Goal: Task Accomplishment & Management: Use online tool/utility

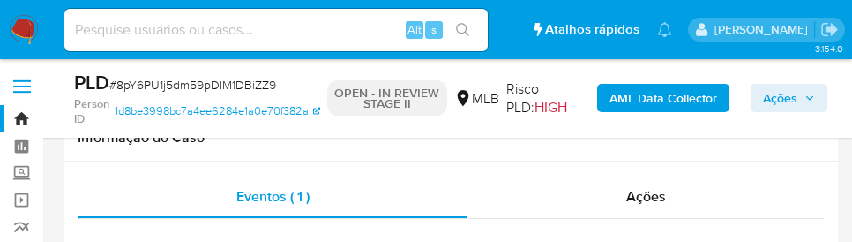
select select "10"
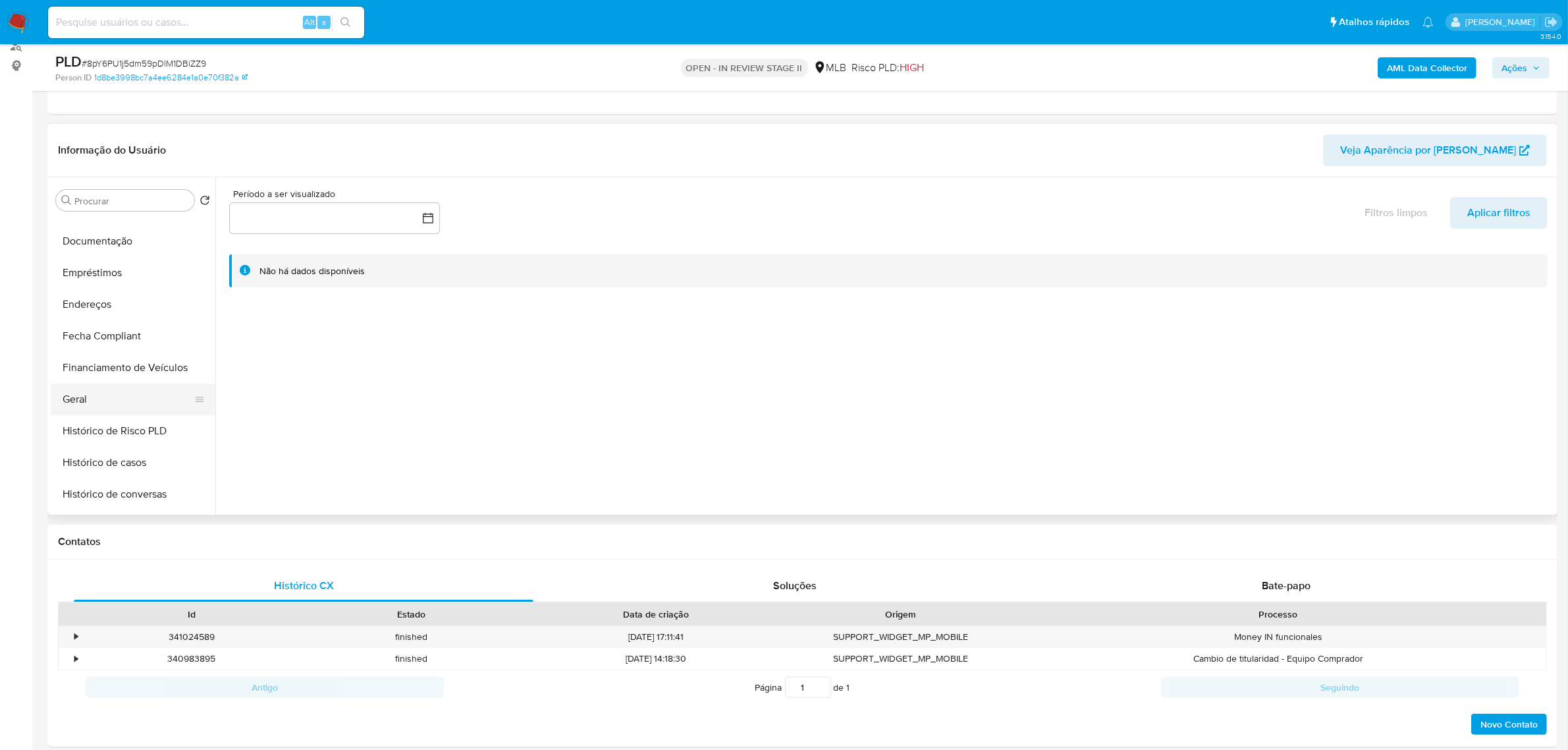
scroll to position [247, 0]
click at [114, 180] on button "Geral" at bounding box center [128, 396] width 154 height 31
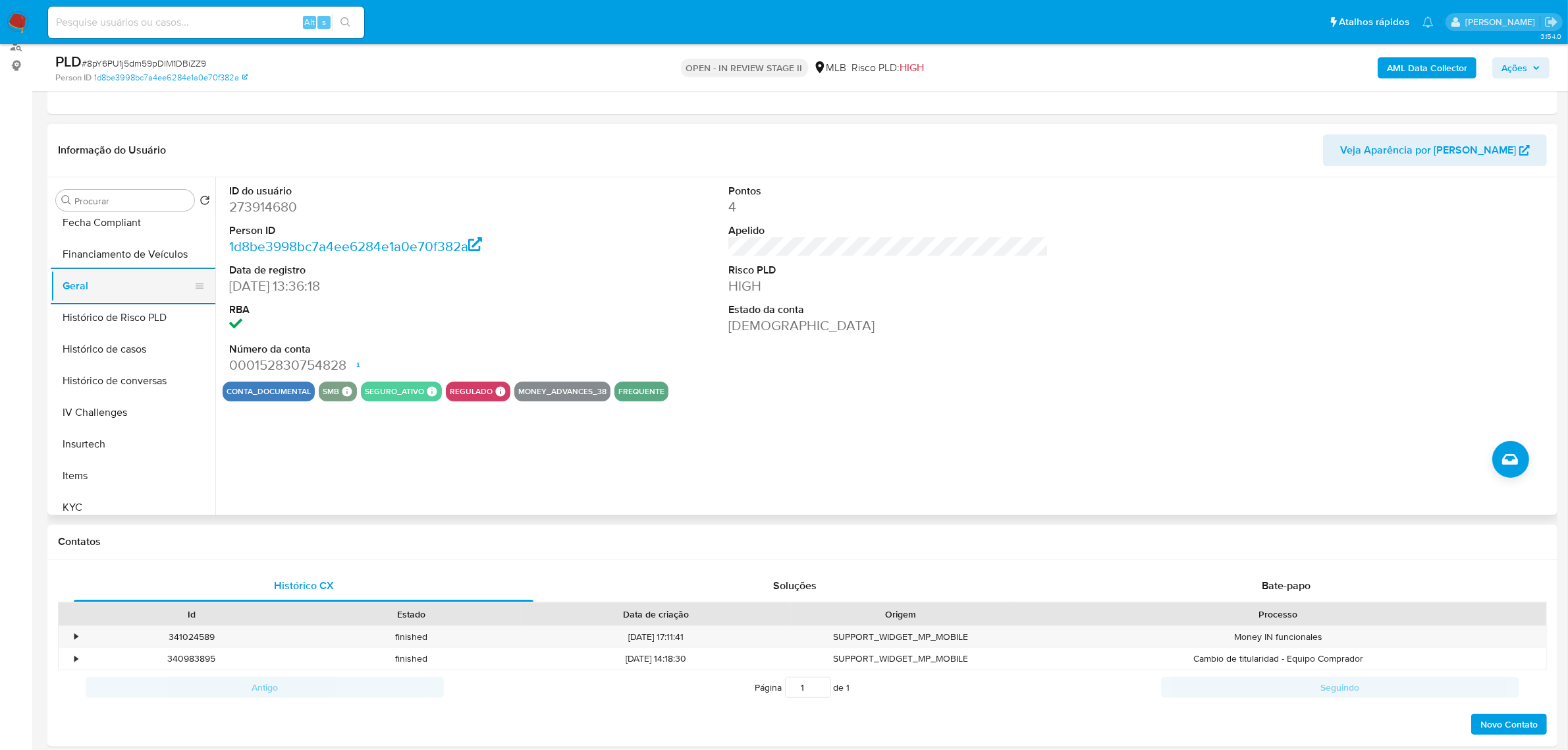
scroll to position [495, 0]
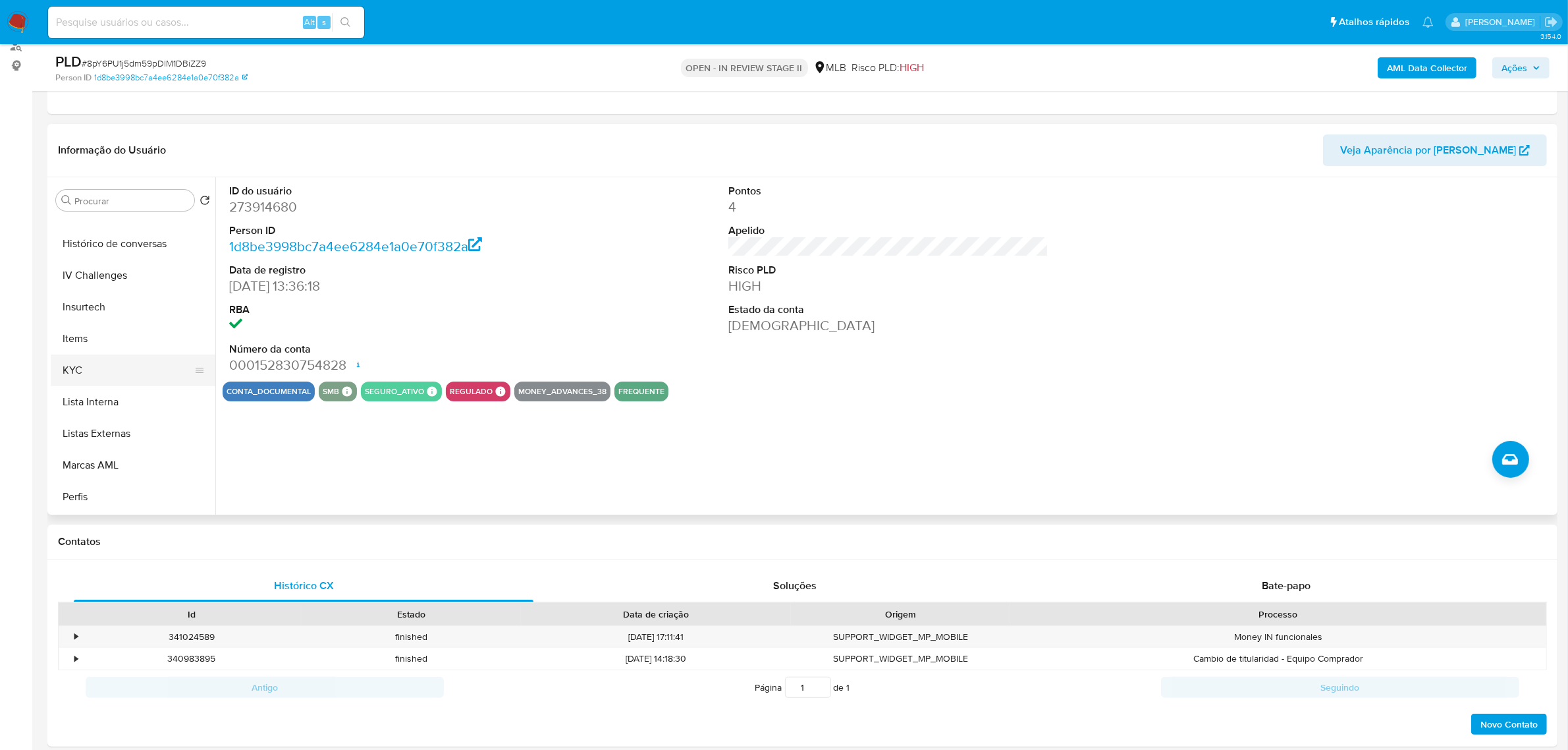
click at [90, 180] on button "Items" at bounding box center [133, 338] width 165 height 31
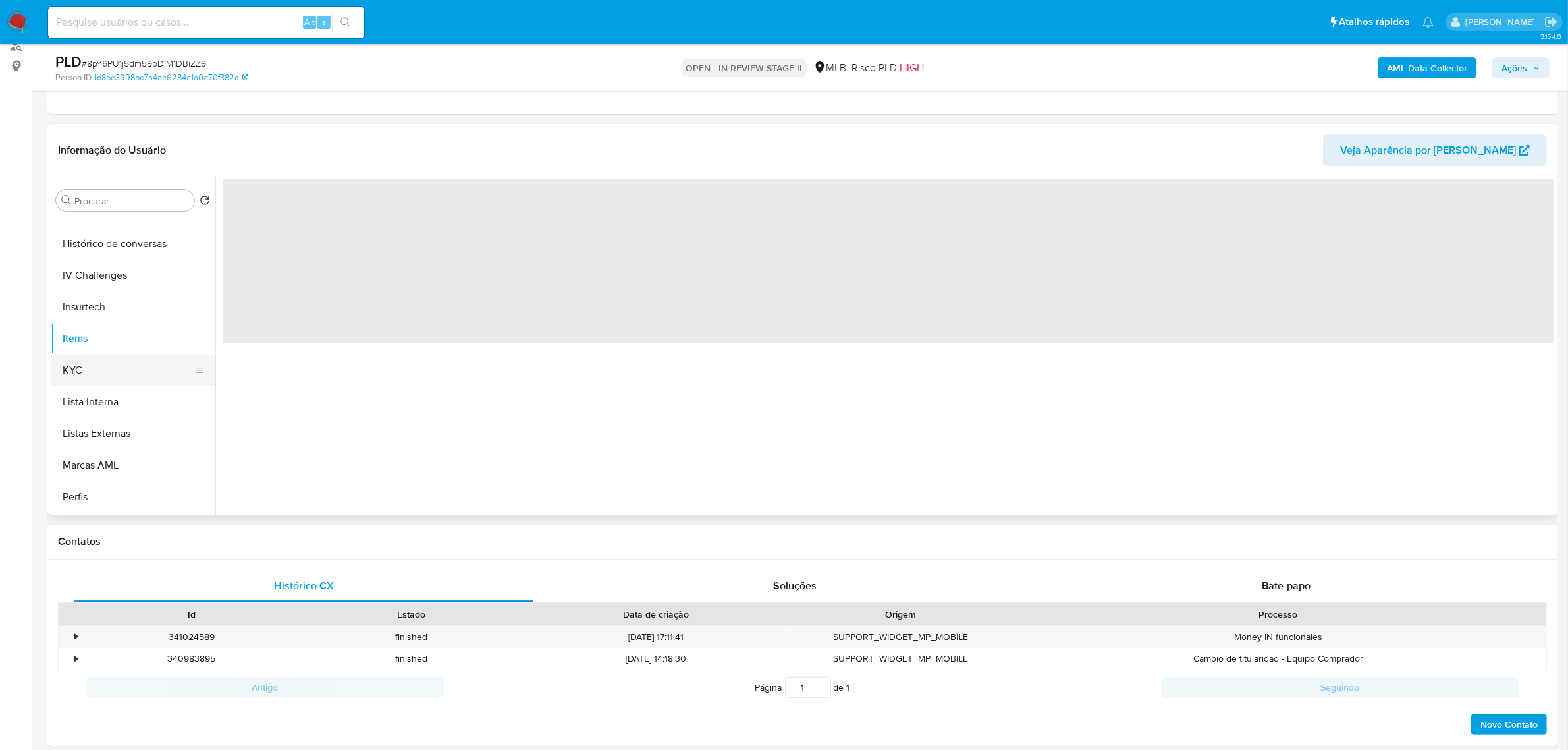
click at [75, 180] on button "KYC" at bounding box center [128, 371] width 154 height 31
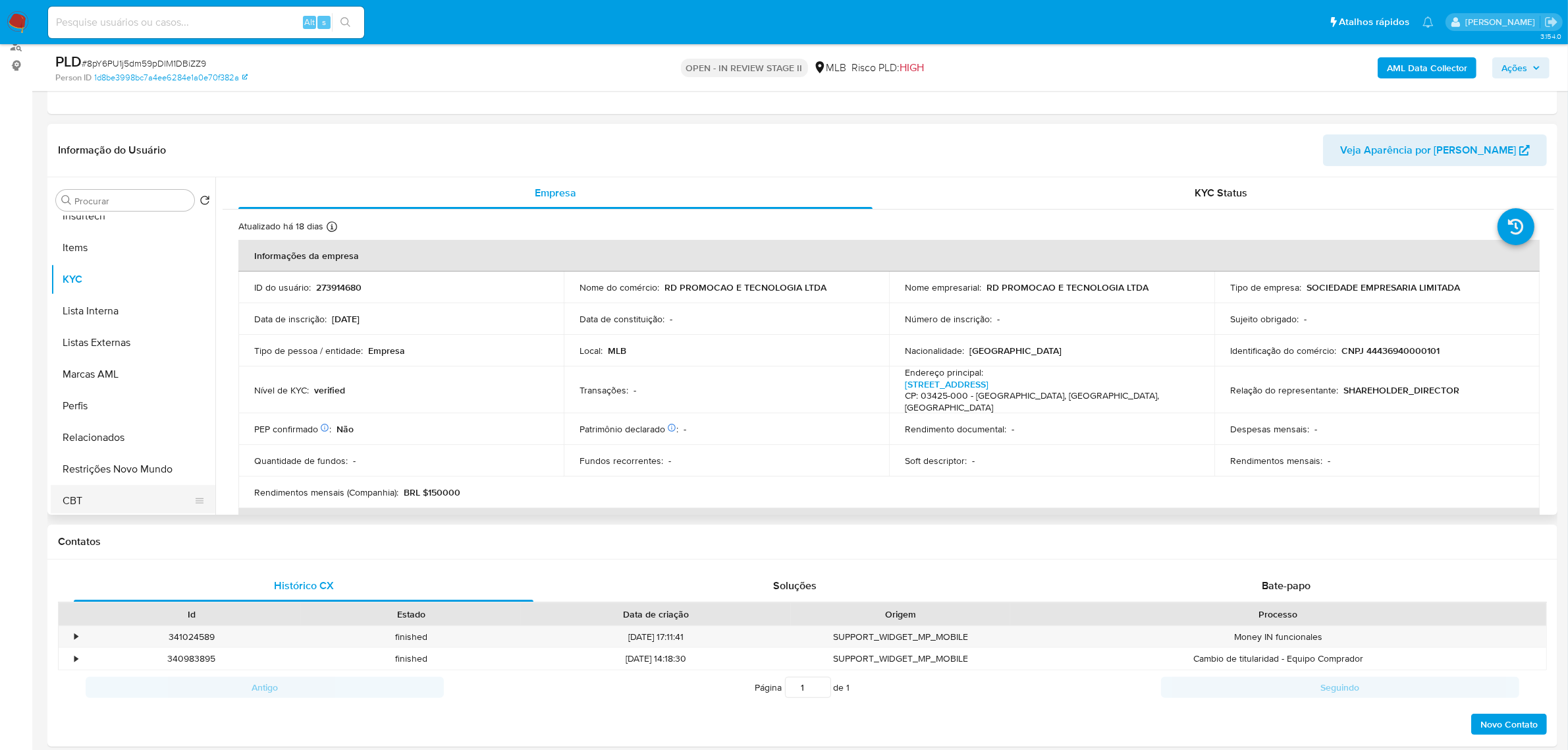
scroll to position [588, 0]
drag, startPoint x: 149, startPoint y: 463, endPoint x: 25, endPoint y: 472, distance: 124.3
click at [149, 180] on button "Restrições Novo Mundo" at bounding box center [133, 466] width 165 height 31
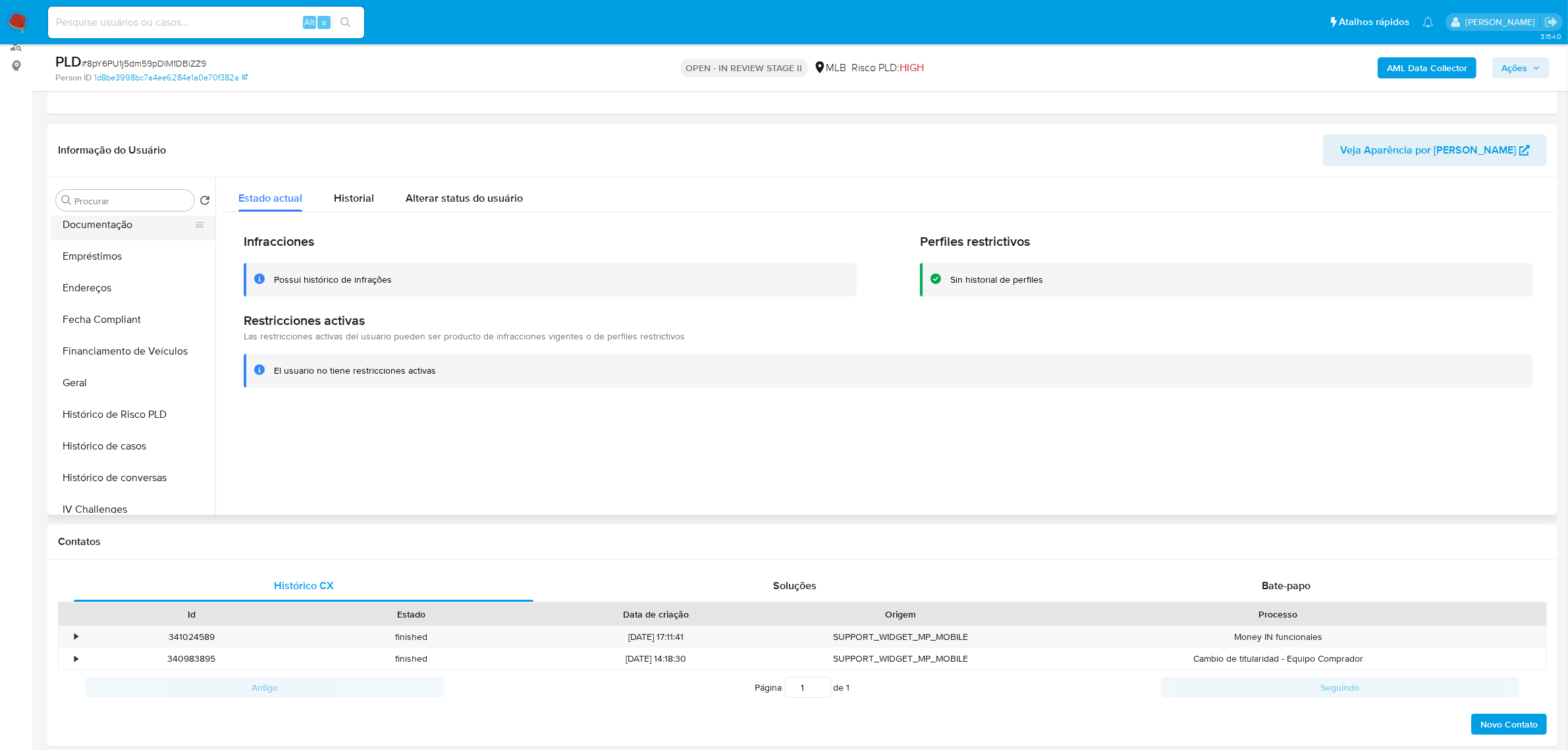
scroll to position [176, 0]
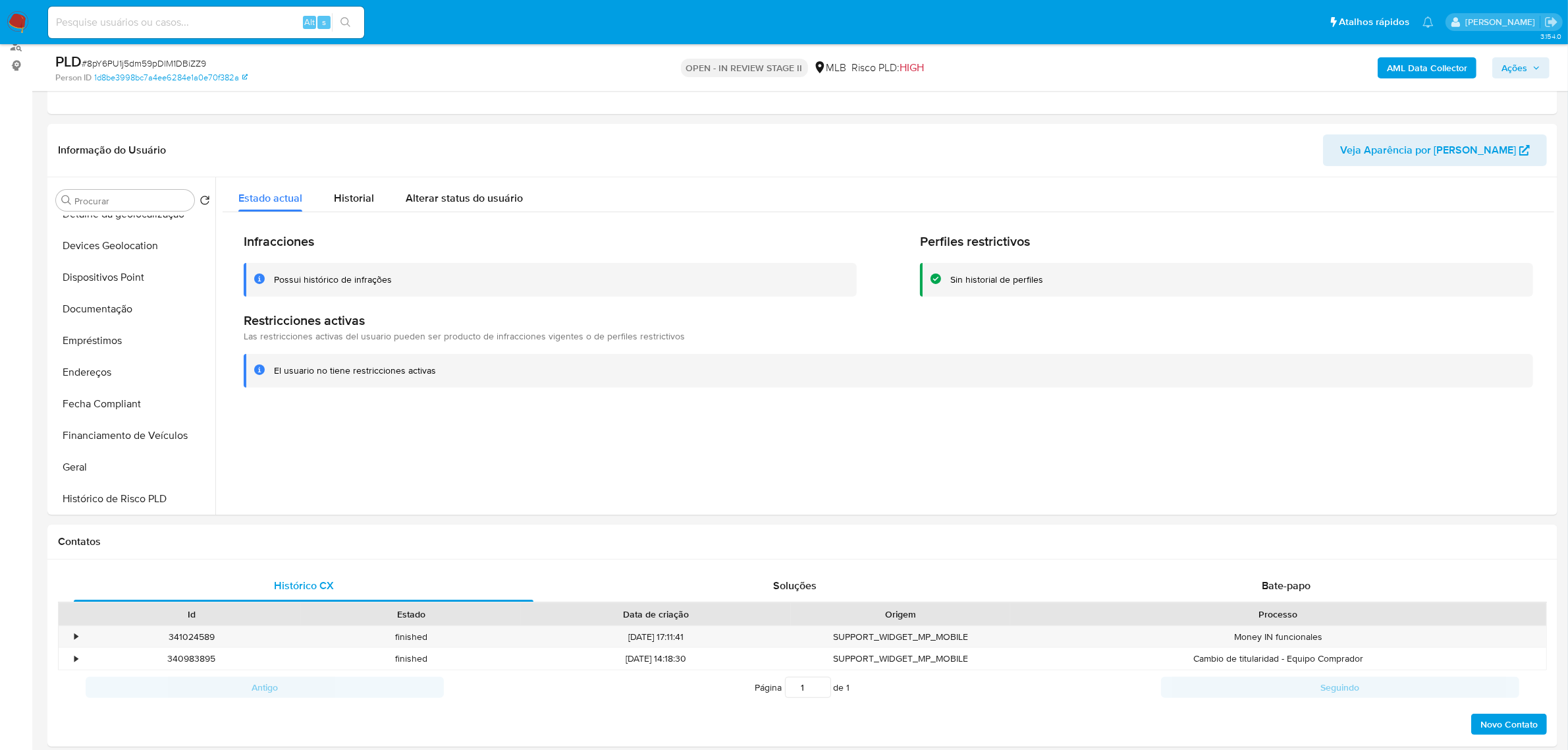
drag, startPoint x: 119, startPoint y: 278, endPoint x: 2, endPoint y: 288, distance: 117.4
click at [119, 180] on button "Dispositivos Point" at bounding box center [133, 277] width 165 height 31
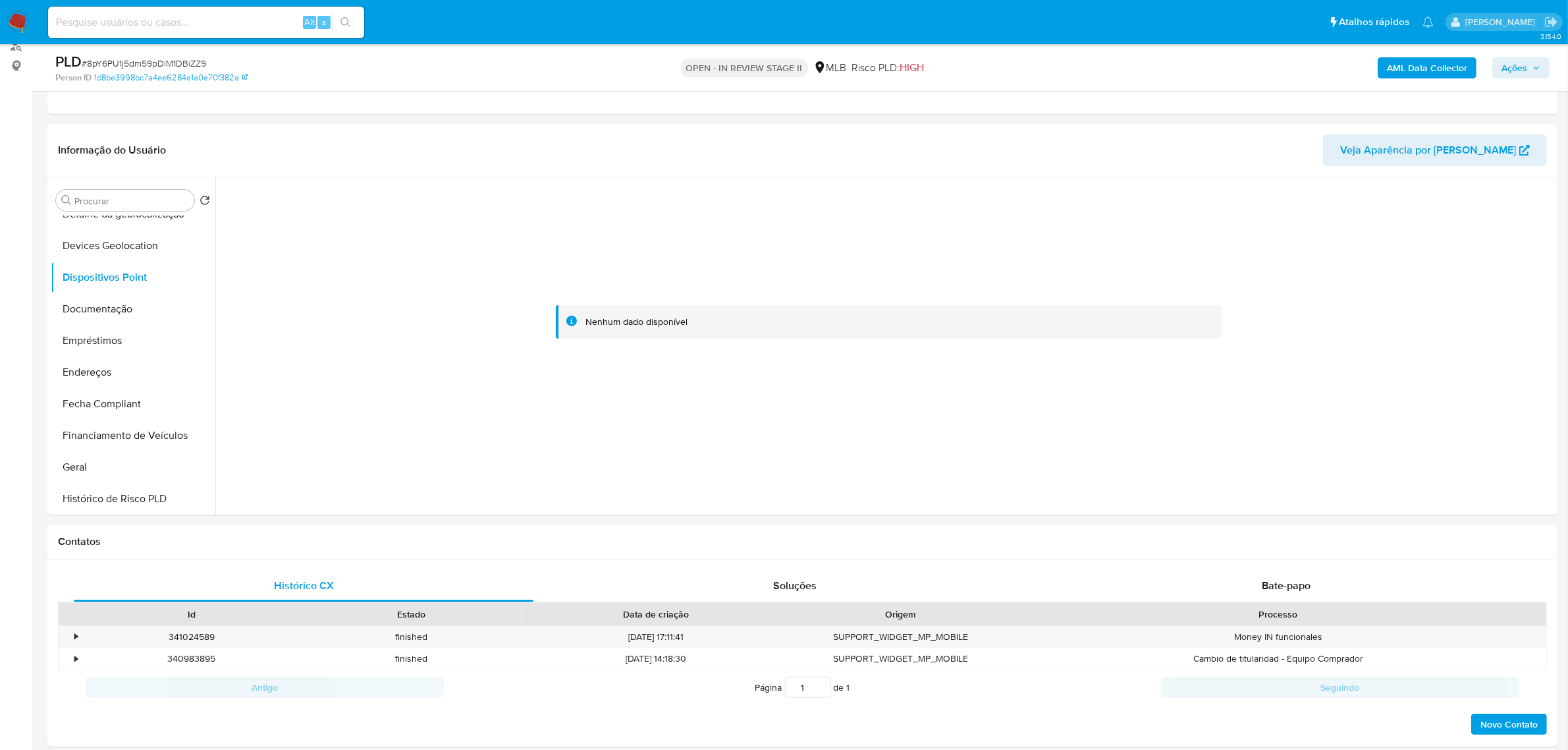
drag, startPoint x: 143, startPoint y: 318, endPoint x: 44, endPoint y: 318, distance: 99.0
click at [143, 180] on button "Documentação" at bounding box center [133, 309] width 165 height 31
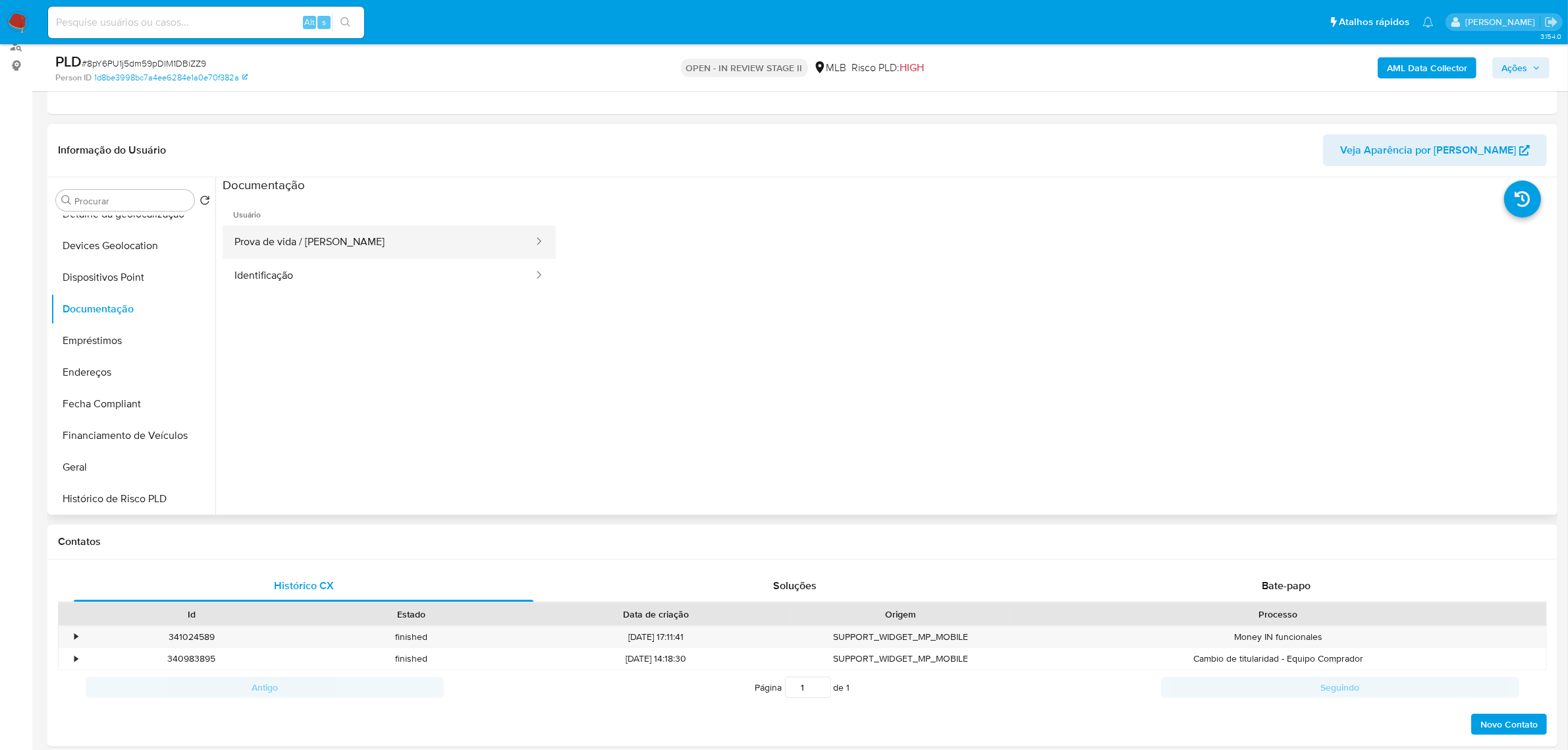
click at [281, 180] on button "Prova de vida / Selfie" at bounding box center [379, 242] width 312 height 34
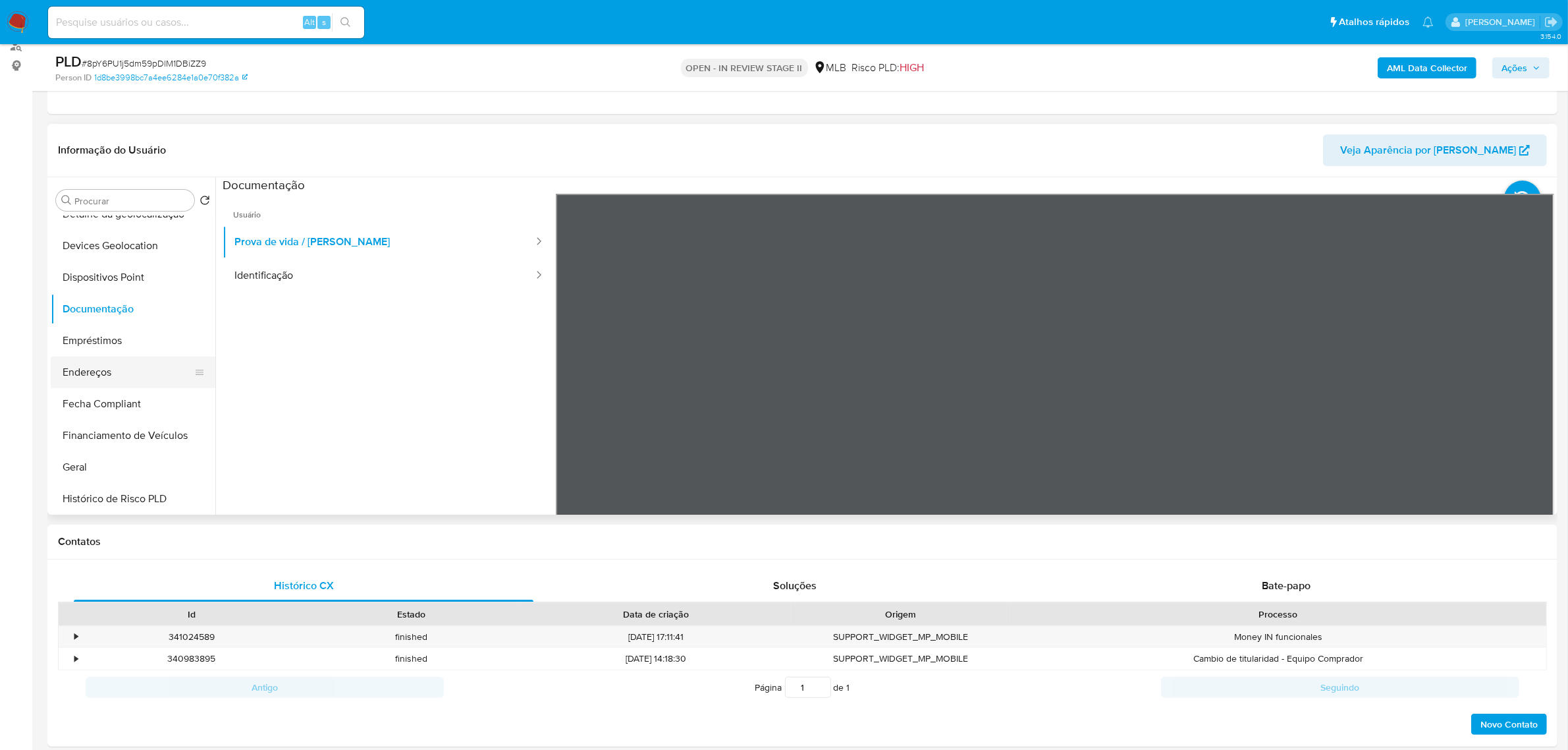
click at [81, 180] on button "Endereços" at bounding box center [128, 372] width 154 height 31
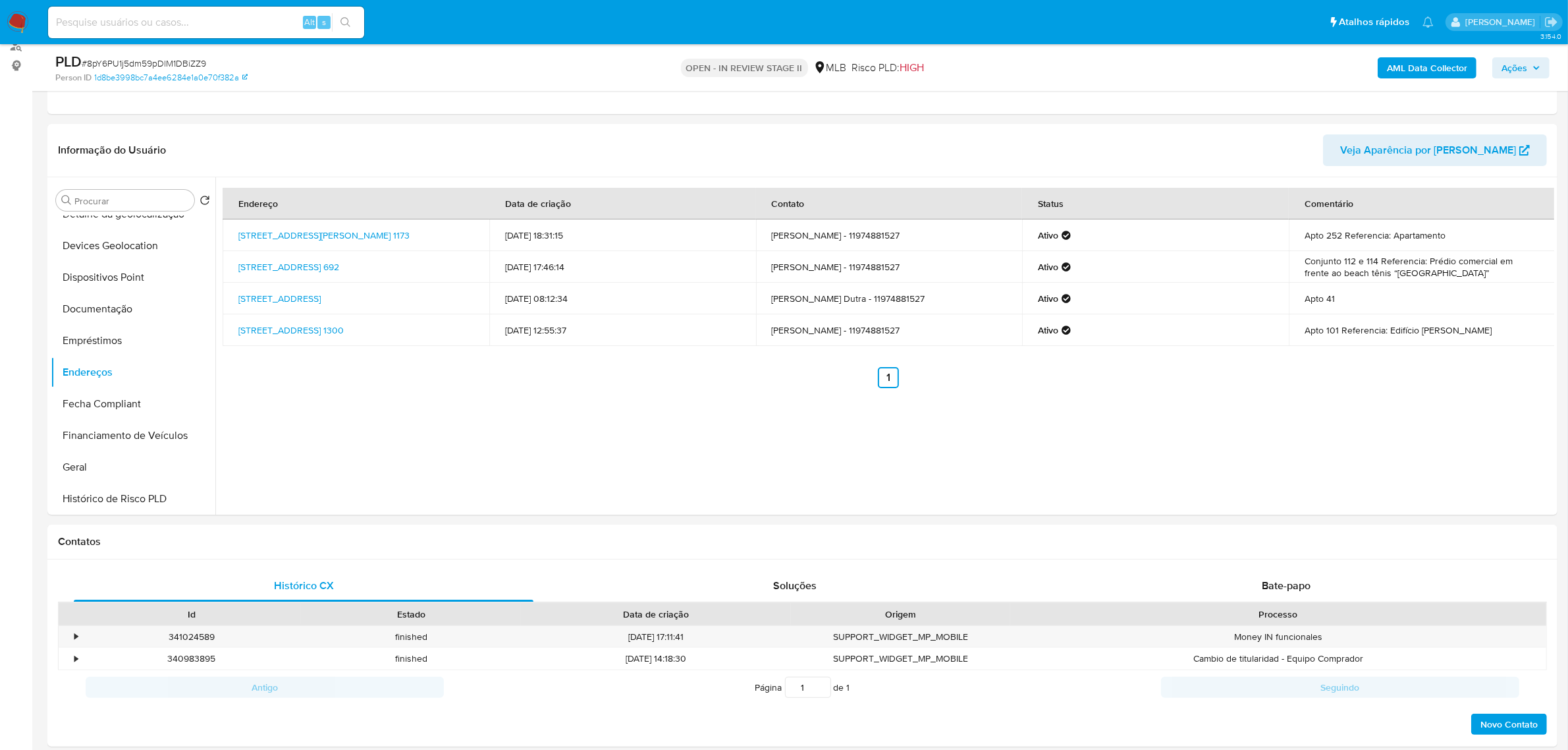
drag, startPoint x: 103, startPoint y: 466, endPoint x: 19, endPoint y: 467, distance: 84.0
click at [103, 180] on button "Geral" at bounding box center [133, 467] width 165 height 31
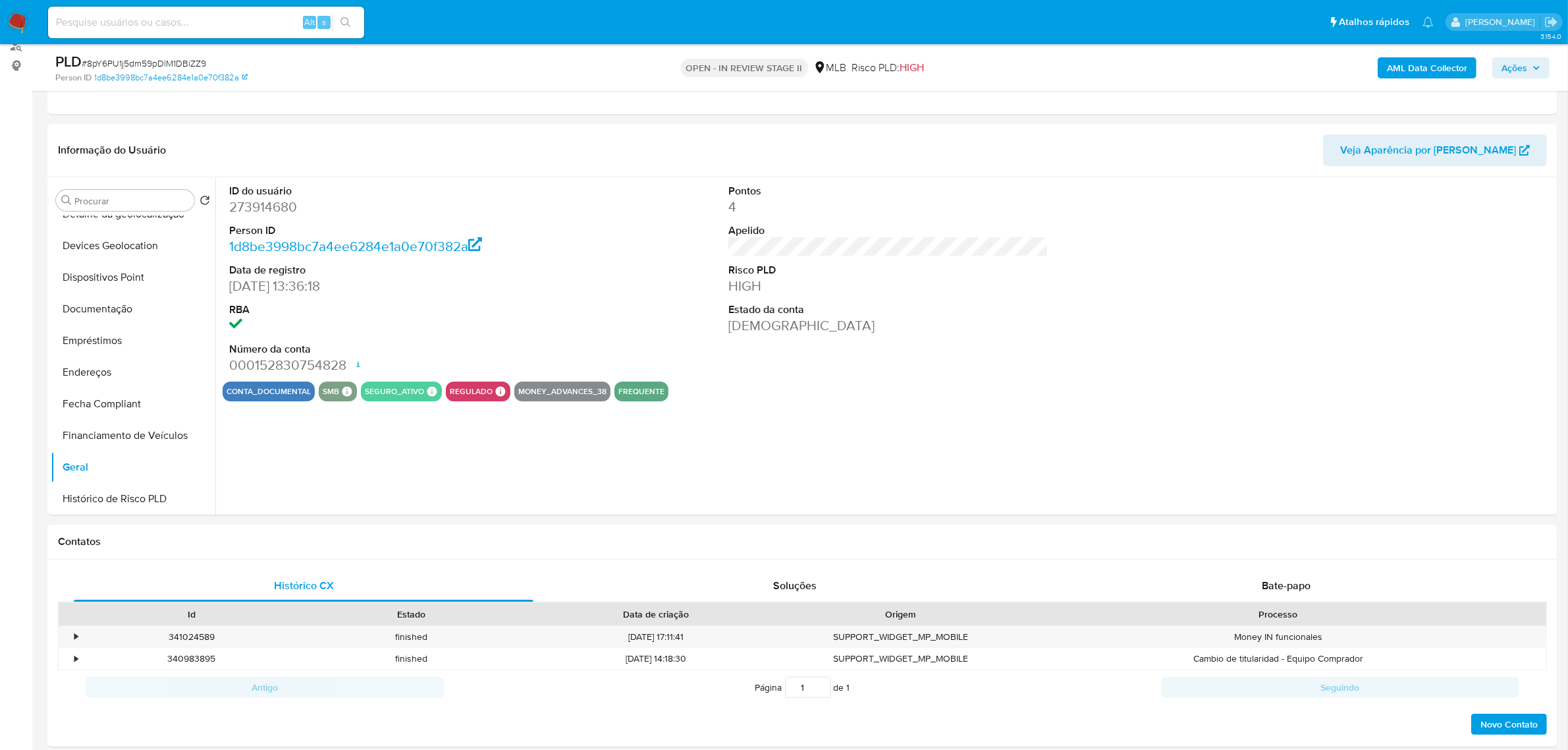
click at [267, 180] on dd "273914680" at bounding box center [389, 207] width 320 height 19
copy dd "273914680"
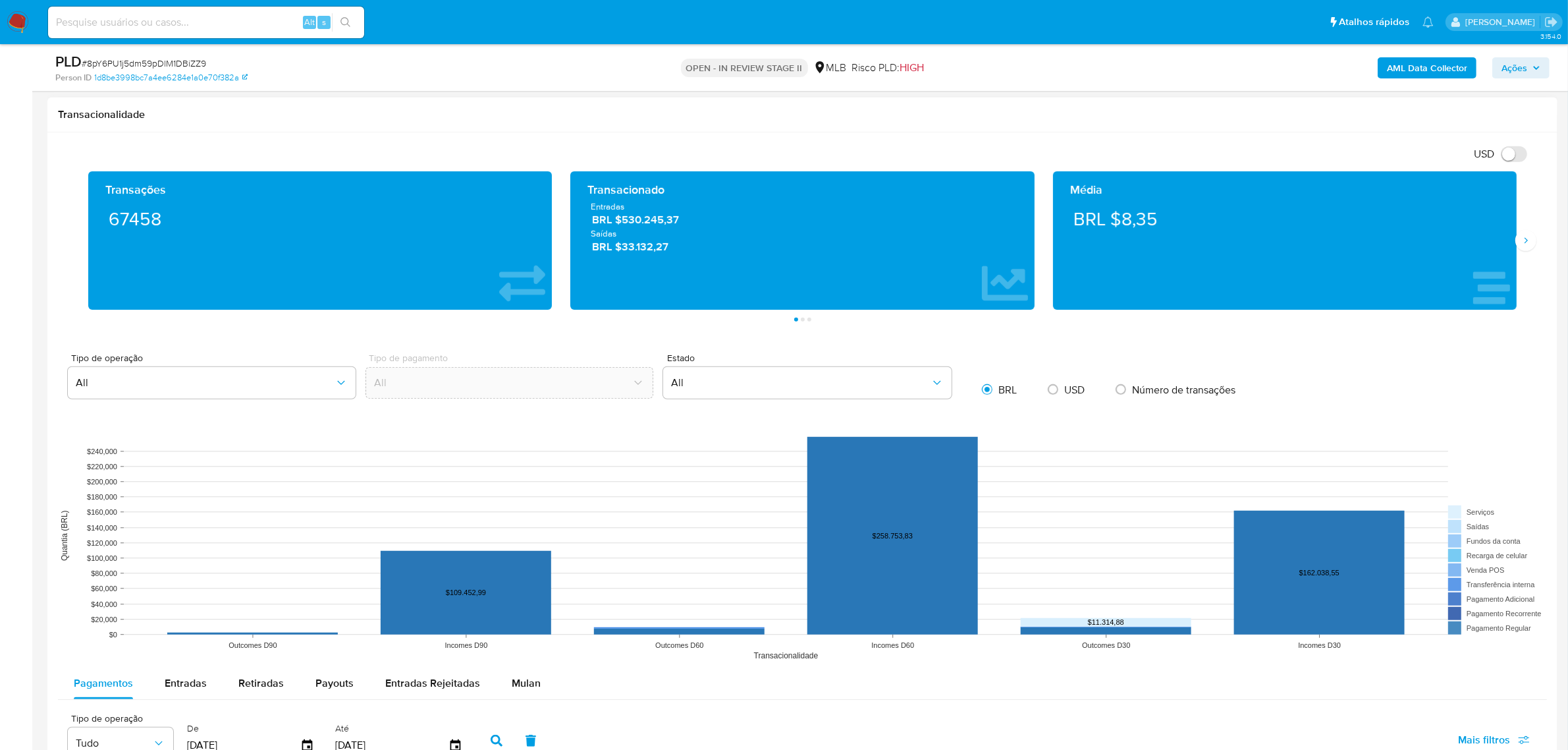
scroll to position [1400, 0]
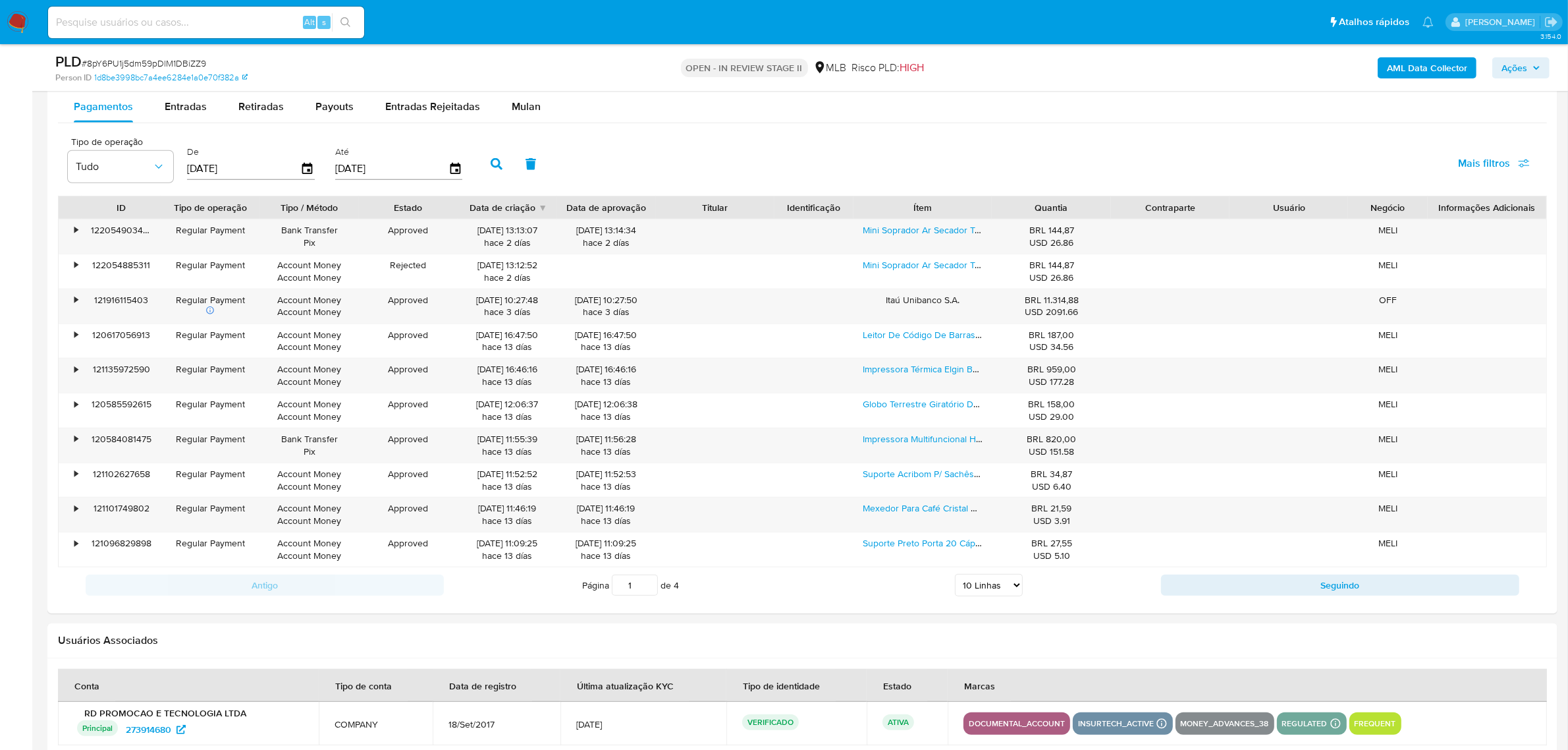
click at [187, 91] on div "PLD # 8pY6PU1j5dm59pDlM1DBiZZ9 Person ID 1d8be3998bc7a4ee6284e1a0e70f382a OPEN …" at bounding box center [803, 67] width 1511 height 47
drag, startPoint x: 187, startPoint y: 98, endPoint x: 30, endPoint y: 149, distance: 165.1
click at [186, 99] on div "Entradas" at bounding box center [186, 107] width 42 height 31
select select "10"
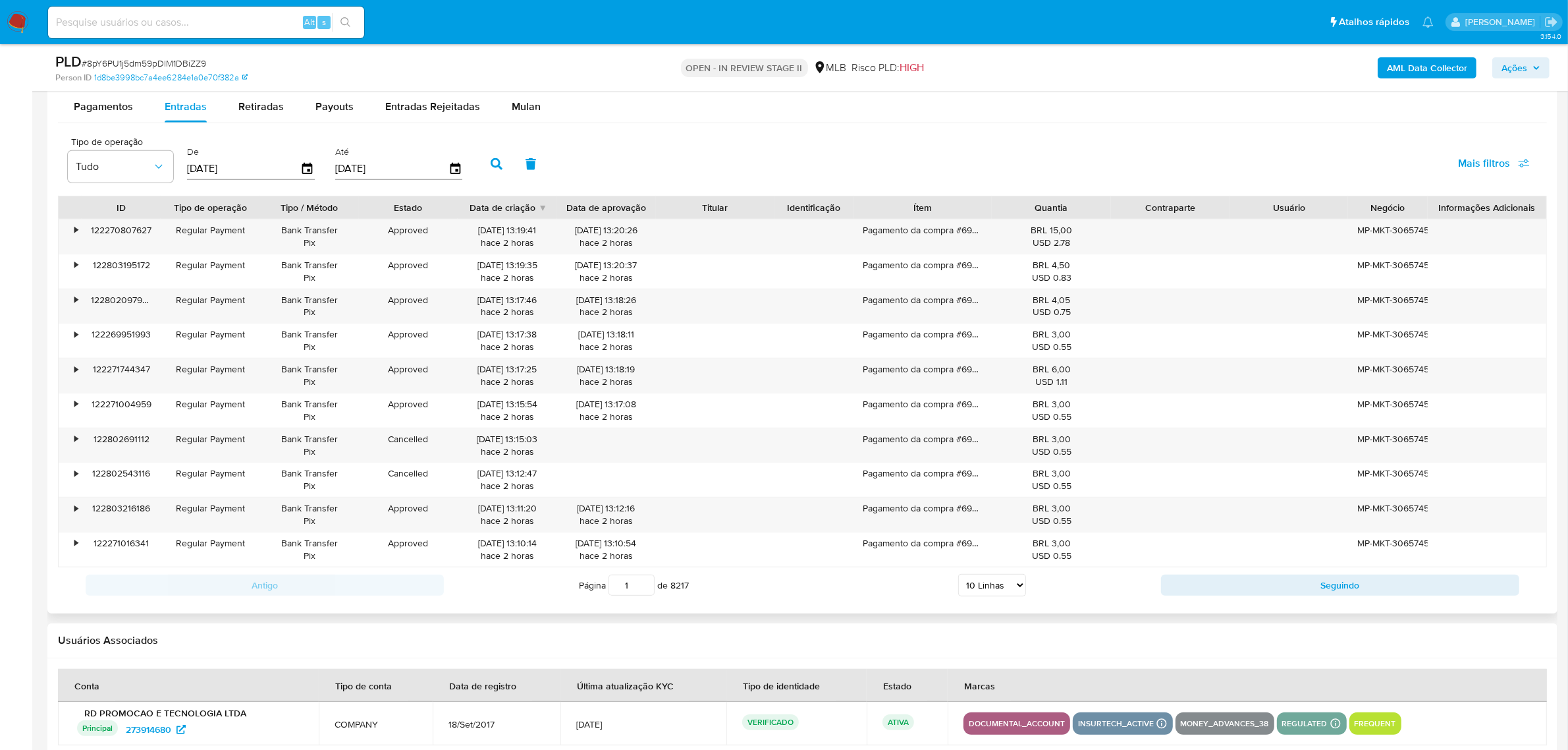
click at [635, 180] on div "Tipo de operação Tudo De 21/05/2025 Até 18/08/2025 Mais filtros" at bounding box center [803, 163] width 1489 height 66
drag, startPoint x: 989, startPoint y: 205, endPoint x: 1117, endPoint y: 209, distance: 128.1
click at [635, 180] on div "ID Tipo de operação Tipo / Método Estado Data de criação Data de aprovação Titu…" at bounding box center [803, 208] width 1488 height 22
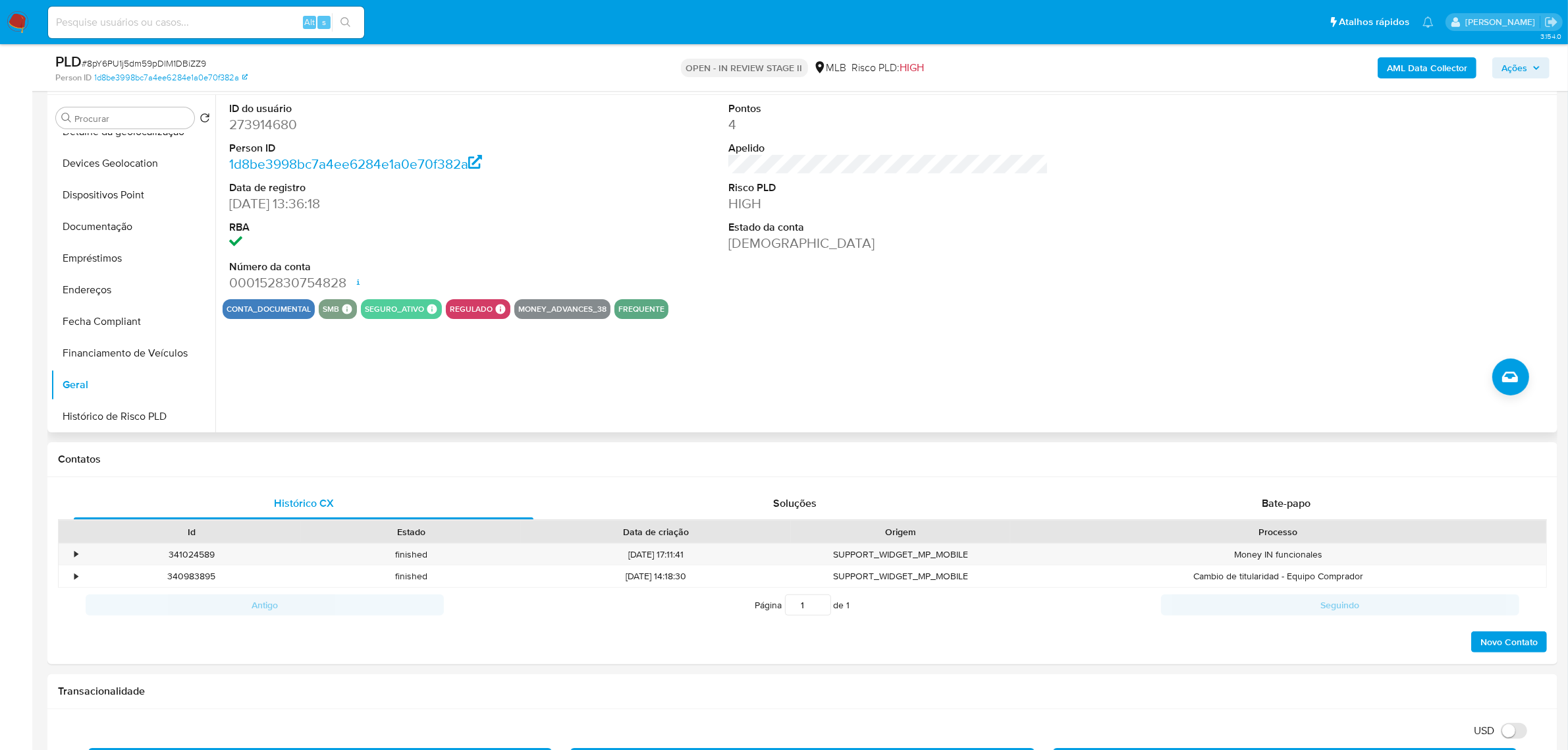
scroll to position [588, 0]
click at [130, 180] on button "CBT" at bounding box center [128, 415] width 154 height 31
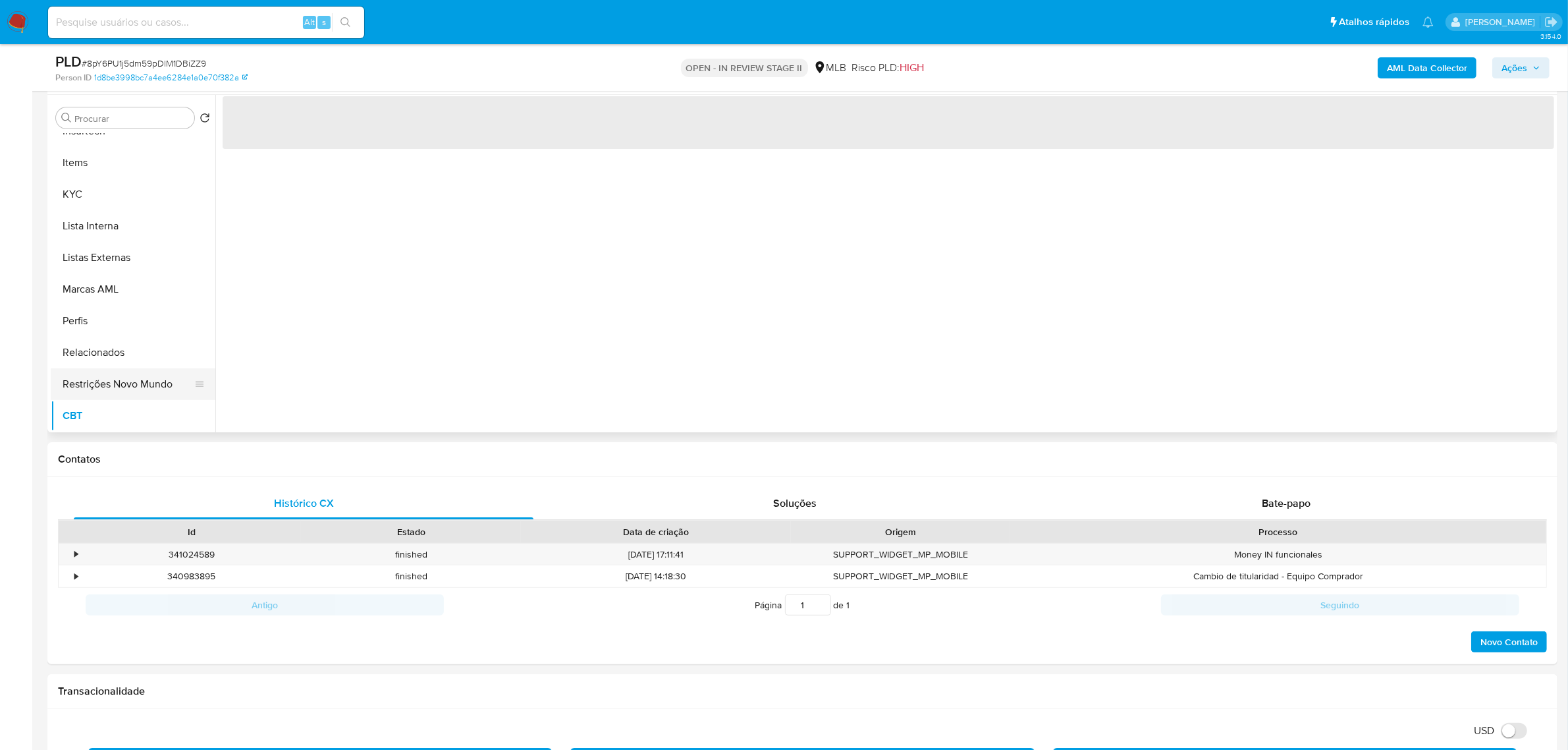
click at [133, 180] on button "Restrições Novo Mundo" at bounding box center [128, 384] width 154 height 31
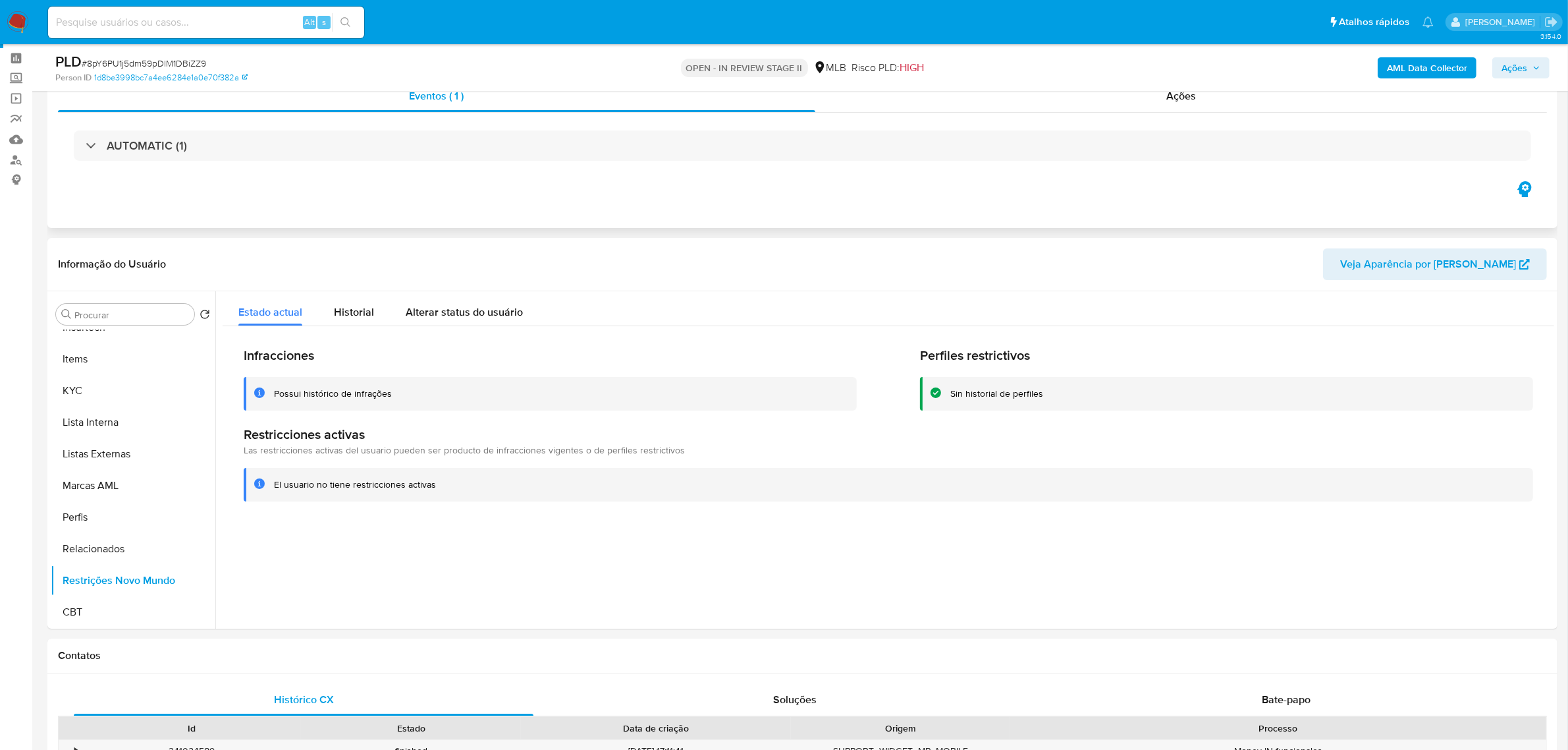
scroll to position [0, 0]
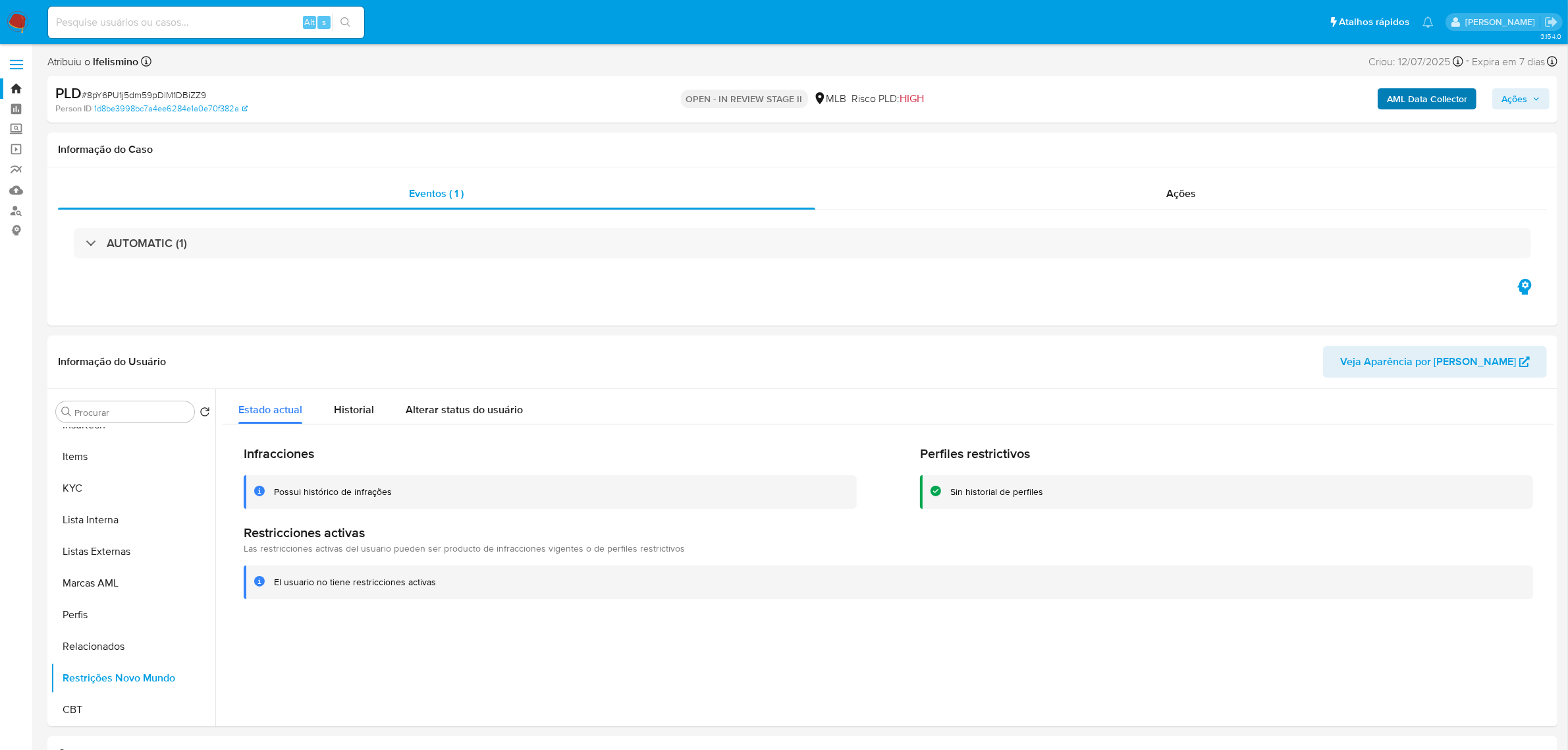
click at [635, 96] on button "Ações" at bounding box center [1521, 99] width 57 height 21
click at [635, 180] on button "Enviar" at bounding box center [1499, 310] width 44 height 21
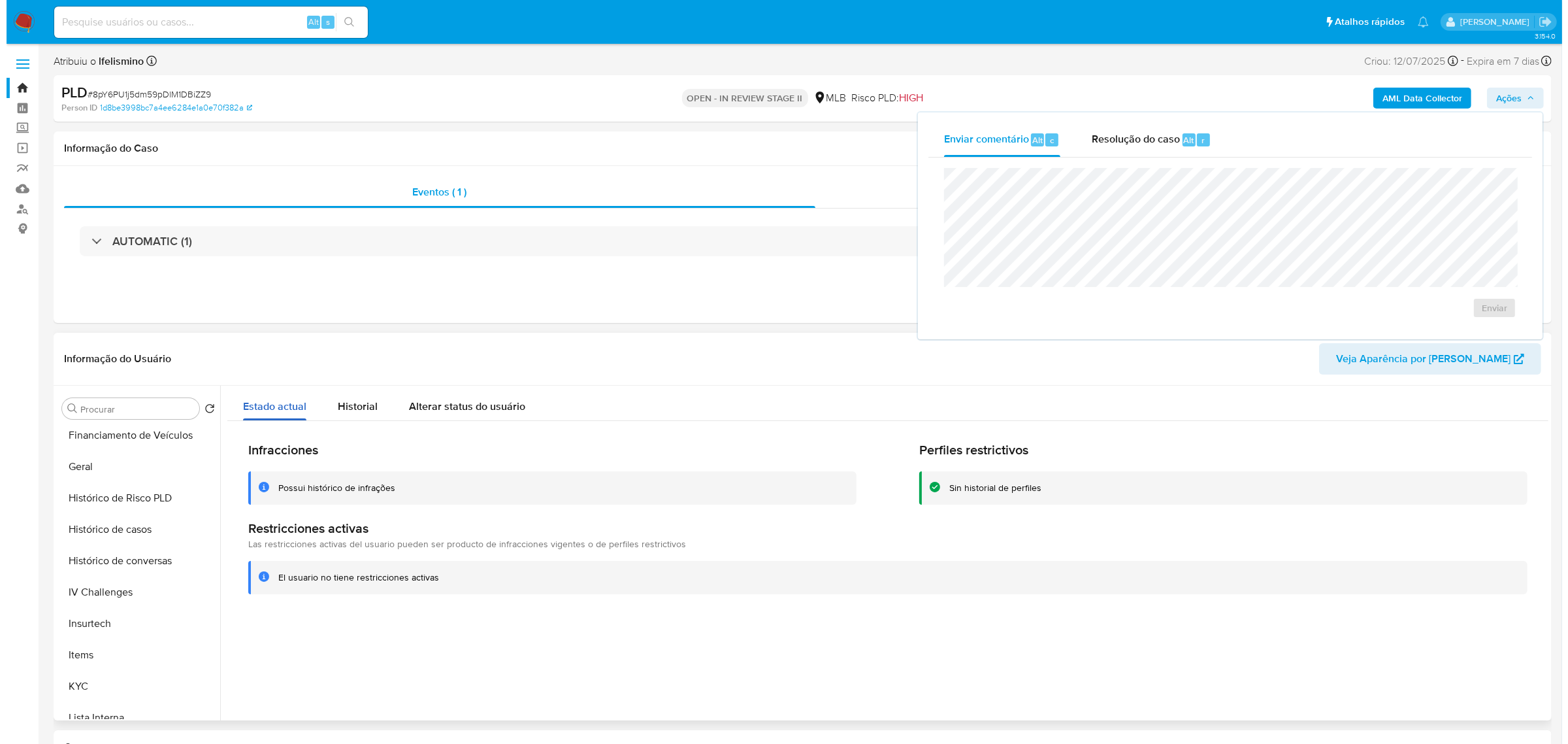
scroll to position [11, 0]
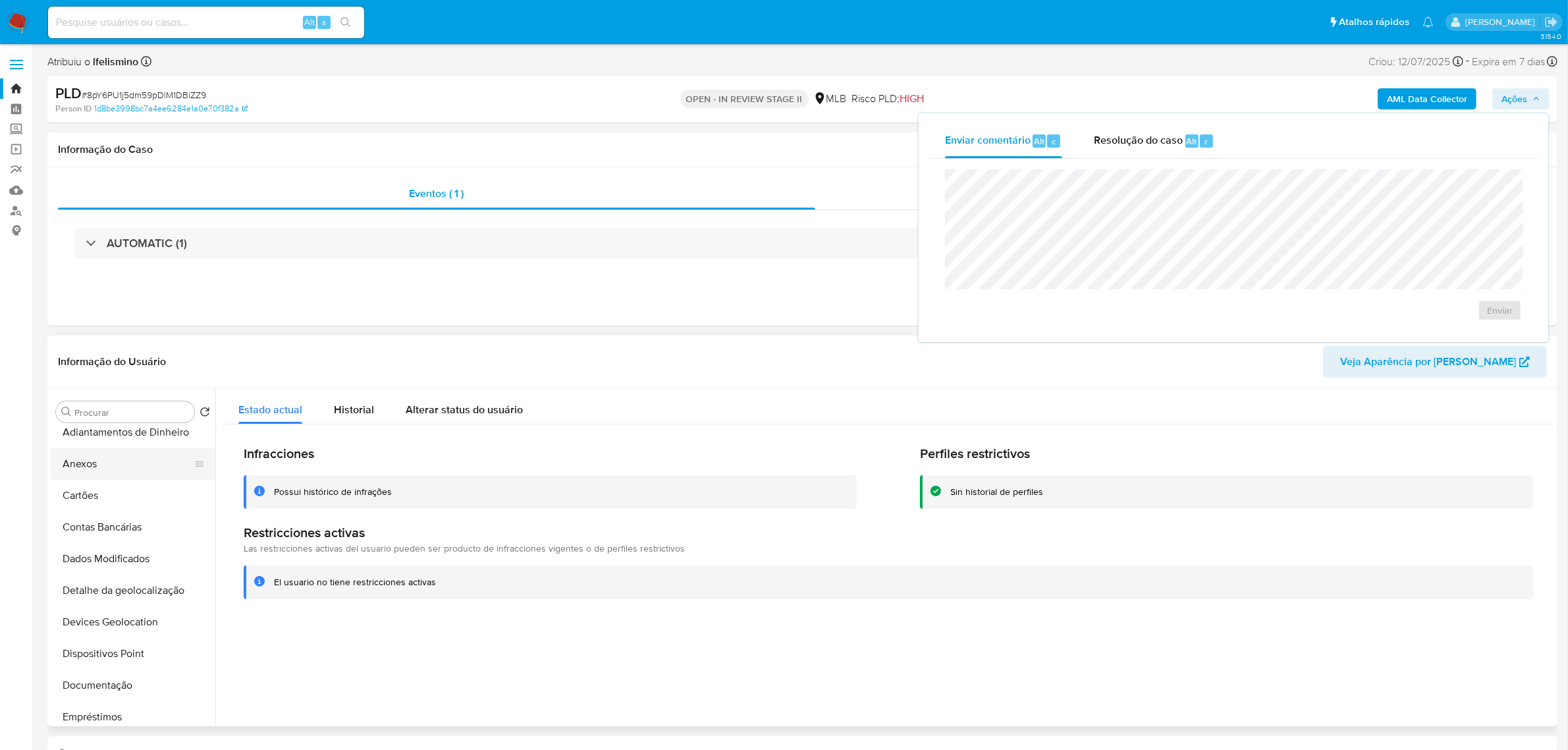
click at [87, 180] on button "Anexos" at bounding box center [128, 464] width 154 height 31
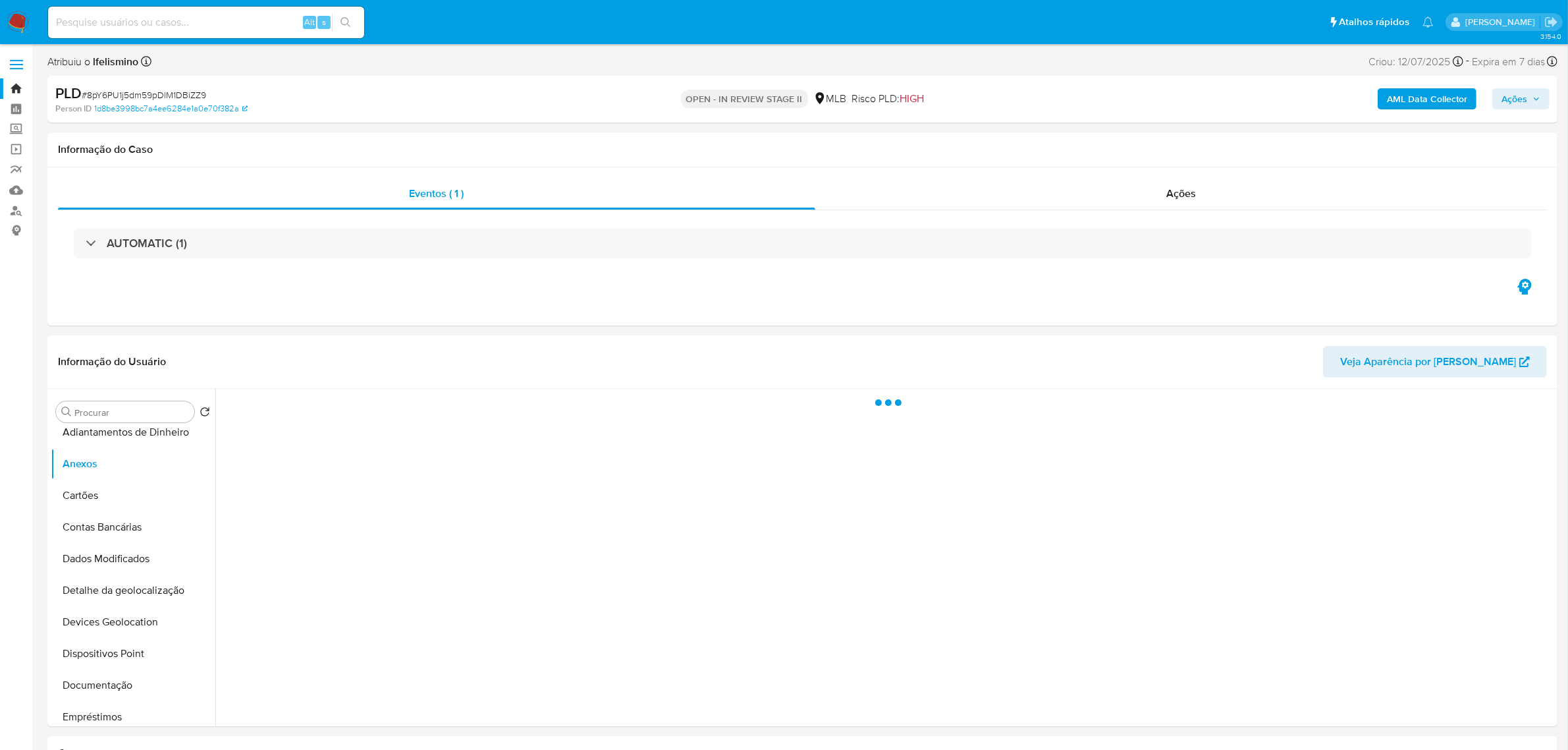
click at [635, 98] on b "AML Data Collector" at bounding box center [1428, 99] width 81 height 21
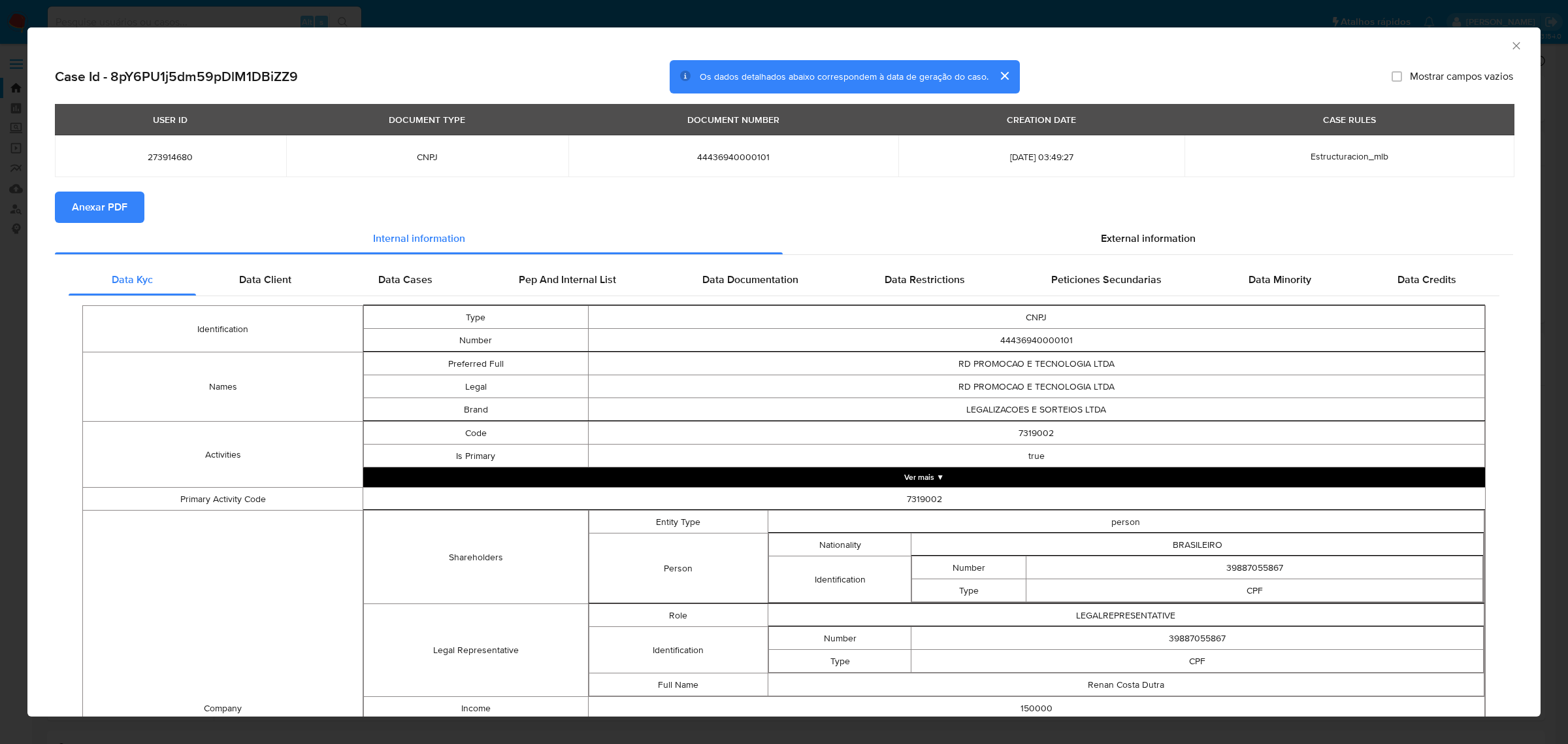
click at [122, 179] on span "Anexar PDF" at bounding box center [99, 207] width 56 height 29
click at [630, 11] on div "AML Data Collector Case Id - 8pY6PU1j5dm59pDlM1DBiZZ9 Os dados detalhados abaix…" at bounding box center [784, 372] width 1568 height 744
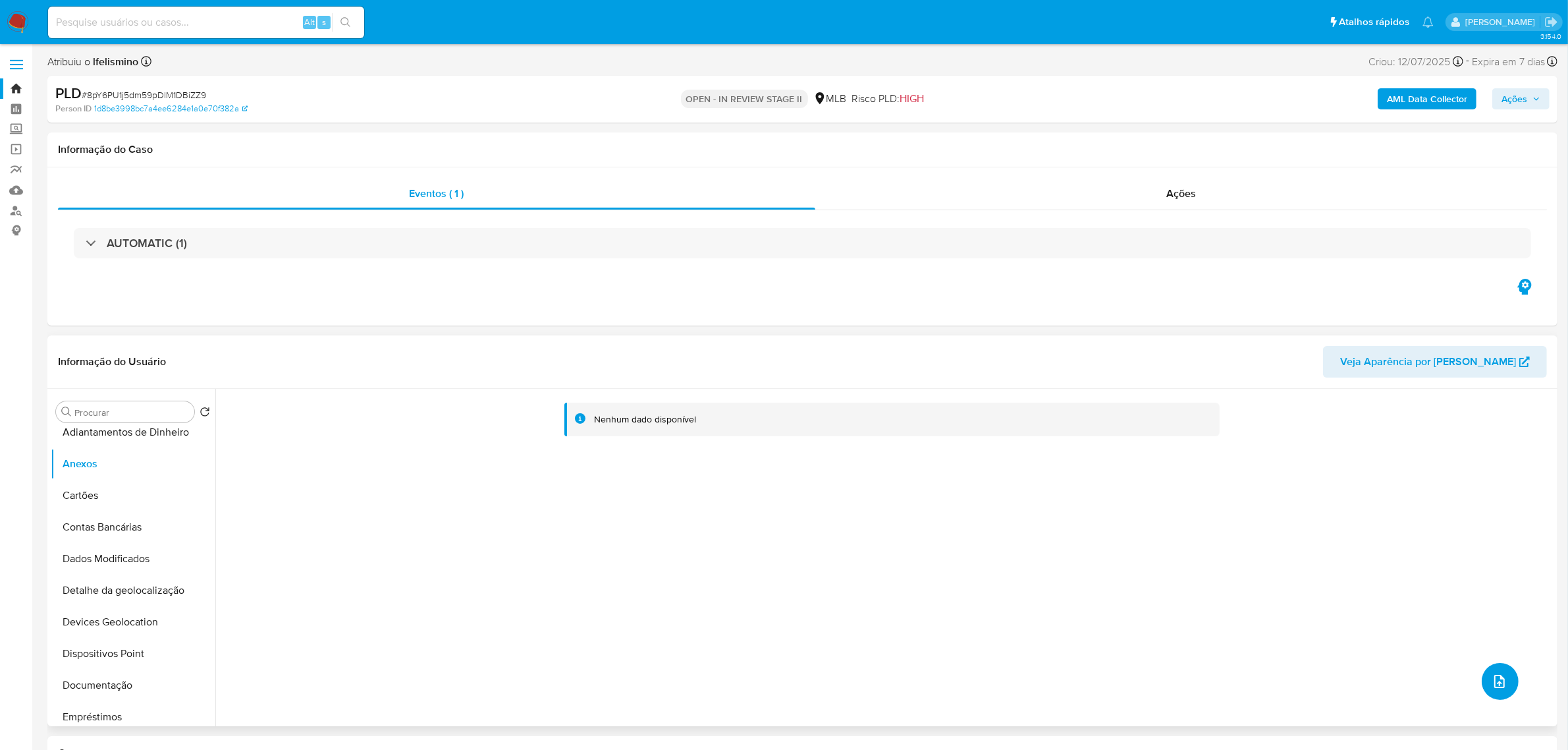
click at [635, 180] on icon "upload-file" at bounding box center [1499, 681] width 16 height 16
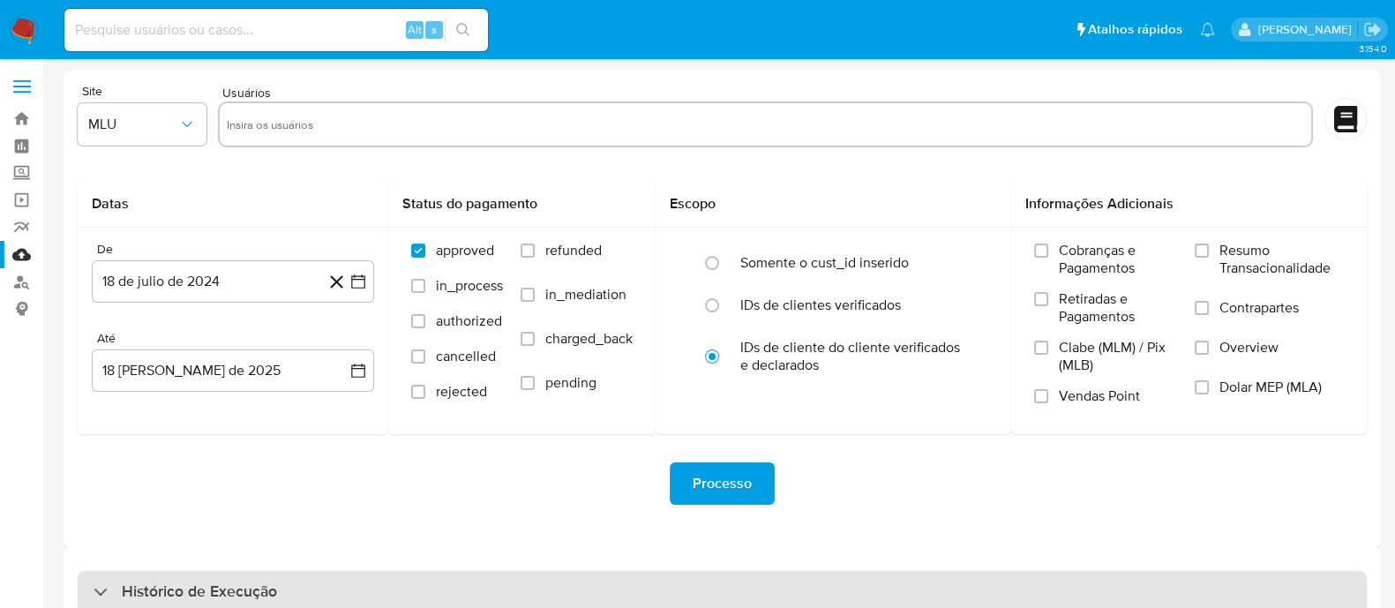
click at [437, 593] on div "Histórico de Execução" at bounding box center [722, 592] width 1289 height 42
select select "10"
click at [437, 593] on div "Histórico de Execução" at bounding box center [722, 592] width 1289 height 42
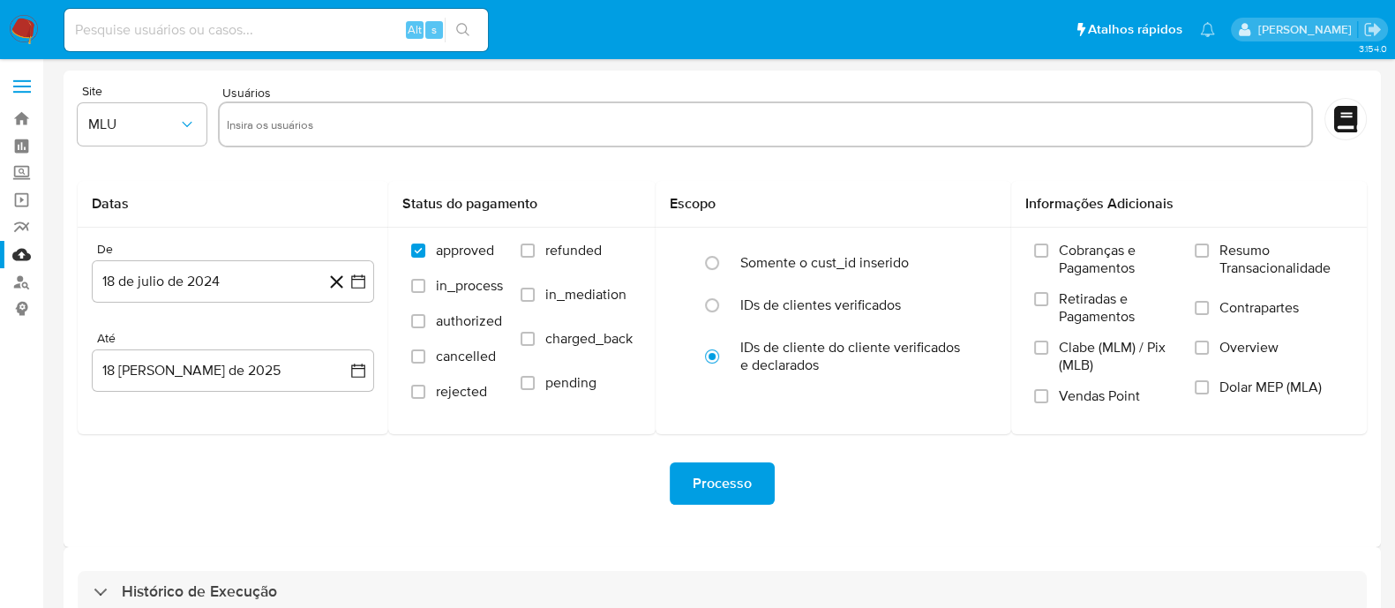
scroll to position [40, 0]
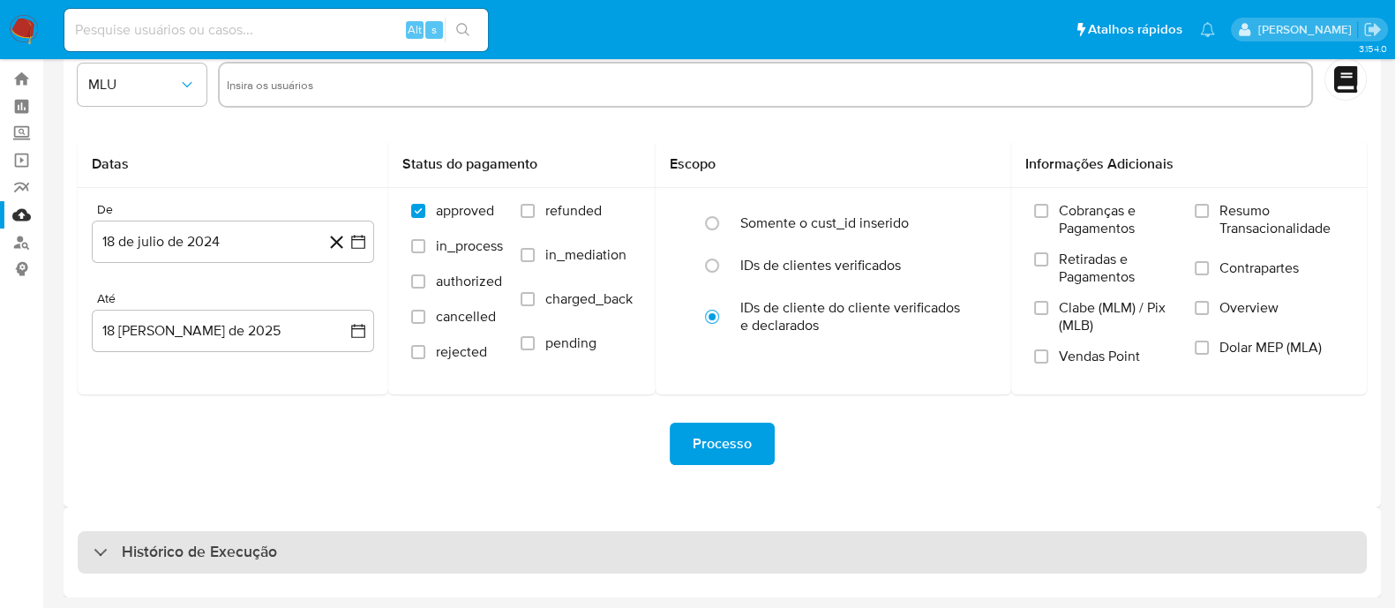
click at [906, 556] on div "Histórico de Execução" at bounding box center [722, 552] width 1289 height 42
select select "10"
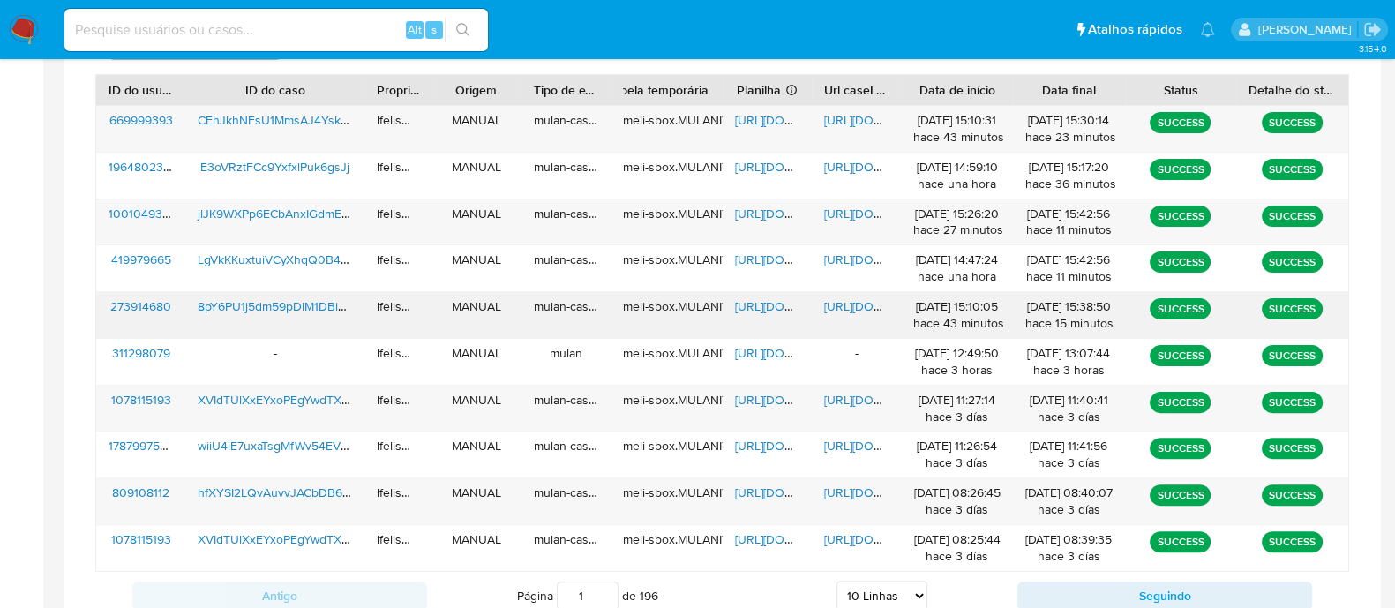
click at [848, 303] on span "[URL][DOMAIN_NAME]" at bounding box center [885, 306] width 122 height 18
click at [762, 317] on div "[URL][DOMAIN_NAME]" at bounding box center [766, 315] width 89 height 46
click at [762, 306] on span "https://docs.google.com/spreadsheets/d/1E6CTyRkOBHEPjakSABWruzKsRZAIWrgF-ipHtMc…" at bounding box center [796, 306] width 122 height 18
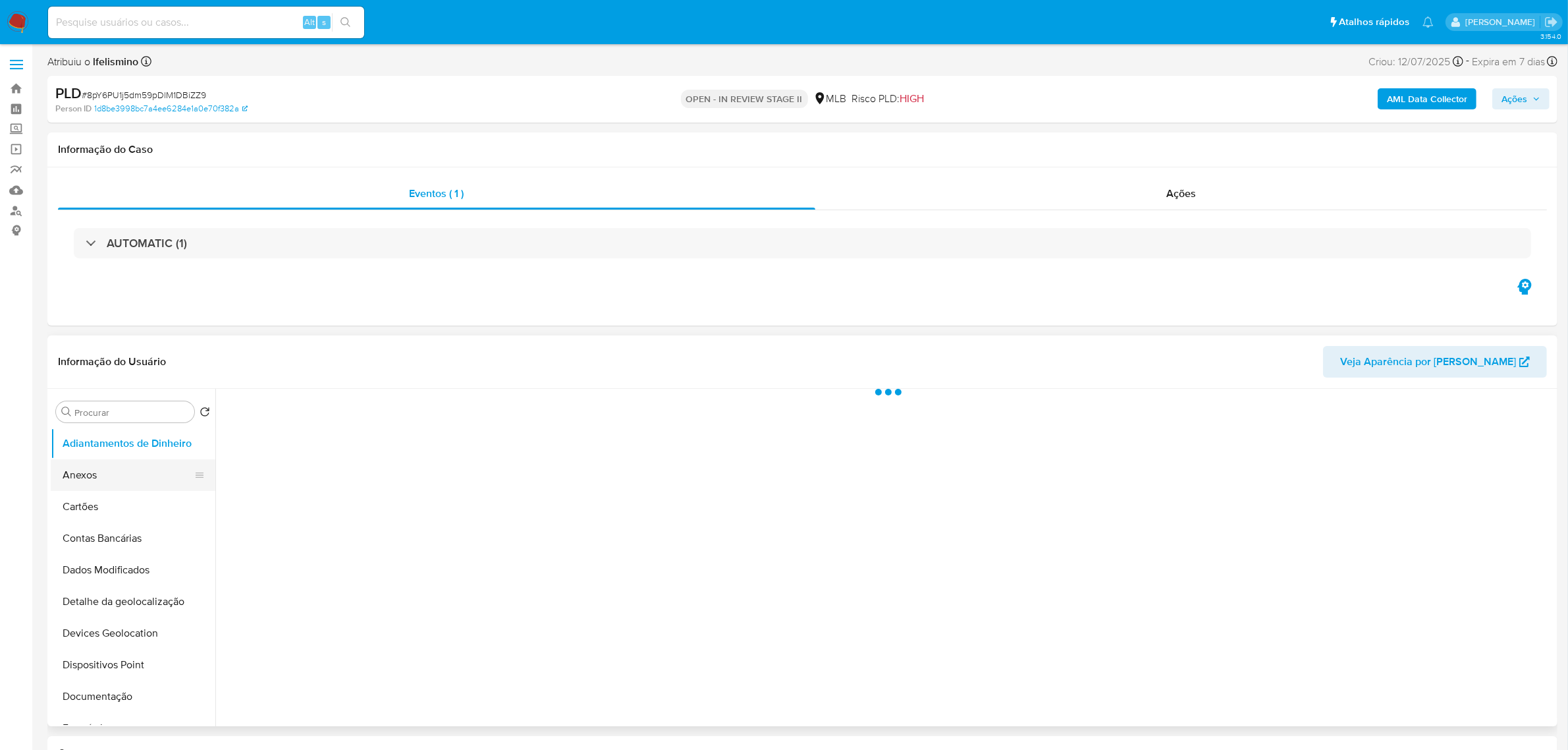
click at [158, 486] on button "Anexos" at bounding box center [128, 475] width 154 height 31
select select "10"
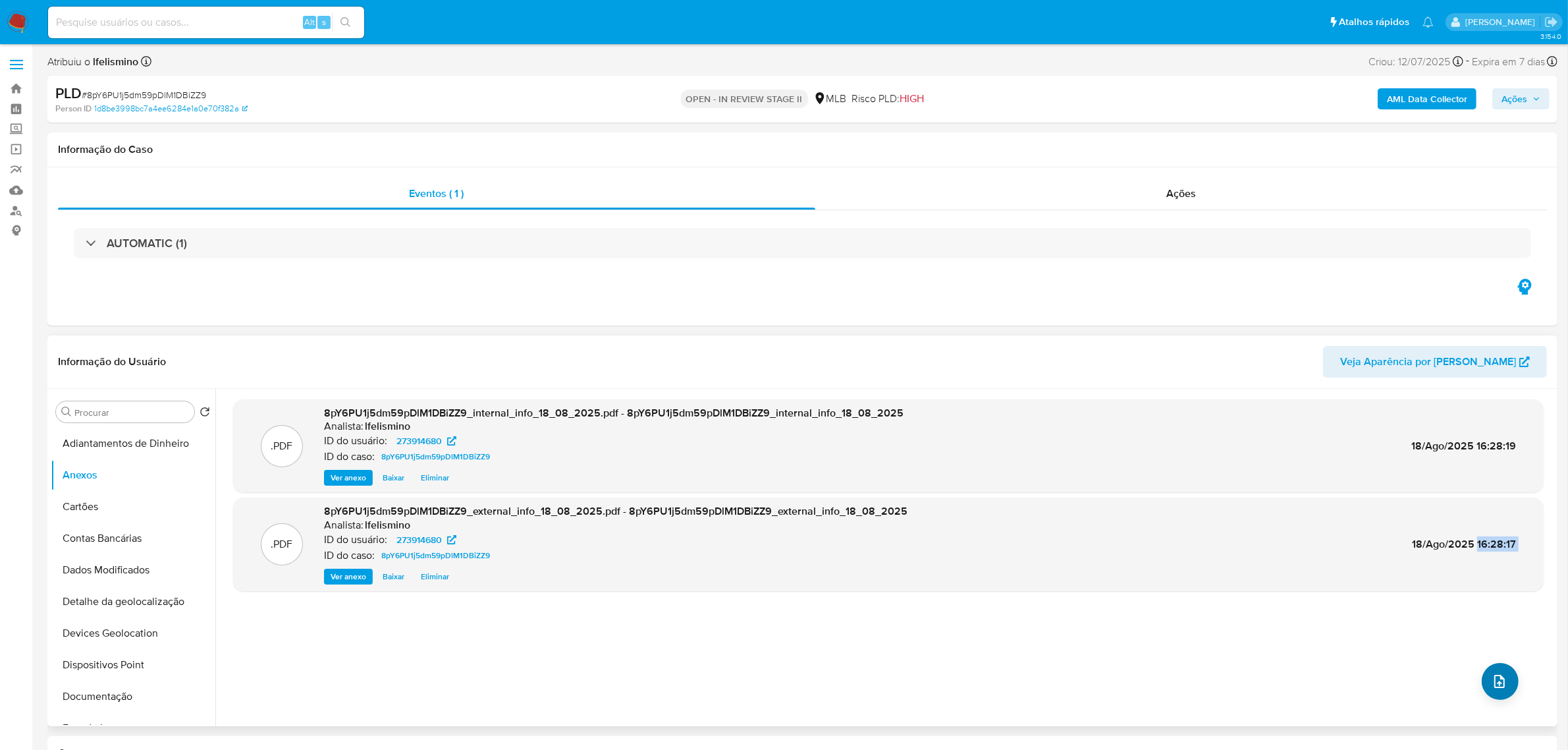
drag, startPoint x: 1475, startPoint y: 683, endPoint x: 1492, endPoint y: 679, distance: 17.5
click at [1490, 680] on div ".PDF 8pY6PU1j5dm59pDlM1DBiZZ9_internal_info_18_08_2025.pdf - 8pY6PU1j5dm59pDlM1…" at bounding box center [888, 557] width 1310 height 316
click at [1492, 679] on icon "upload-file" at bounding box center [1499, 681] width 16 height 16
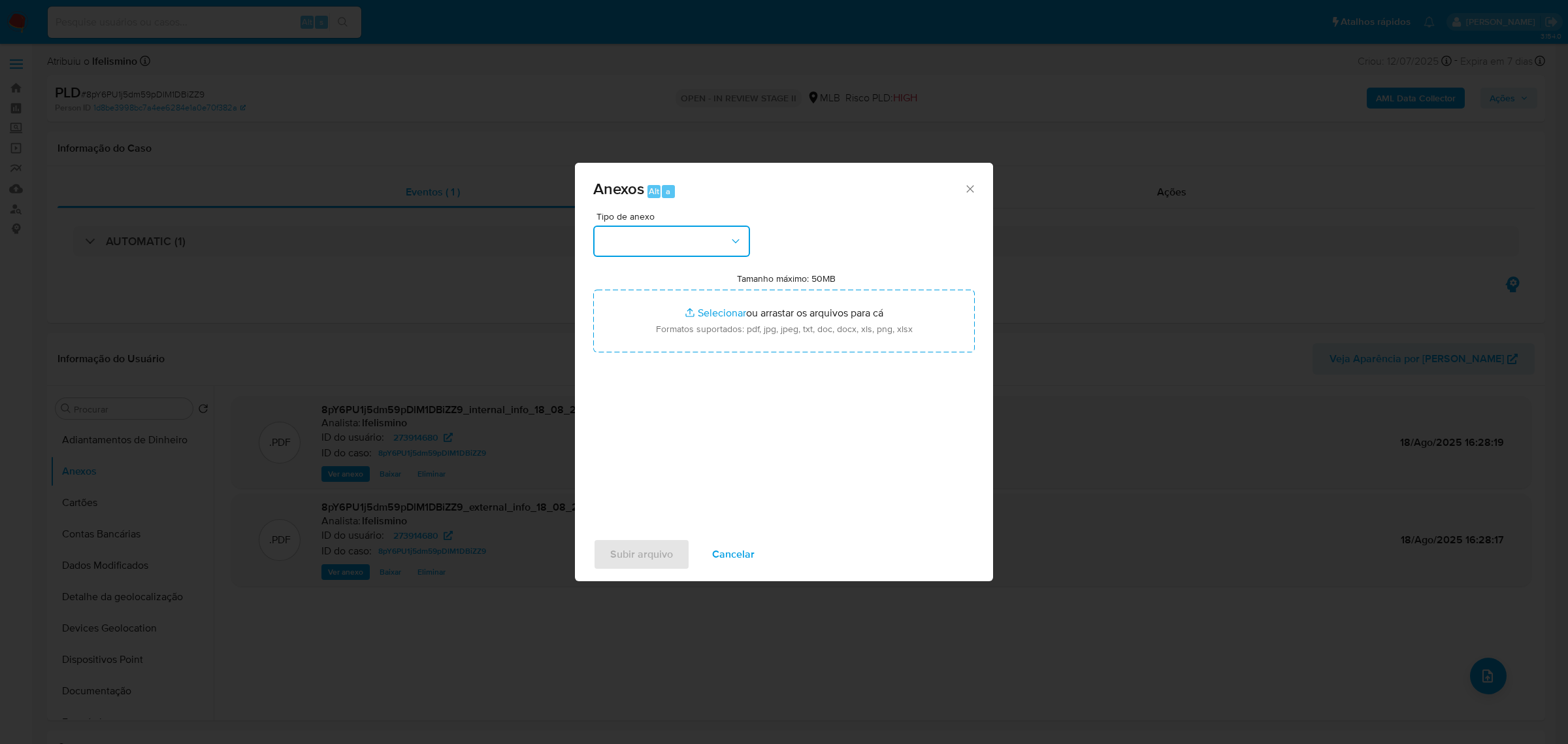
click at [681, 250] on button "button" at bounding box center [672, 241] width 157 height 31
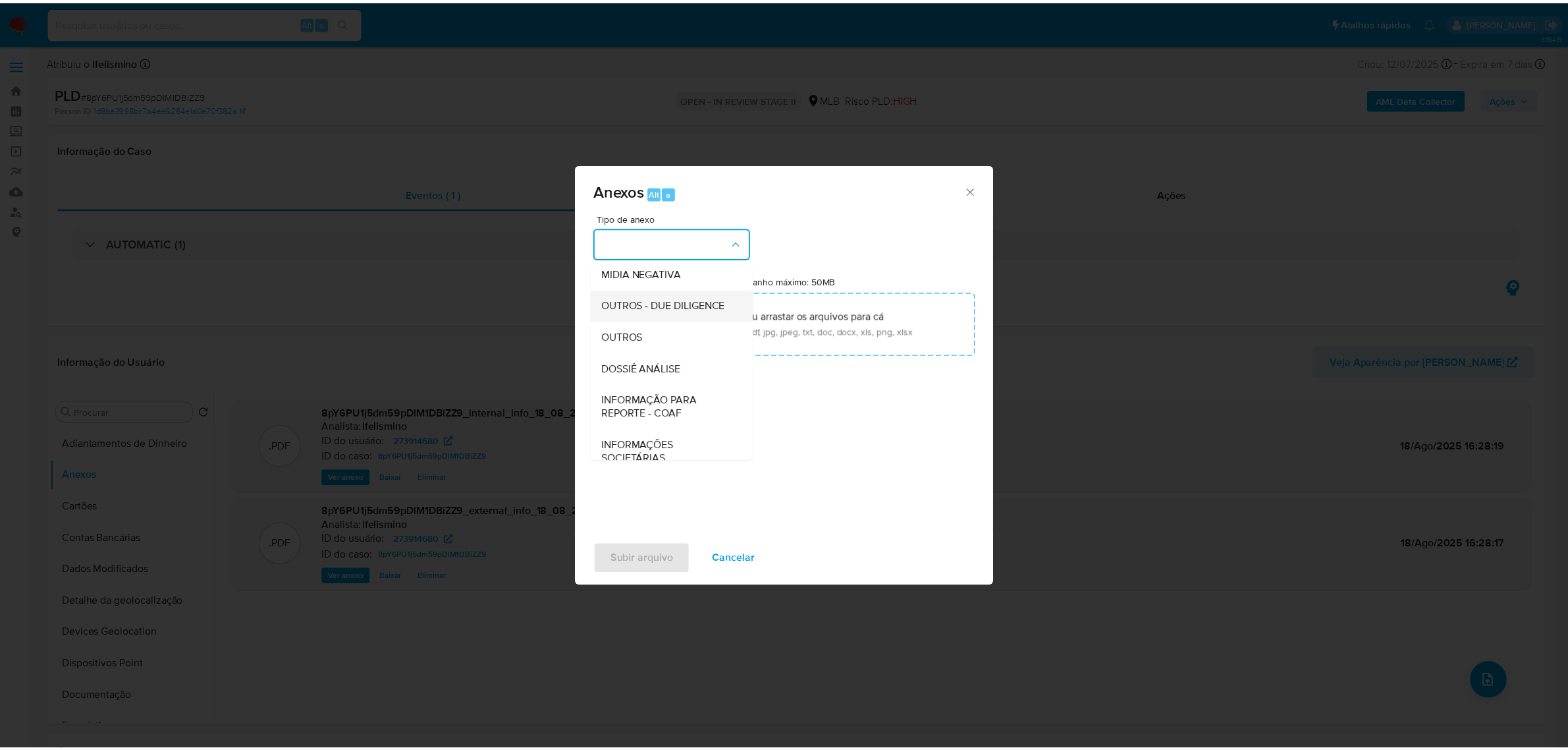
scroll to position [165, 0]
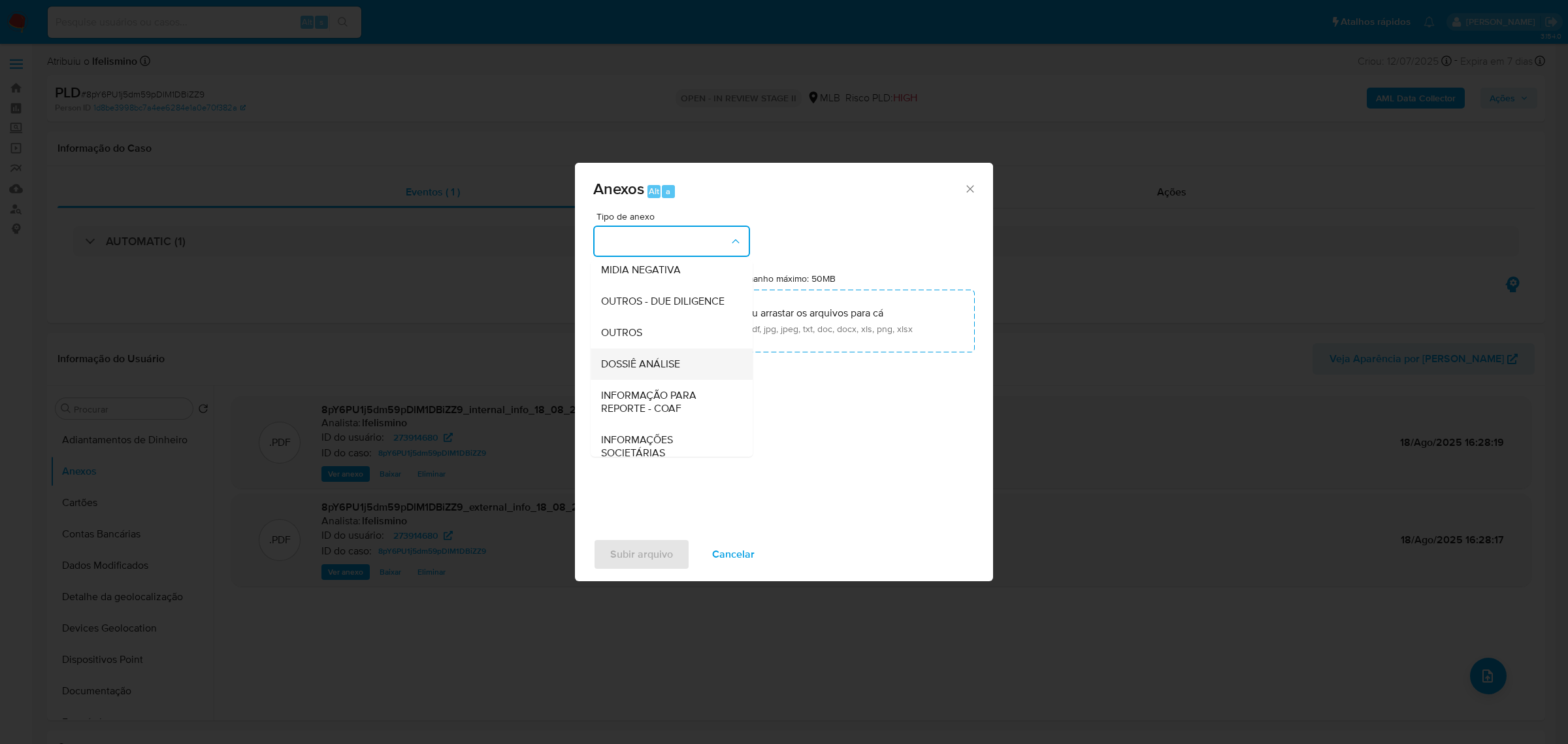
click at [628, 370] on span "DOSSIÊ ANÁLISE" at bounding box center [641, 364] width 79 height 13
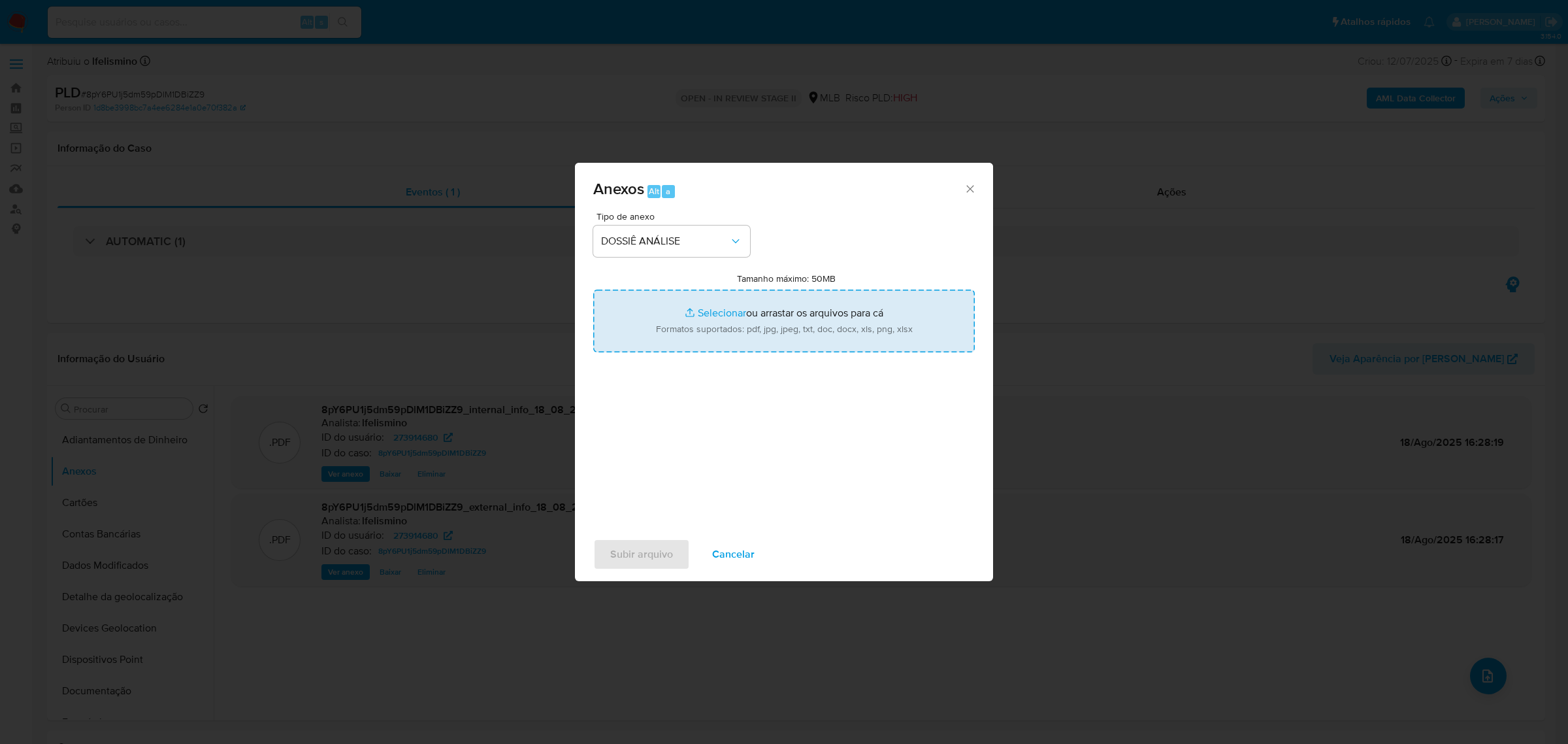
type input "C:\fakepath\SAR - CNPJ 44436940000101 - RD PROMOÇÃO E TECNOLOGIA LTDA.pdf"
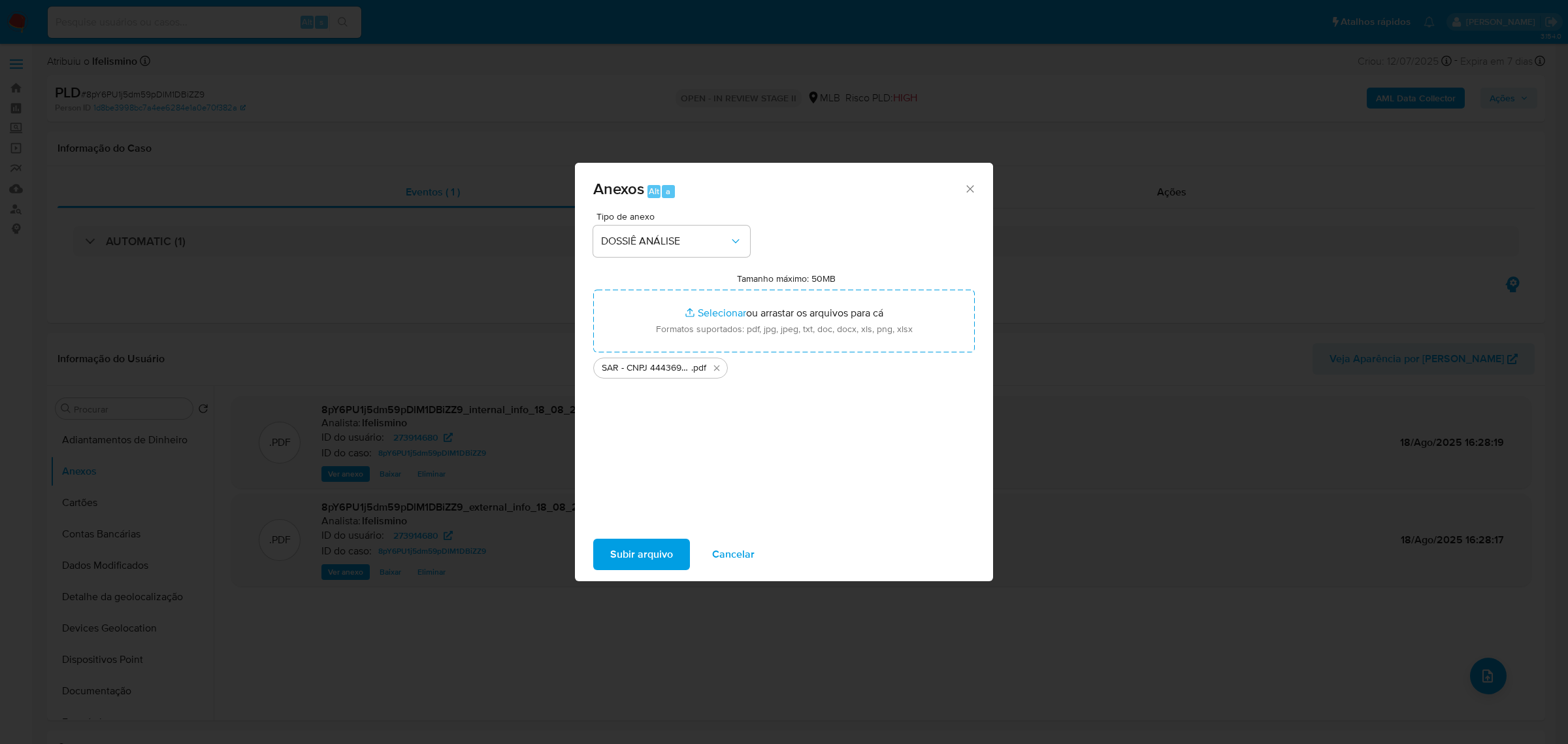
click at [644, 546] on span "Subir arquivo" at bounding box center [641, 554] width 63 height 29
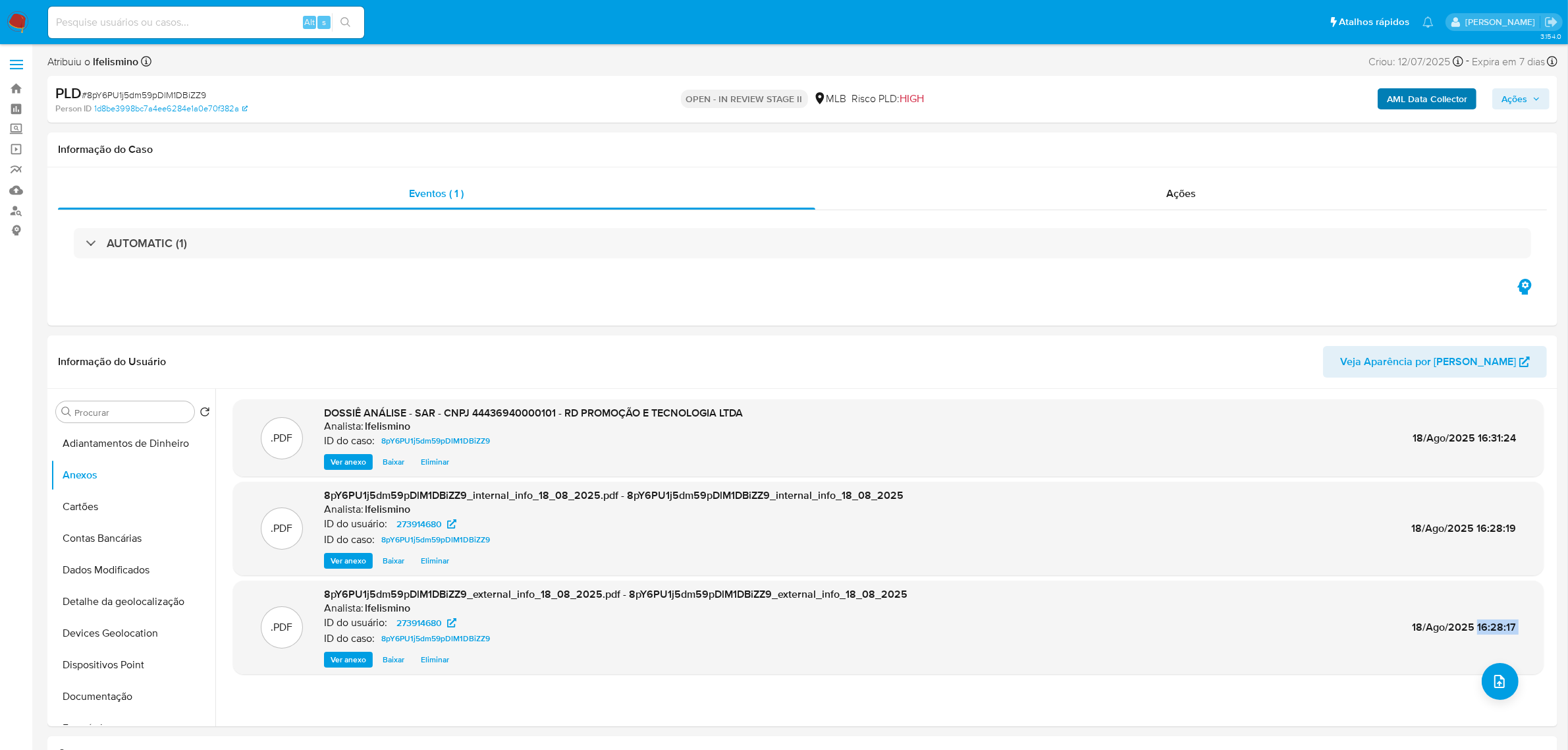
drag, startPoint x: 1525, startPoint y: 105, endPoint x: 1440, endPoint y: 109, distance: 85.1
click at [1525, 104] on span "Ações" at bounding box center [1514, 99] width 25 height 21
drag, startPoint x: 1213, startPoint y: 137, endPoint x: 1184, endPoint y: 166, distance: 41.0
click at [1210, 137] on div "Resolução do caso Alt r" at bounding box center [1154, 141] width 120 height 34
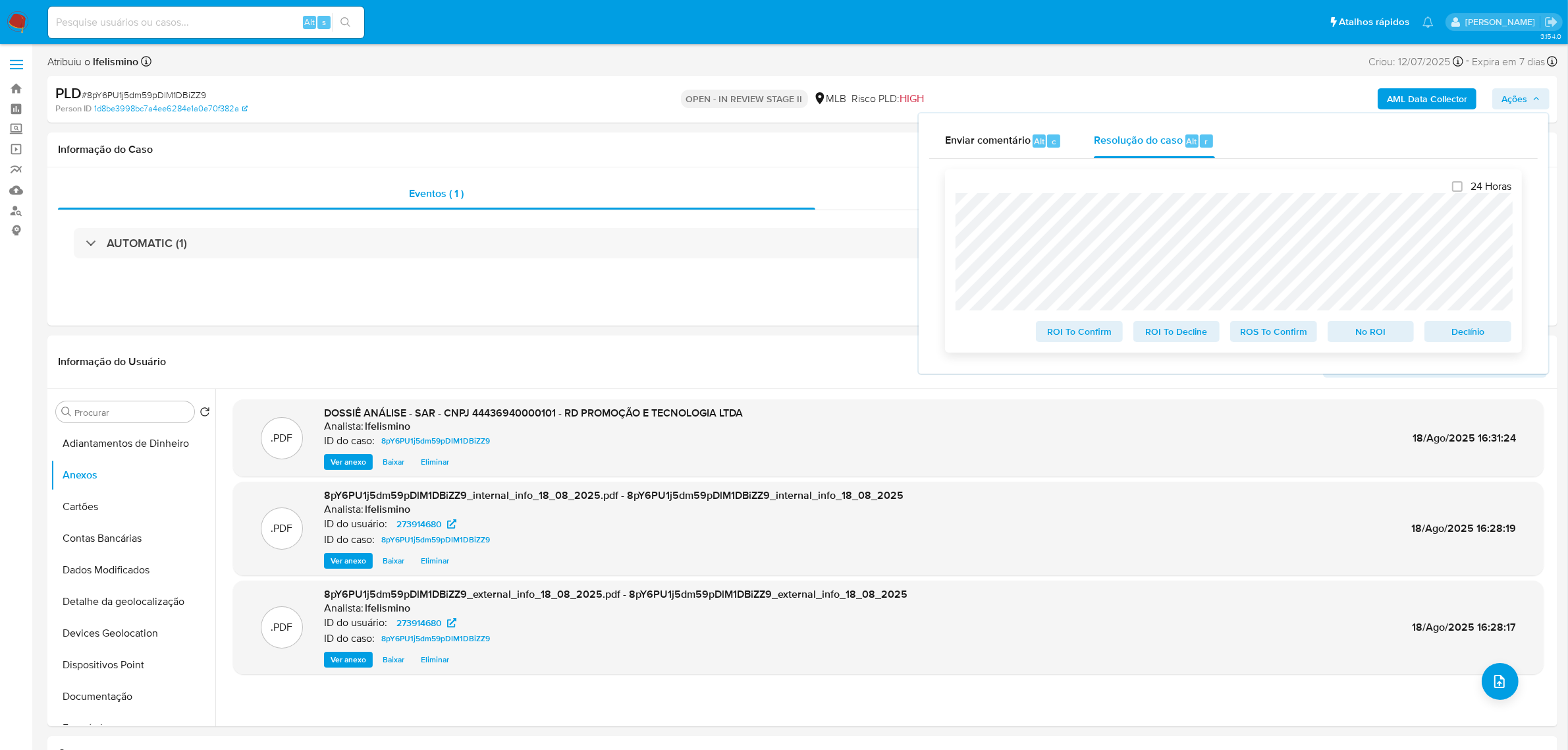
click at [1291, 330] on span "ROS To Confirm" at bounding box center [1274, 331] width 69 height 19
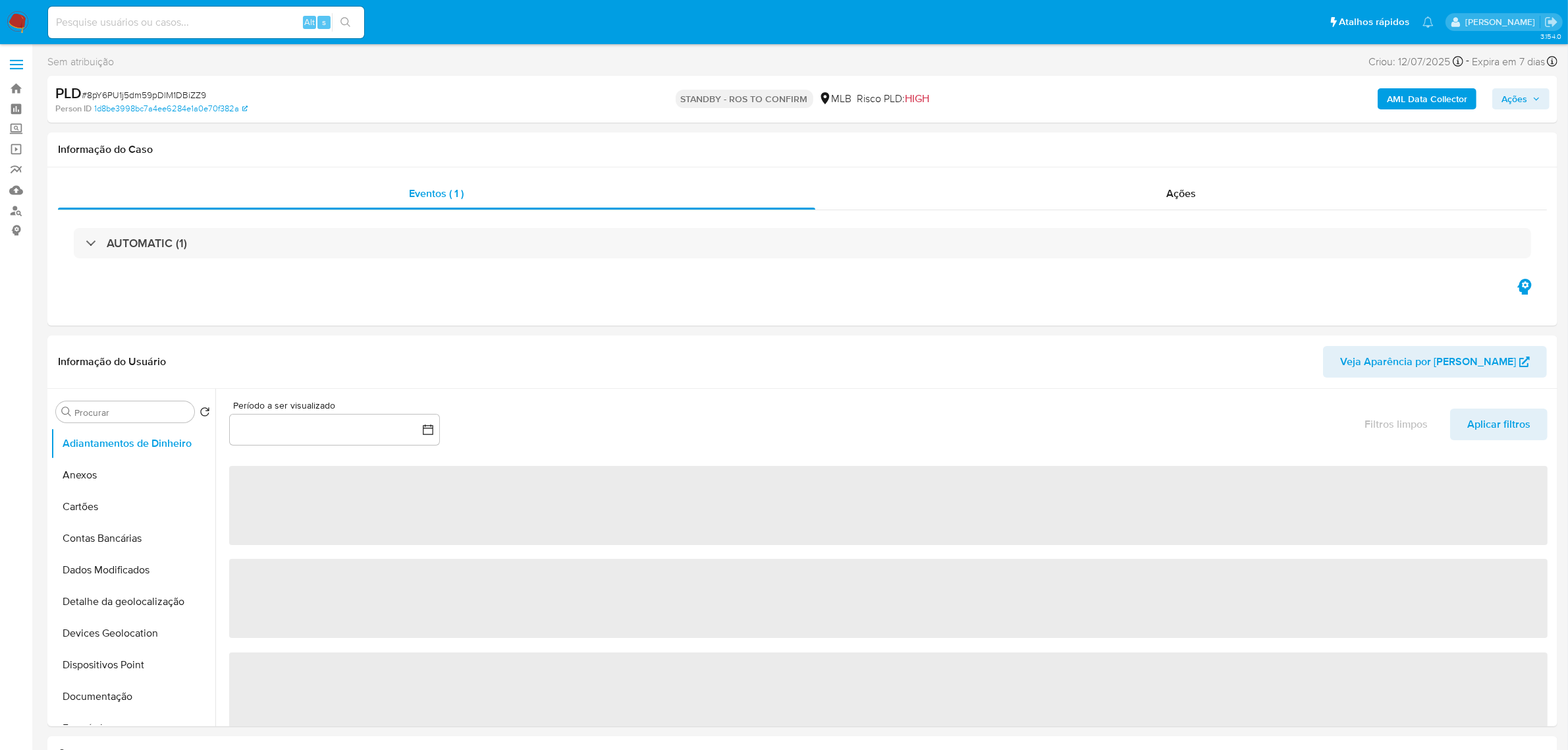
select select "10"
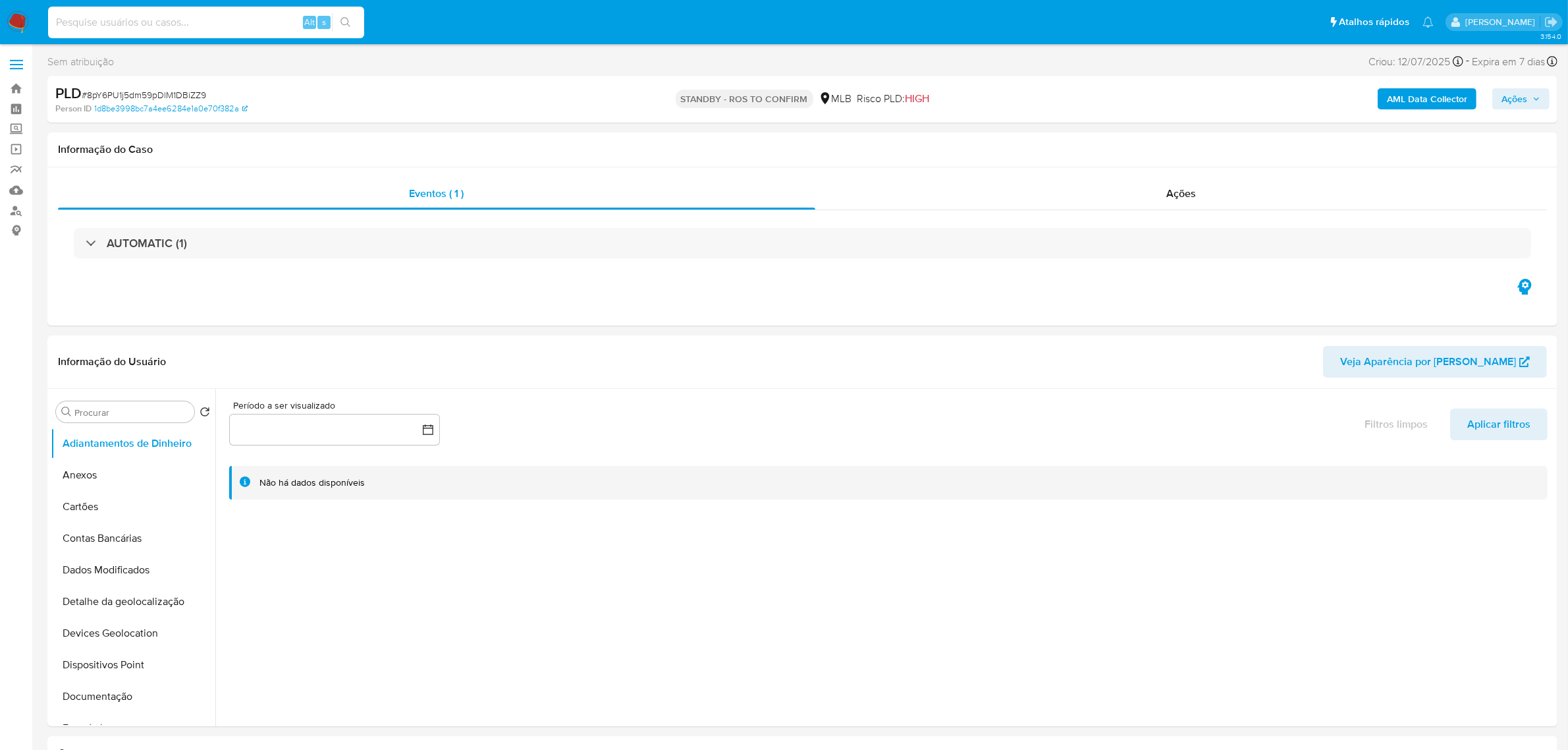
paste input "C5RRUZXEipL7GD1qxpY0BCIt"
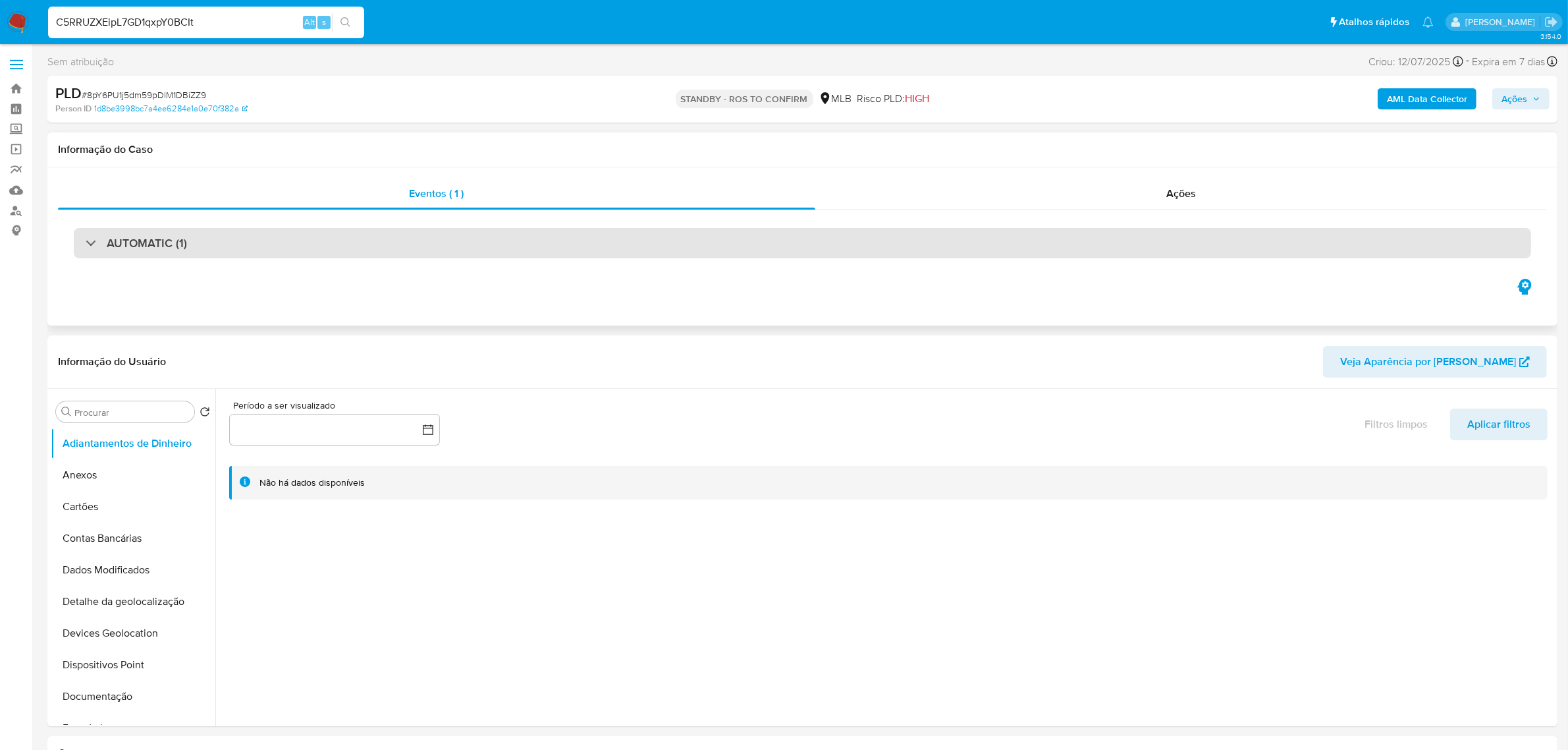
type input "C5RRUZXEipL7GD1qxpY0BCIt"
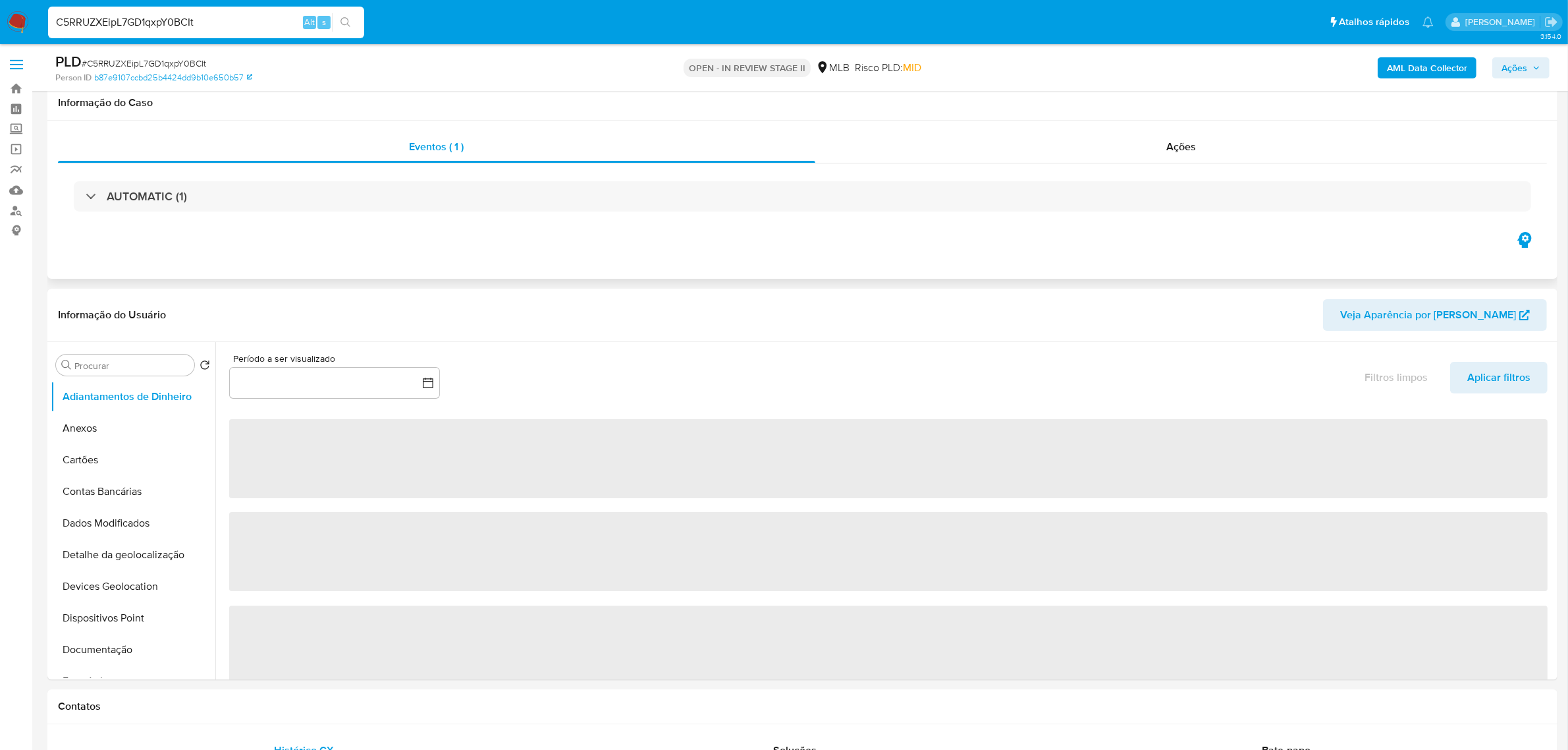
select select "10"
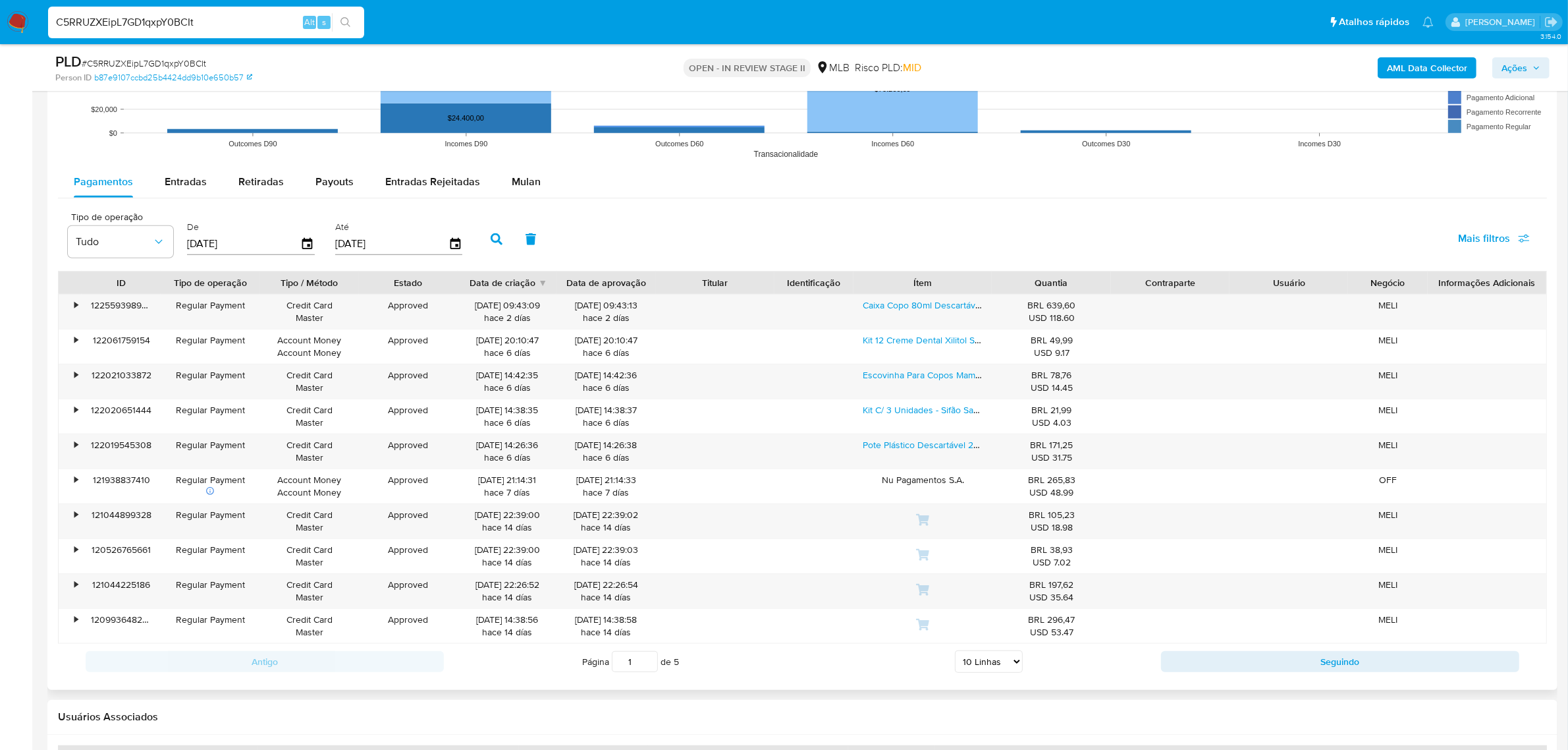
scroll to position [1318, 0]
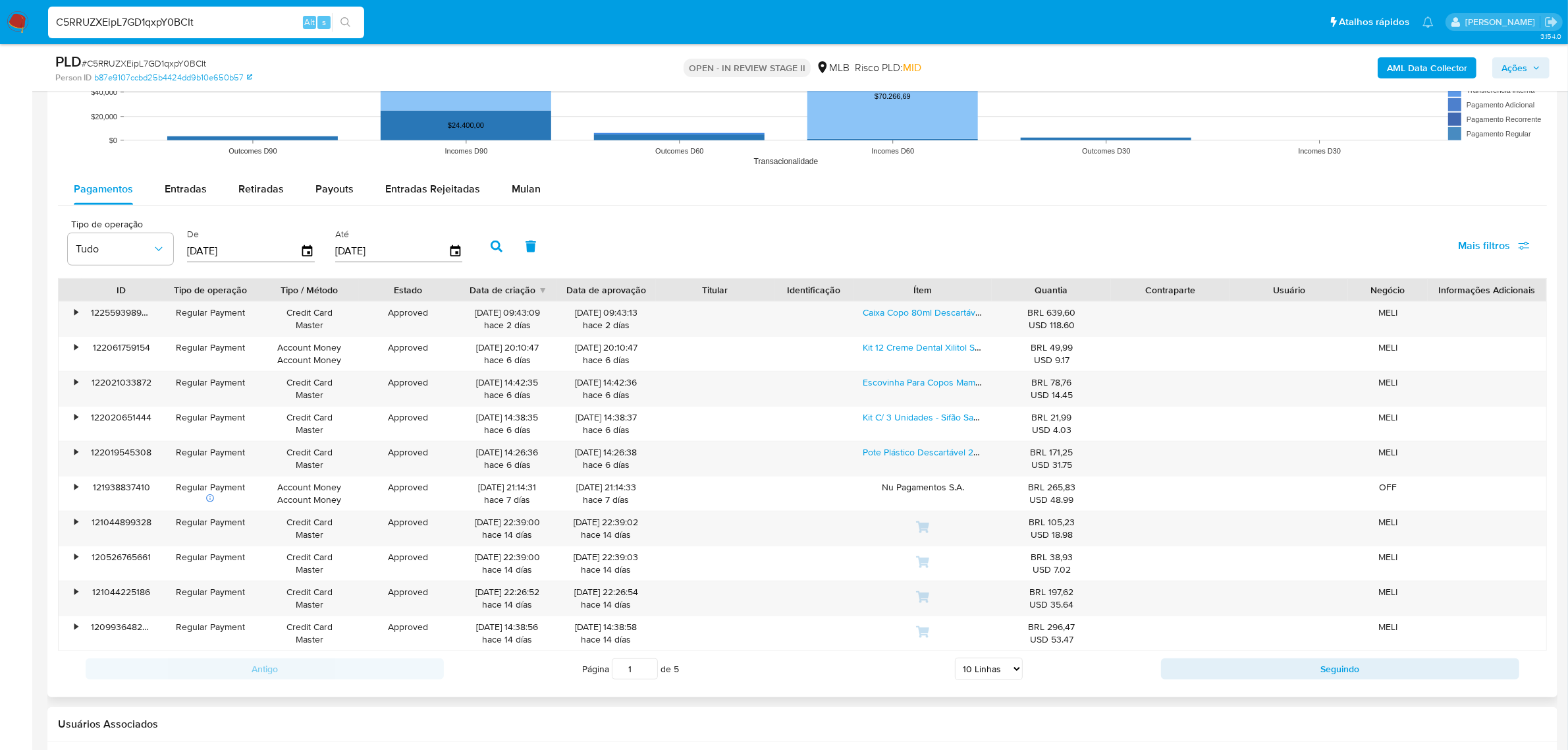
drag, startPoint x: 523, startPoint y: 182, endPoint x: 449, endPoint y: 208, distance: 78.4
click at [523, 182] on span "Mulan" at bounding box center [526, 189] width 29 height 15
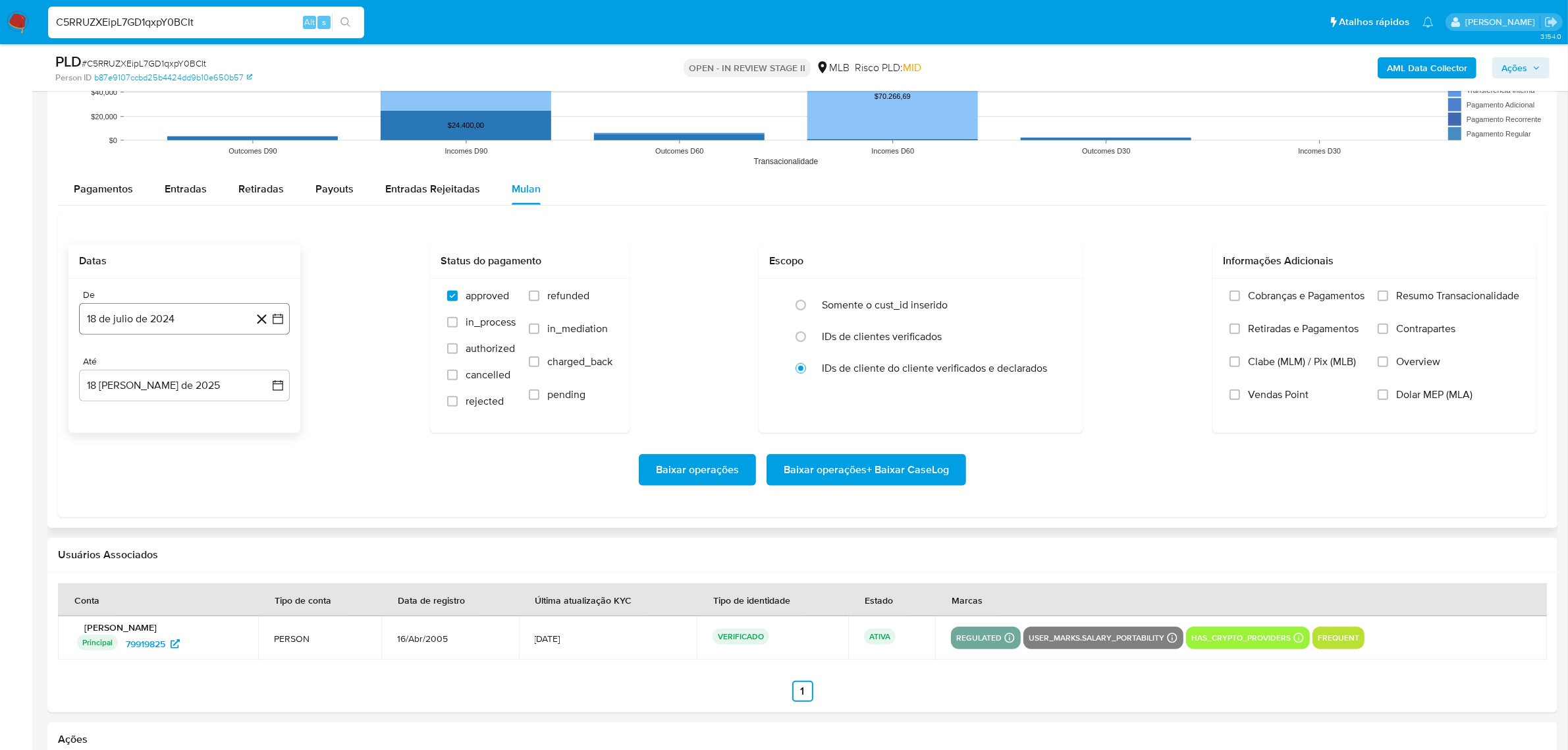
click at [211, 324] on button "18 de julio de 2024" at bounding box center [184, 319] width 211 height 31
click at [173, 371] on span "julio 2024" at bounding box center [178, 367] width 49 height 13
click at [252, 368] on div "2024" at bounding box center [183, 366] width 176 height 16
click at [265, 367] on icon "Año siguiente" at bounding box center [264, 366] width 5 height 9
click at [133, 414] on span "ene" at bounding box center [127, 415] width 16 height 10
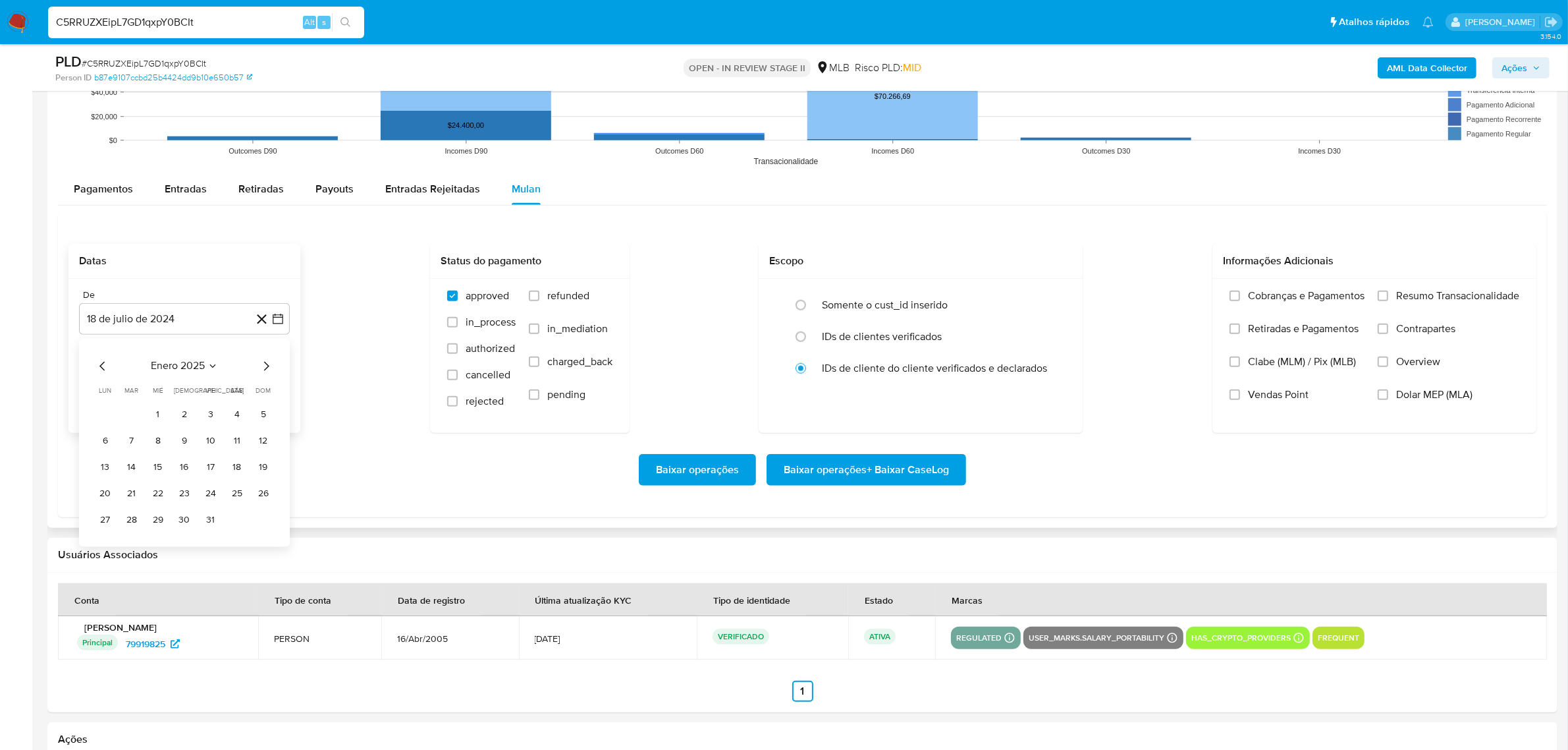
click at [159, 423] on button "1" at bounding box center [158, 415] width 21 height 21
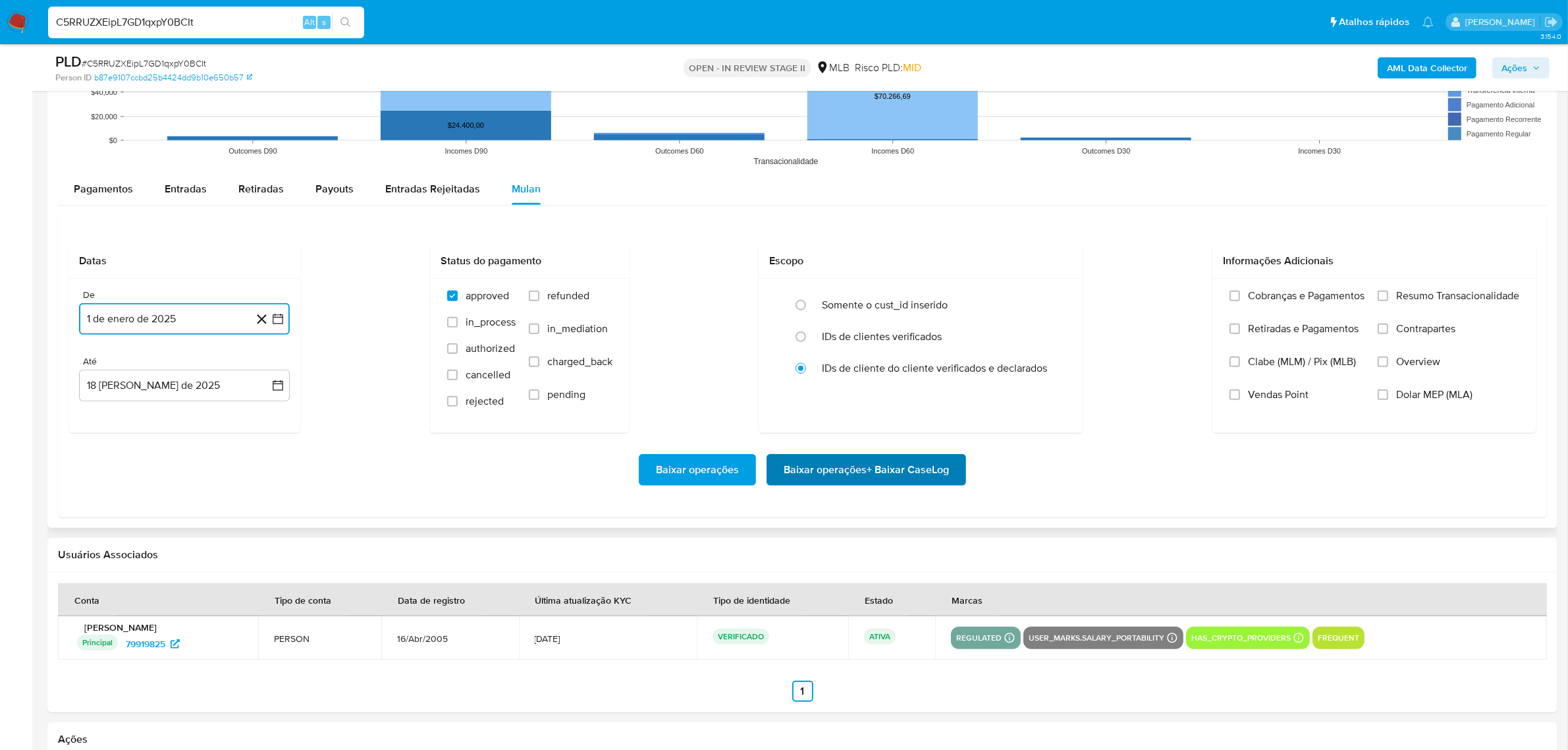
click at [788, 458] on span "Baixar operações + Baixar CaseLog" at bounding box center [866, 470] width 165 height 29
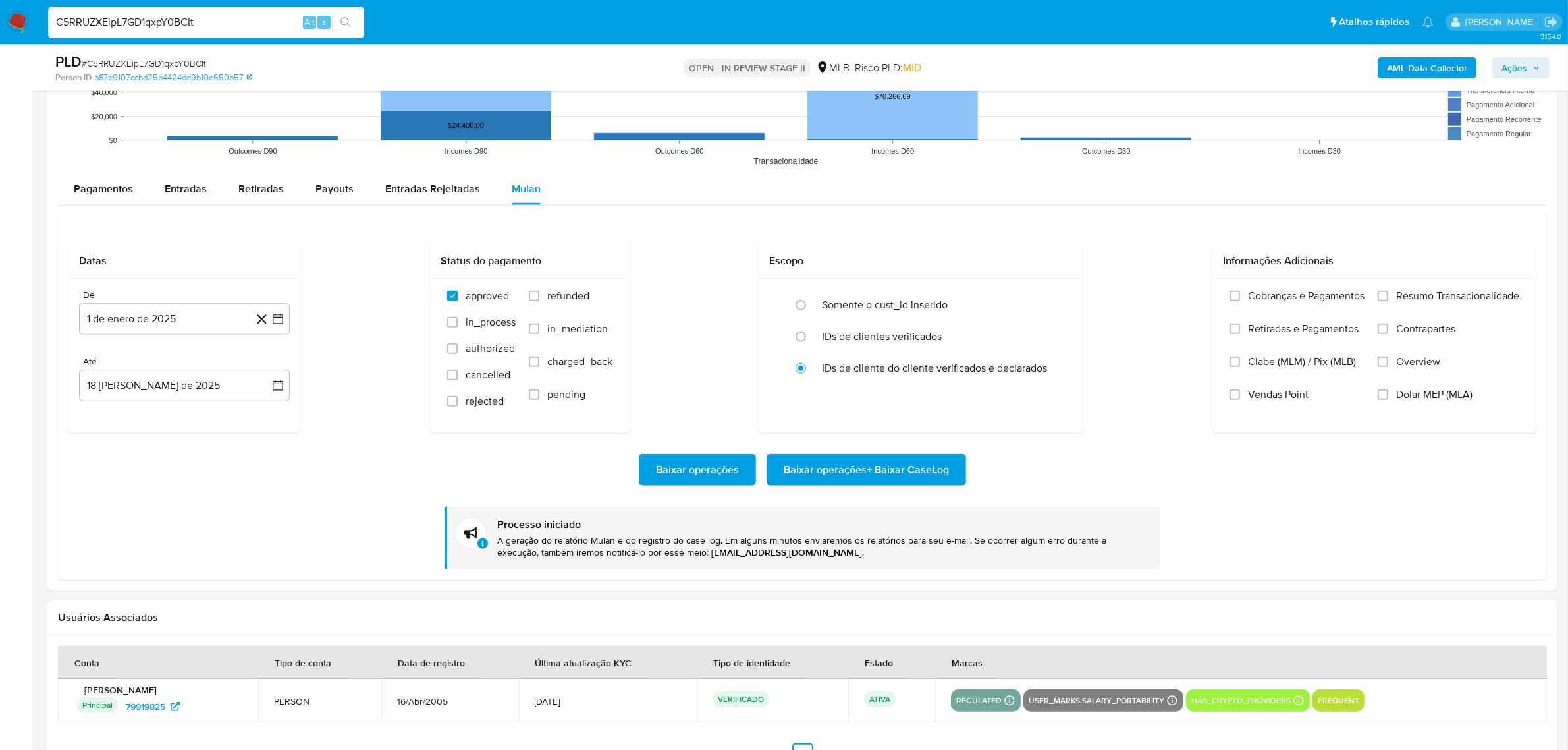
click at [172, 25] on input "C5RRUZXEipL7GD1qxpY0BCIt" at bounding box center [205, 22] width 316 height 17
paste input "LgVkKKuxtuiVCyXhqQ0B4iaX"
type input "LgVkKKuxtuiVCyXhqQ0B4iaX"
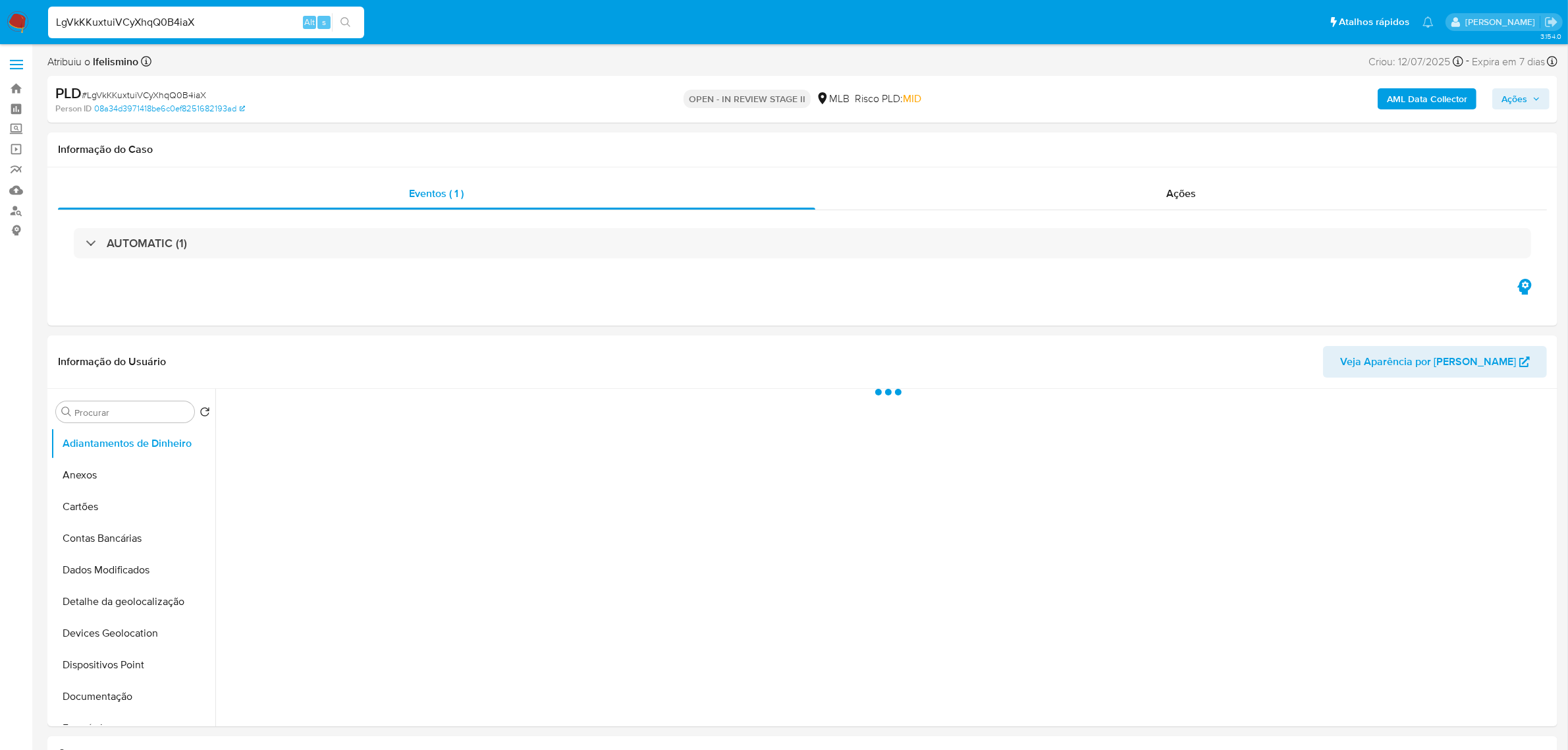
select select "10"
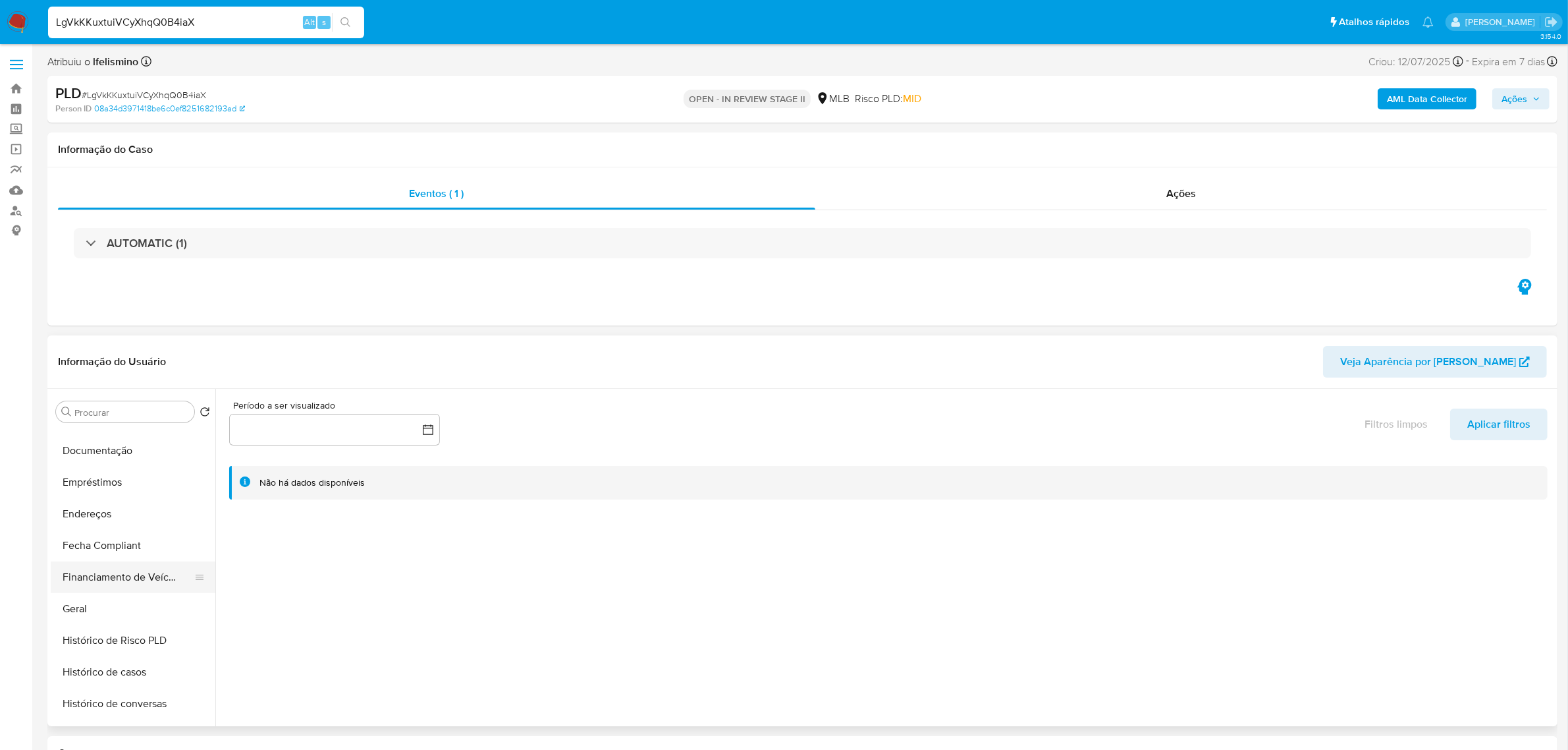
scroll to position [247, 0]
click at [103, 612] on button "Geral" at bounding box center [128, 607] width 154 height 31
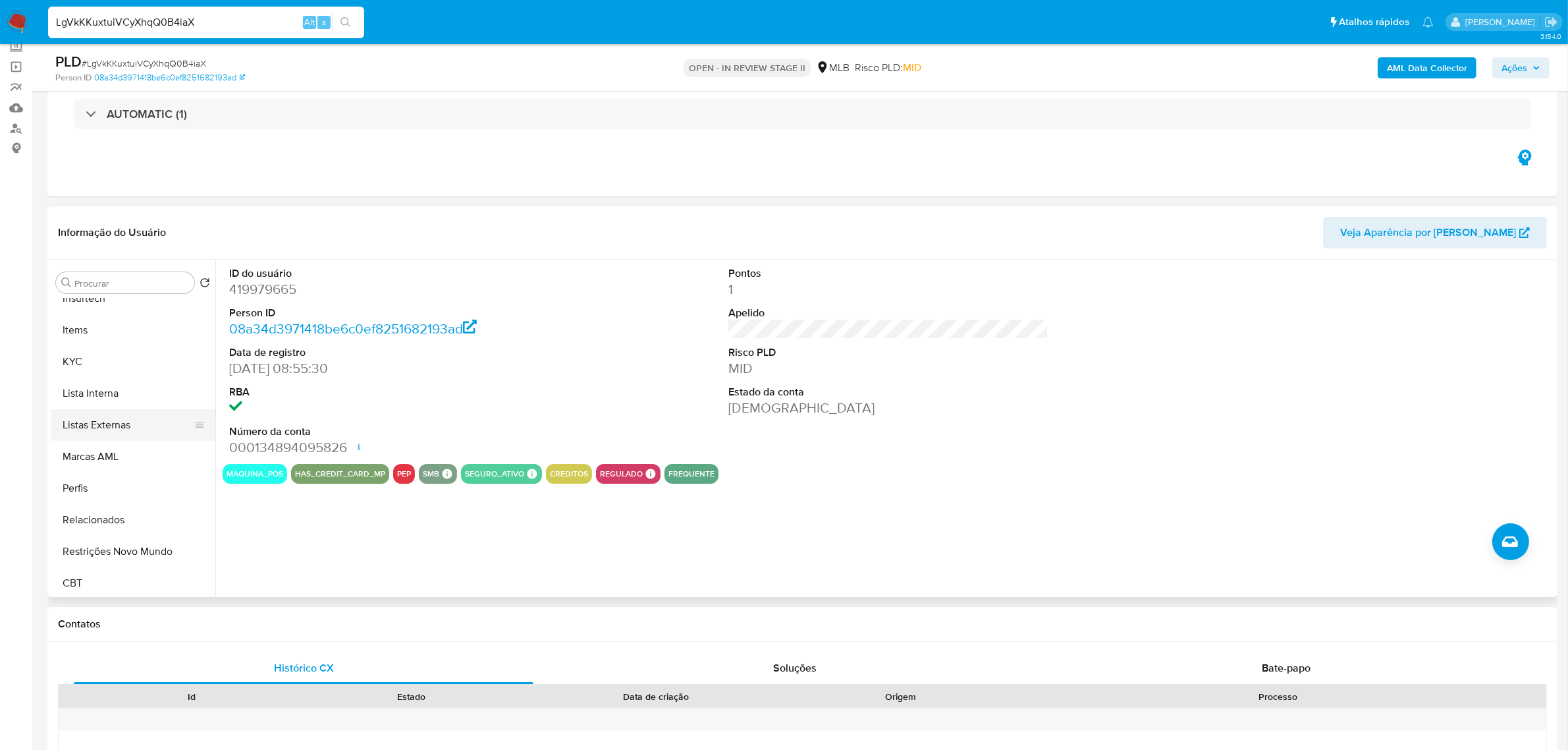
scroll to position [588, 0]
click at [103, 363] on button "KYC" at bounding box center [128, 359] width 154 height 31
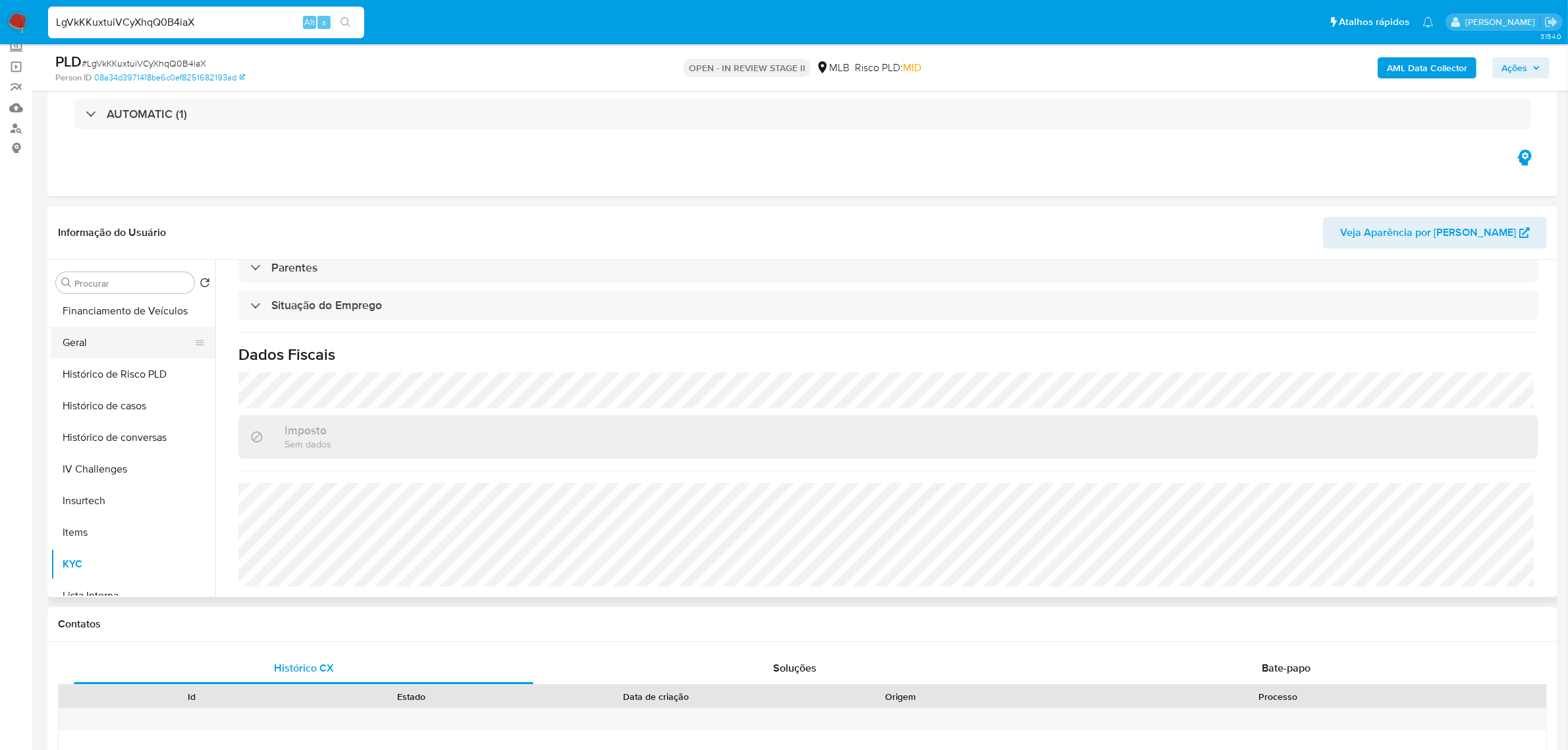
scroll to position [341, 0]
click at [155, 390] on button "Geral" at bounding box center [133, 385] width 165 height 31
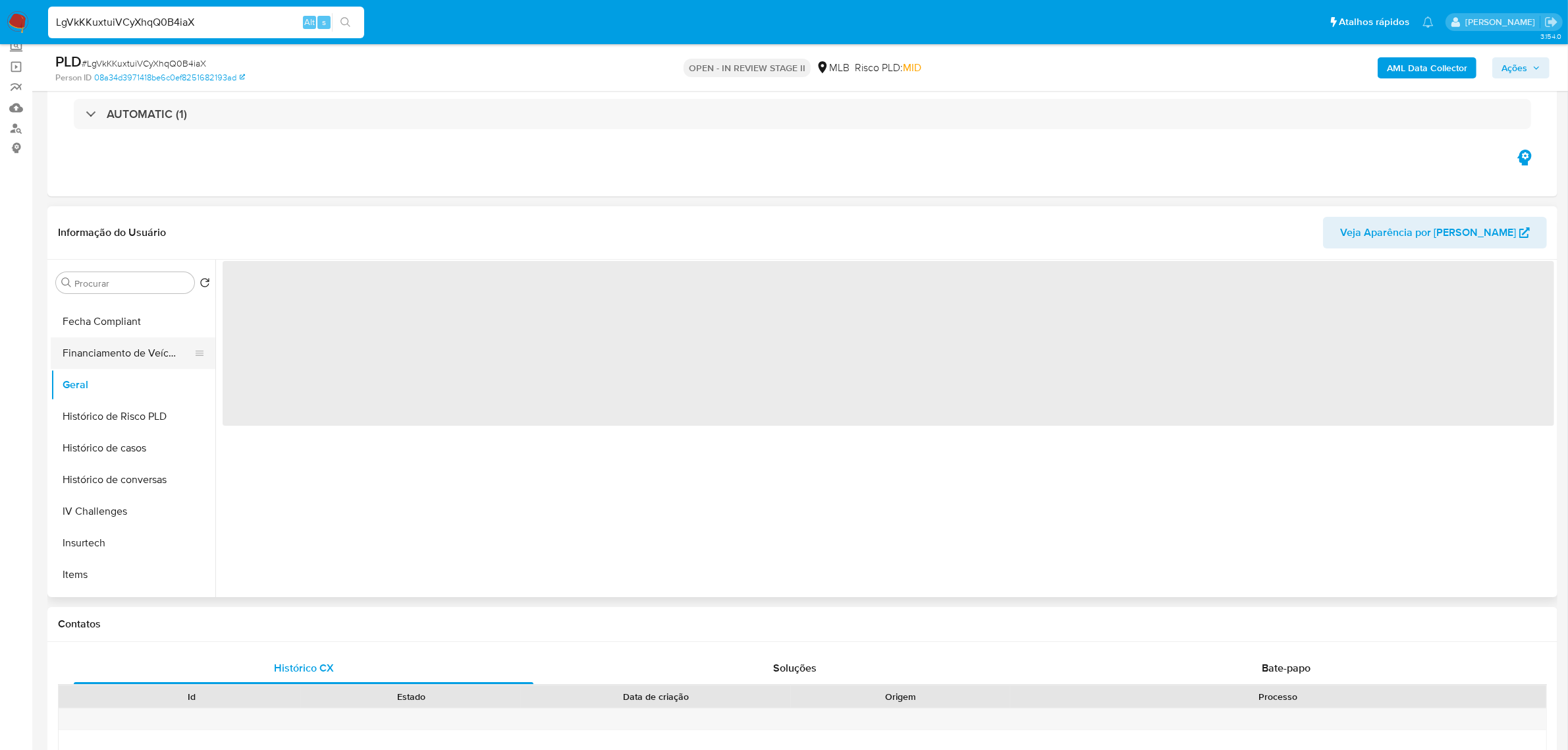
scroll to position [0, 0]
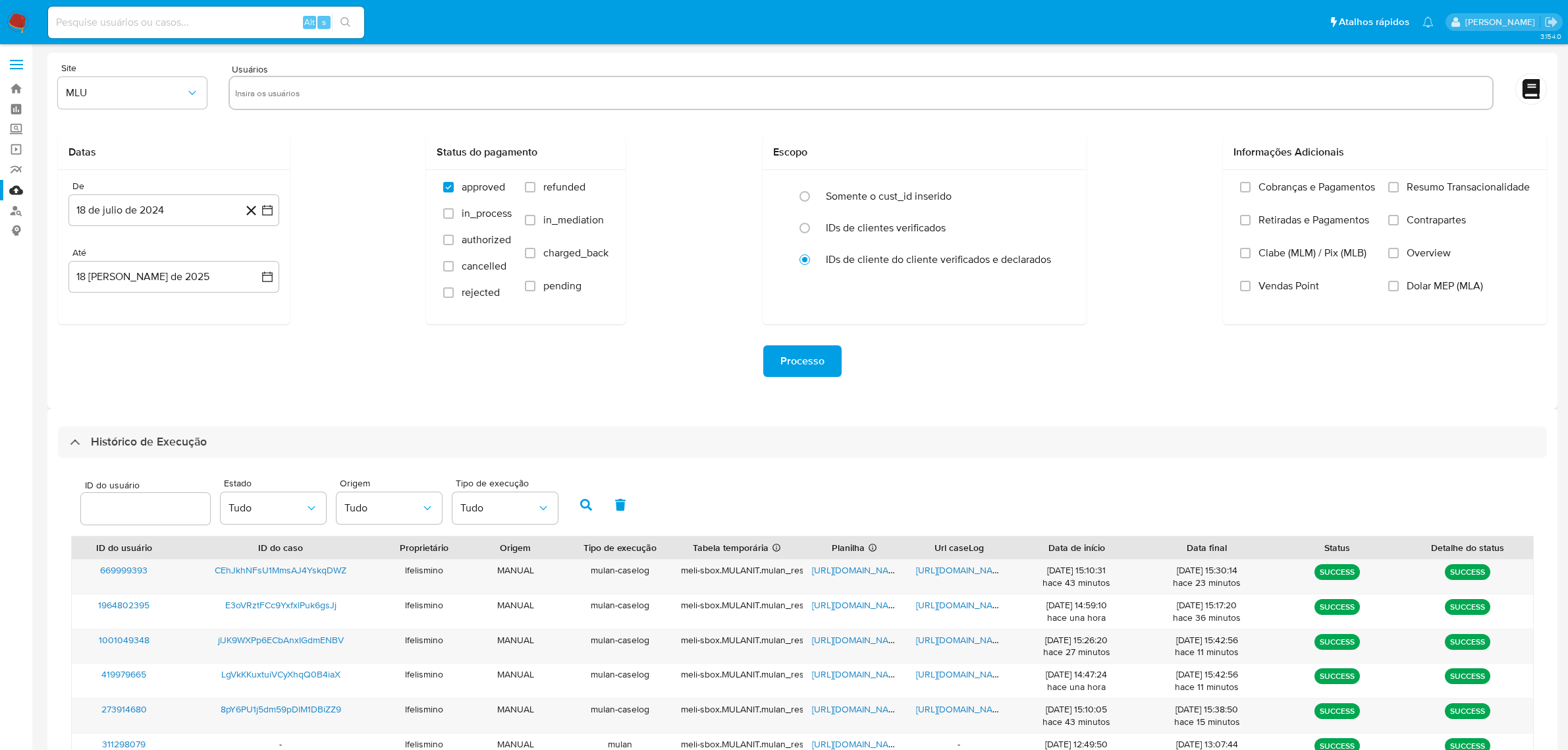
select select "10"
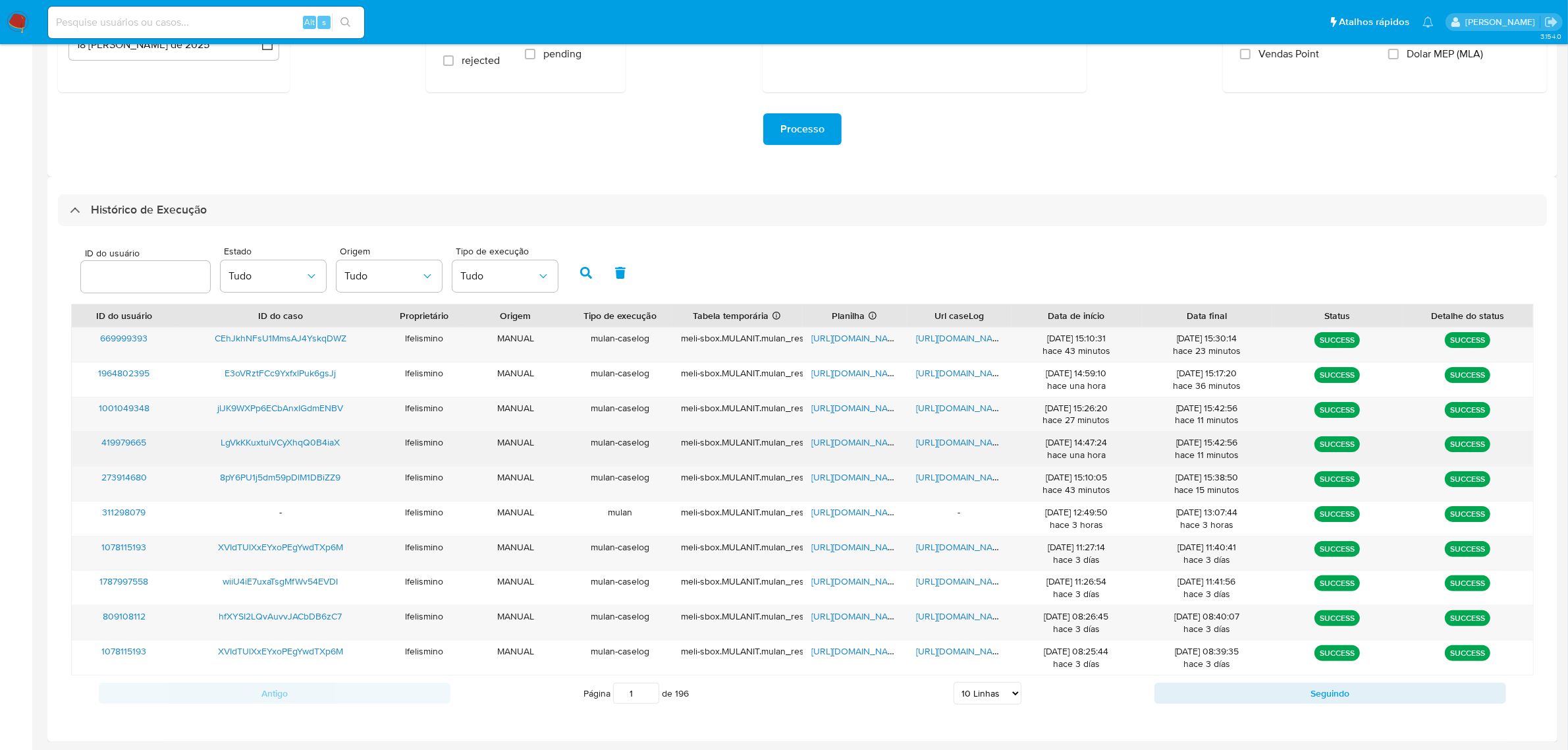
click at [962, 442] on span "[URL][DOMAIN_NAME]" at bounding box center [962, 442] width 91 height 13
click at [822, 446] on span "https://docs.google.com/spreadsheets/d/1VnYeNzimz3Vxz5PpbvKIc__2rc-hhsQUbEPxB8j…" at bounding box center [858, 442] width 91 height 13
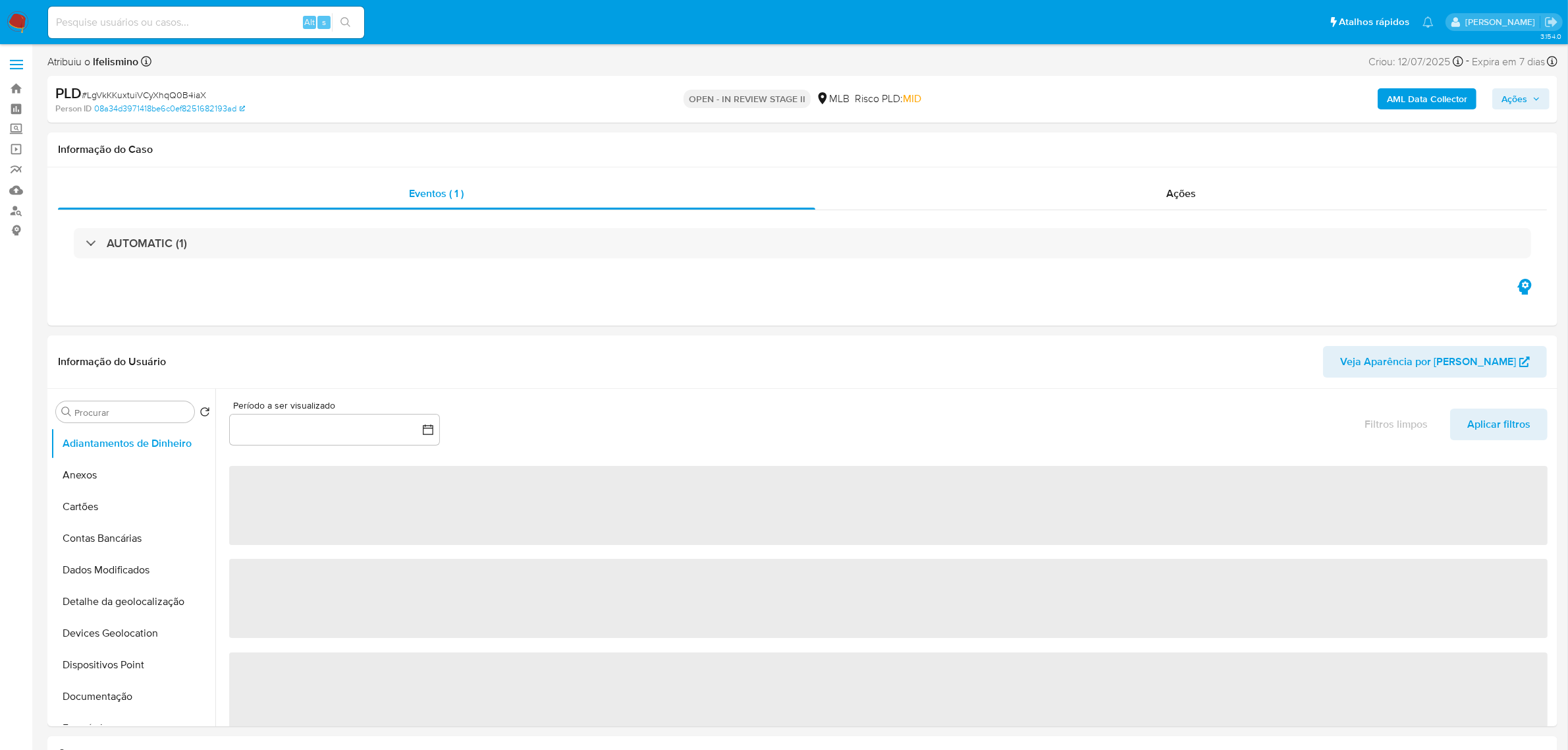
select select "10"
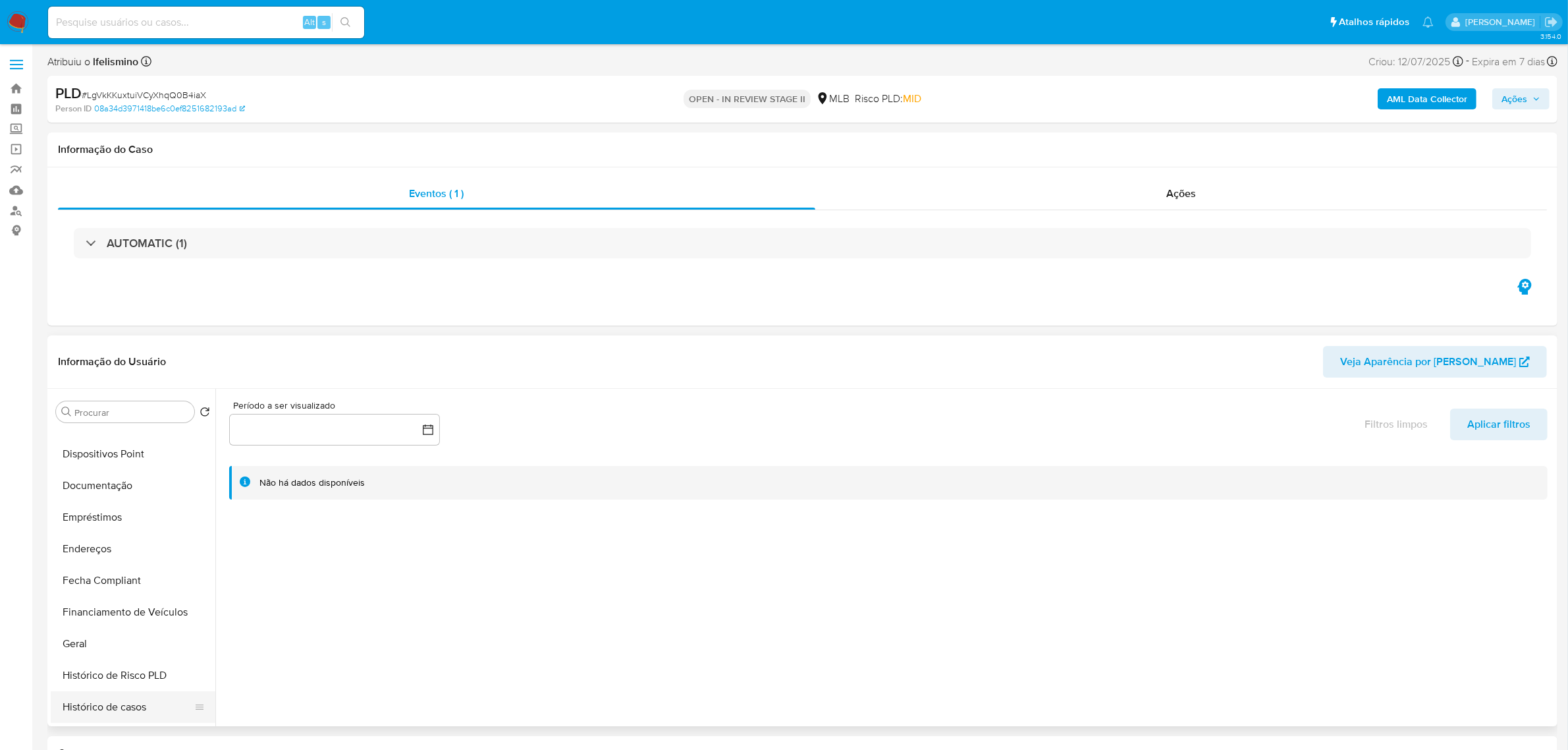
scroll to position [329, 0]
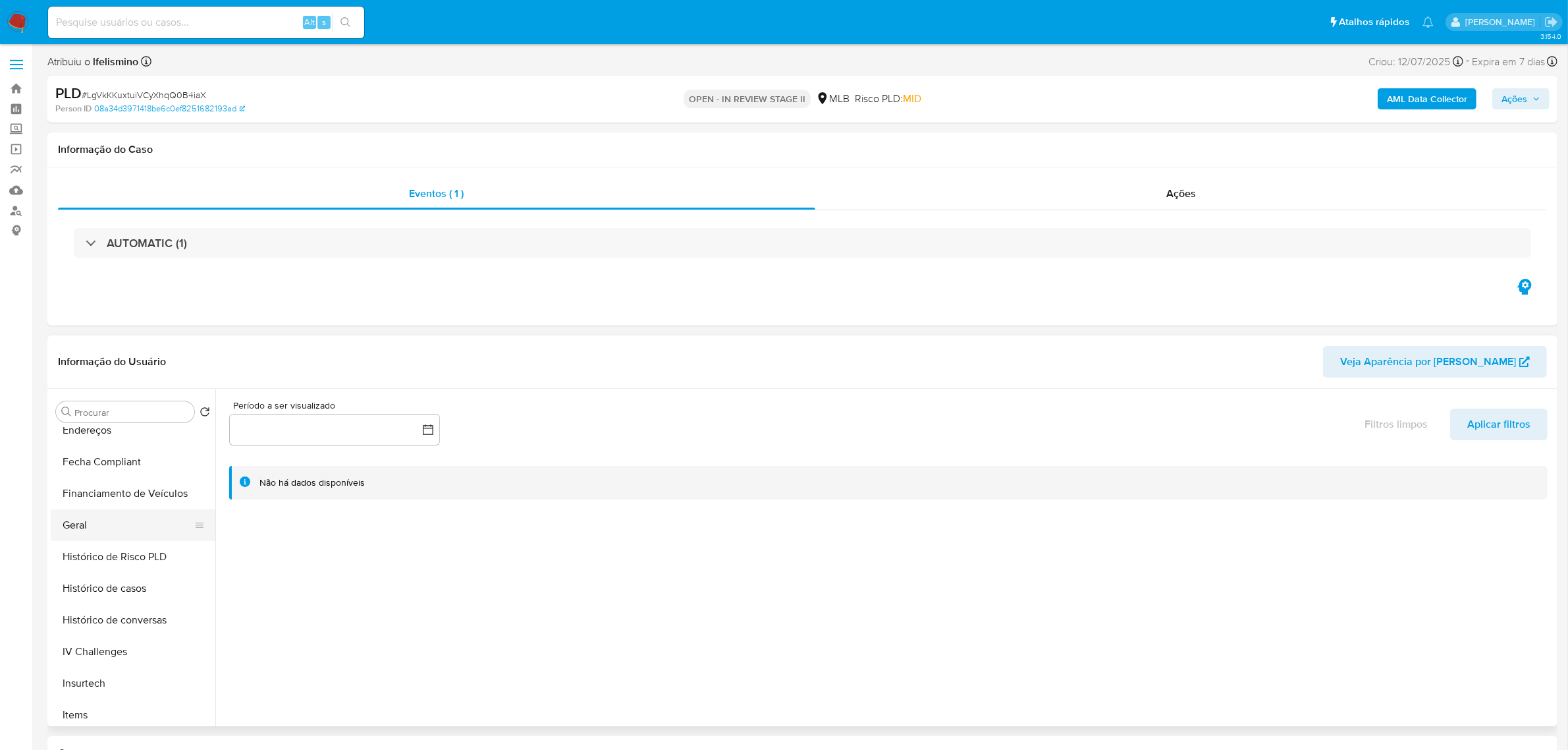
click at [124, 530] on button "Geral" at bounding box center [128, 525] width 154 height 31
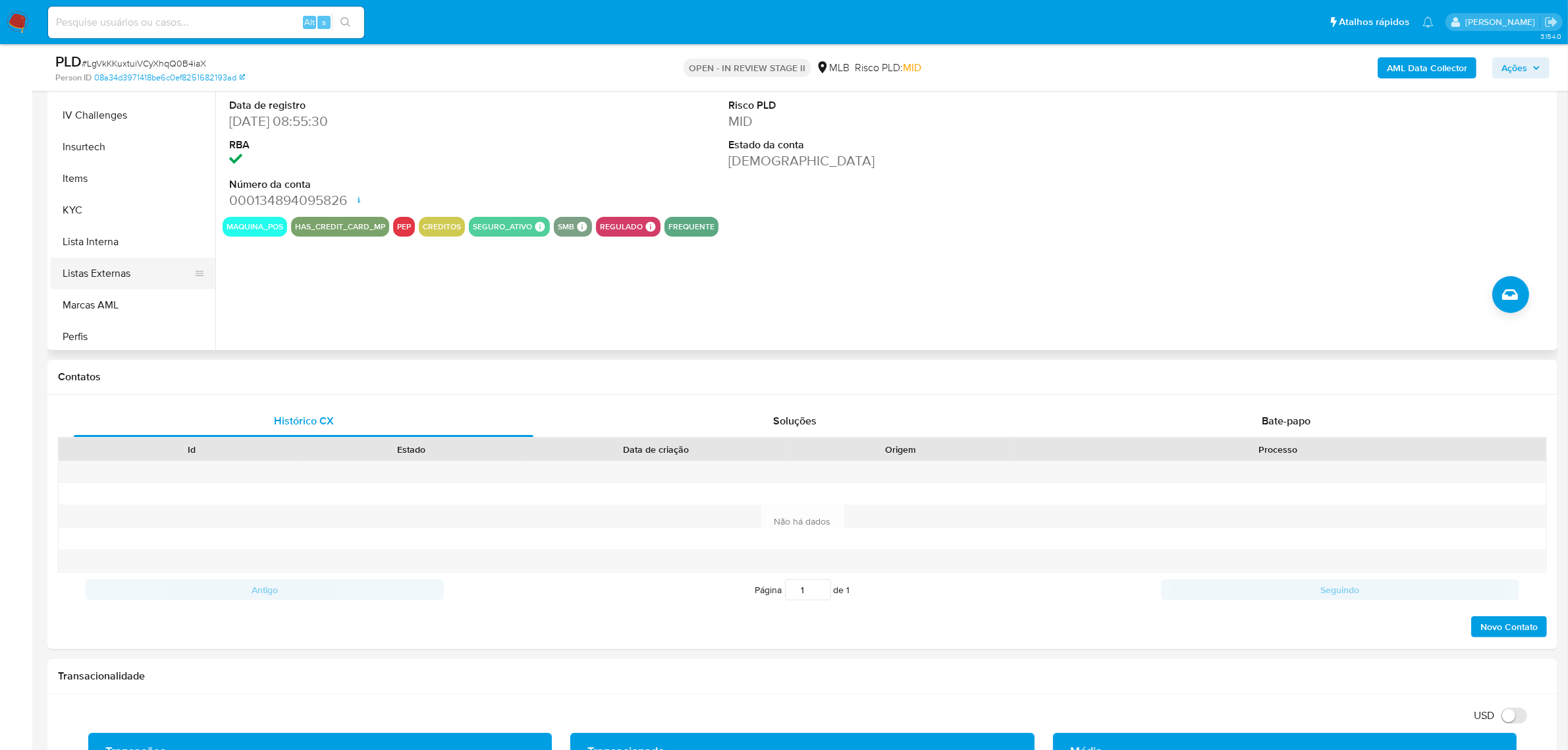
scroll to position [495, 0]
click at [123, 208] on button "KYC" at bounding box center [128, 205] width 154 height 31
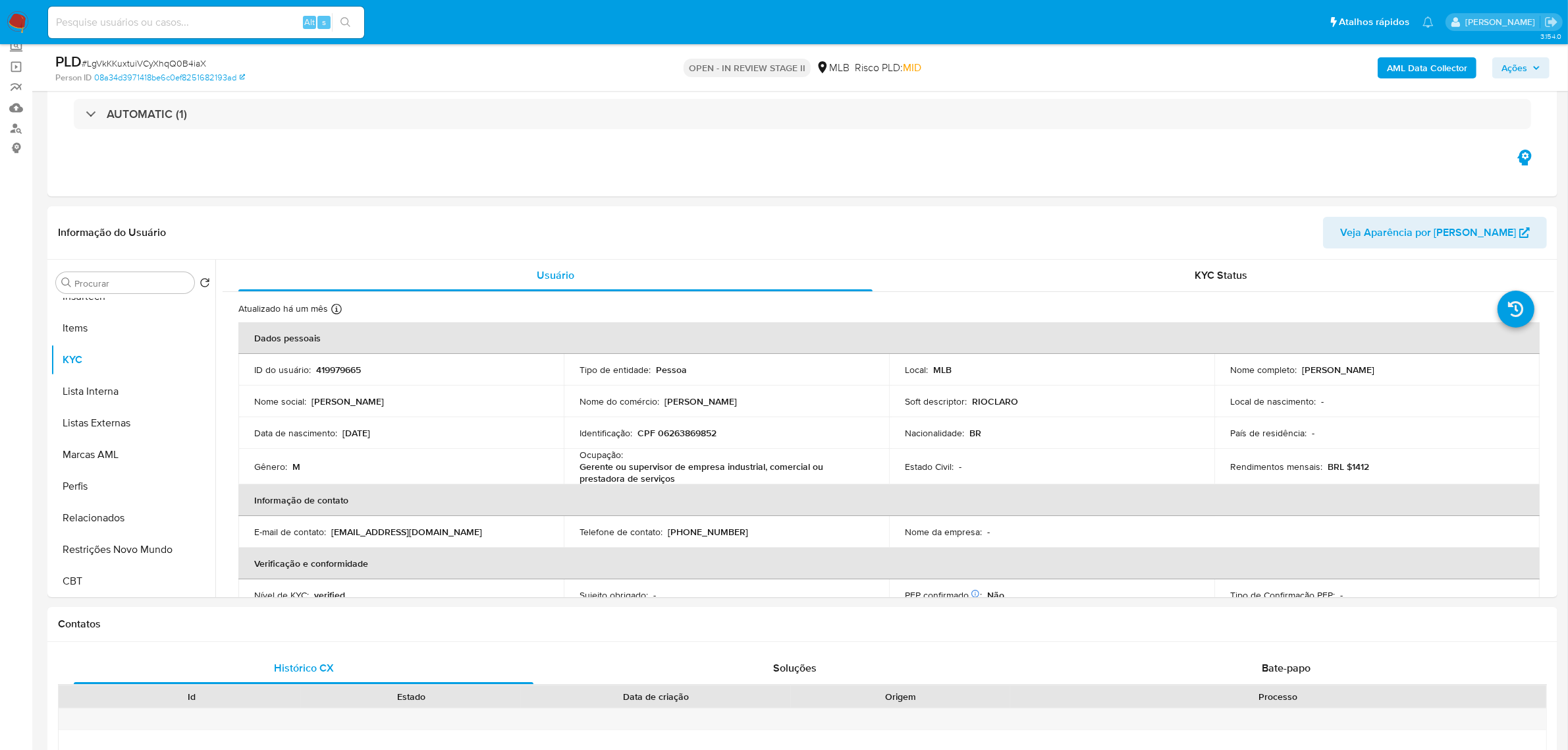
scroll to position [588, 0]
click at [128, 541] on button "Restrições Novo Mundo" at bounding box center [128, 549] width 154 height 31
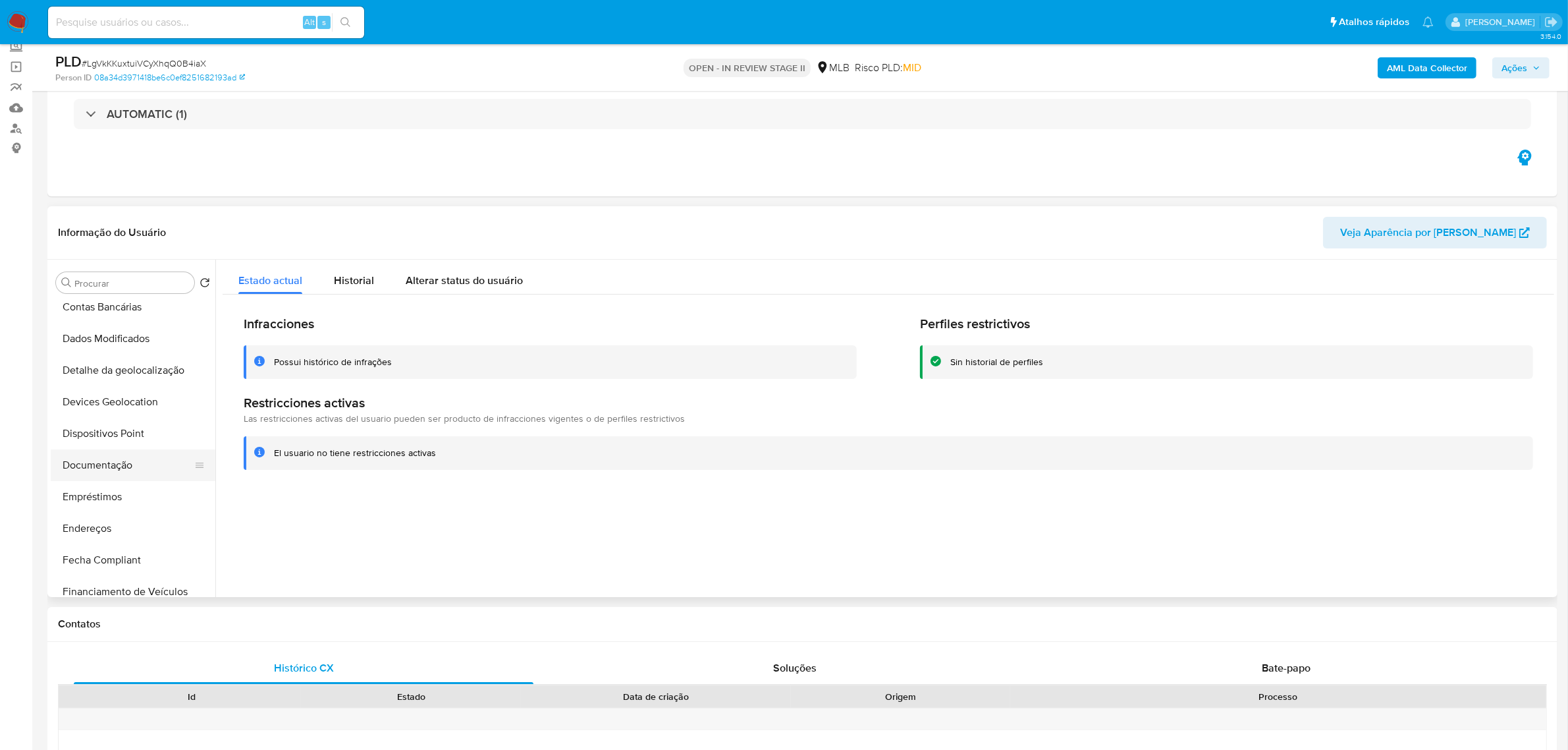
scroll to position [93, 0]
drag, startPoint x: 130, startPoint y: 437, endPoint x: 35, endPoint y: 453, distance: 96.3
click at [129, 439] on button "Dispositivos Point" at bounding box center [133, 442] width 165 height 31
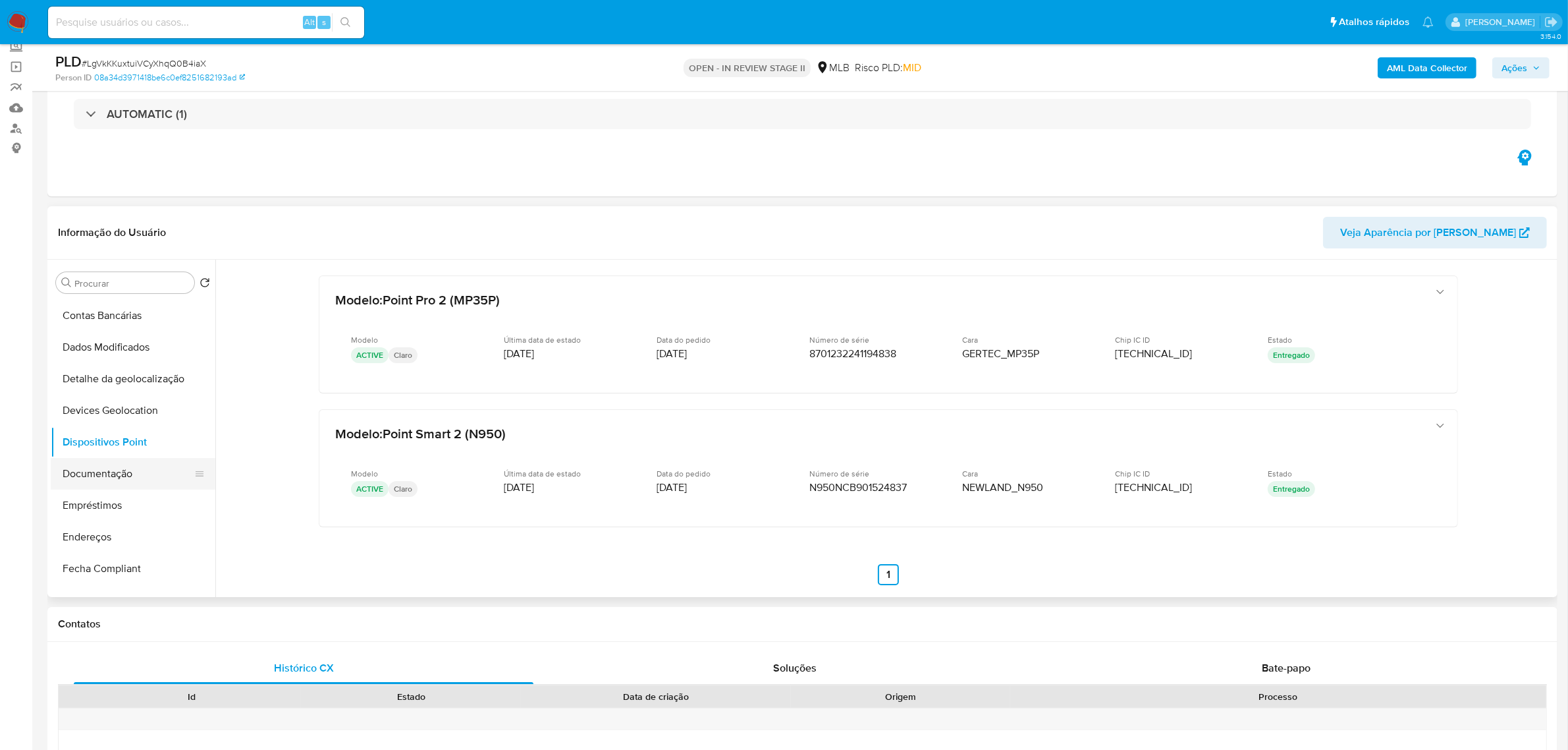
click at [128, 453] on button "Dispositivos Point" at bounding box center [133, 442] width 165 height 31
click at [92, 472] on button "Documentação" at bounding box center [133, 474] width 165 height 31
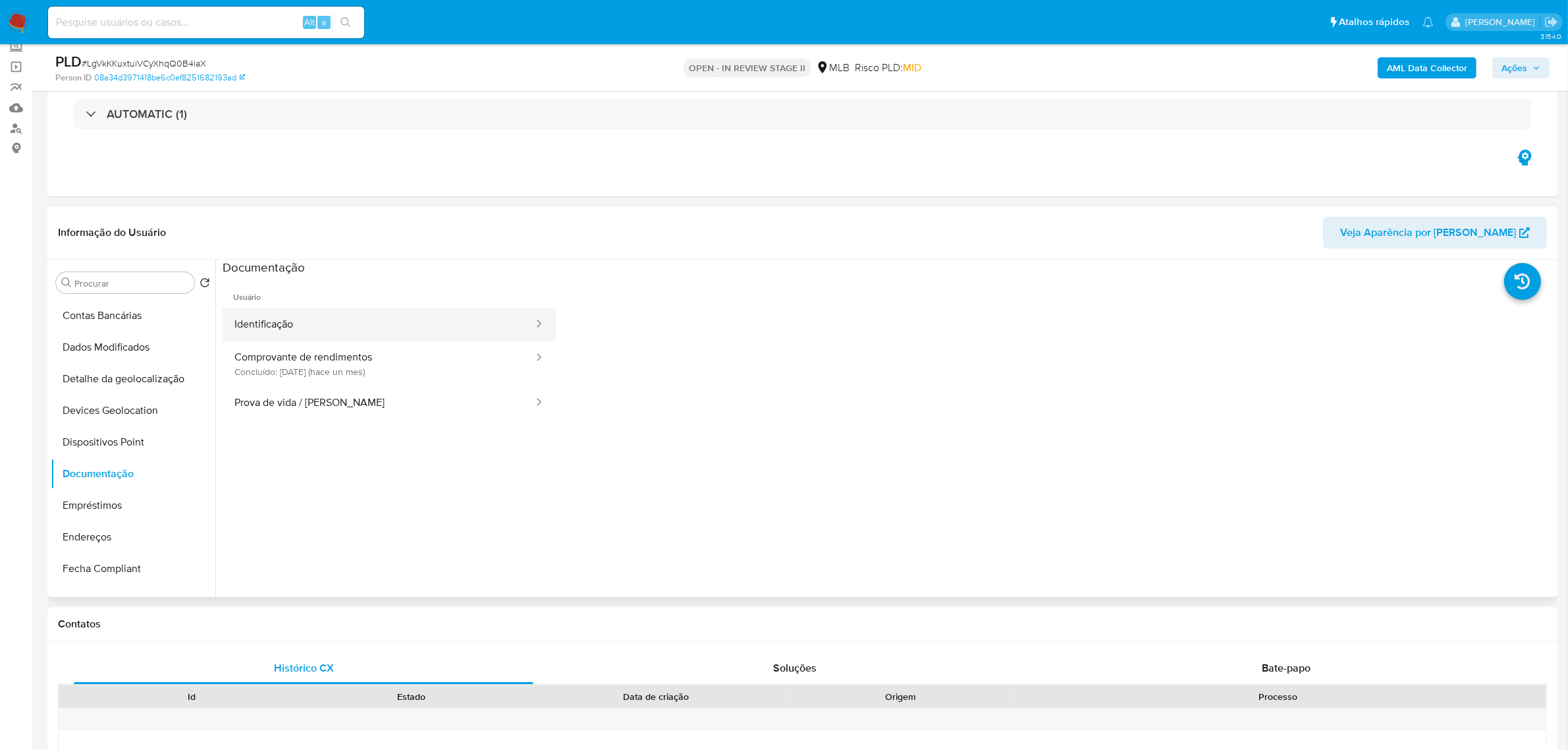
click at [435, 330] on button "Identificação" at bounding box center [379, 324] width 312 height 34
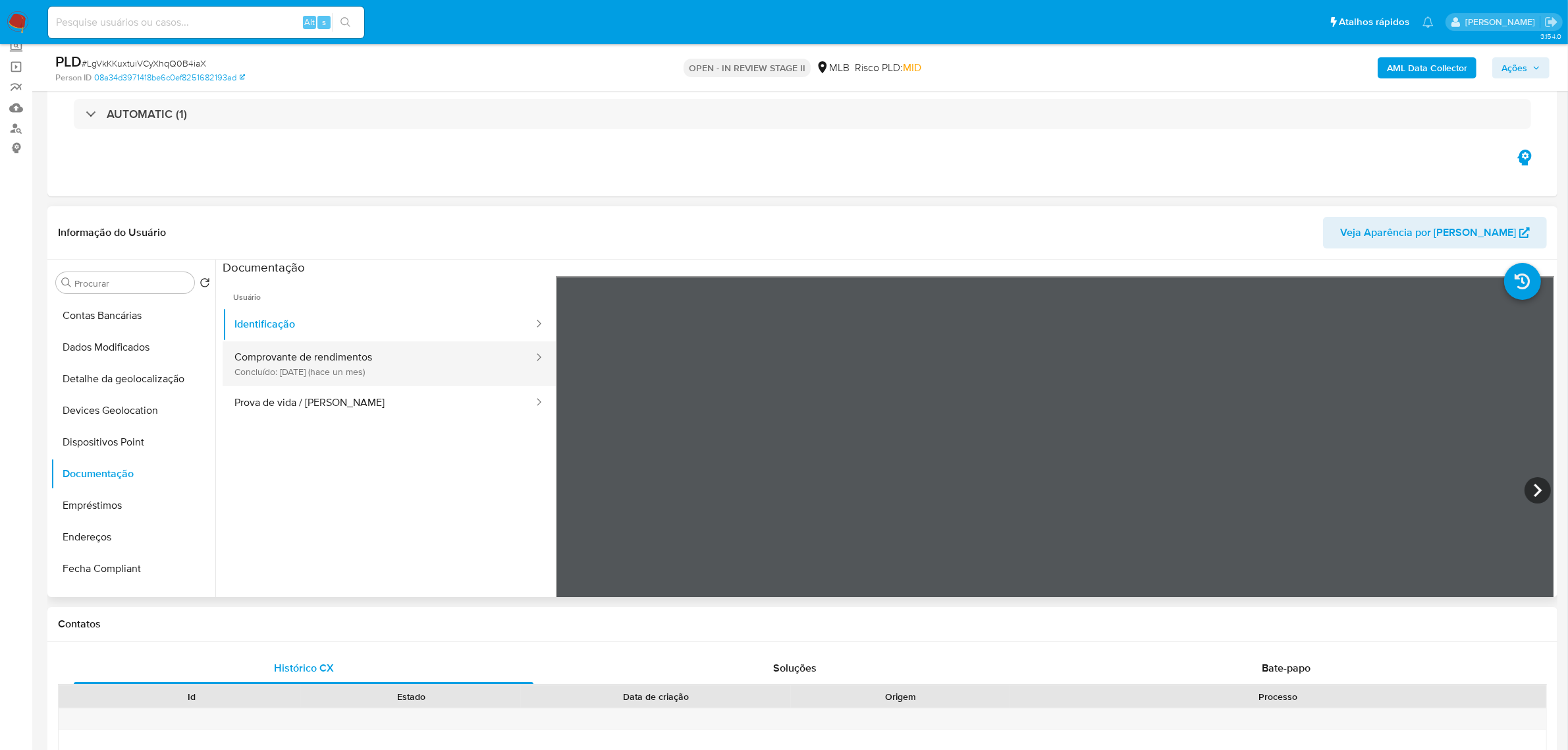
click at [366, 377] on button "Comprovante de rendimentos Concluído: 19/07/2025 (hace un mes)" at bounding box center [379, 364] width 312 height 45
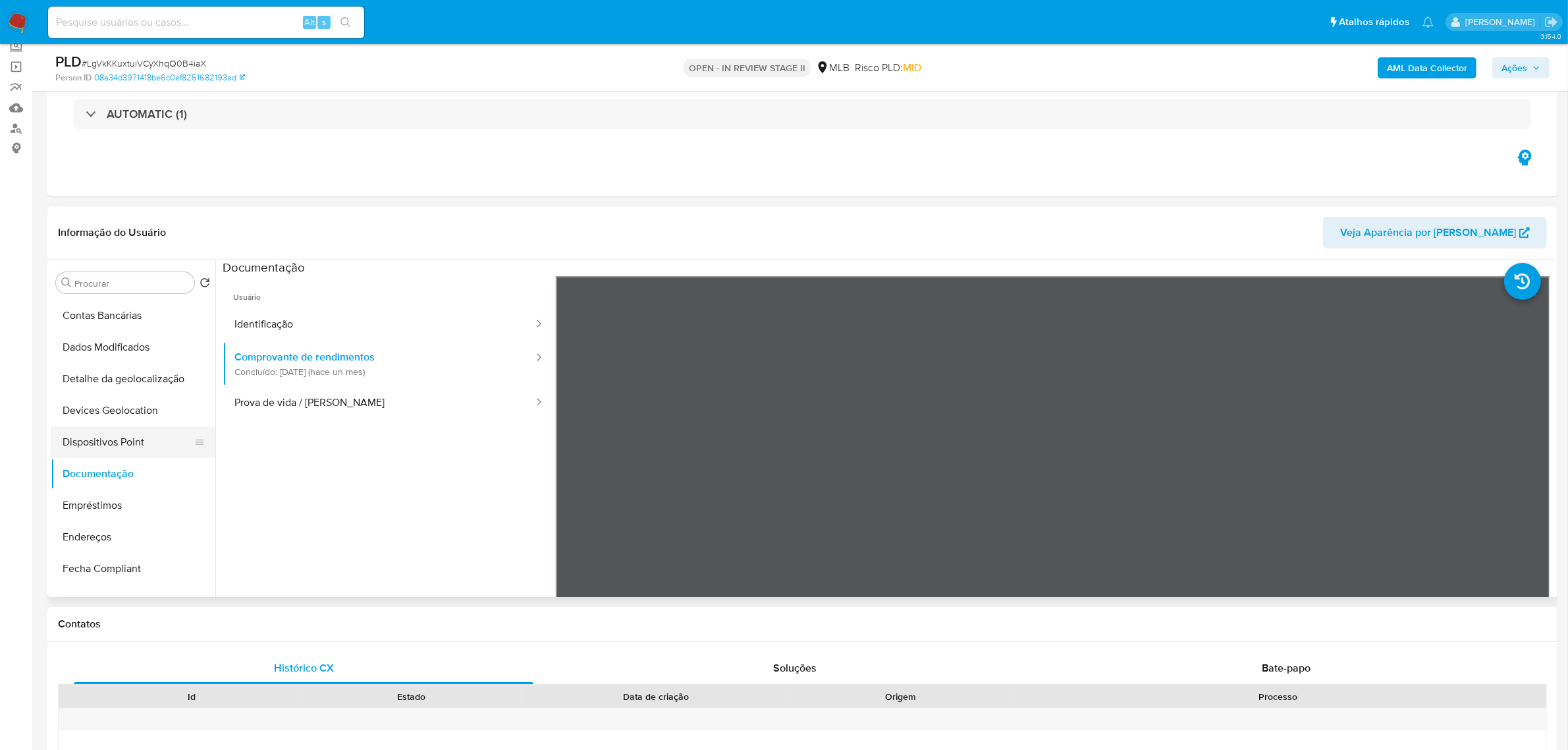
drag, startPoint x: 146, startPoint y: 427, endPoint x: 152, endPoint y: 428, distance: 6.1
click at [146, 427] on ul "Adiantamentos de Dinheiro Anexos Cartões Contas Bancárias Dados Modificados Det…" at bounding box center [133, 447] width 165 height 297
click at [152, 435] on button "Dispositivos Point" at bounding box center [128, 442] width 154 height 31
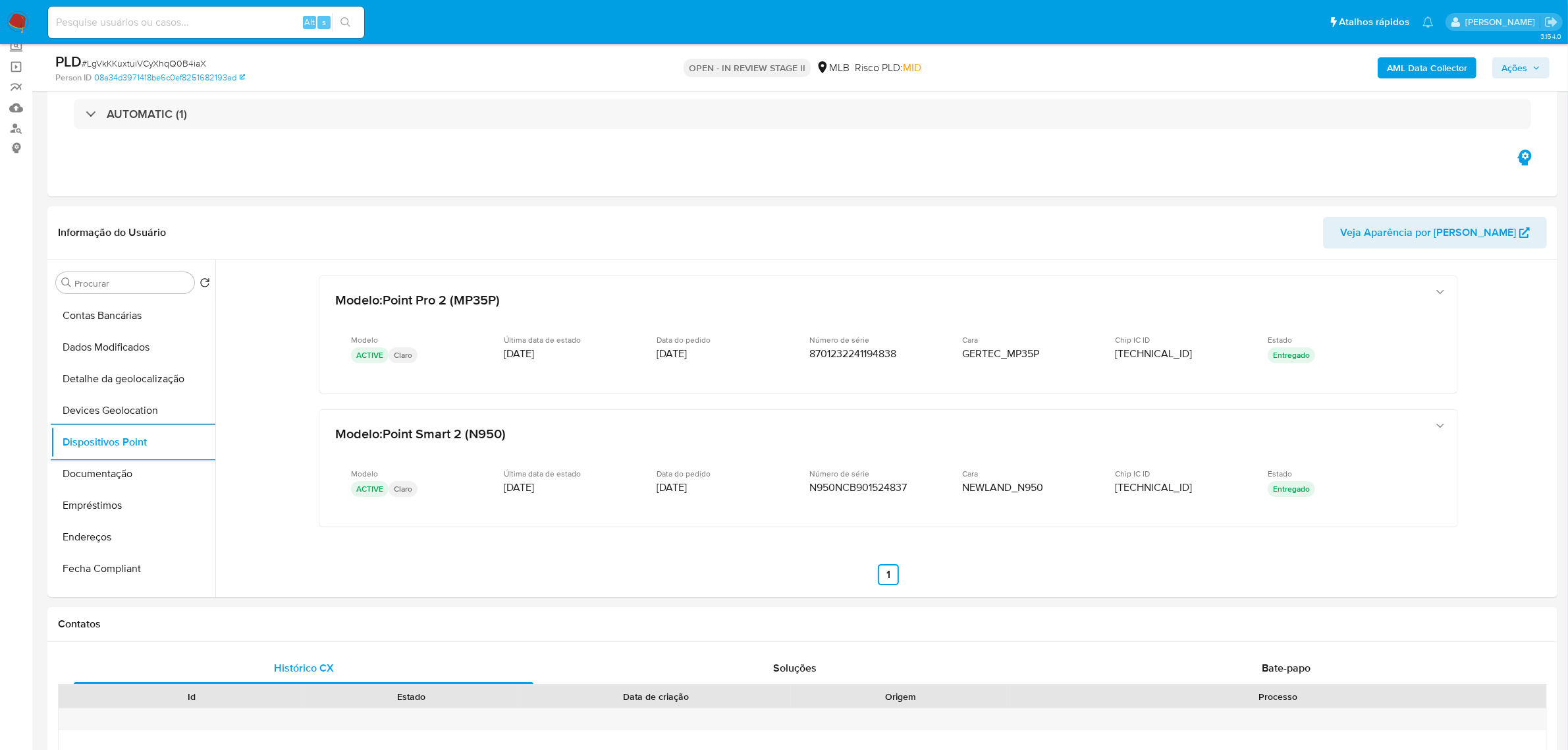
drag, startPoint x: 128, startPoint y: 528, endPoint x: 14, endPoint y: 533, distance: 114.1
click at [128, 529] on button "Endereços" at bounding box center [133, 537] width 165 height 31
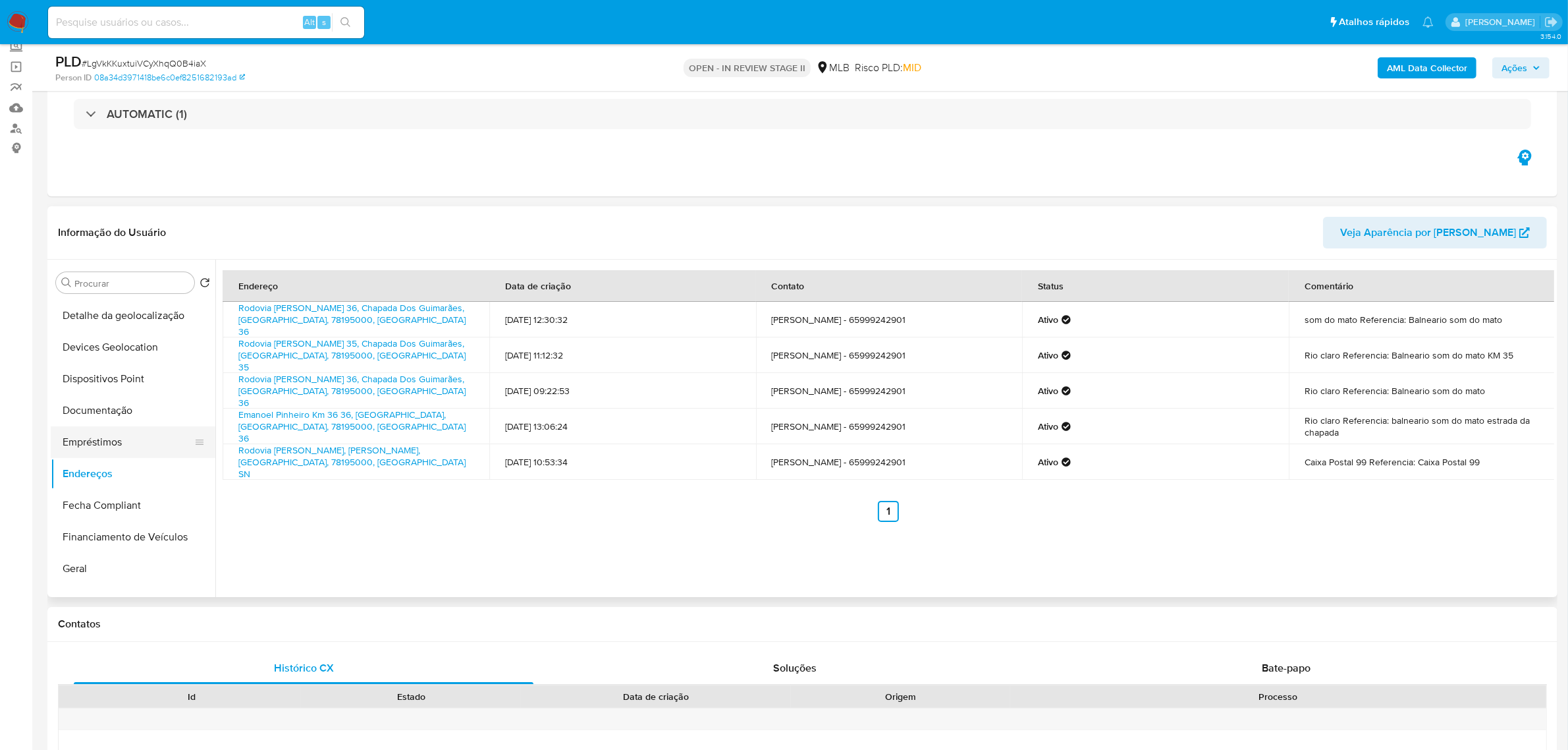
scroll to position [258, 0]
click at [125, 462] on button "Geral" at bounding box center [128, 467] width 154 height 31
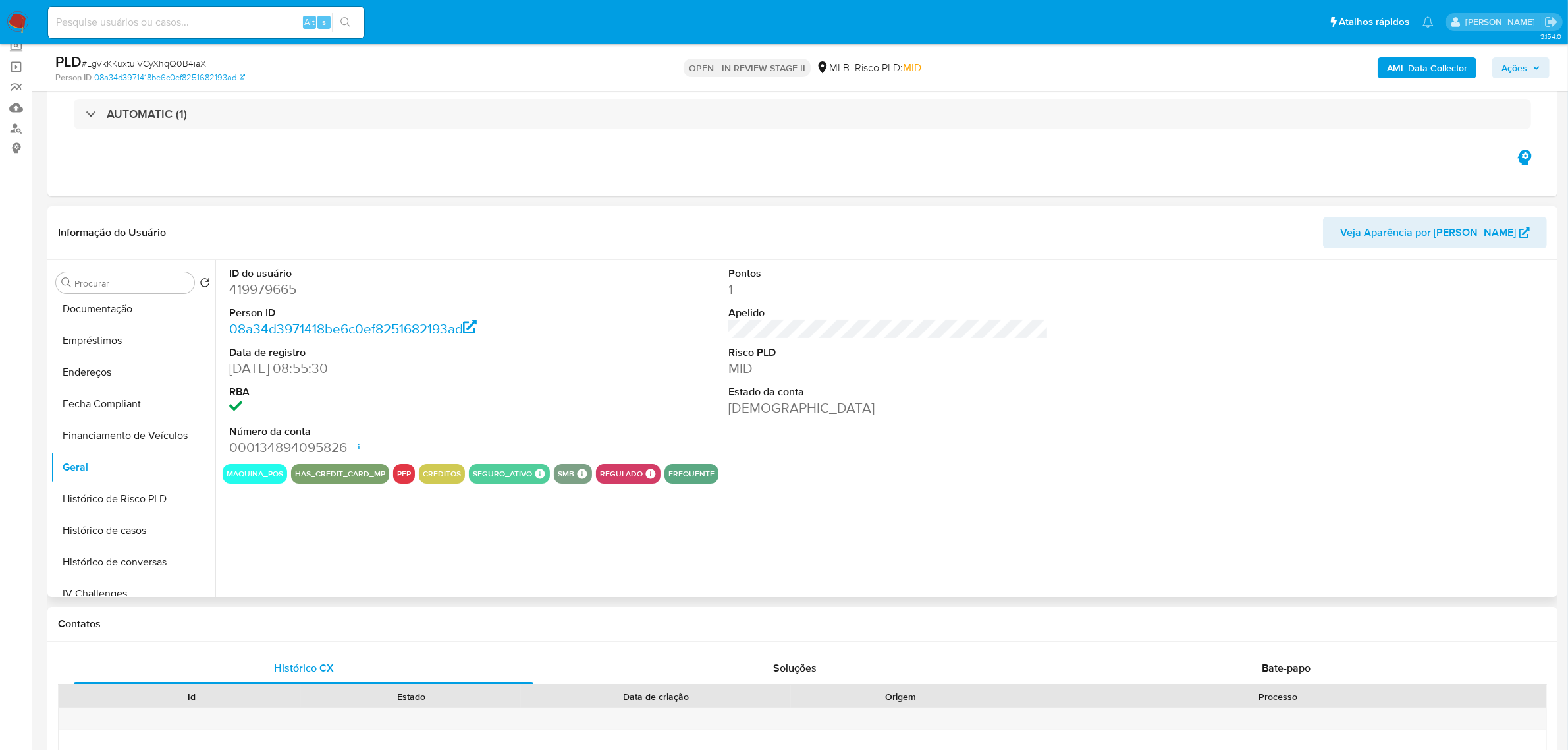
click at [265, 276] on dt "ID do usuário" at bounding box center [389, 273] width 320 height 14
click at [271, 294] on dd "419979665" at bounding box center [389, 289] width 320 height 19
click at [271, 297] on dd "419979665" at bounding box center [389, 289] width 320 height 19
copy dd "419979665"
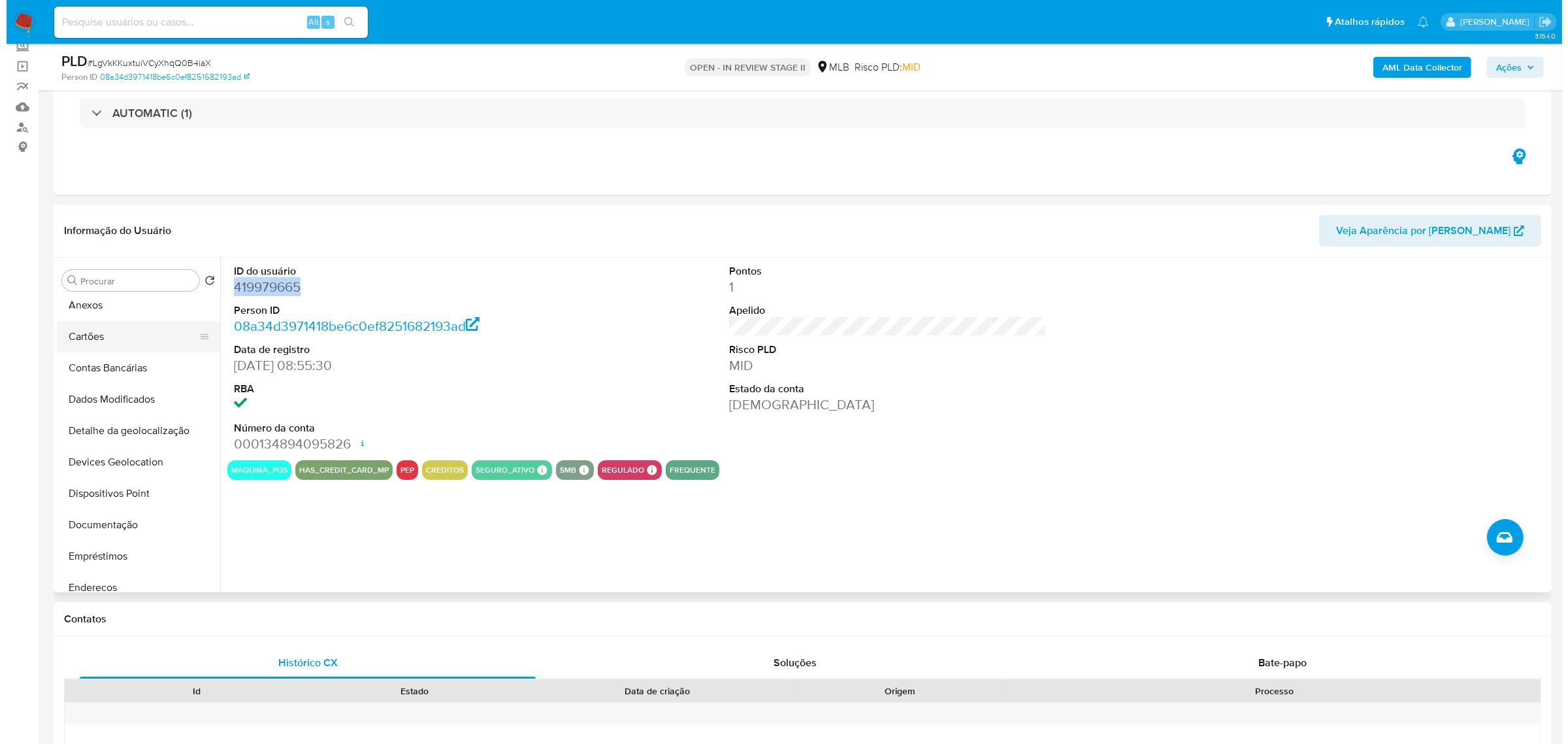
scroll to position [0, 0]
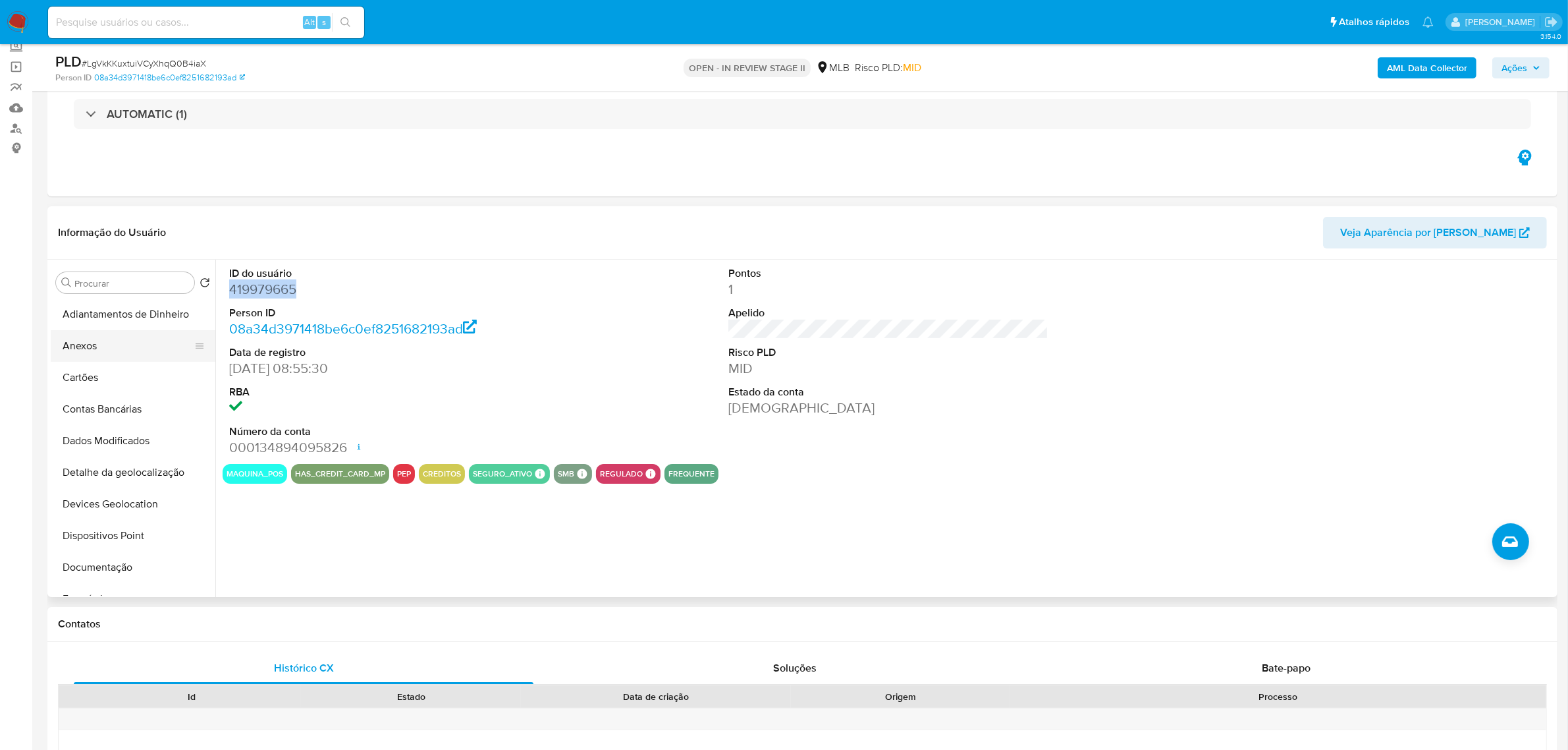
click at [142, 364] on button "Cartões" at bounding box center [133, 377] width 165 height 31
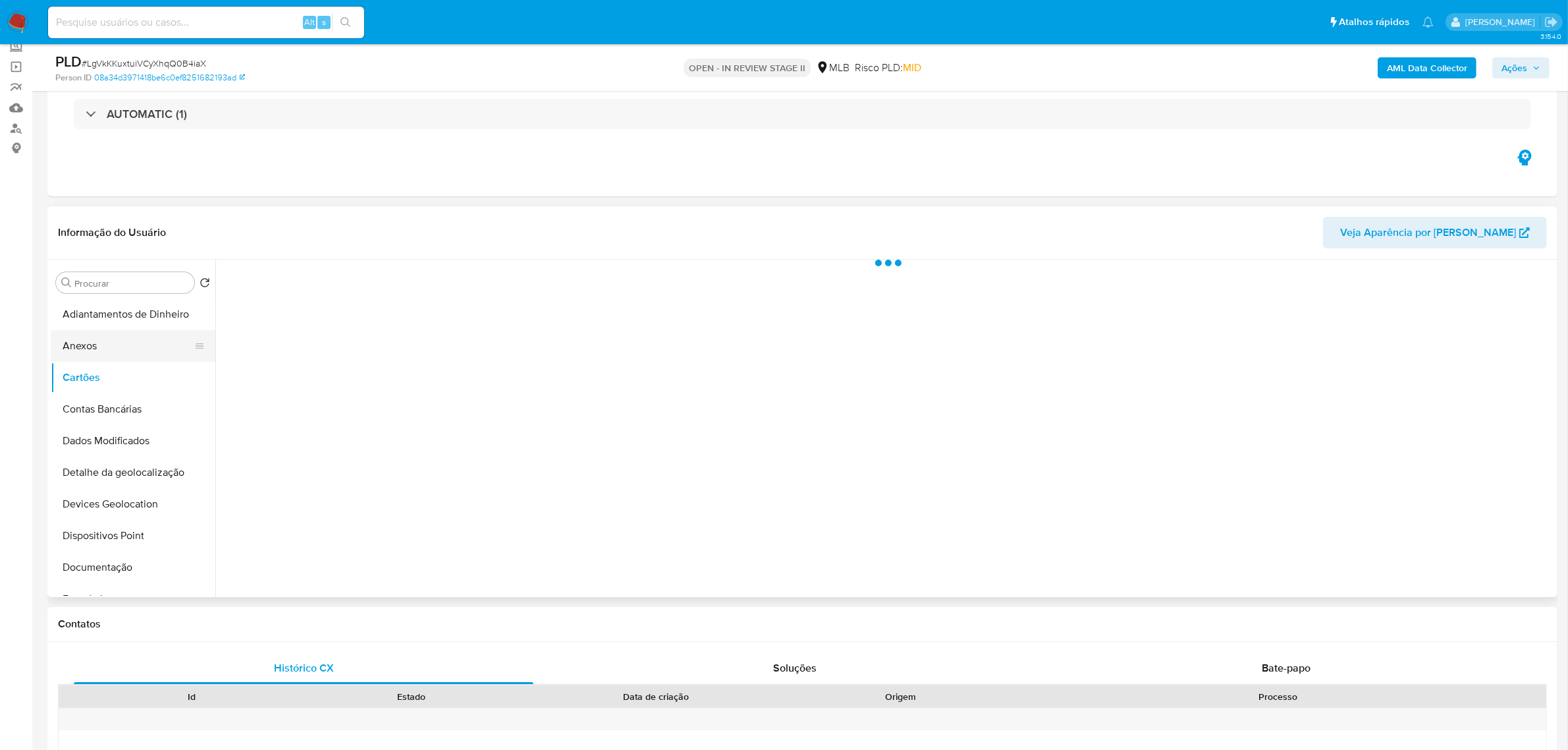
click at [159, 344] on button "Anexos" at bounding box center [128, 346] width 154 height 31
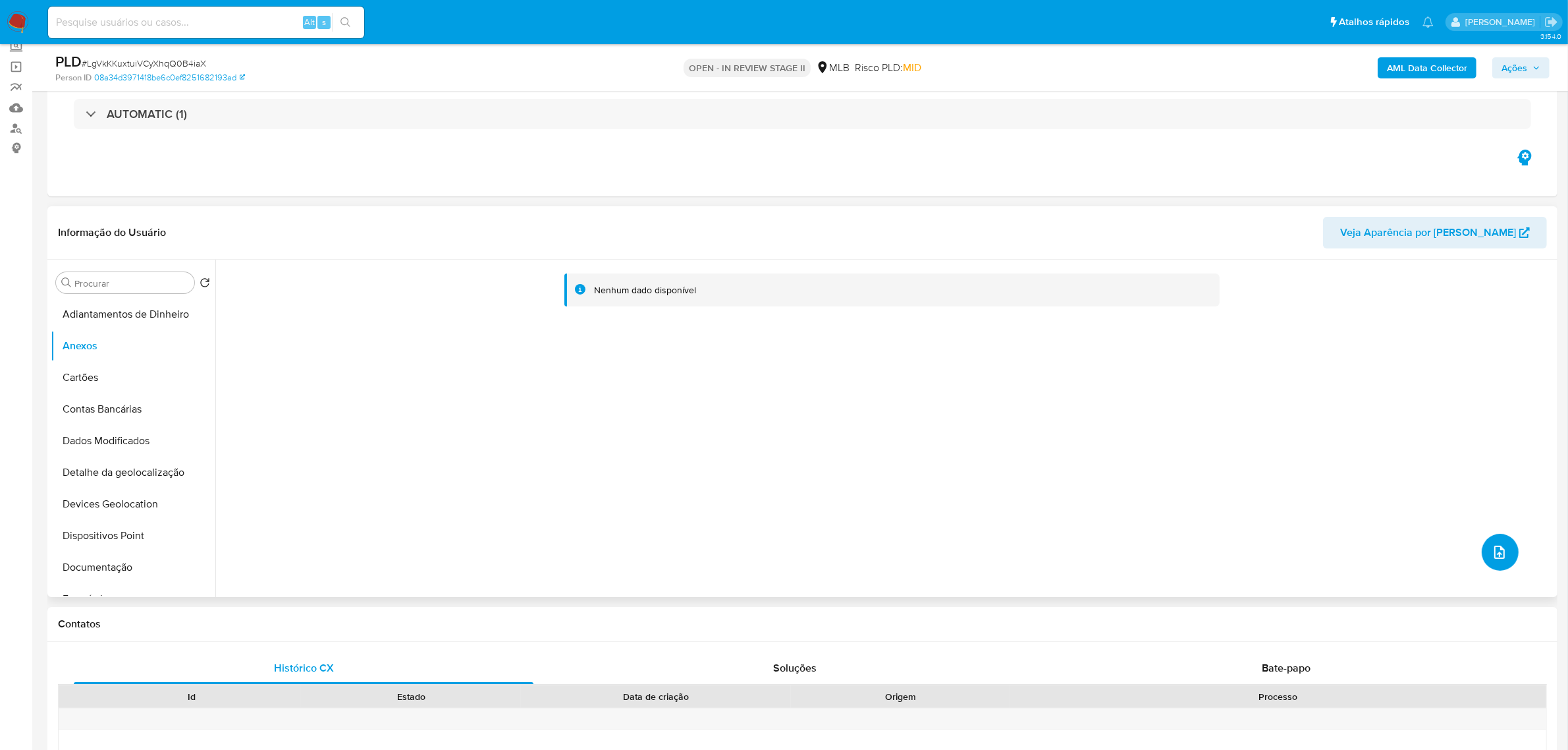
click at [1499, 548] on icon "upload-file" at bounding box center [1499, 552] width 16 height 16
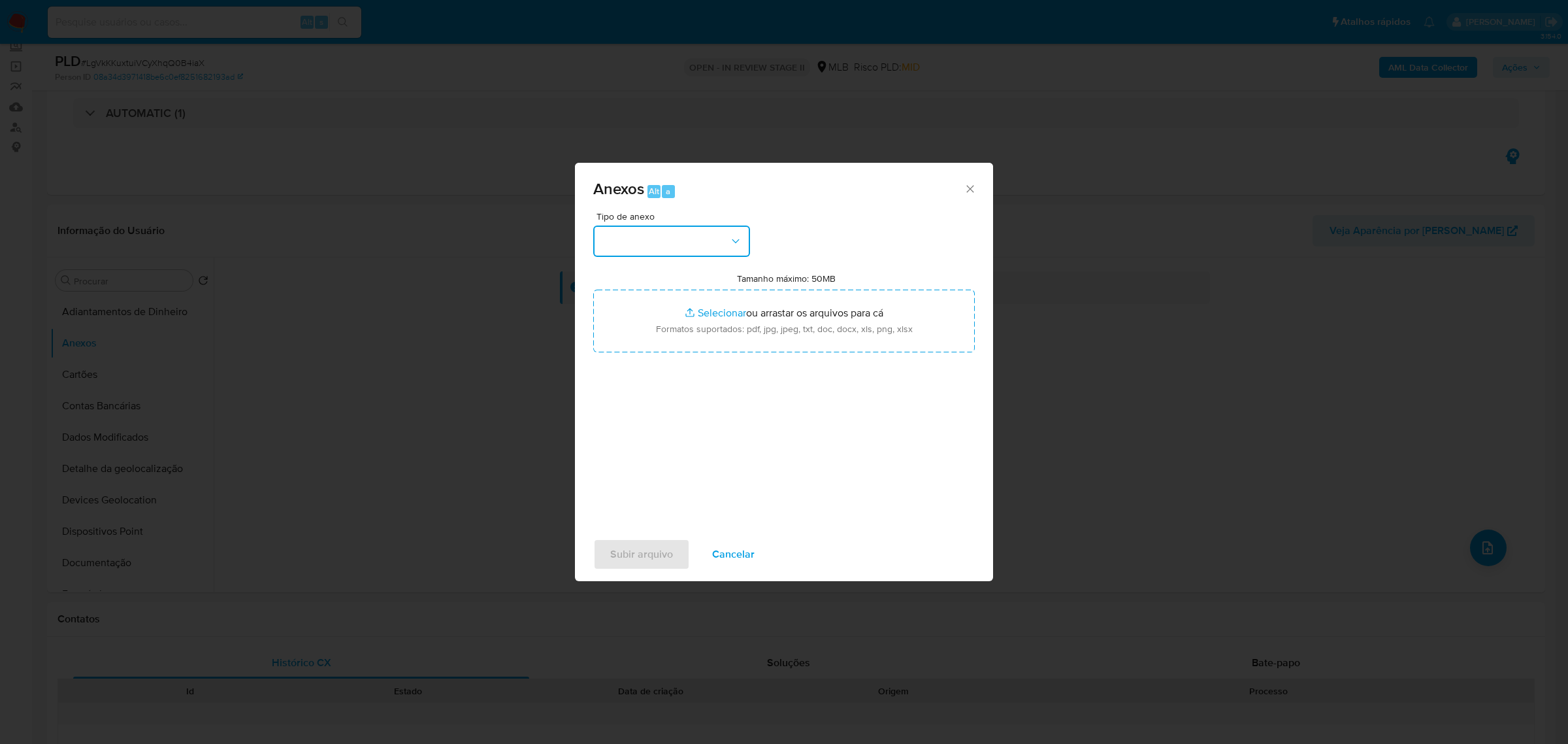
click at [653, 239] on button "button" at bounding box center [672, 241] width 157 height 31
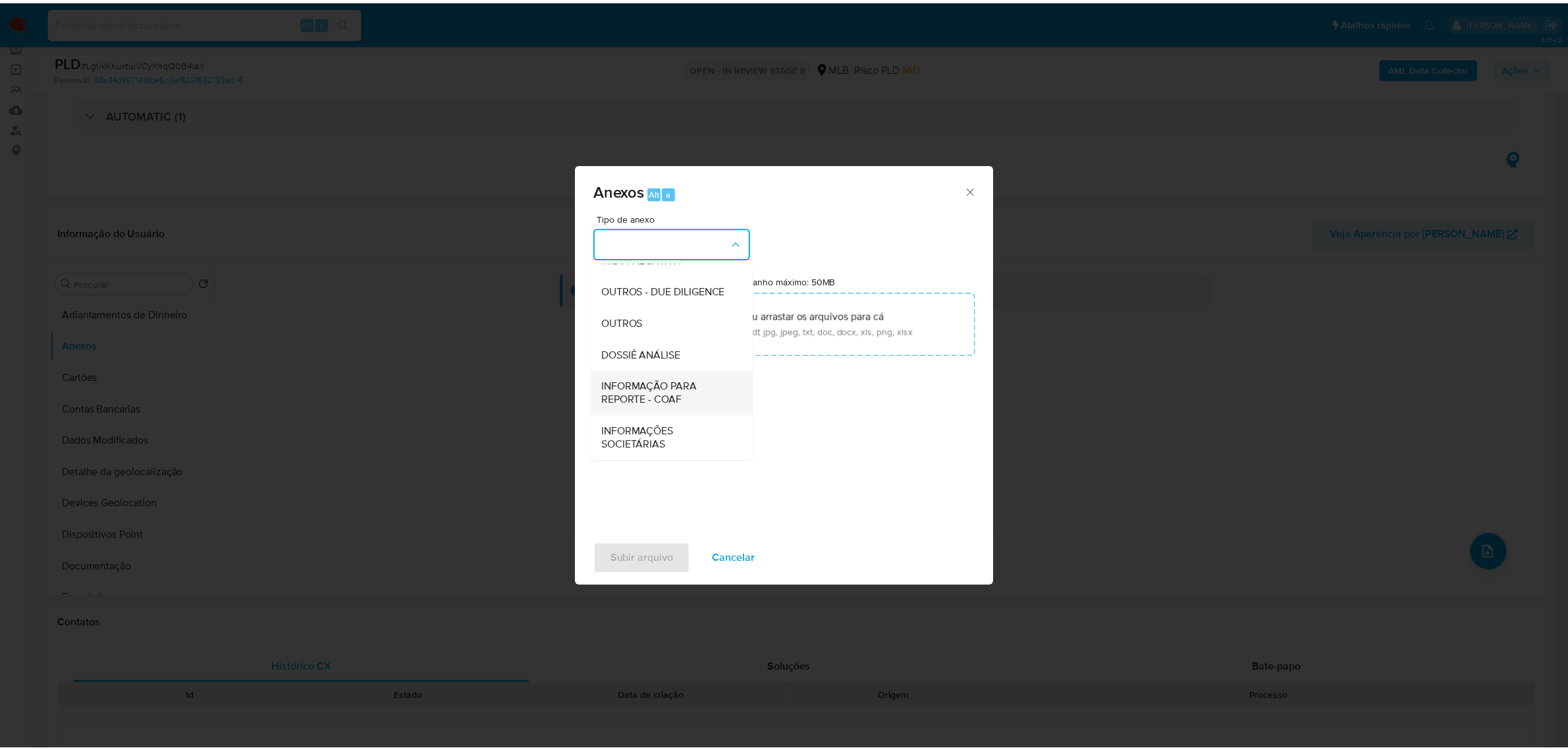
scroll to position [202, 0]
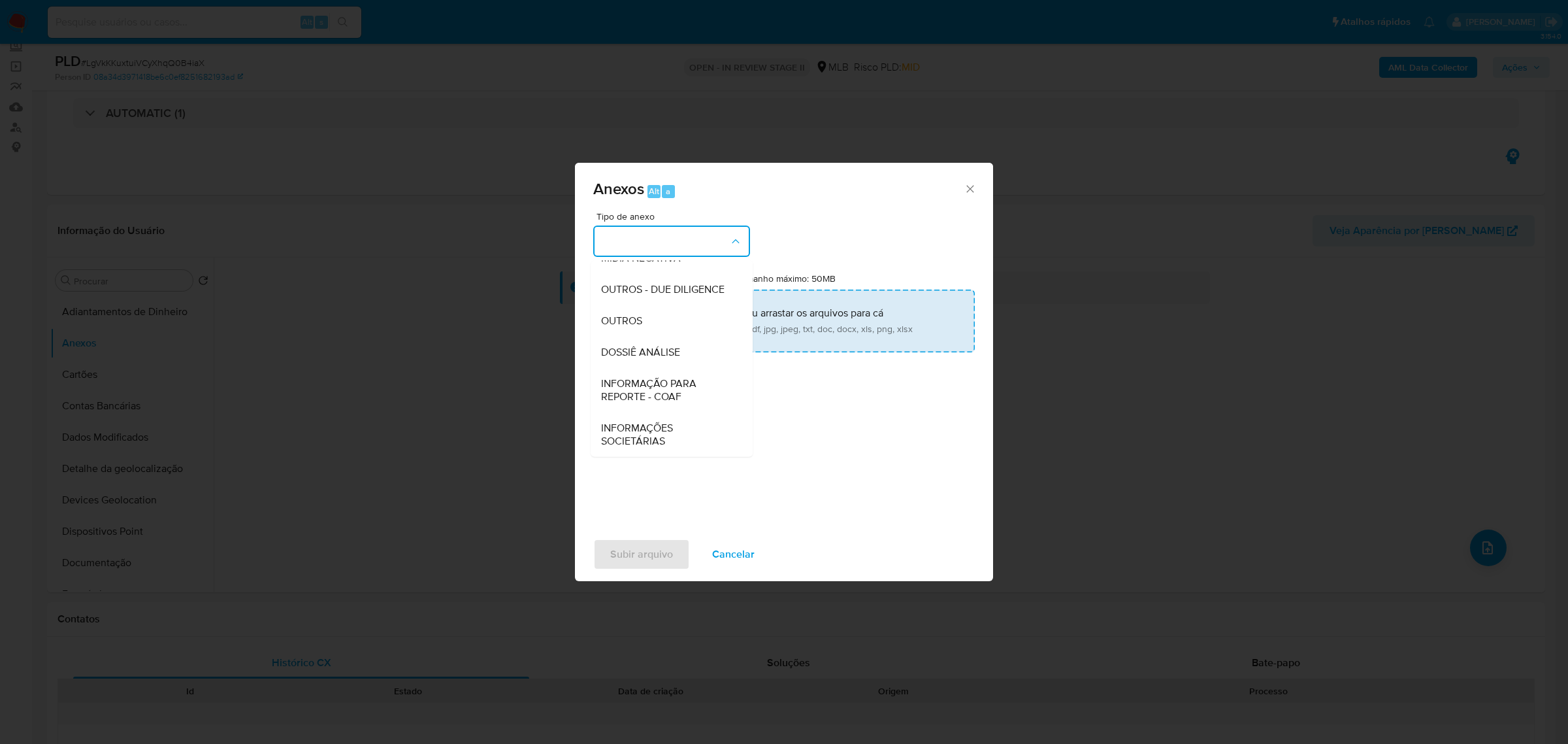
drag, startPoint x: 635, startPoint y: 328, endPoint x: 638, endPoint y: 321, distance: 7.6
click at [635, 328] on div "OUTROS" at bounding box center [668, 320] width 133 height 31
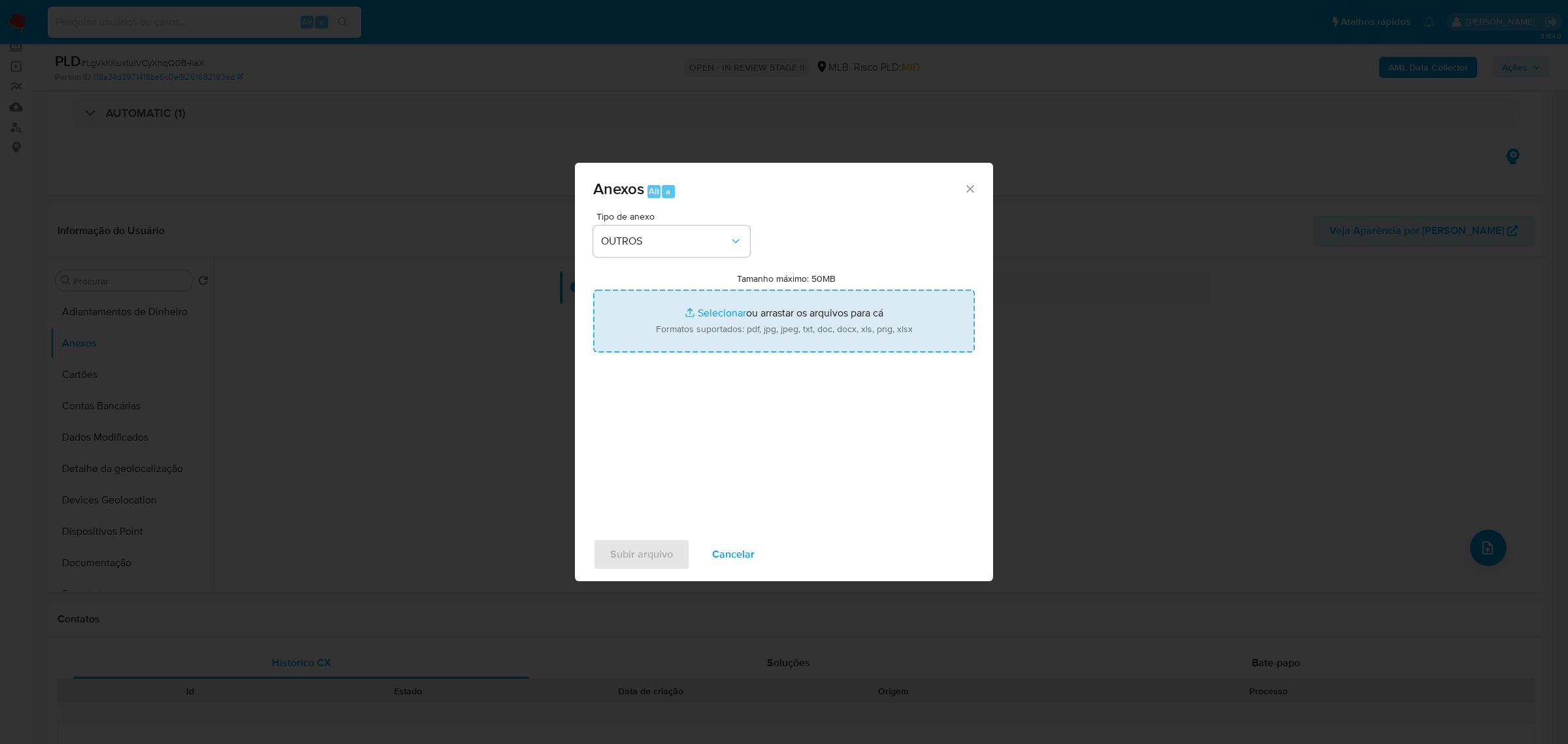
type input "C:\fakepath\Mulan 419979665_2025_08_18_14_03_13 ANTONIO MARCOS ALVES.pdf"
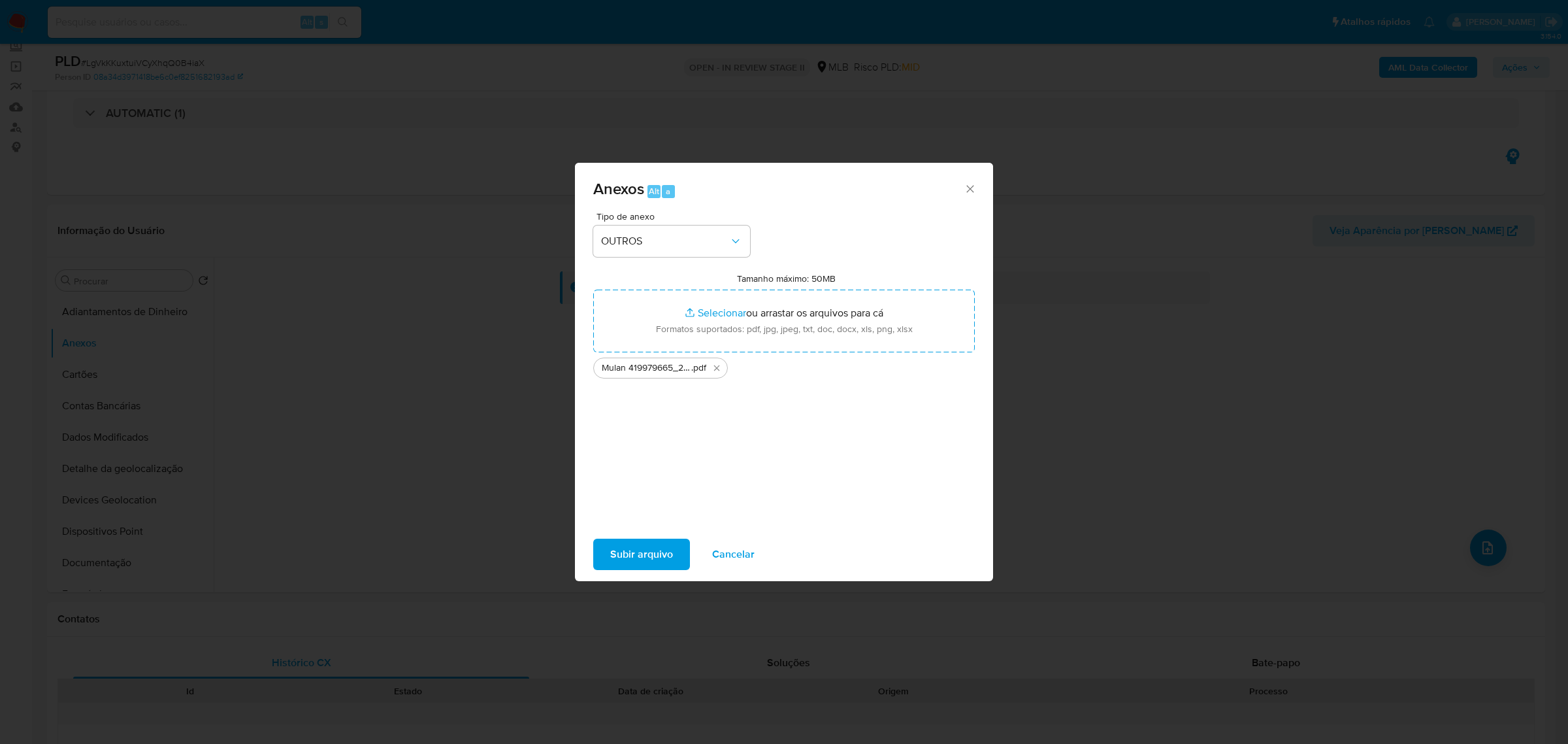
click at [649, 556] on span "Subir arquivo" at bounding box center [641, 554] width 63 height 29
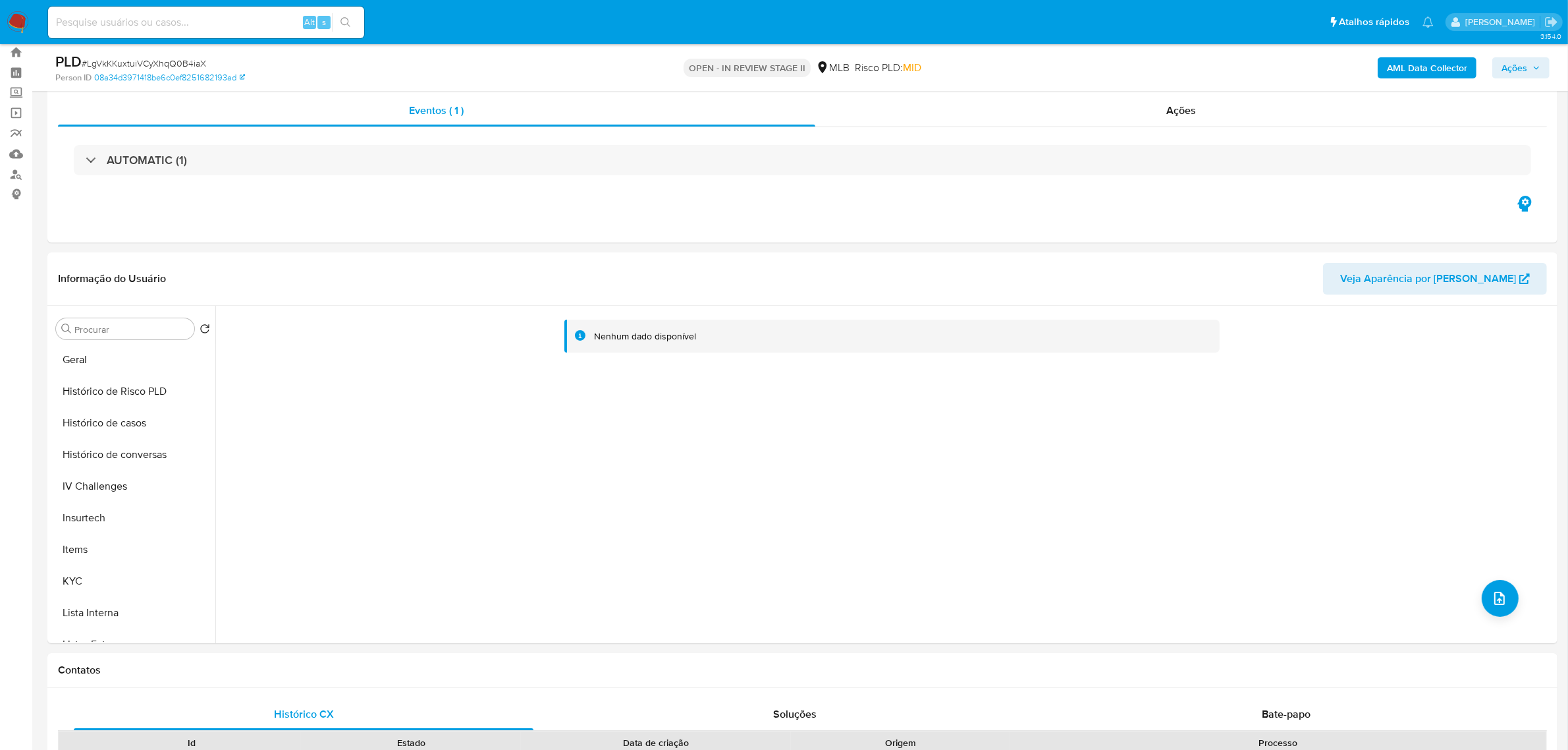
scroll to position [0, 0]
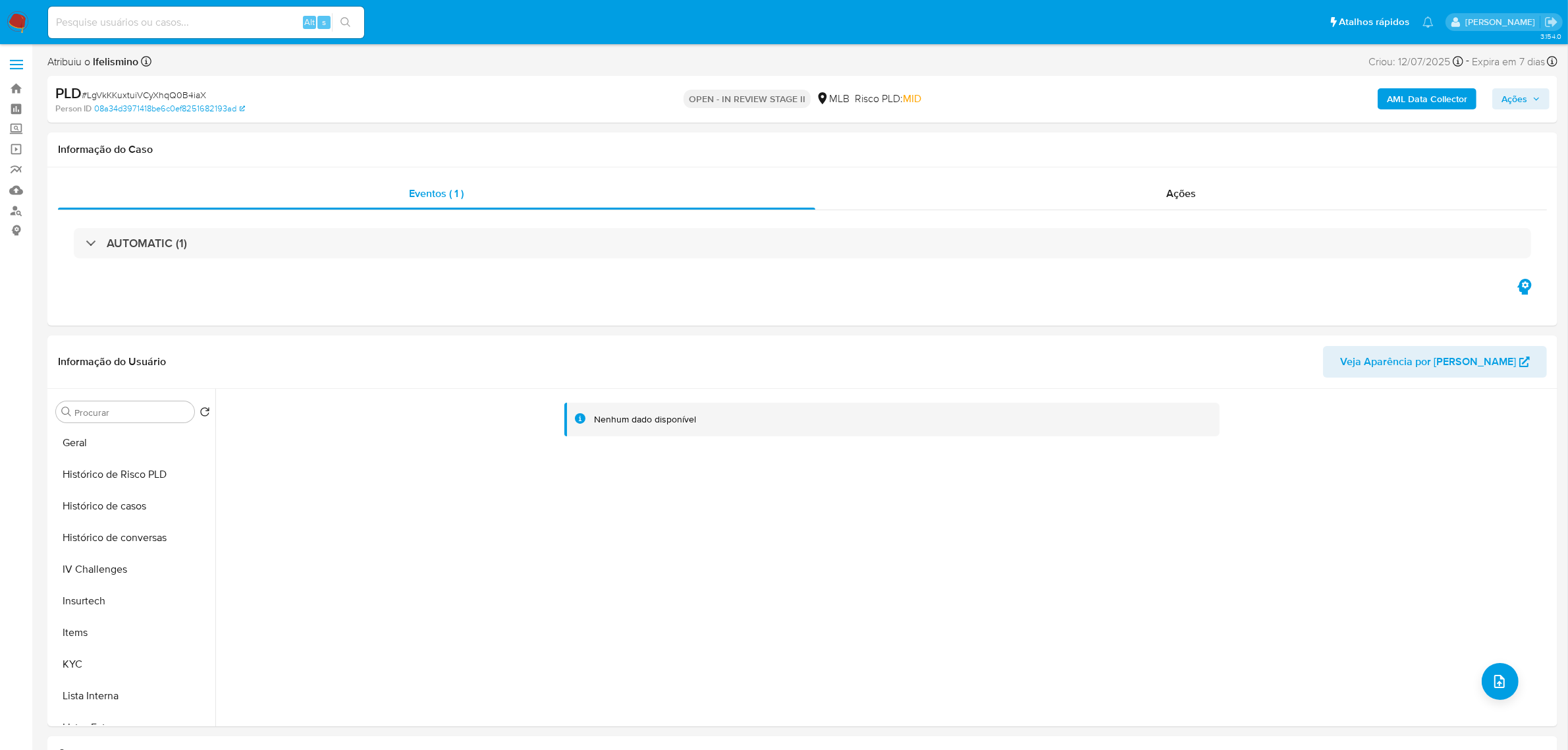
click at [1462, 109] on b "AML Data Collector" at bounding box center [1428, 99] width 81 height 21
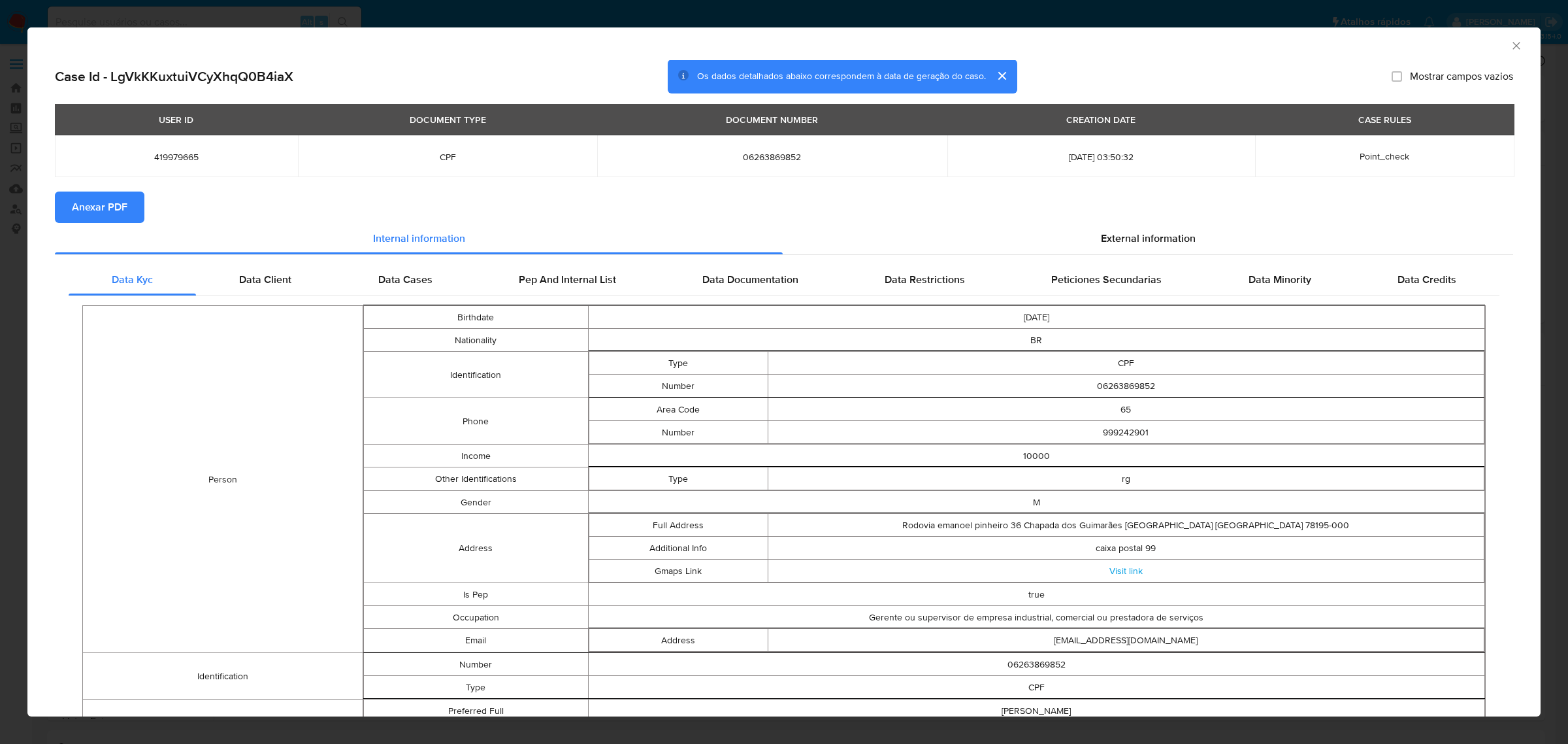
click at [1510, 50] on icon "Fechar a janela" at bounding box center [1517, 46] width 13 height 13
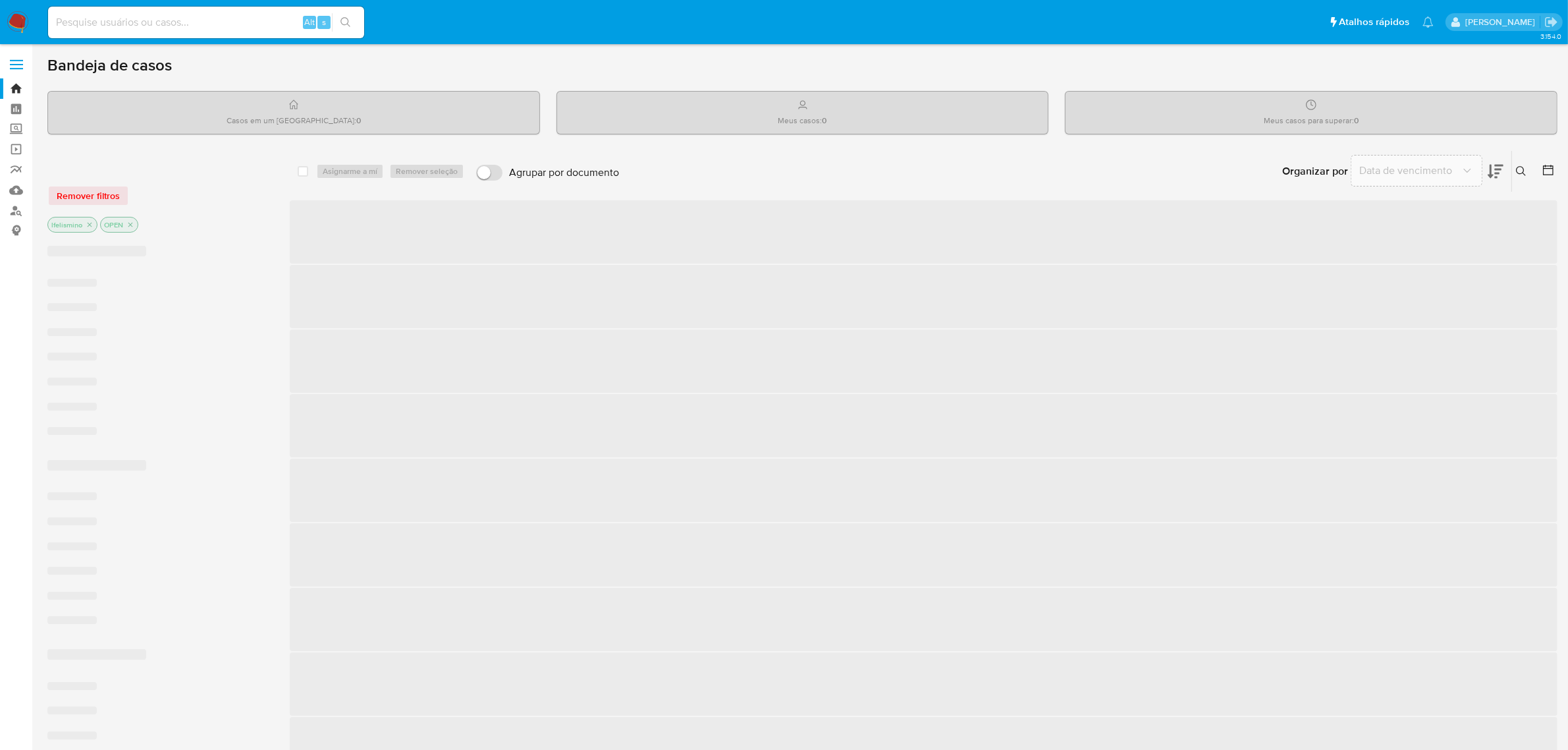
click at [183, 16] on input at bounding box center [205, 22] width 316 height 17
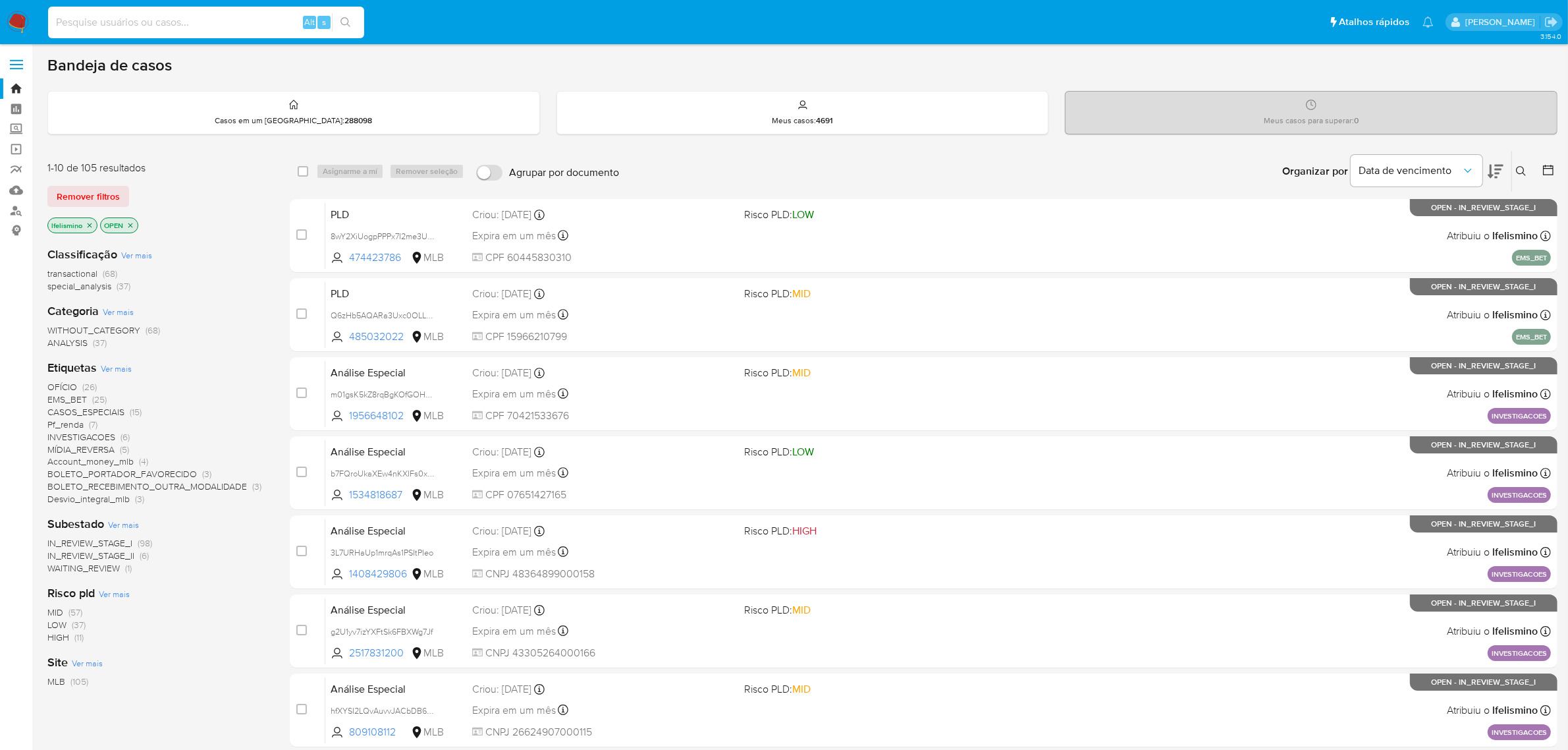
paste input "630434882"
type input "630434882"
click at [349, 25] on icon "search-icon" at bounding box center [345, 22] width 10 height 10
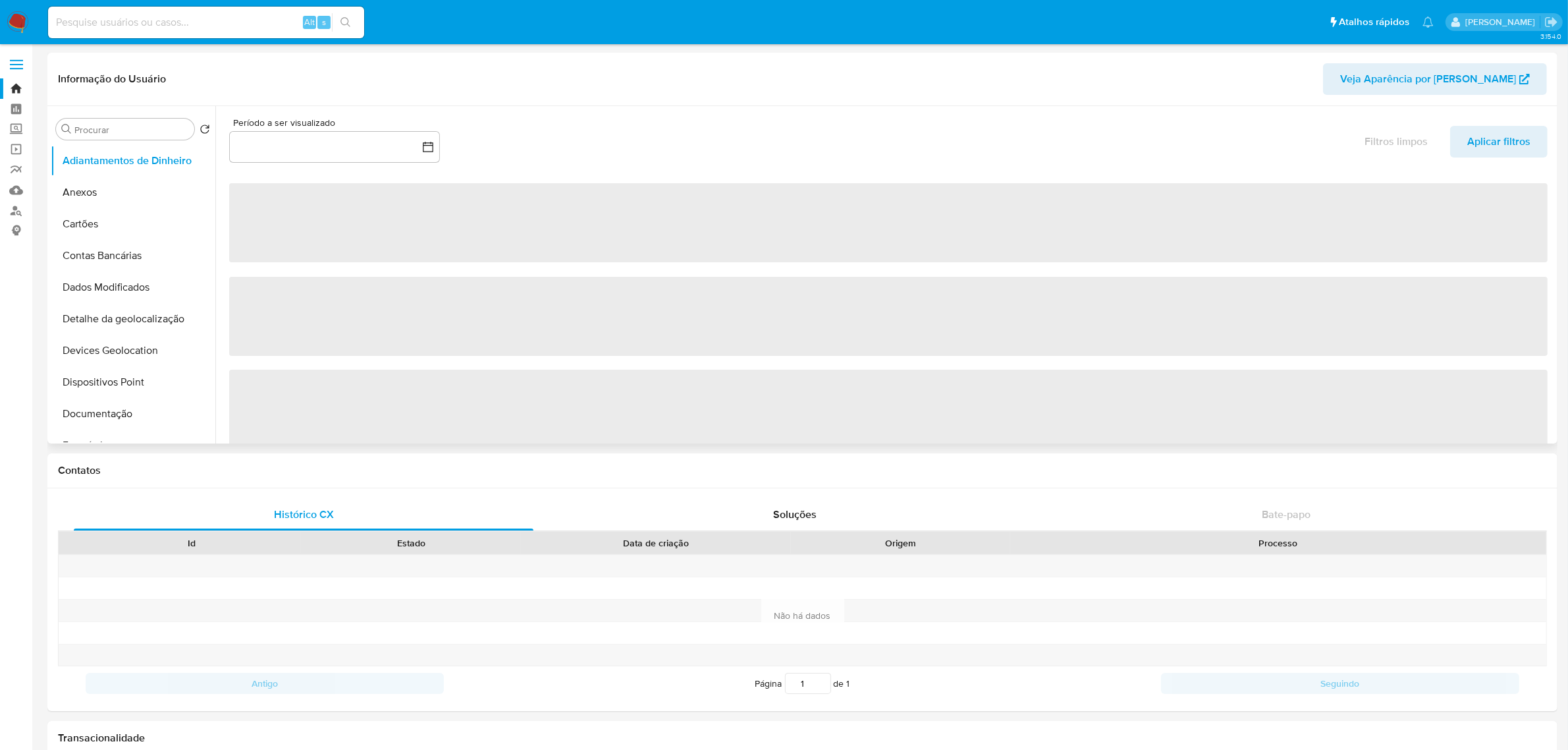
select select "10"
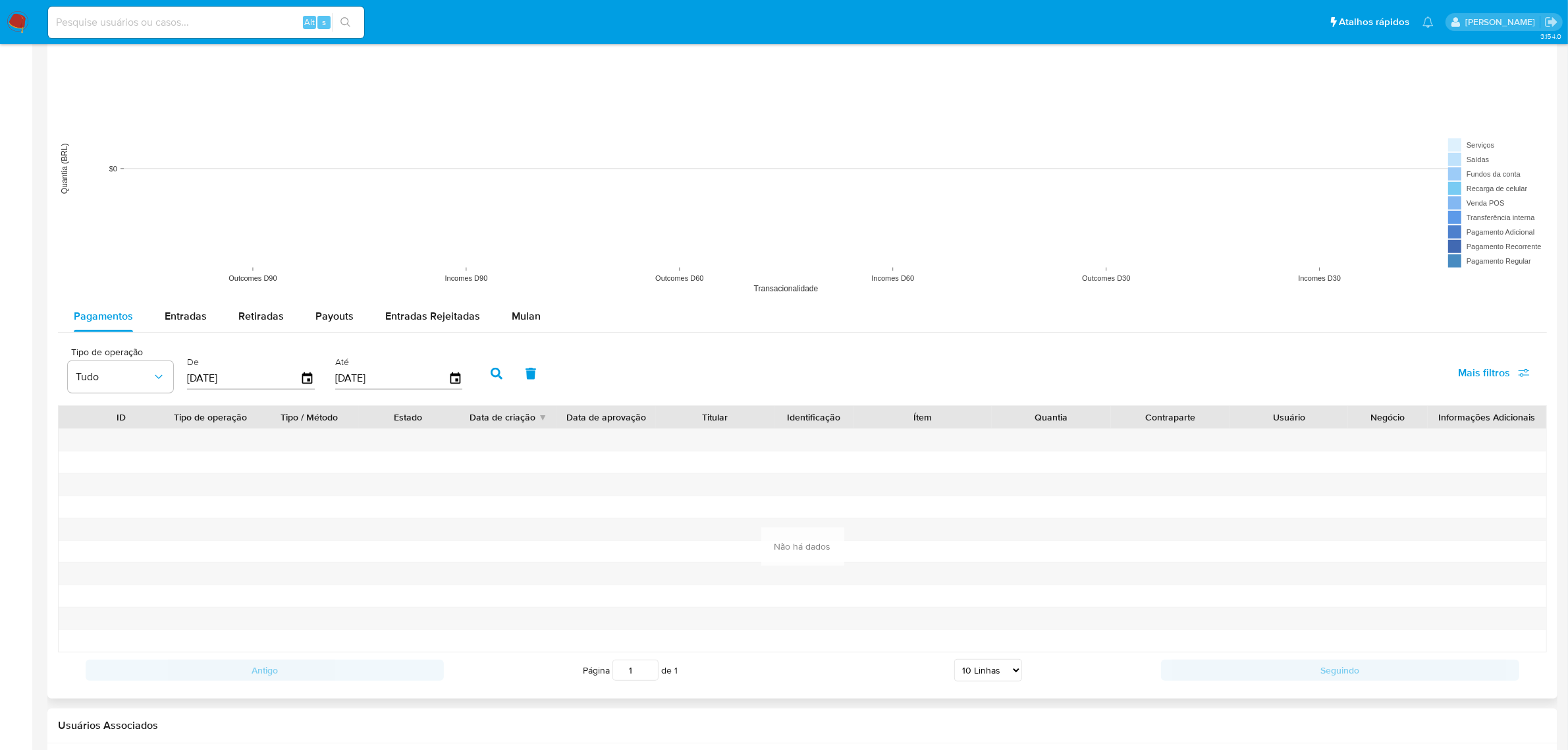
scroll to position [814, 0]
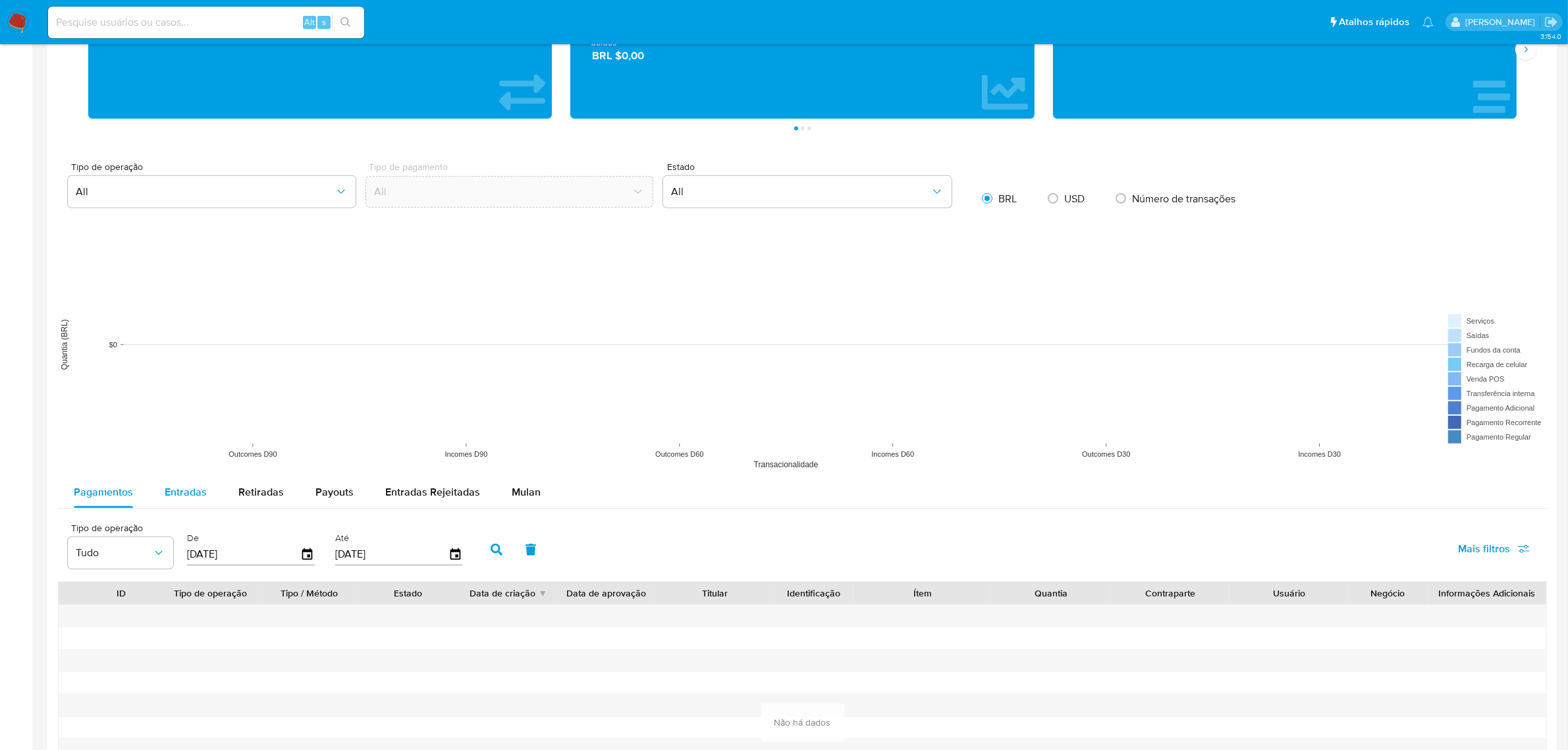
click at [192, 489] on span "Entradas" at bounding box center [186, 492] width 42 height 15
select select "10"
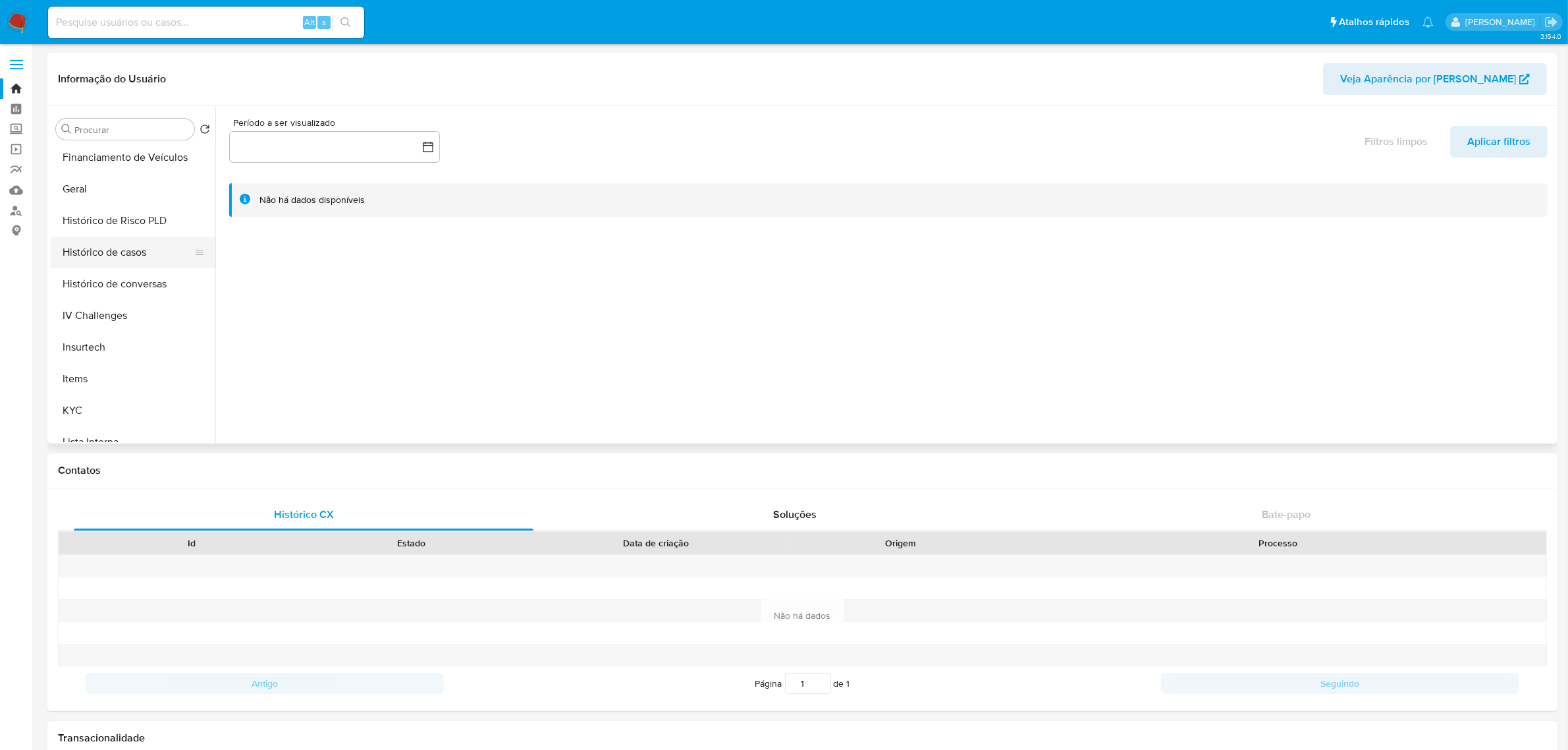
scroll to position [412, 0]
click at [116, 155] on button "Geral" at bounding box center [128, 160] width 154 height 31
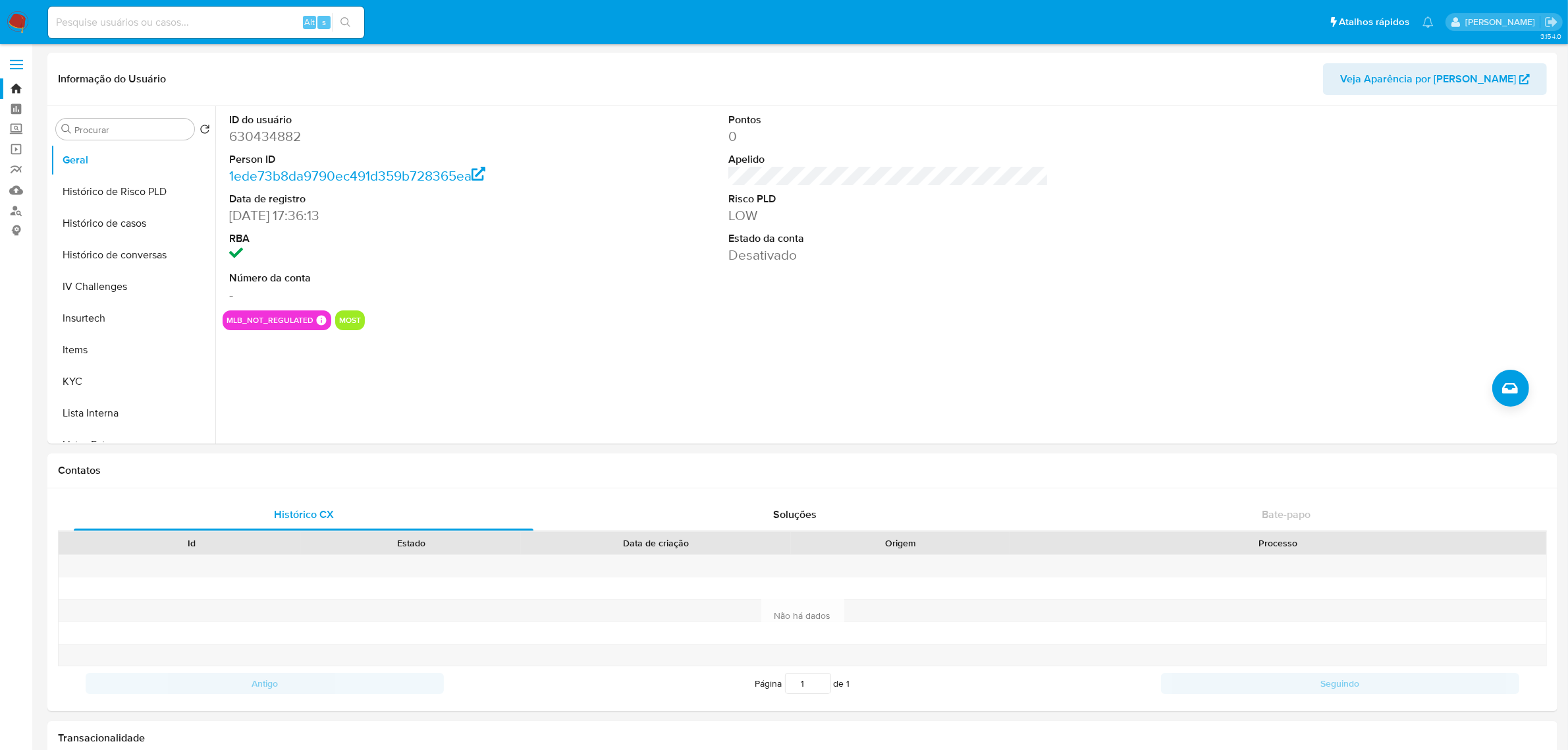
click at [355, 323] on button "most" at bounding box center [349, 320] width 22 height 5
click at [123, 406] on button "Restrições Novo Mundo" at bounding box center [128, 395] width 154 height 31
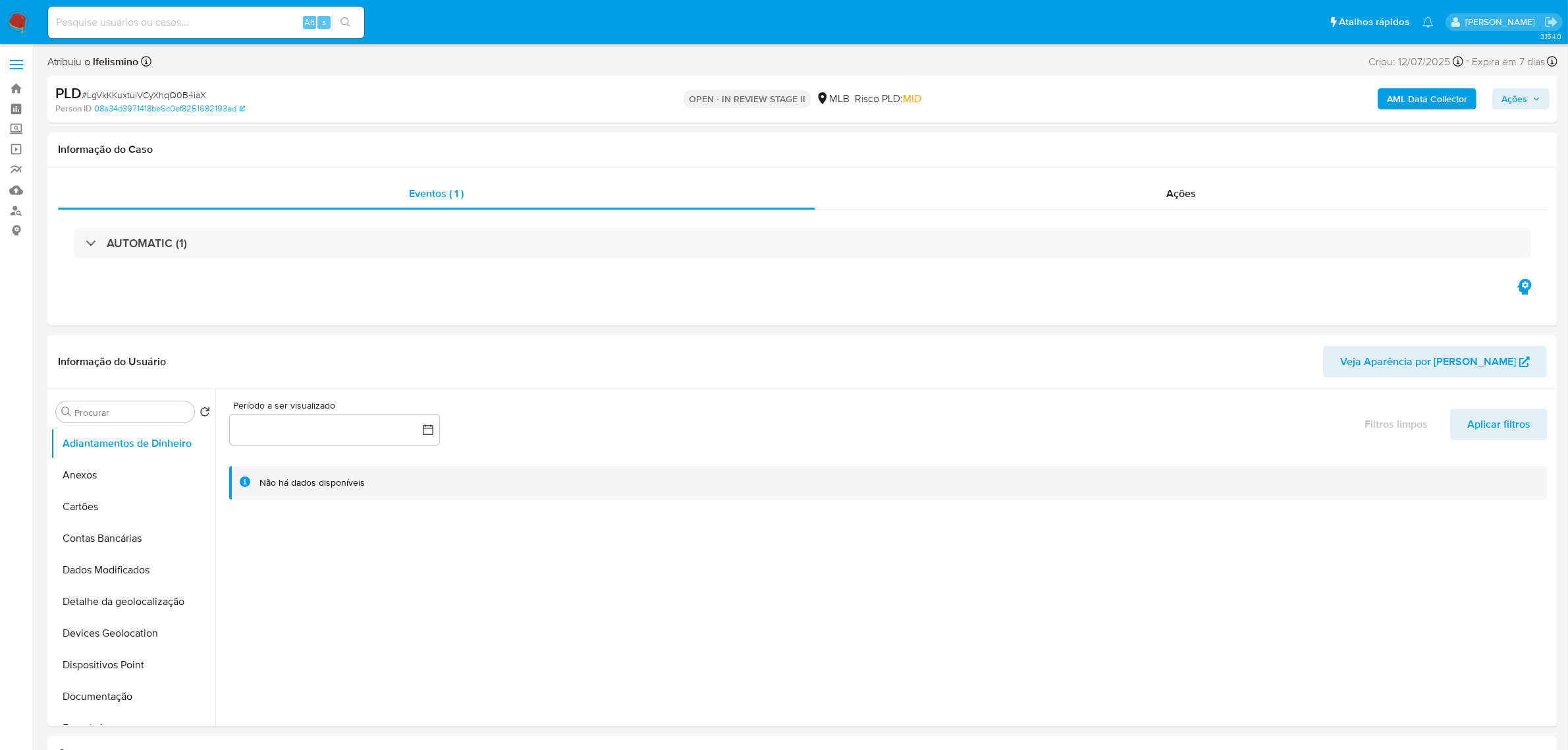
select select "10"
click at [108, 470] on button "Anexos" at bounding box center [128, 475] width 154 height 31
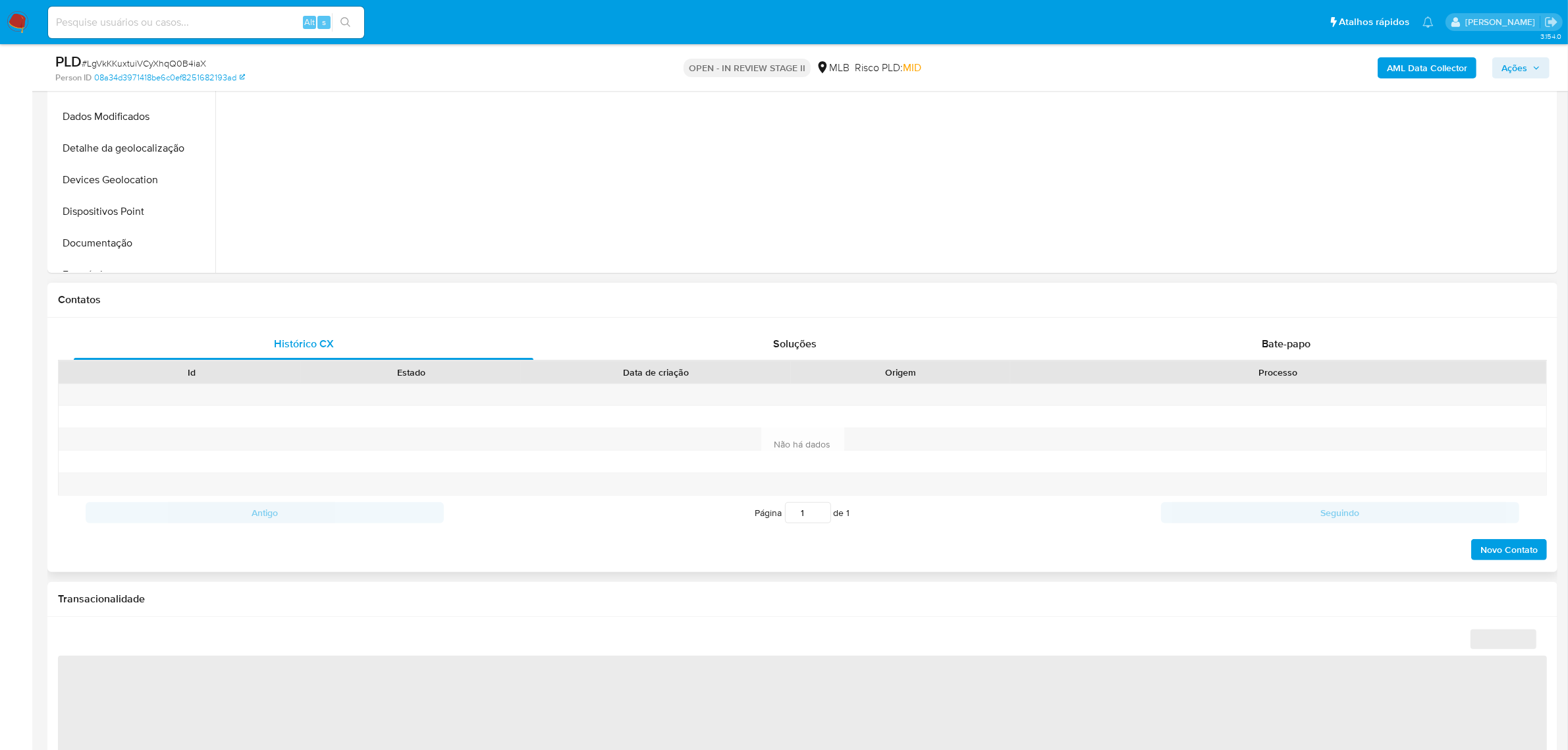
select select "10"
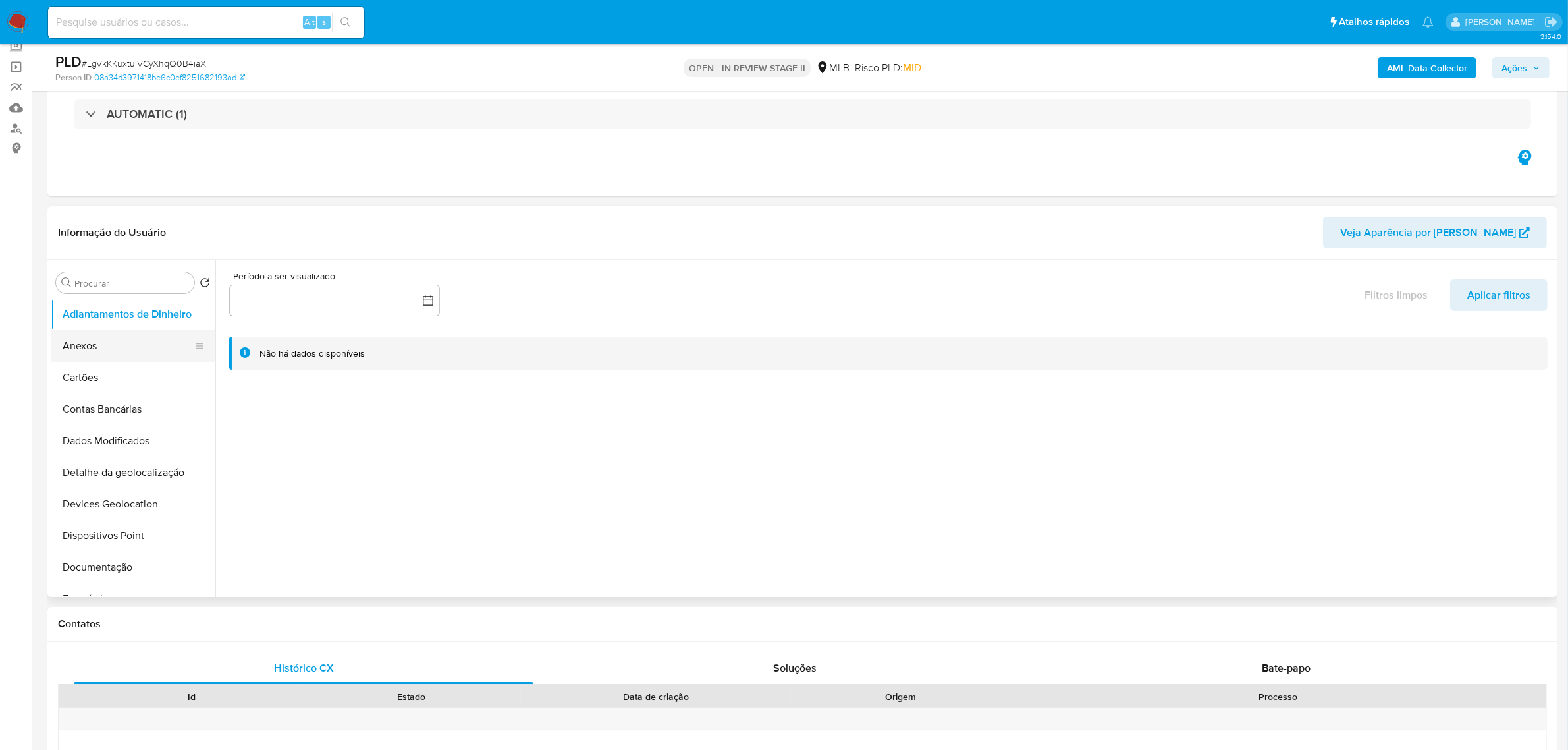
click at [122, 339] on button "Anexos" at bounding box center [128, 346] width 154 height 31
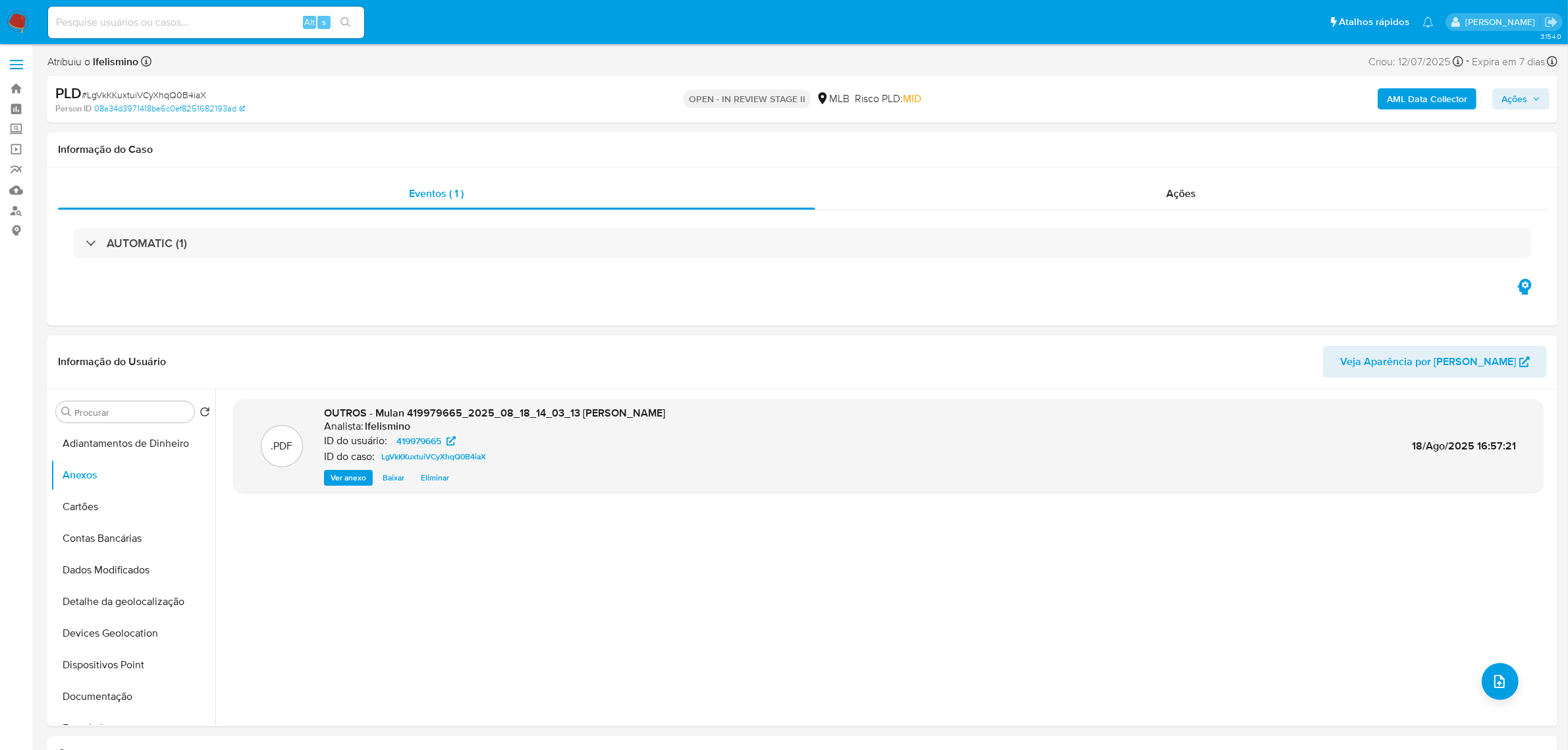
click at [1425, 94] on b "AML Data Collector" at bounding box center [1428, 99] width 81 height 21
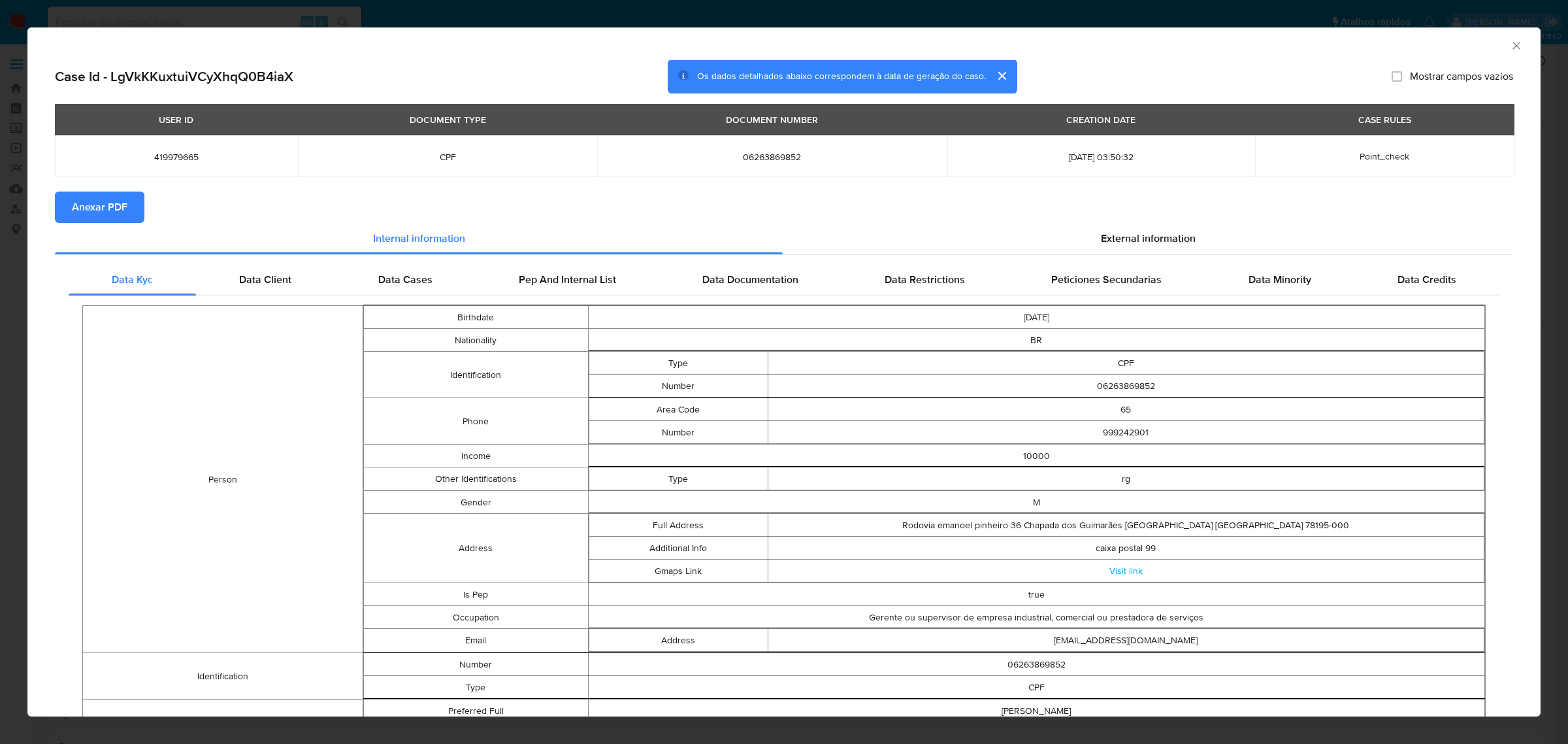
click at [98, 209] on span "Anexar PDF" at bounding box center [99, 207] width 56 height 29
click at [1510, 40] on icon "Fechar a janela" at bounding box center [1517, 46] width 13 height 13
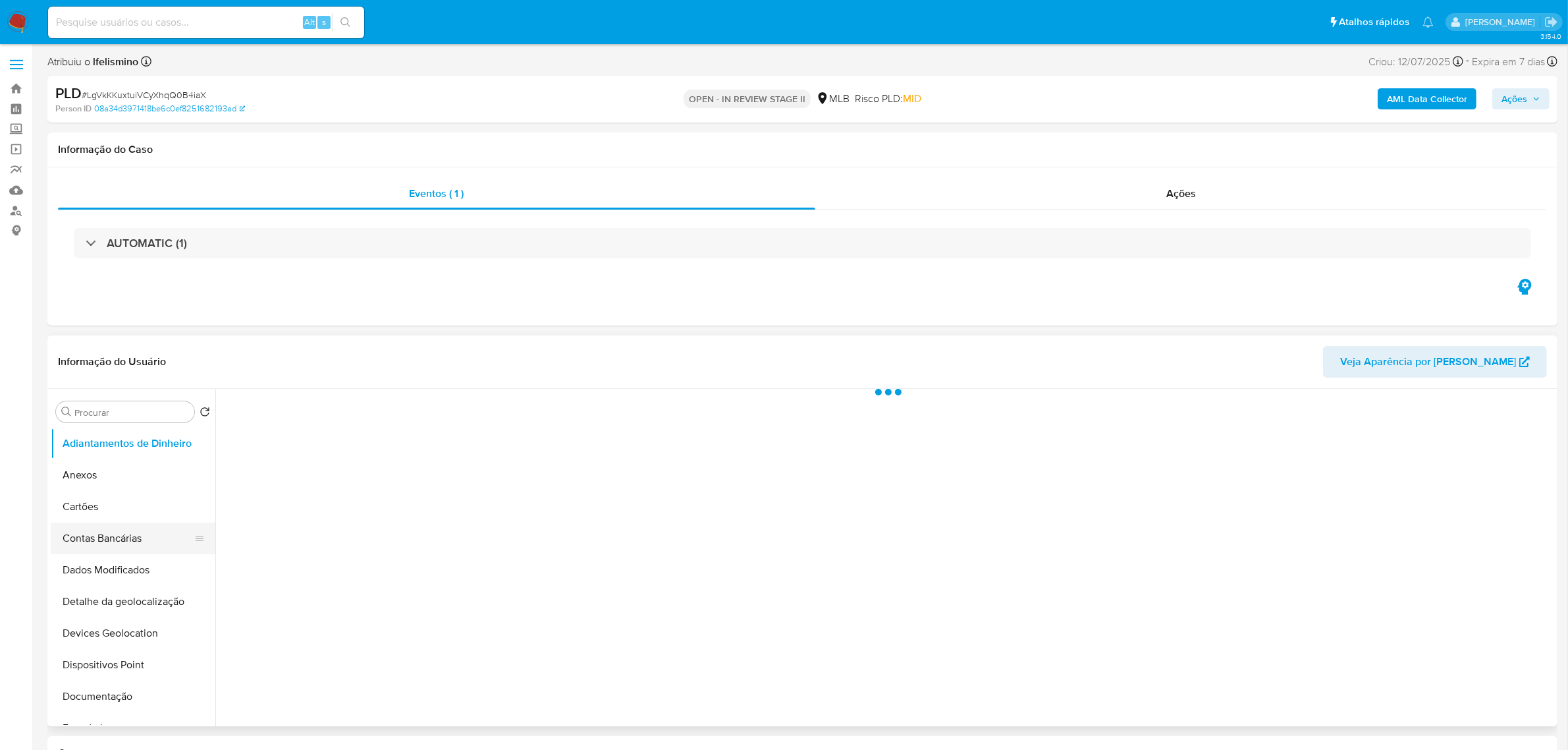
click at [97, 539] on button "Contas Bancárias" at bounding box center [128, 539] width 154 height 31
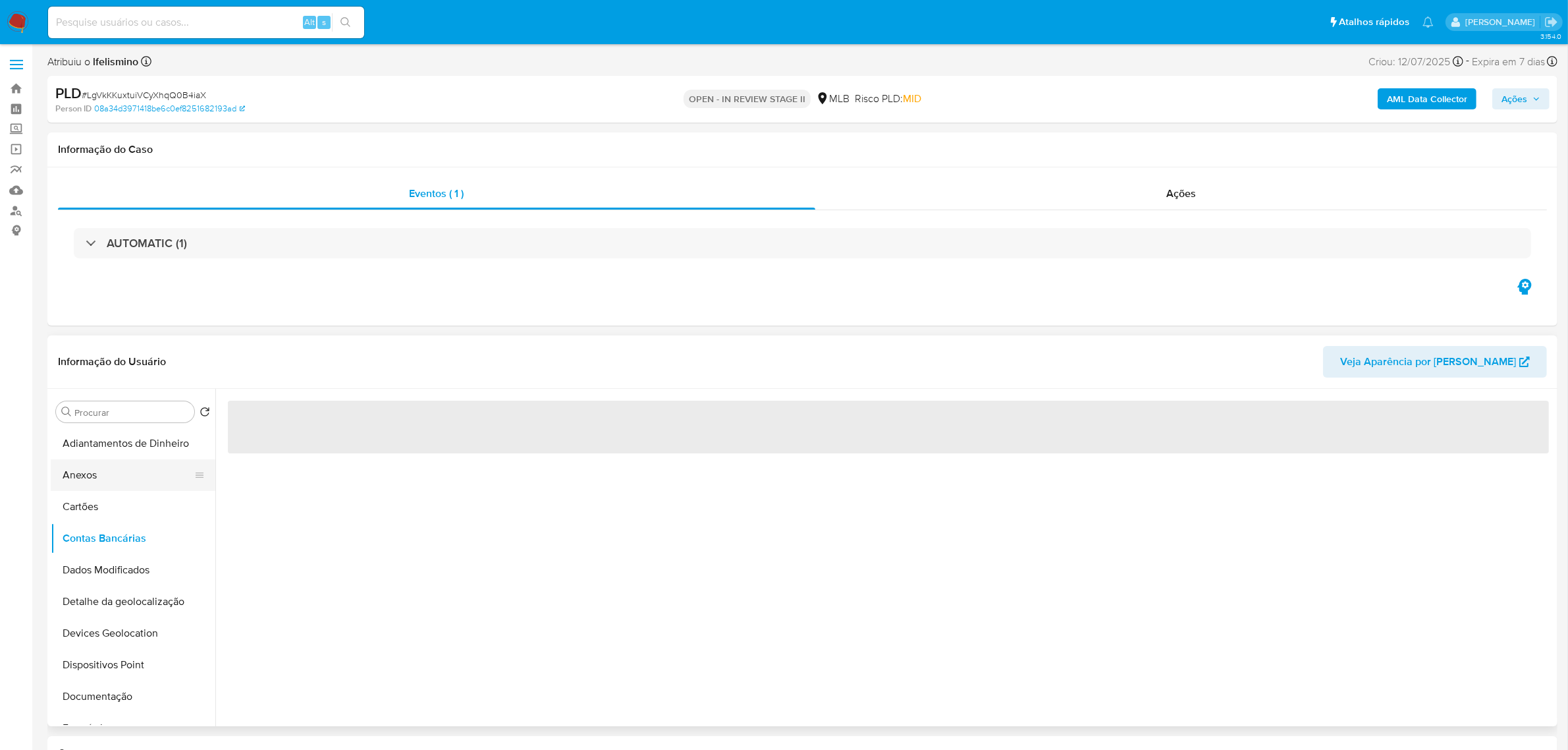
click at [125, 468] on button "Anexos" at bounding box center [128, 475] width 154 height 31
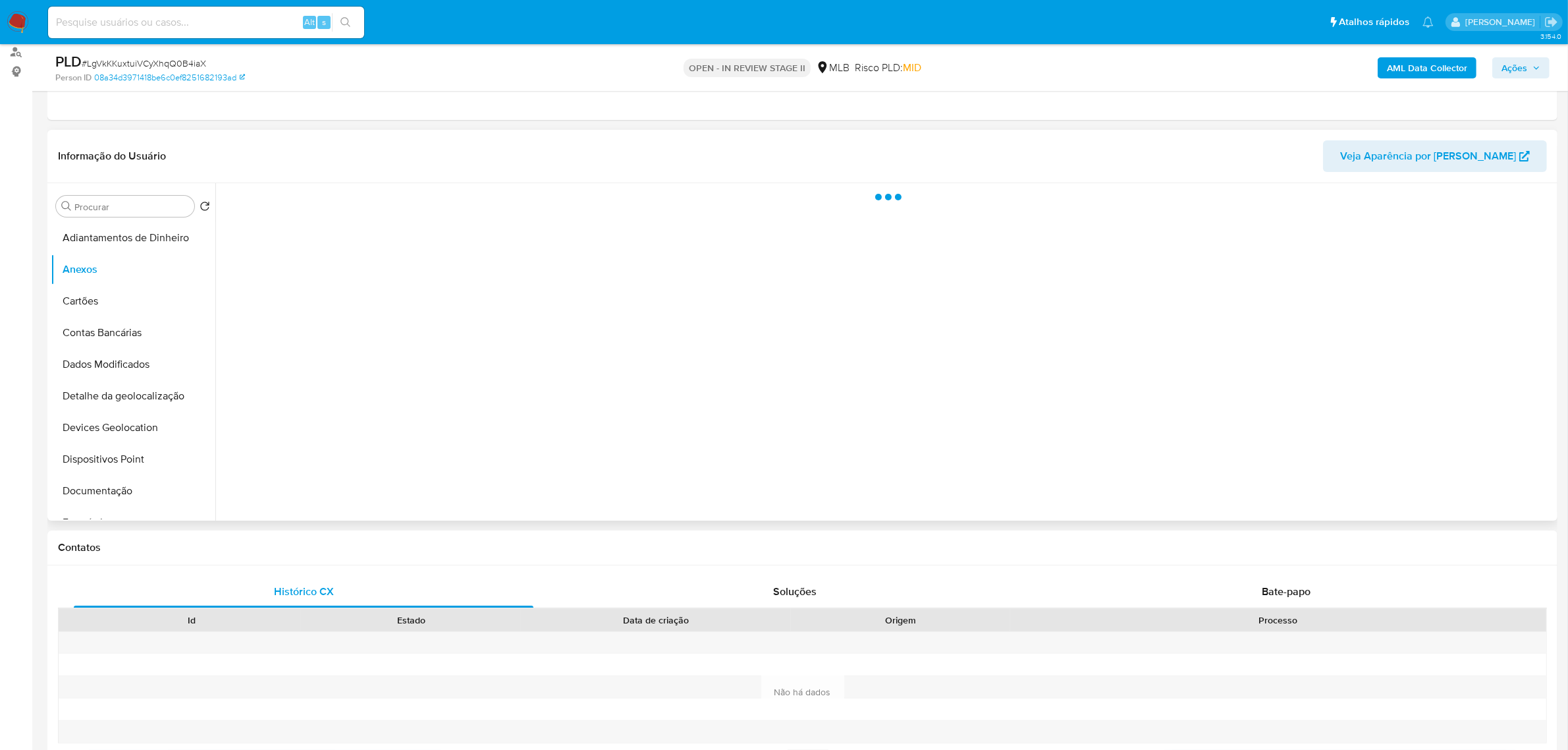
scroll to position [165, 0]
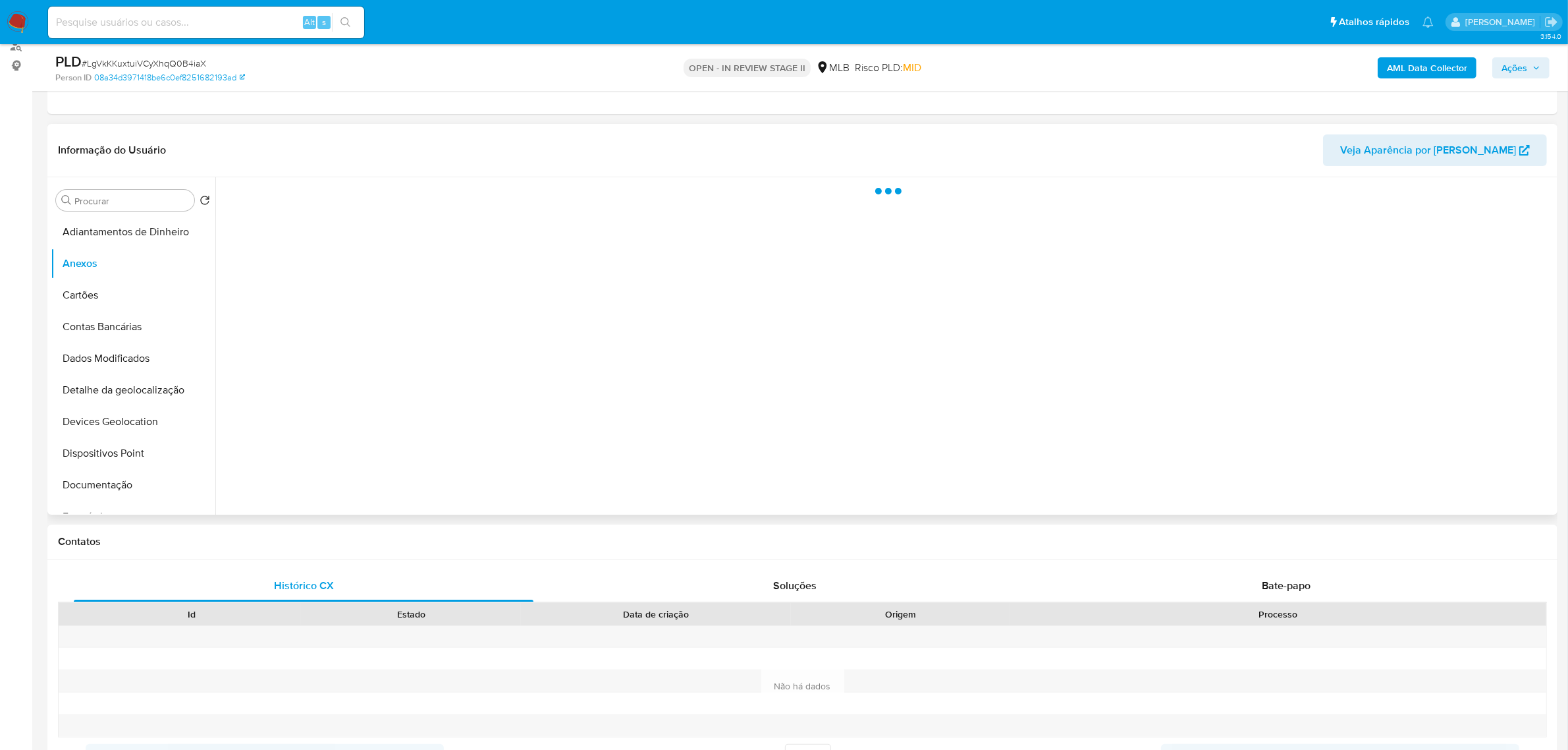
select select "10"
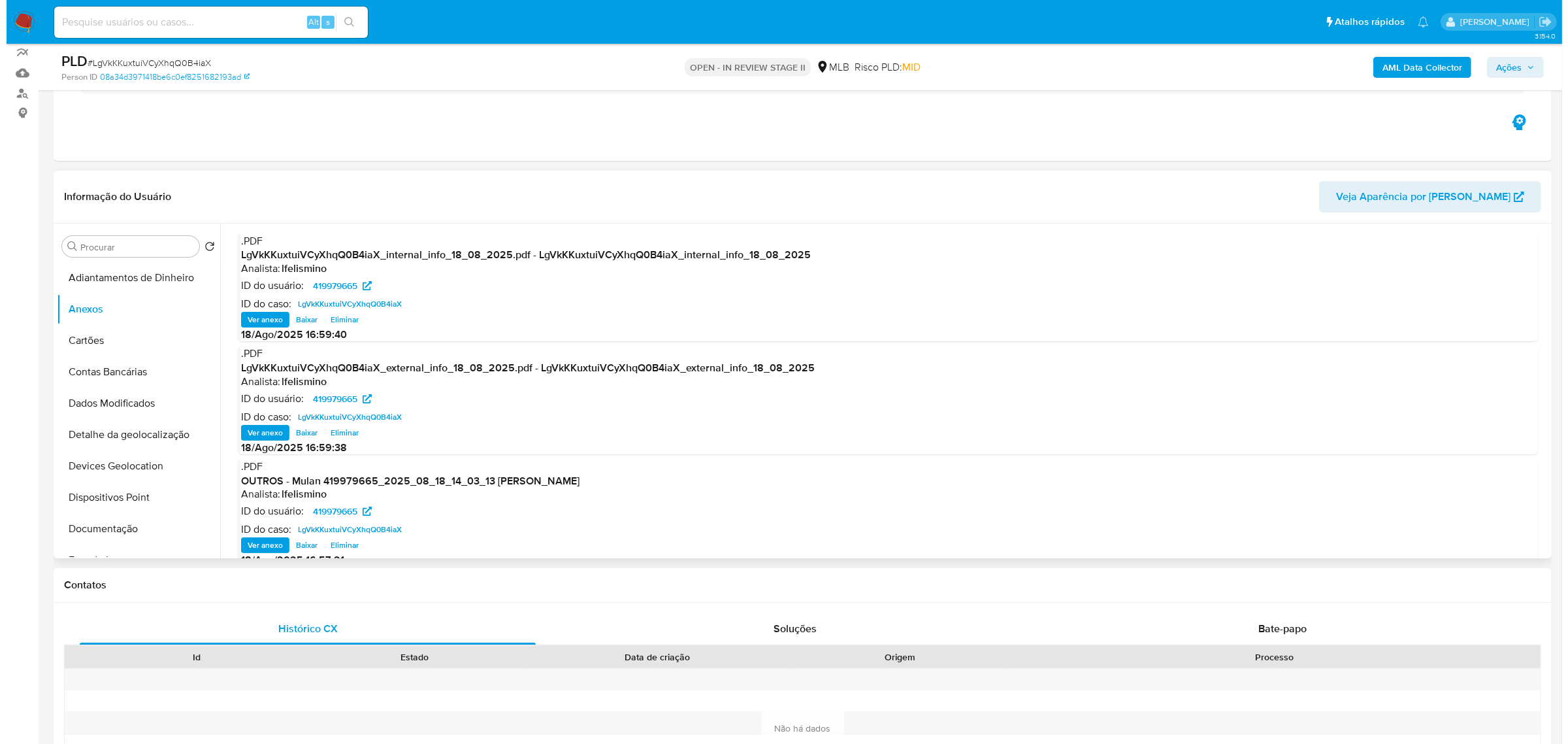
scroll to position [82, 0]
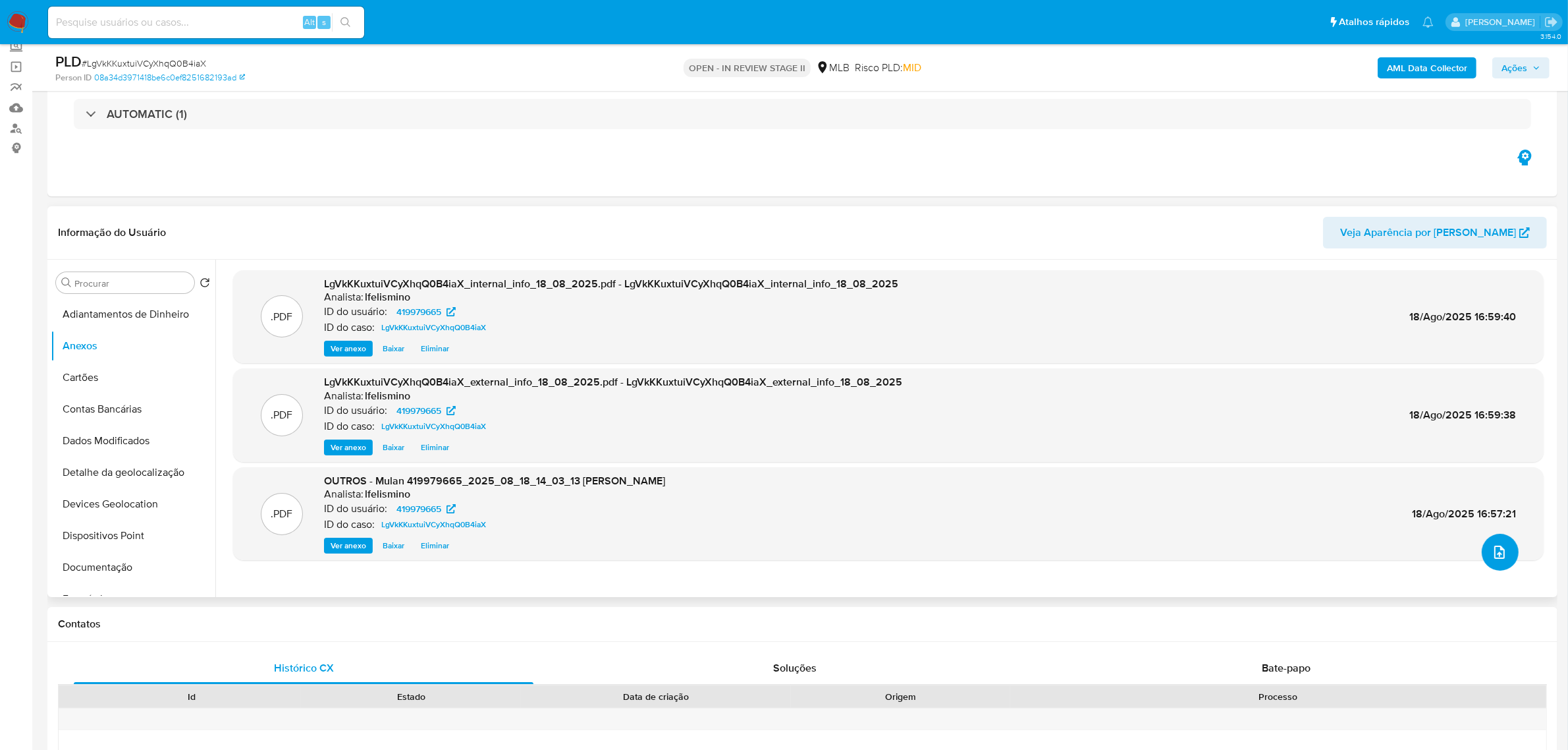
click at [1496, 545] on icon "upload-file" at bounding box center [1500, 552] width 10 height 13
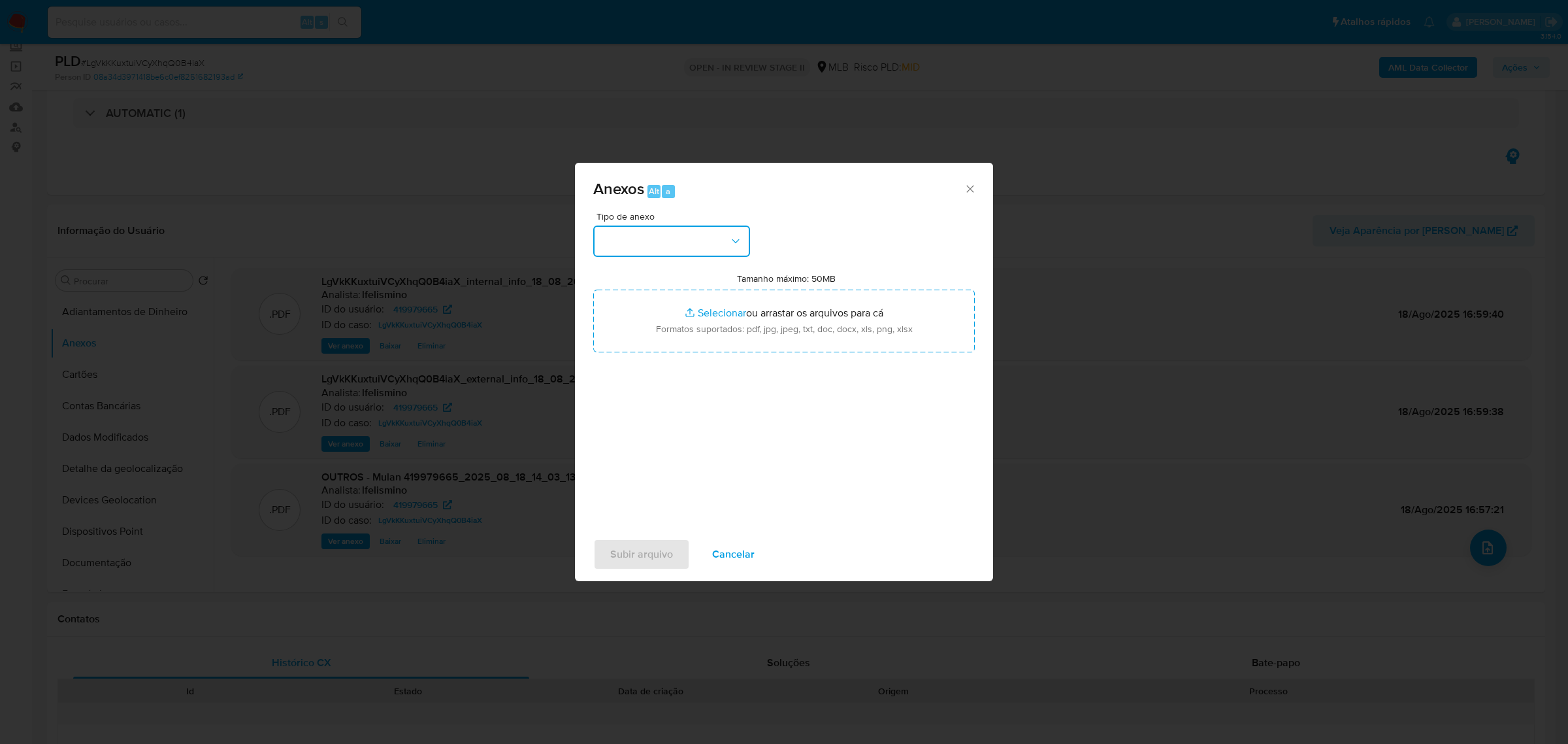
click at [673, 253] on button "button" at bounding box center [672, 241] width 157 height 31
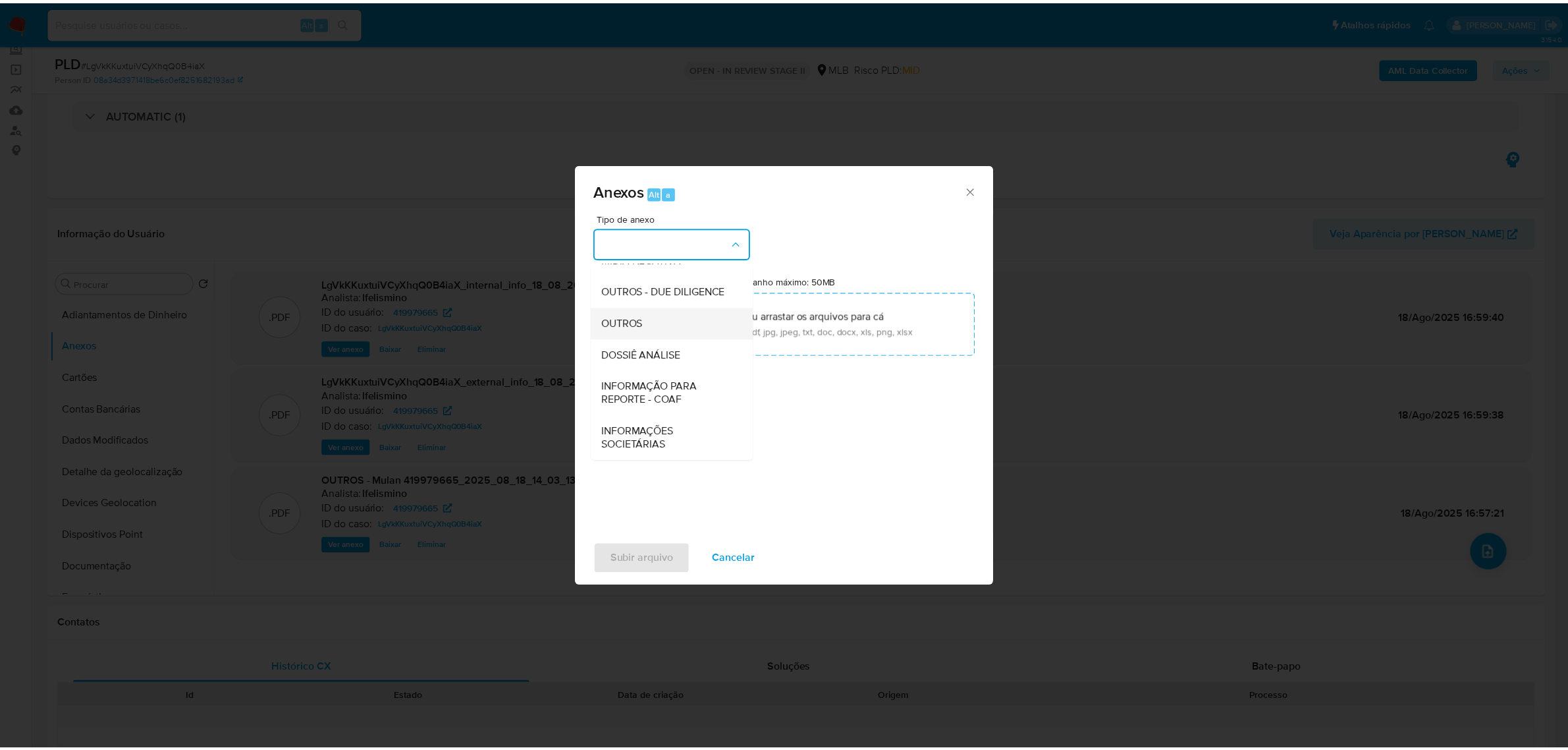
scroll to position [202, 0]
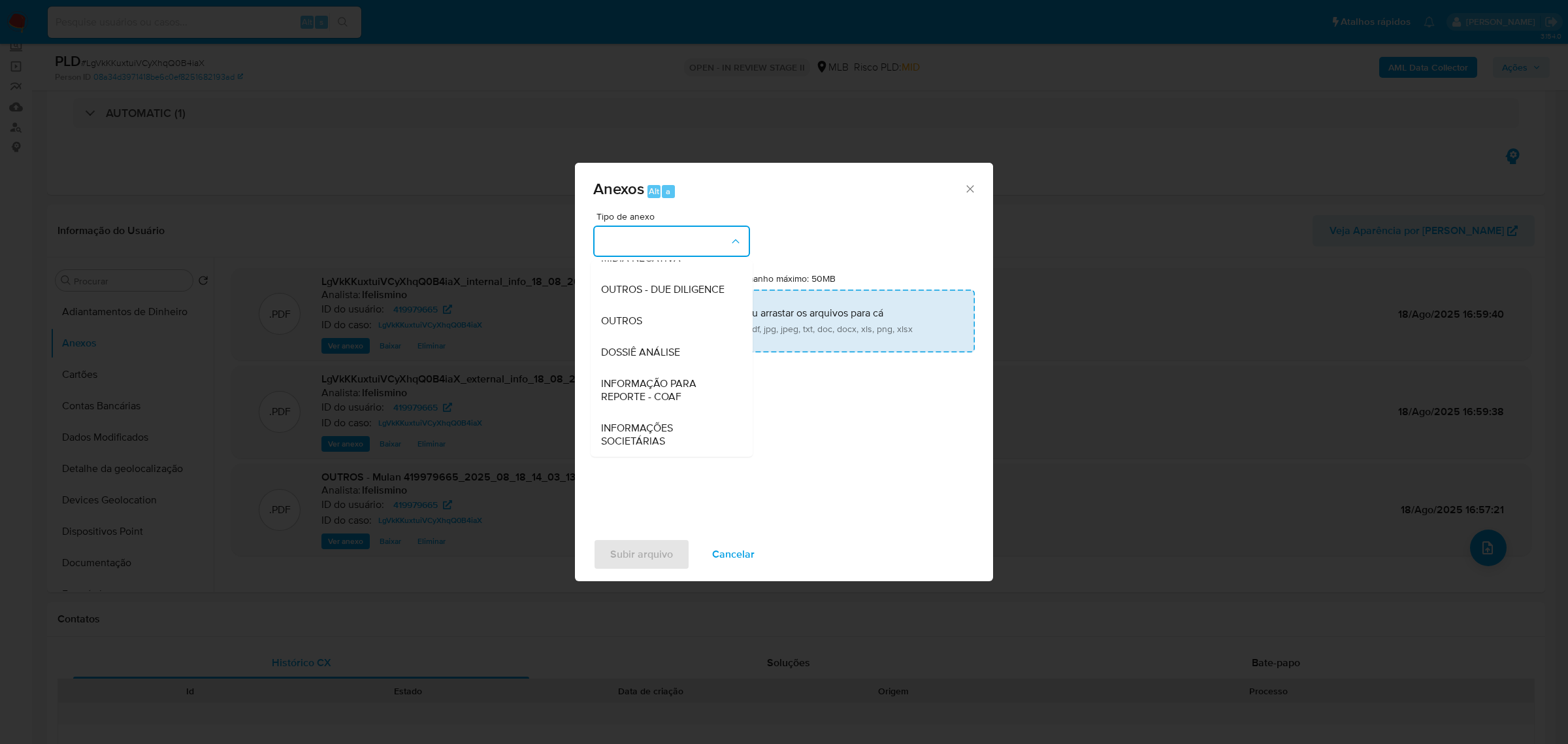
click at [681, 341] on div "DOSSIÊ ANÁLISE" at bounding box center [668, 351] width 133 height 31
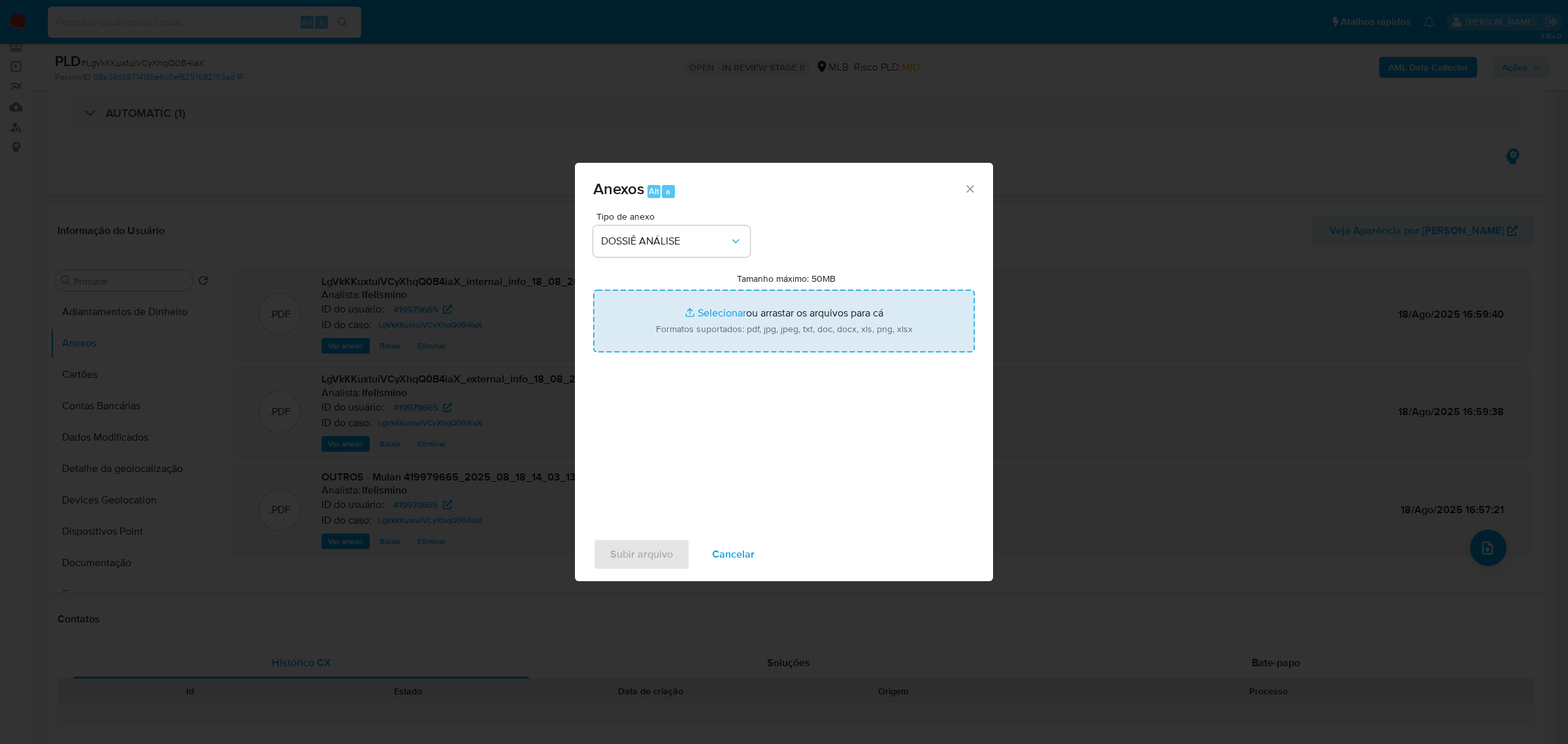
type input "C:\fakepath\SAR- CPF 06263869852 - [PERSON_NAME].pdf"
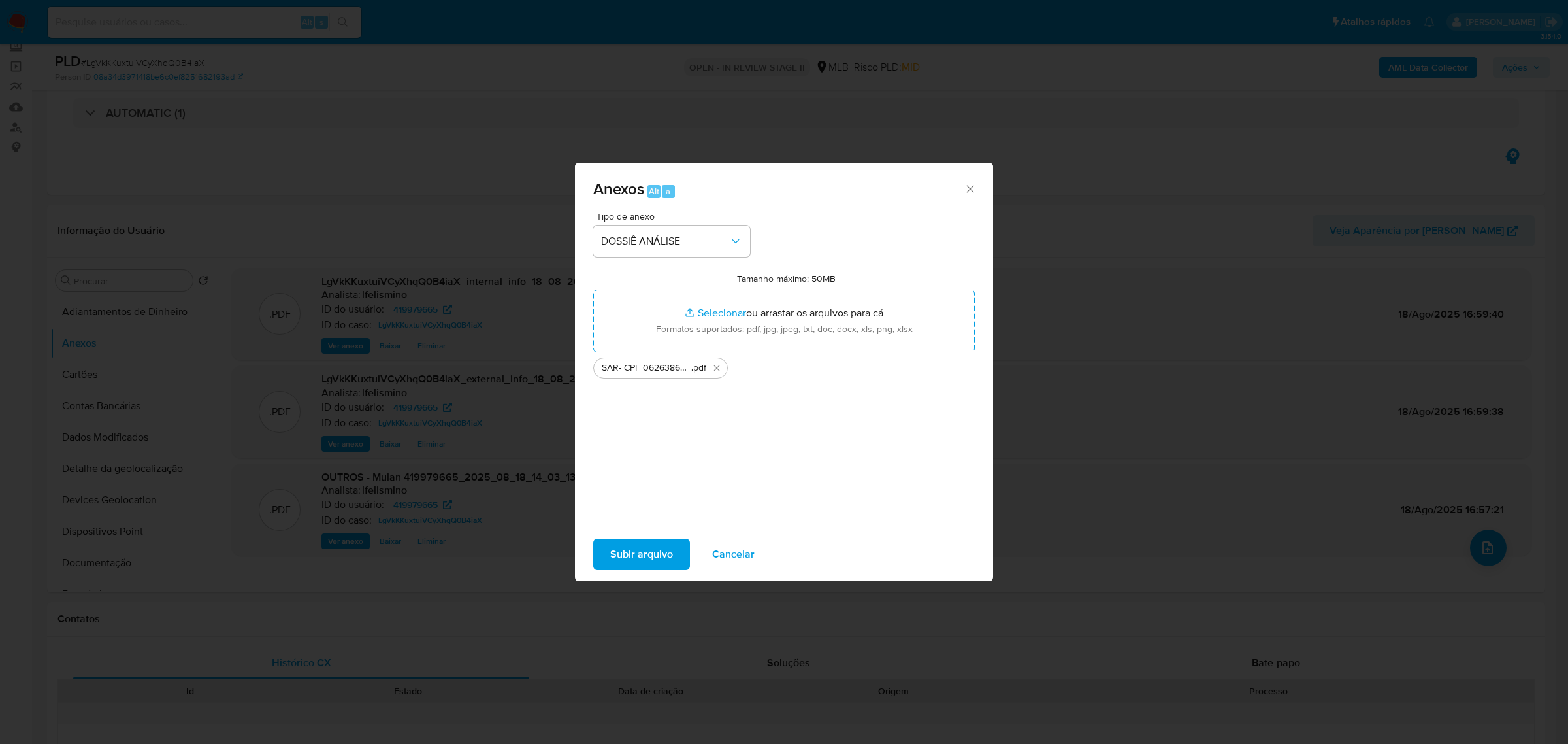
click at [651, 568] on span "Subir arquivo" at bounding box center [641, 554] width 63 height 29
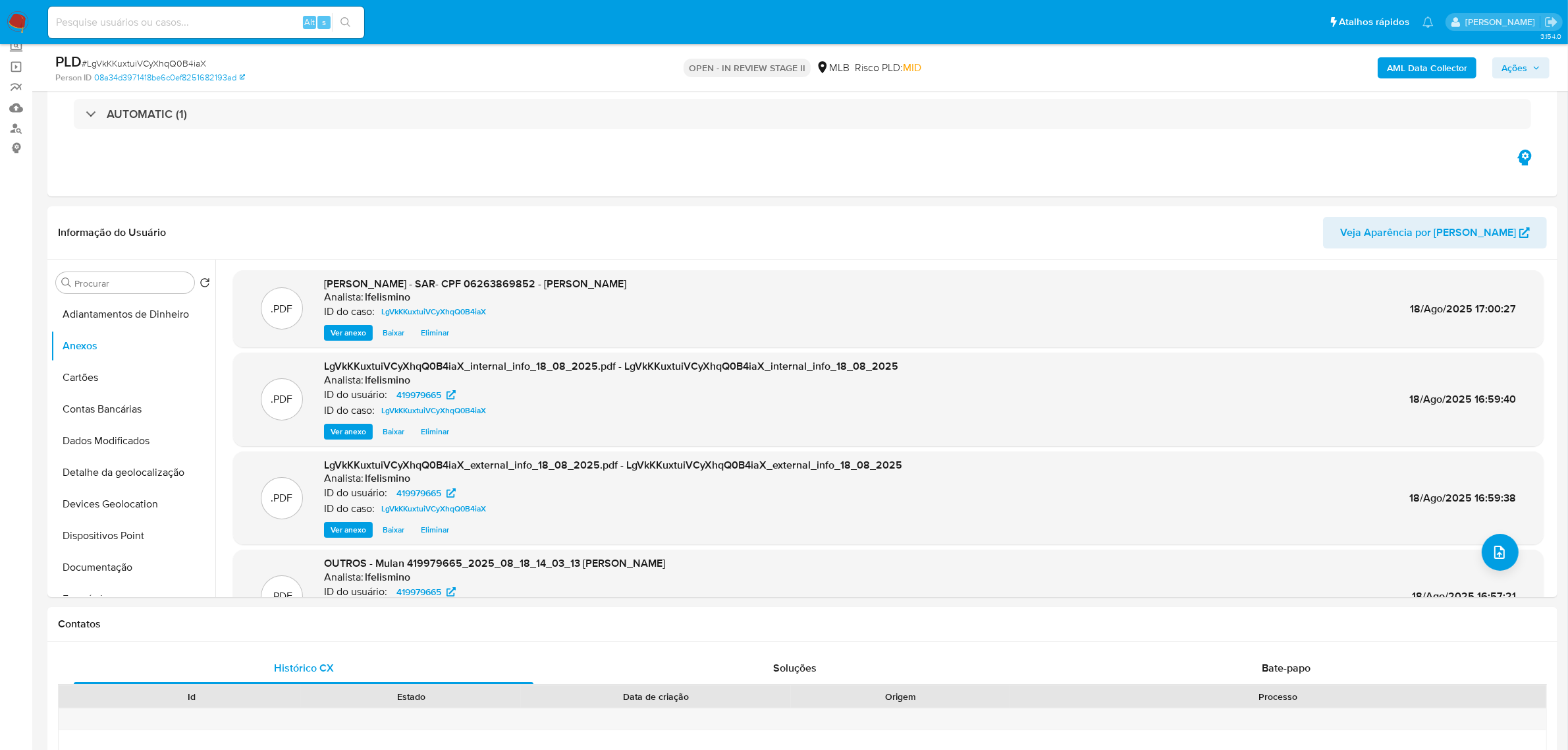
click at [1525, 63] on span "Ações" at bounding box center [1514, 68] width 25 height 21
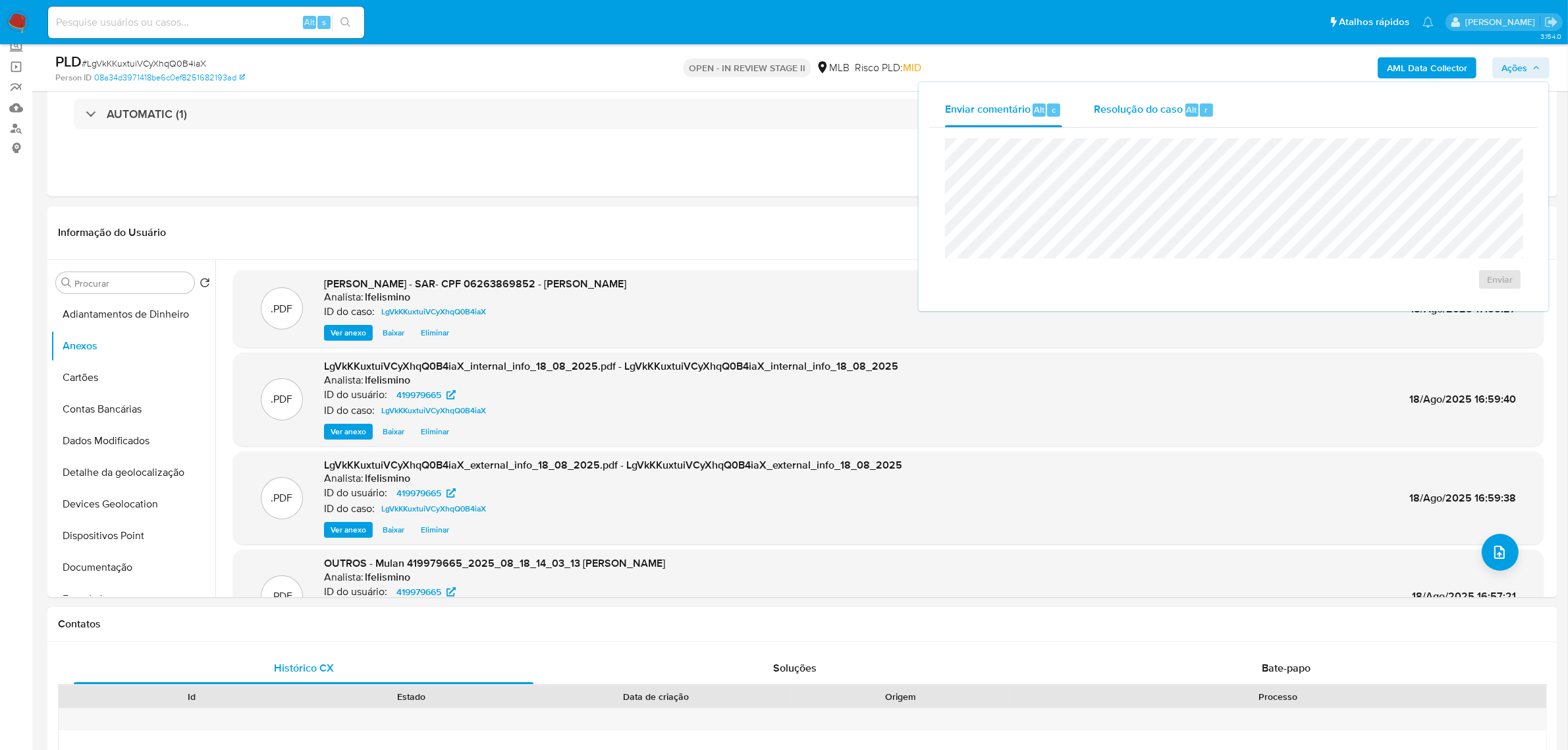
click at [1166, 99] on div "Resolução do caso Alt r" at bounding box center [1154, 110] width 120 height 34
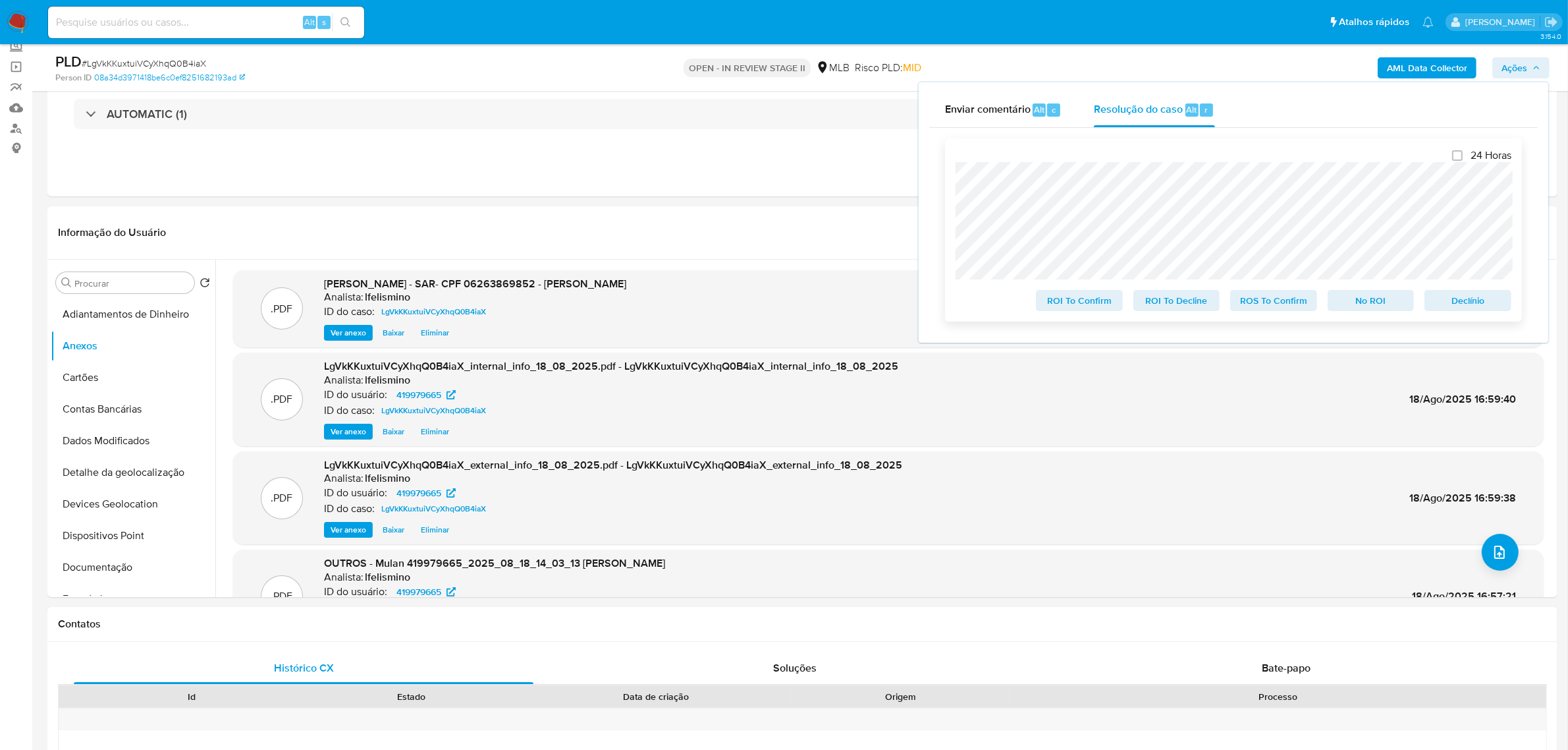
click at [1299, 297] on span "ROS To Confirm" at bounding box center [1274, 300] width 69 height 19
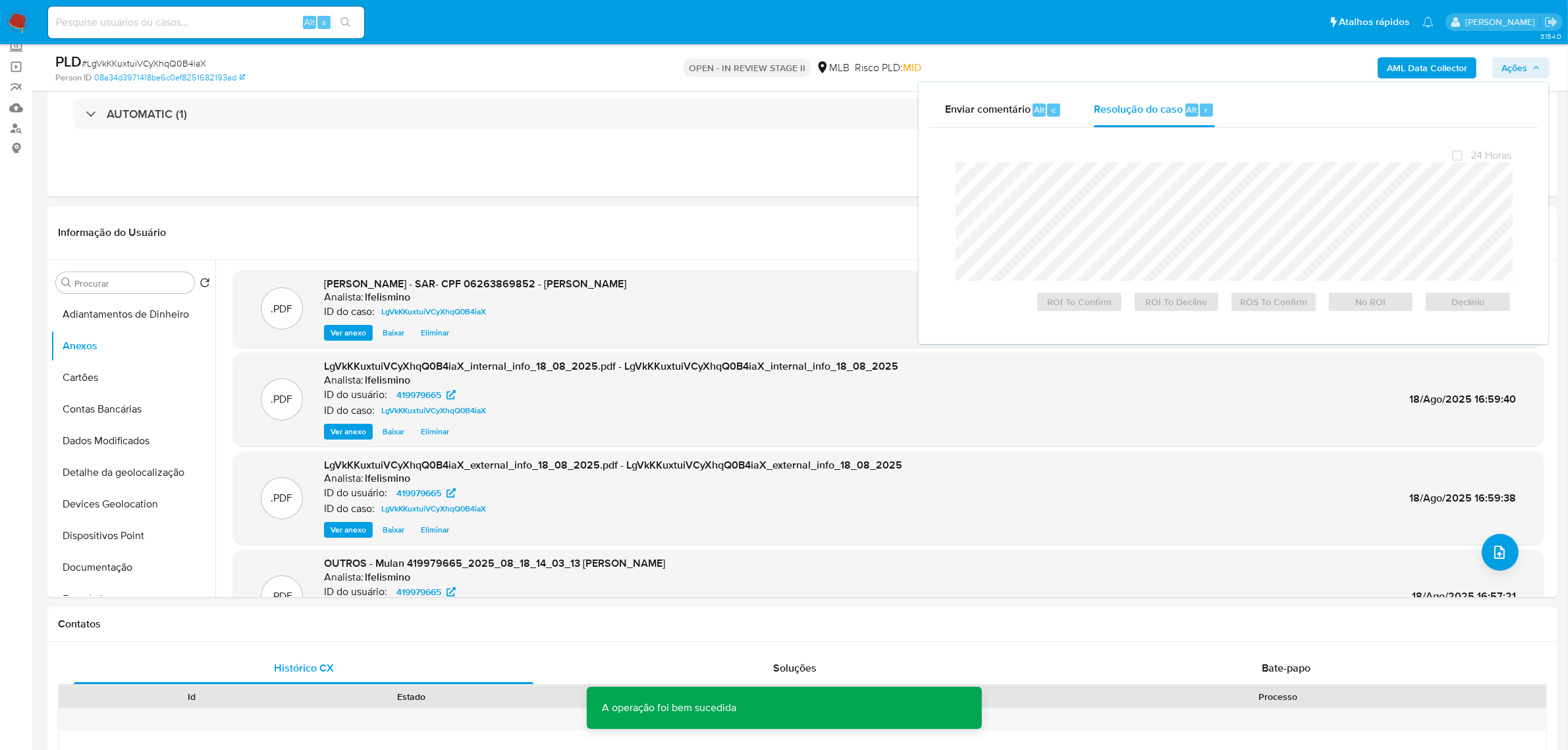
click at [180, 58] on span "# LgVkKKuxtuiVCyXhqQ0B4iaX" at bounding box center [143, 63] width 125 height 13
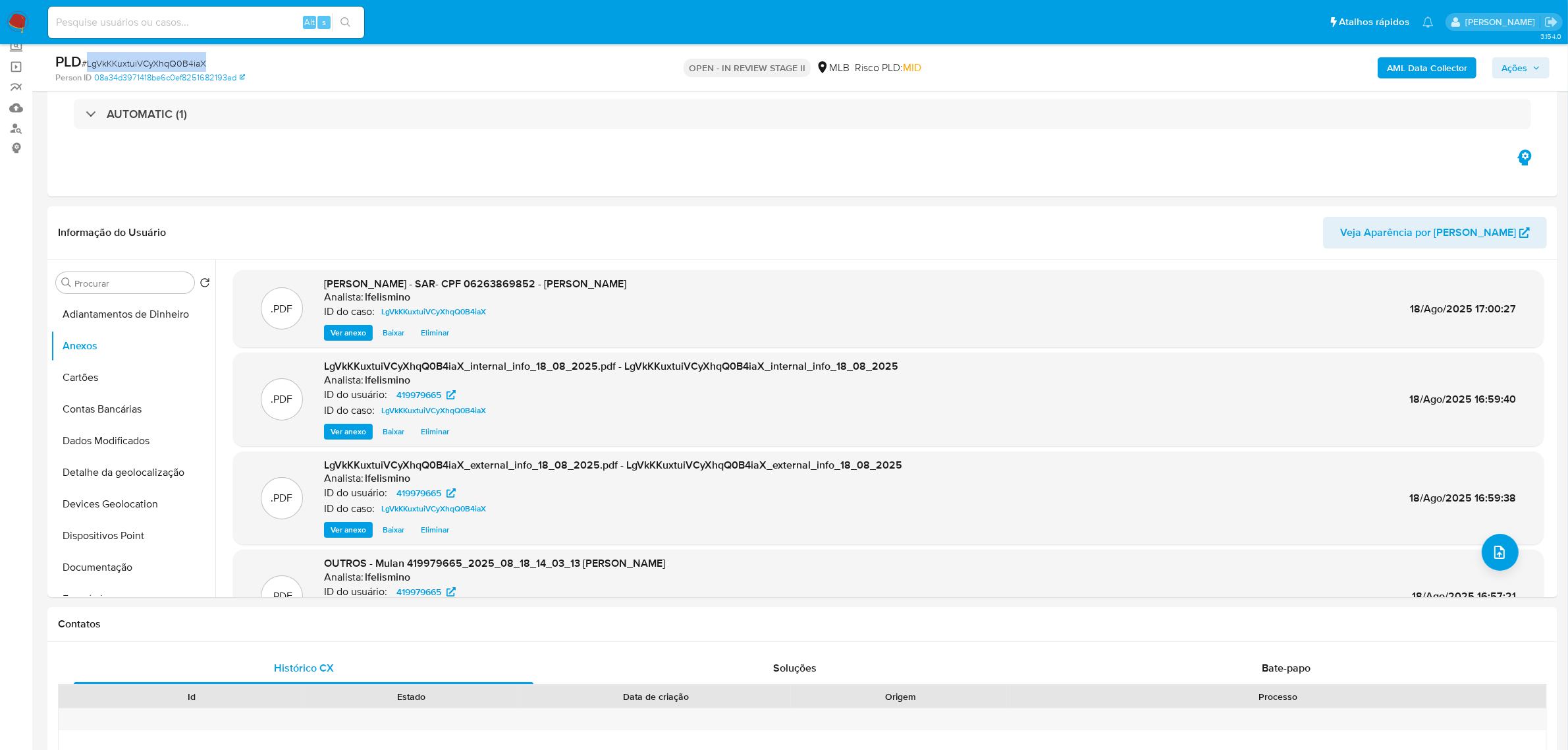
click at [180, 58] on span "# LgVkKKuxtuiVCyXhqQ0B4iaX" at bounding box center [143, 63] width 125 height 13
copy span "LgVkKKuxtuiVCyXhqQ0B4iaX"
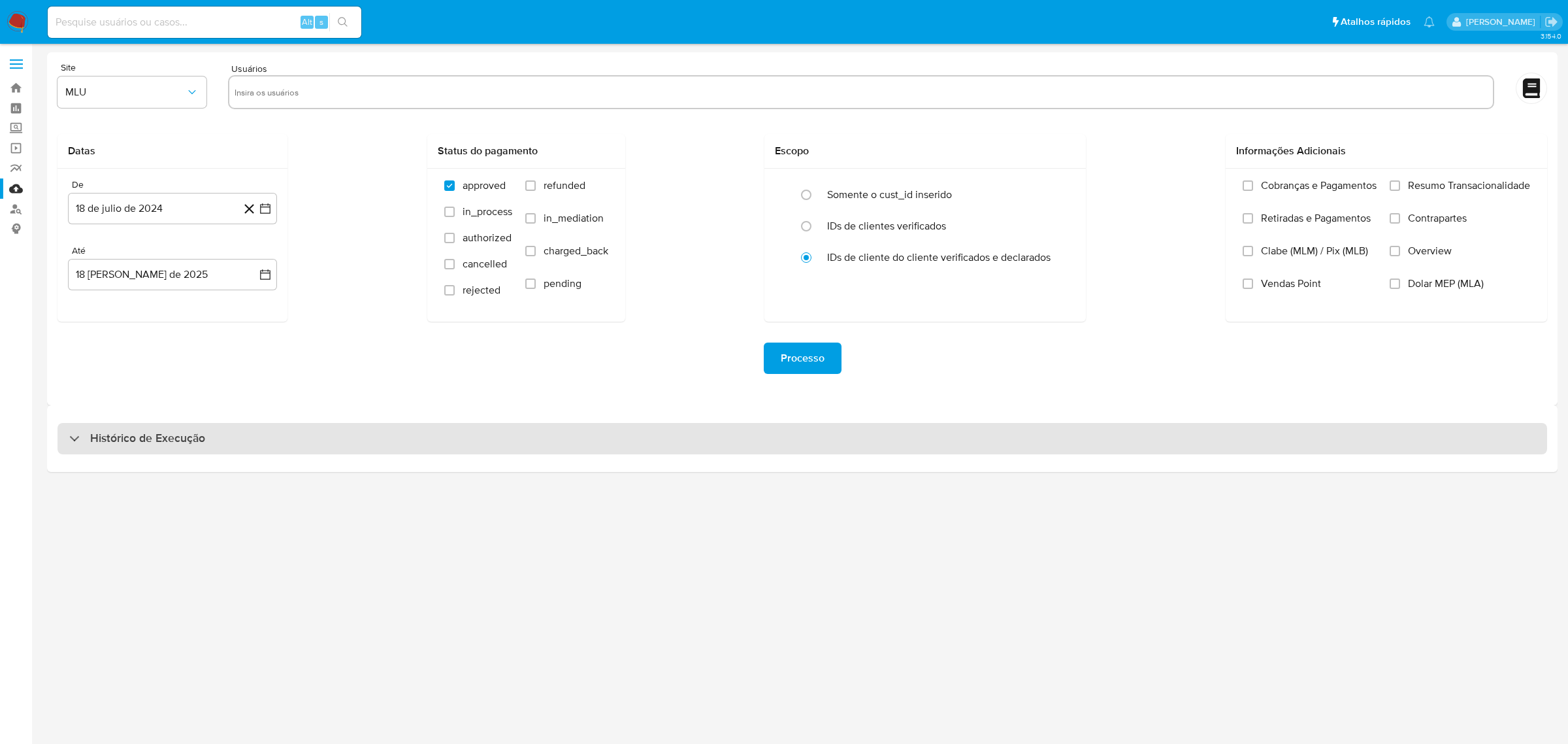
click at [507, 443] on div "Histórico de Execução" at bounding box center [802, 439] width 1489 height 31
select select "10"
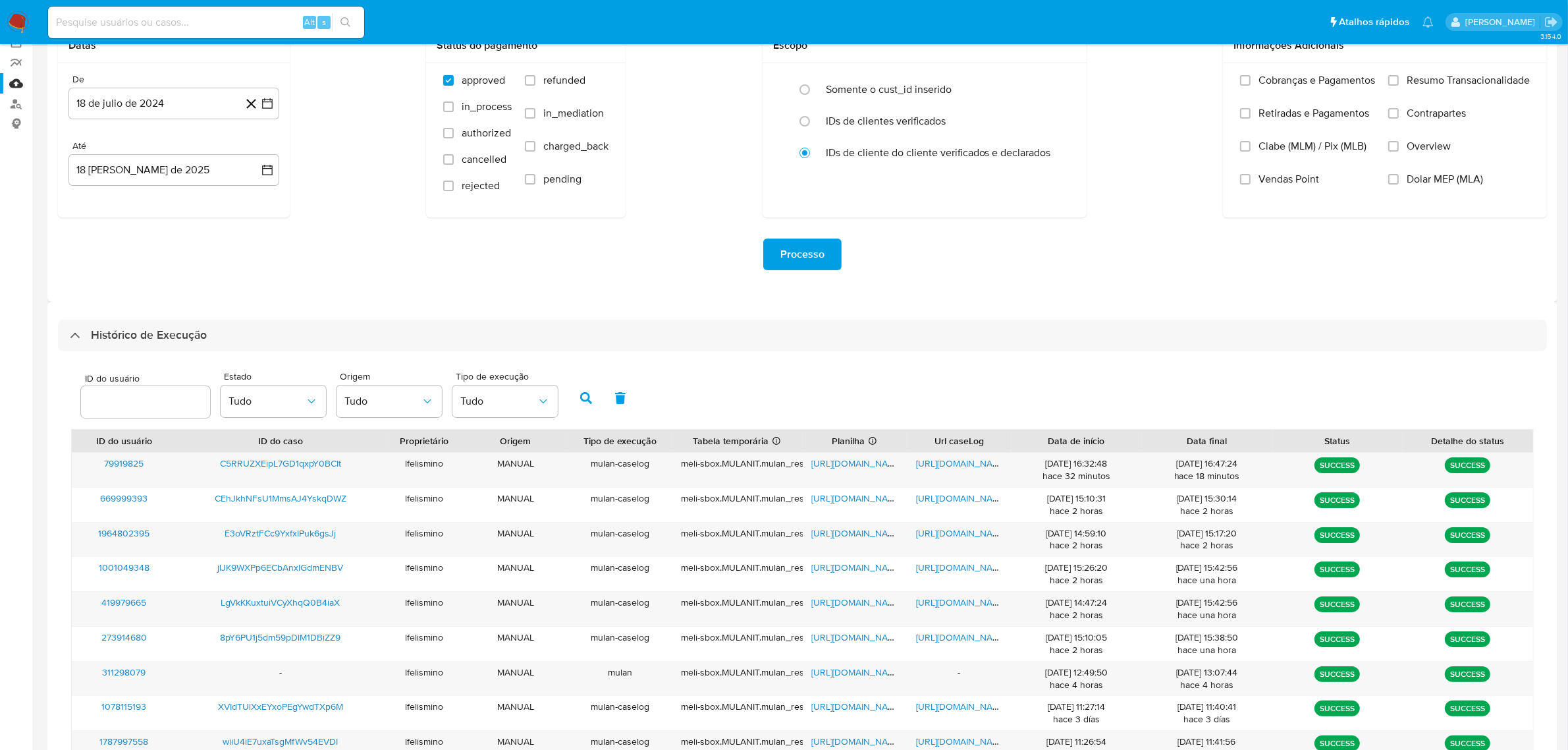
scroll to position [108, 0]
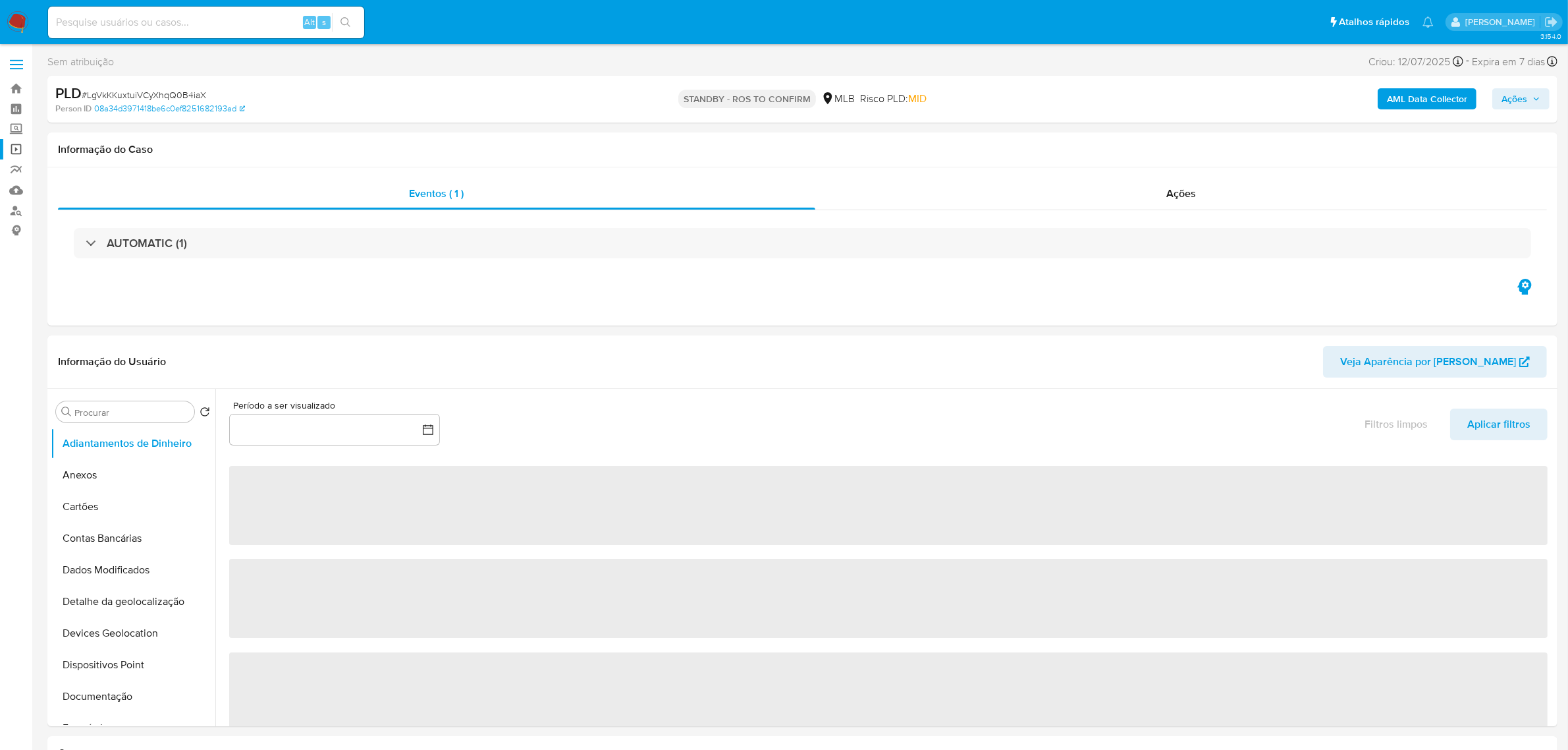
select select "10"
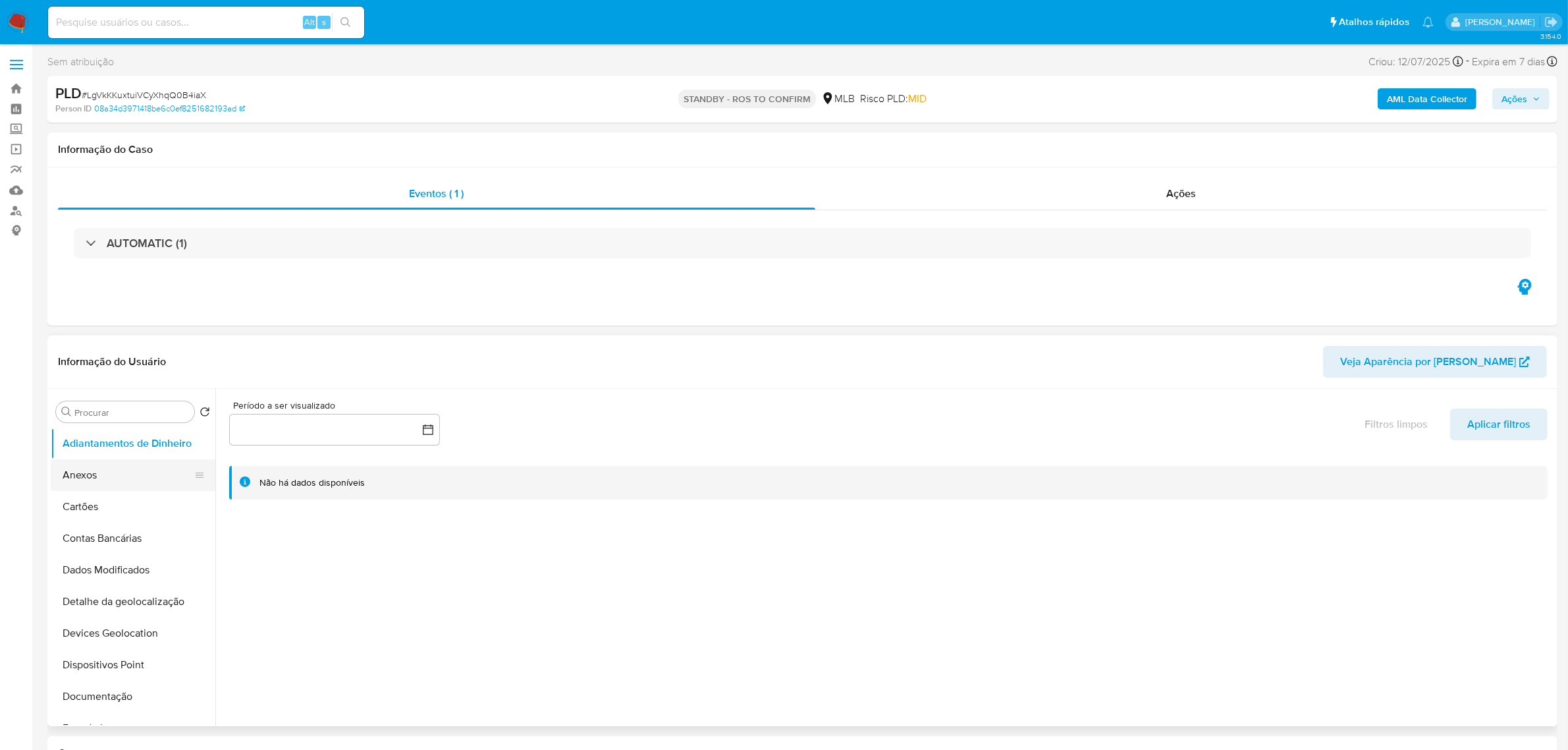
click at [109, 459] on button "Anexos" at bounding box center [128, 475] width 154 height 31
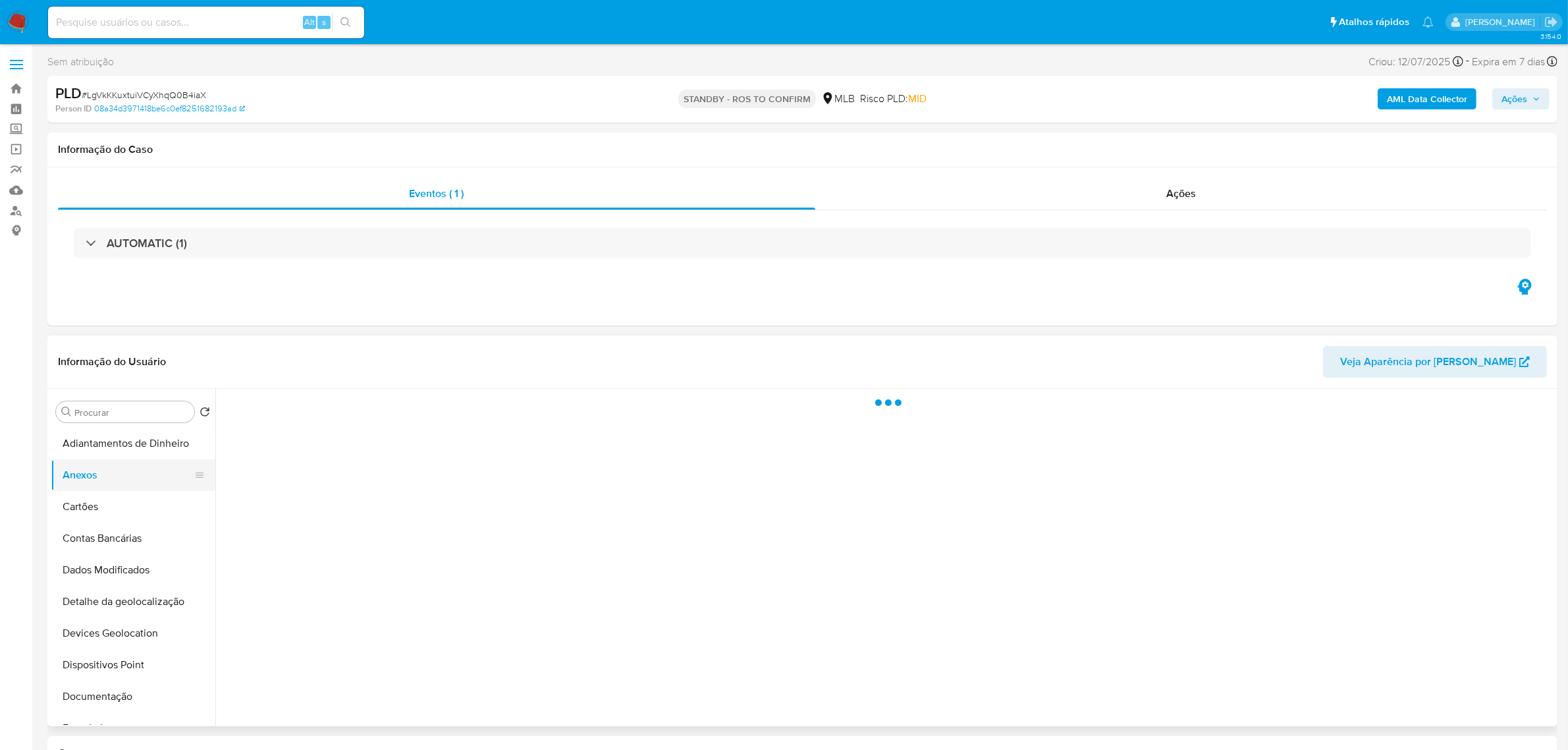
click at [98, 479] on button "Anexos" at bounding box center [128, 475] width 154 height 31
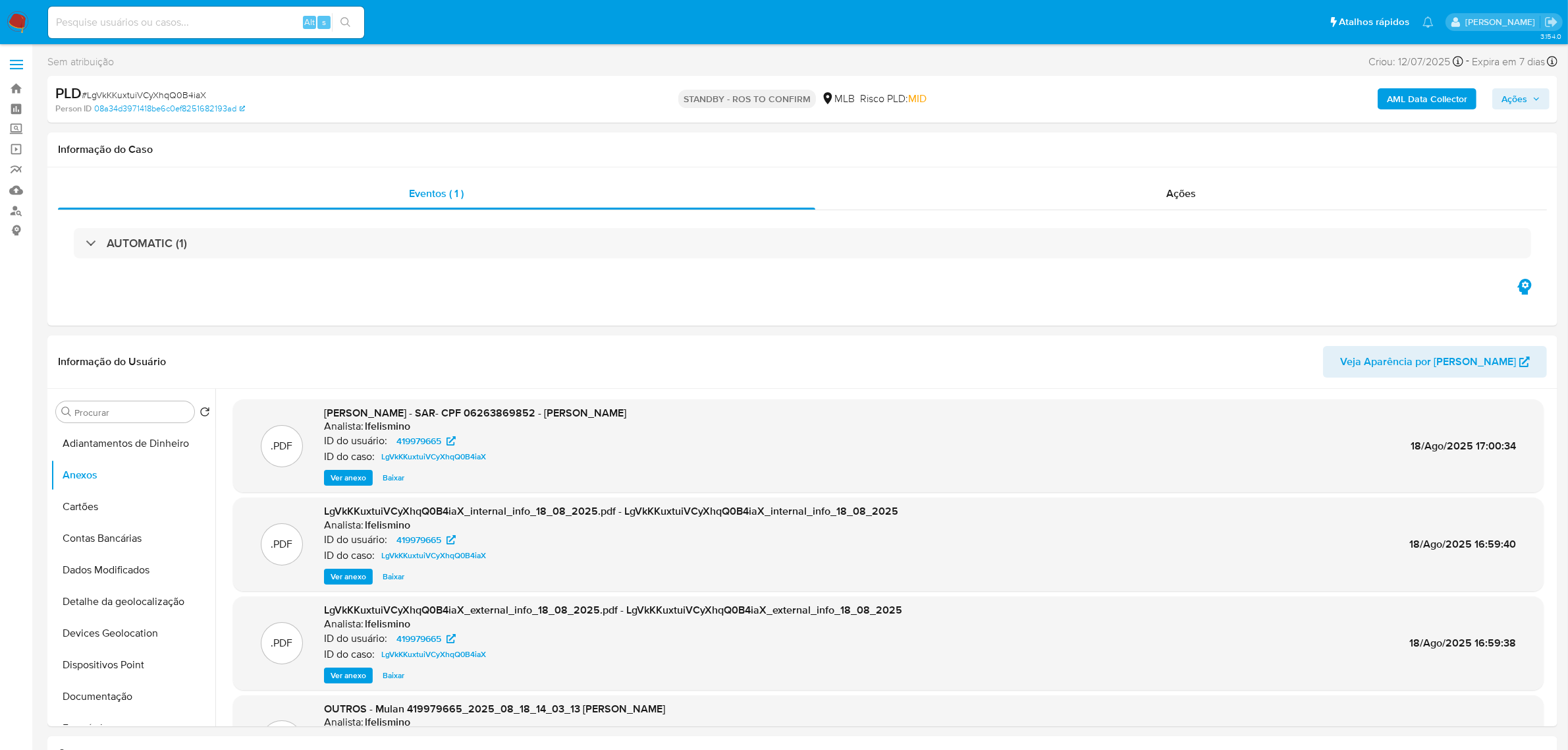
click at [119, 16] on input at bounding box center [205, 22] width 316 height 17
paste input "TNe3qBMkwp1zgspuRwWh66KN"
type input "TNe3qBMkwp1zgspuRwWh66KN"
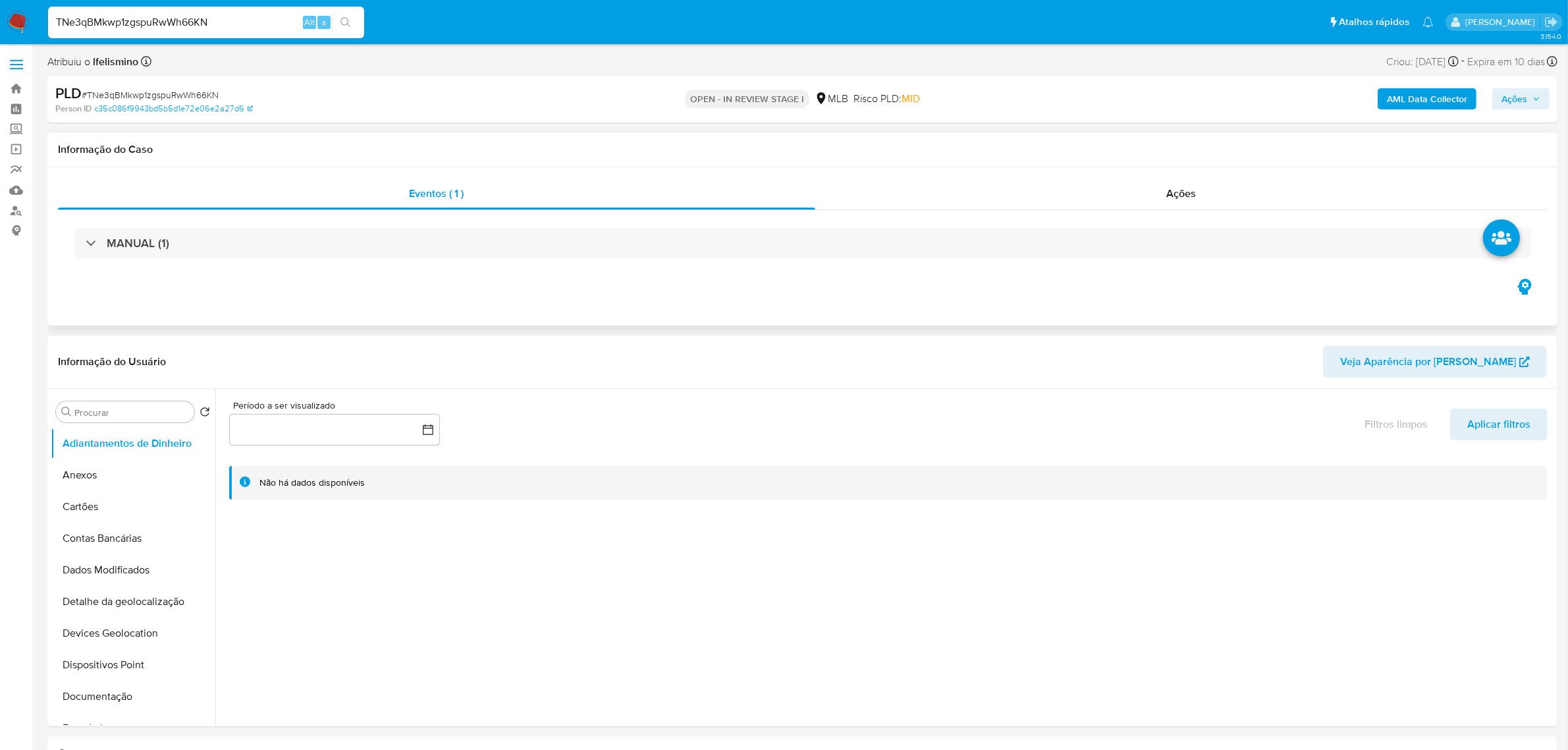
select select "10"
click at [135, 476] on button "Anexos" at bounding box center [128, 475] width 154 height 31
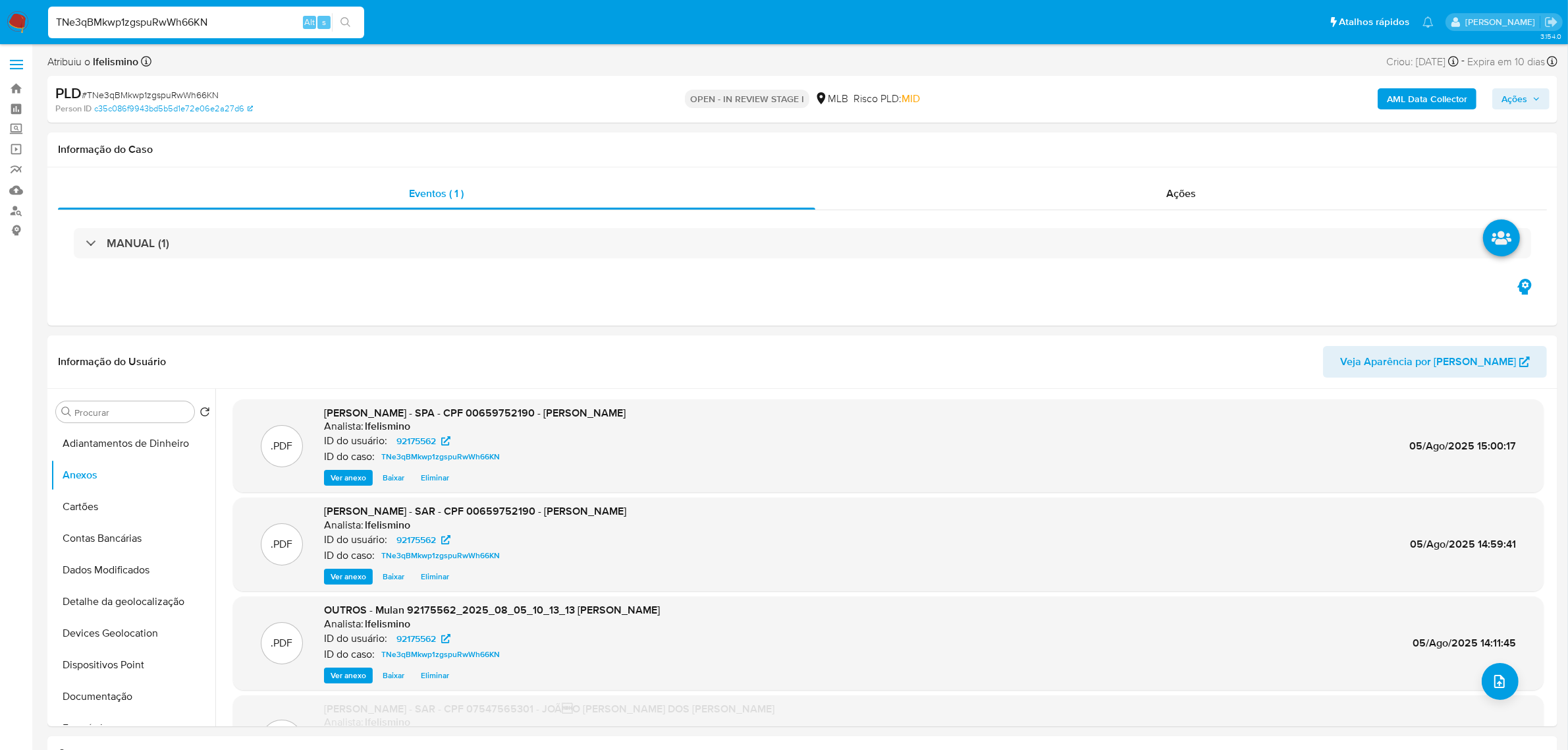
click at [1502, 96] on span "Ações" at bounding box center [1514, 99] width 25 height 21
click at [1133, 139] on span "Resolução do caso" at bounding box center [1138, 140] width 89 height 15
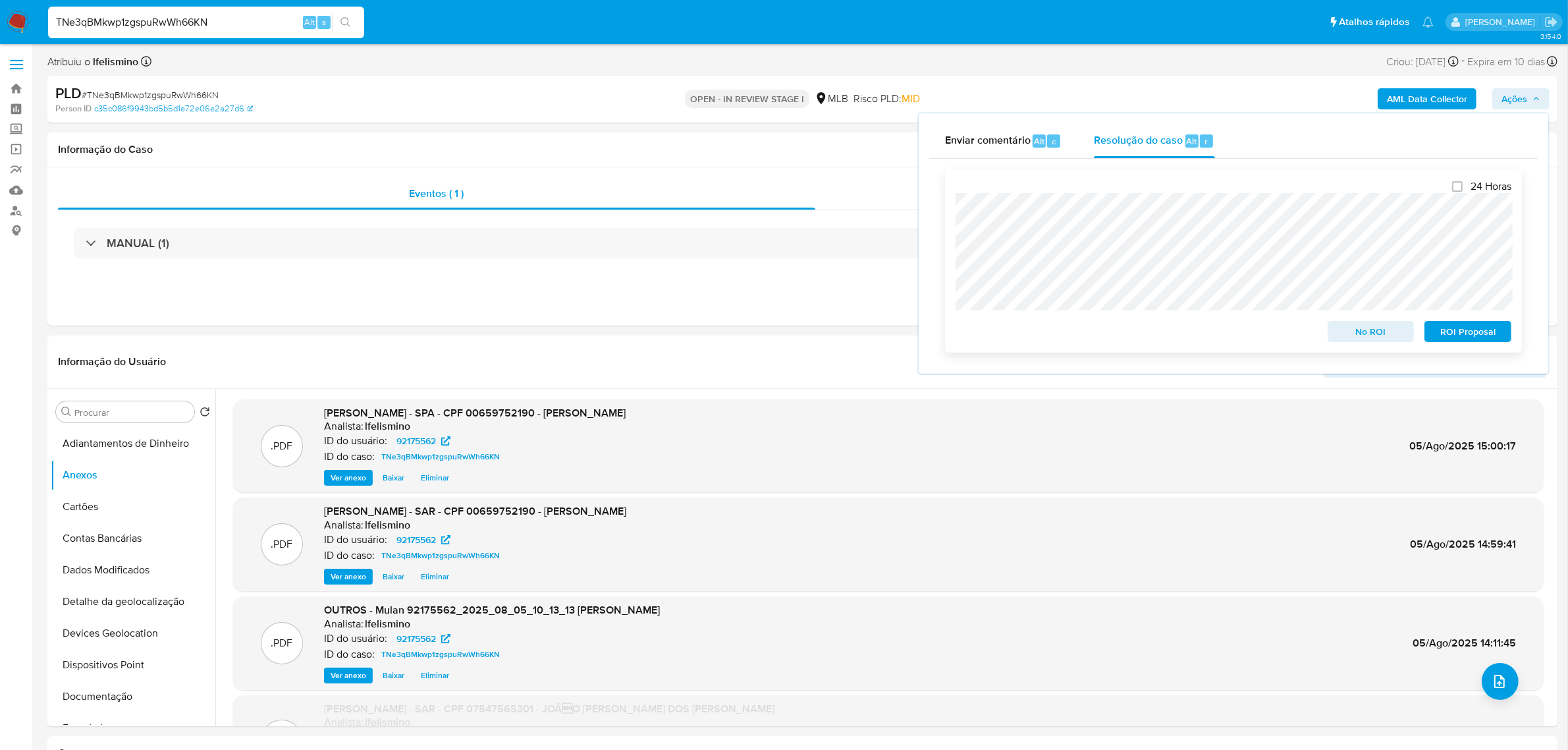
click at [1463, 332] on span "ROI Proposal" at bounding box center [1468, 331] width 69 height 19
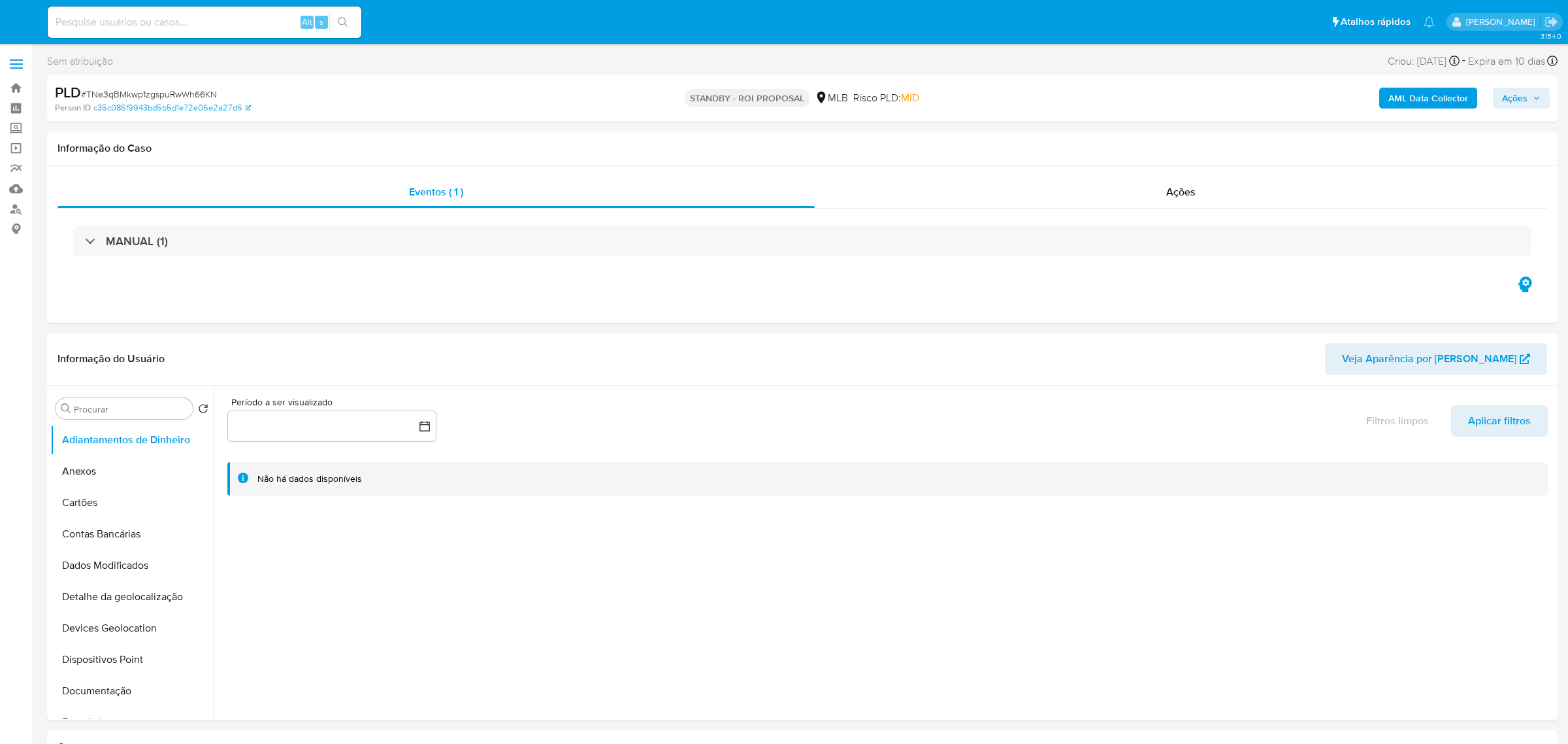
select select "10"
click at [259, 20] on input at bounding box center [204, 22] width 313 height 17
paste input "9JSqHiCE80Gb7dCGSL4ZxYLM"
type input "9JSqHiCE80Gb7dCGSL4ZxYLM"
click at [344, 20] on icon "search-icon" at bounding box center [343, 22] width 10 height 10
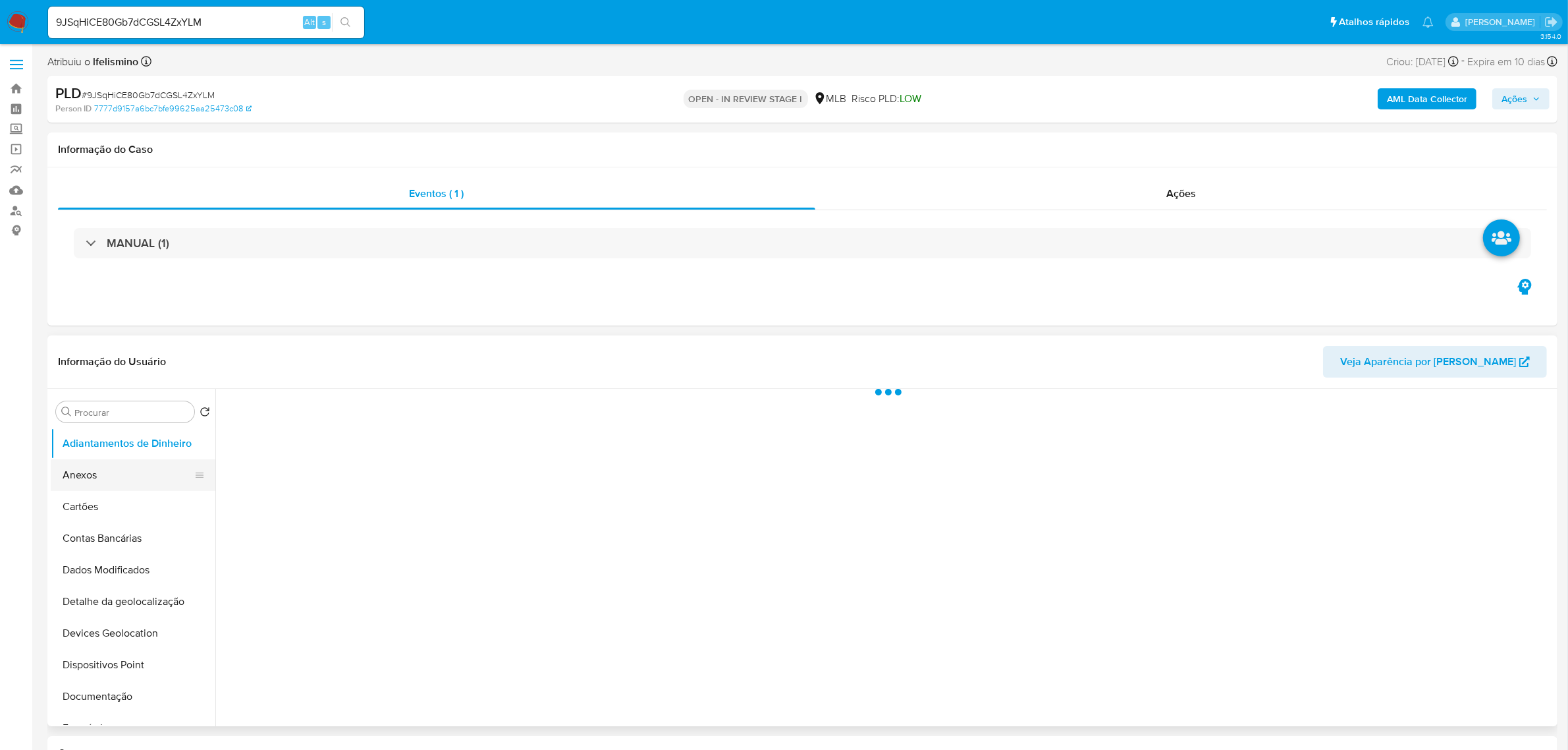
click at [99, 463] on button "Anexos" at bounding box center [128, 475] width 154 height 31
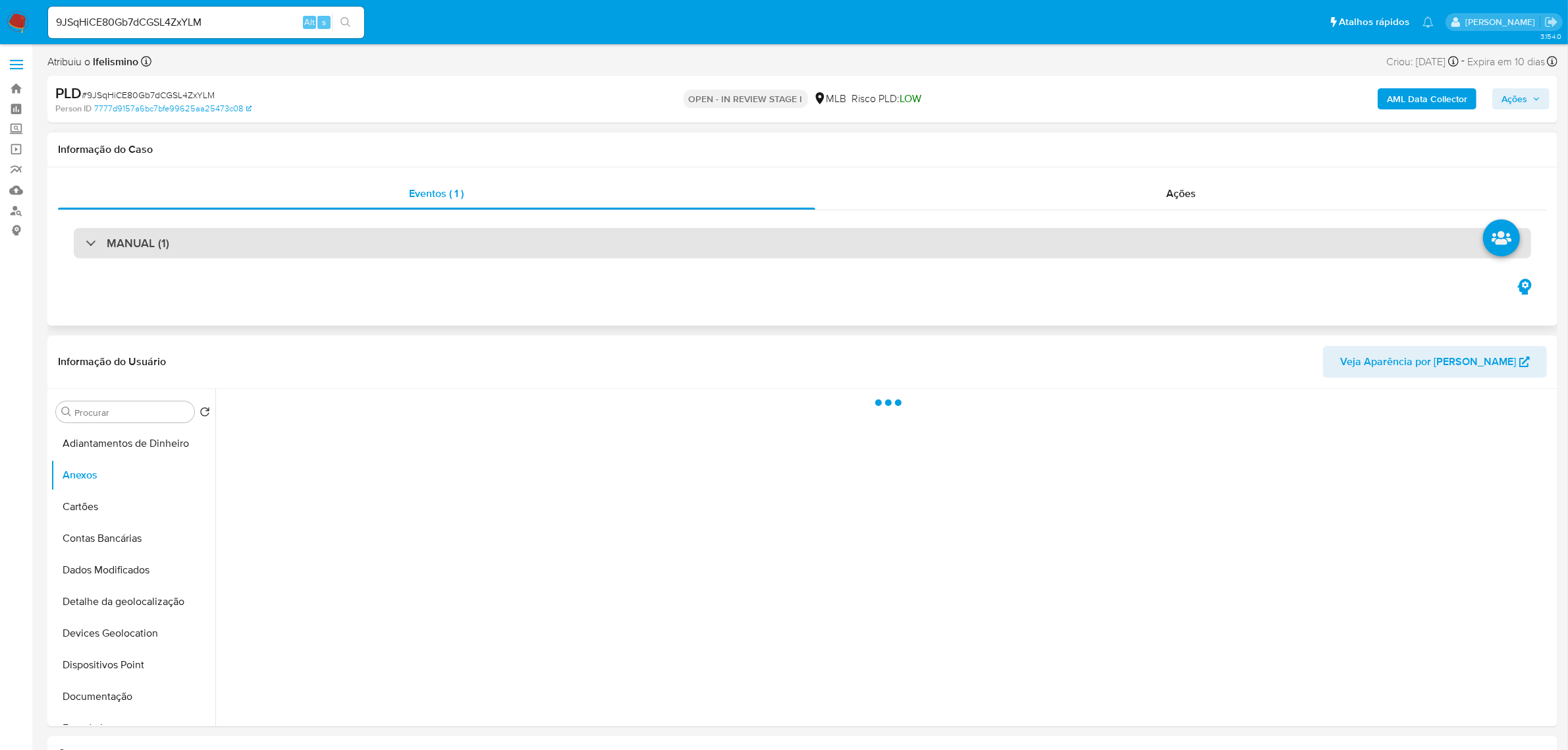
select select "10"
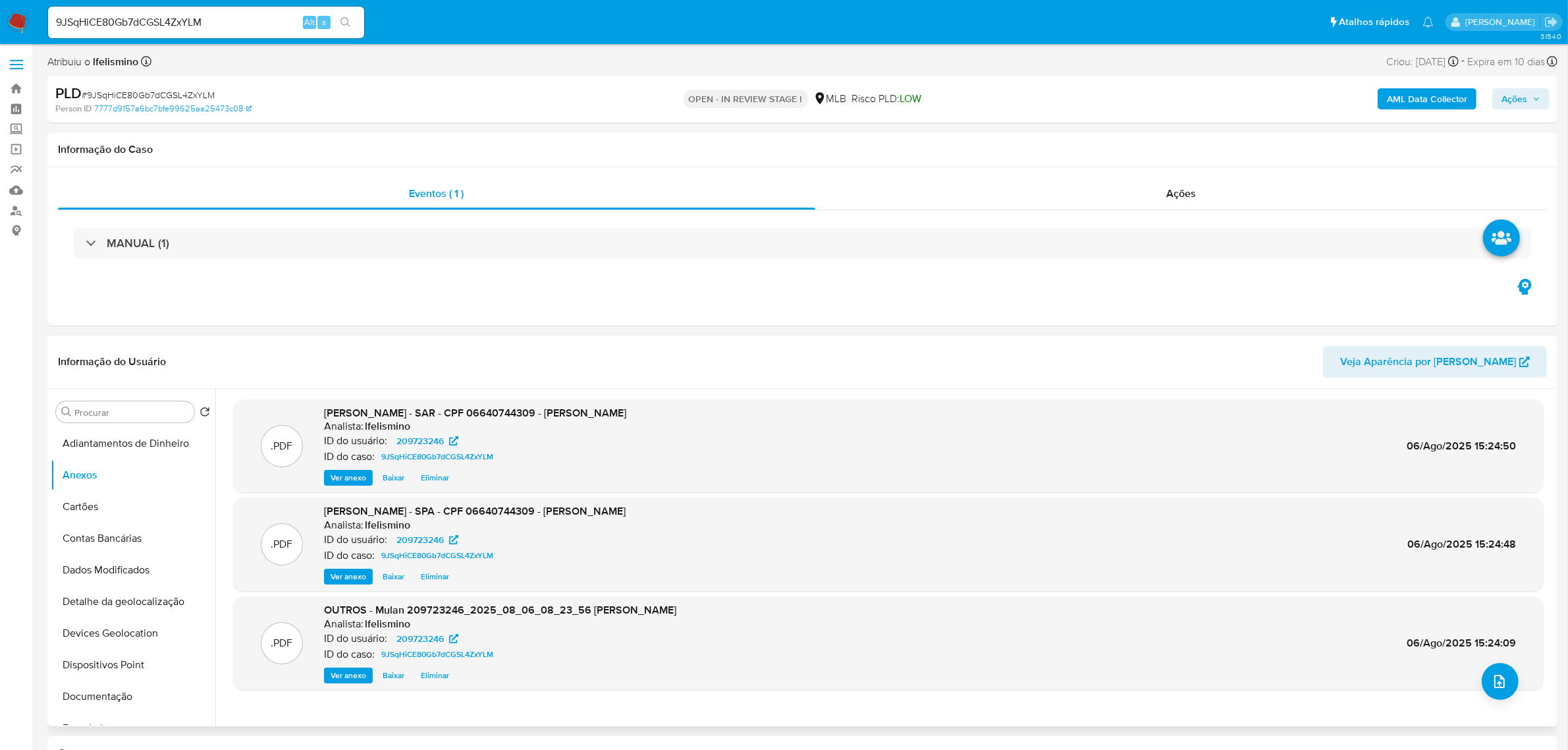
scroll to position [82, 0]
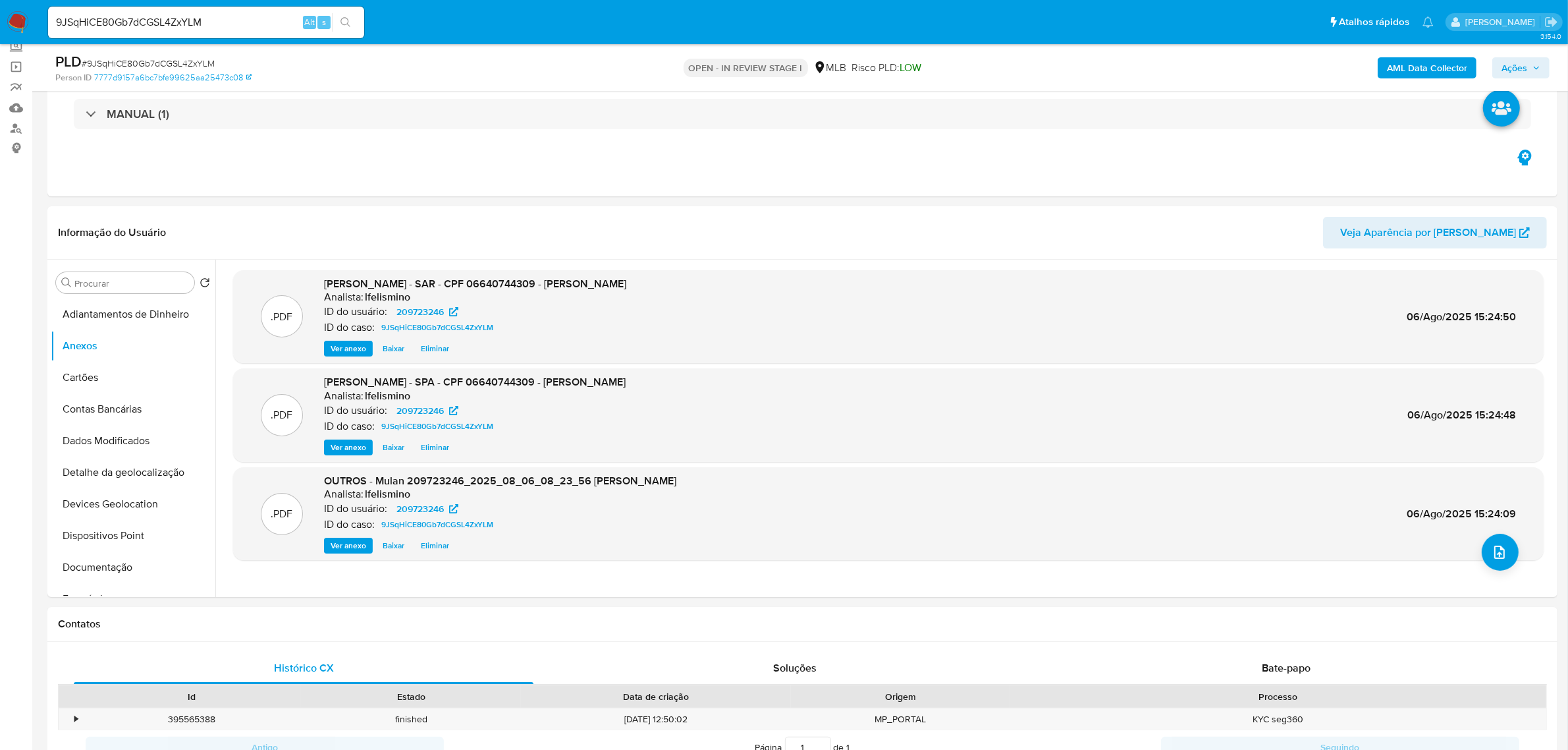
click at [1527, 64] on span "Ações" at bounding box center [1514, 68] width 25 height 21
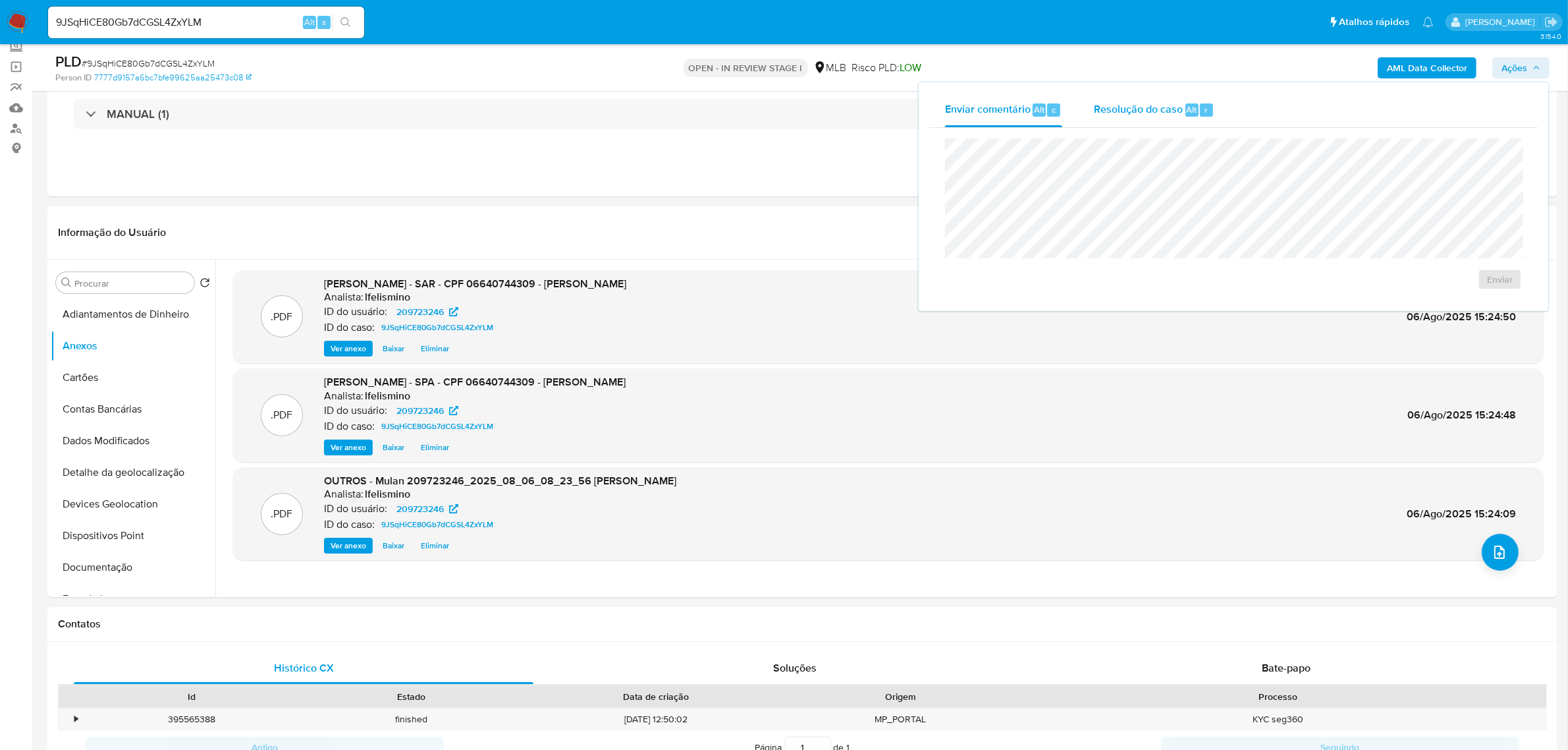
click at [1193, 115] on div "Alt" at bounding box center [1192, 110] width 13 height 13
click at [1444, 298] on span "ROI Proposal" at bounding box center [1468, 300] width 69 height 19
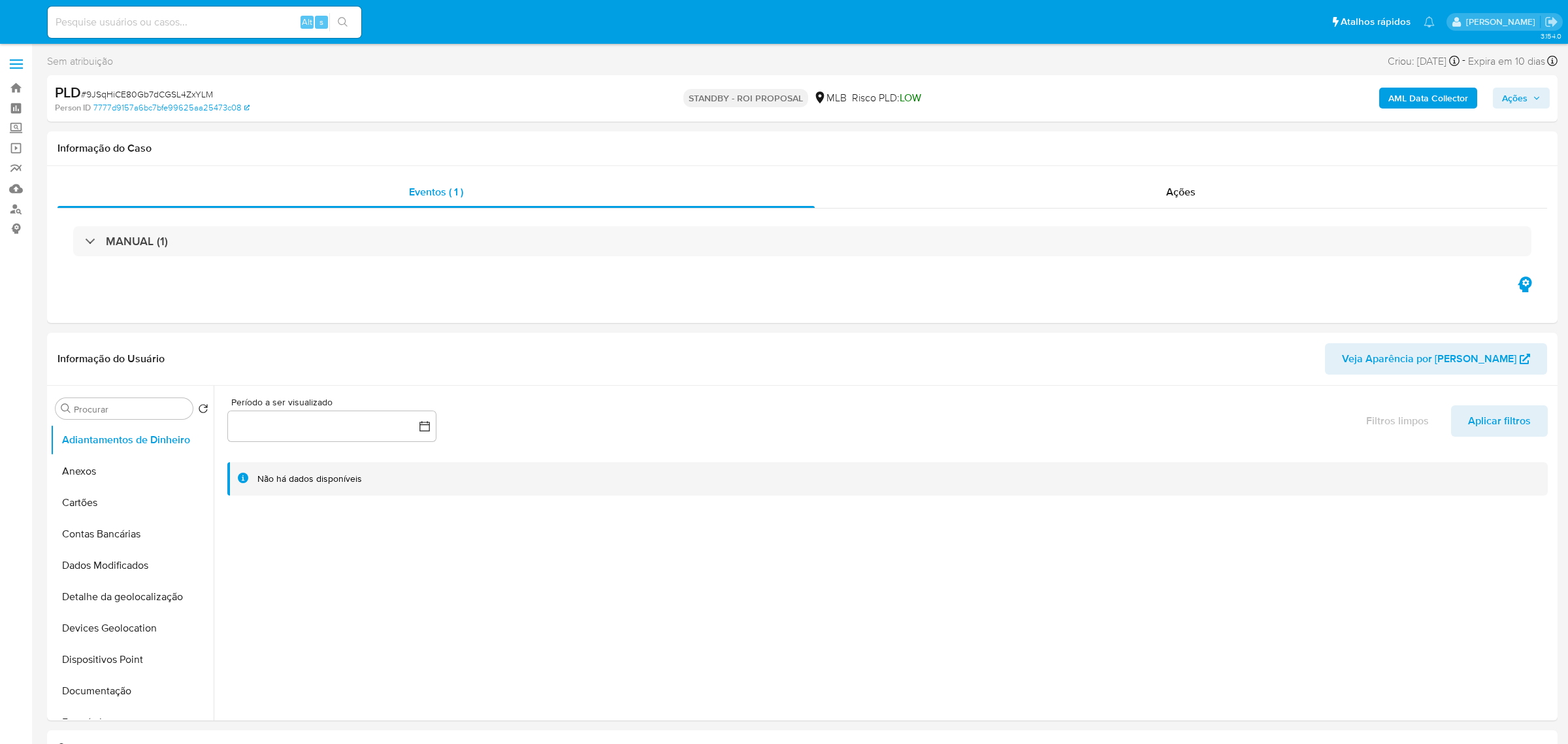
select select "10"
click at [197, 93] on span "# 9JSqHiCE80Gb7dCGSL4ZxYLM" at bounding box center [147, 94] width 132 height 13
copy span "9JSqHiCE80Gb7dCGSL4ZxYLM"
paste input "1JjdqyyuIUyF6DVj2DEwbeAZ"
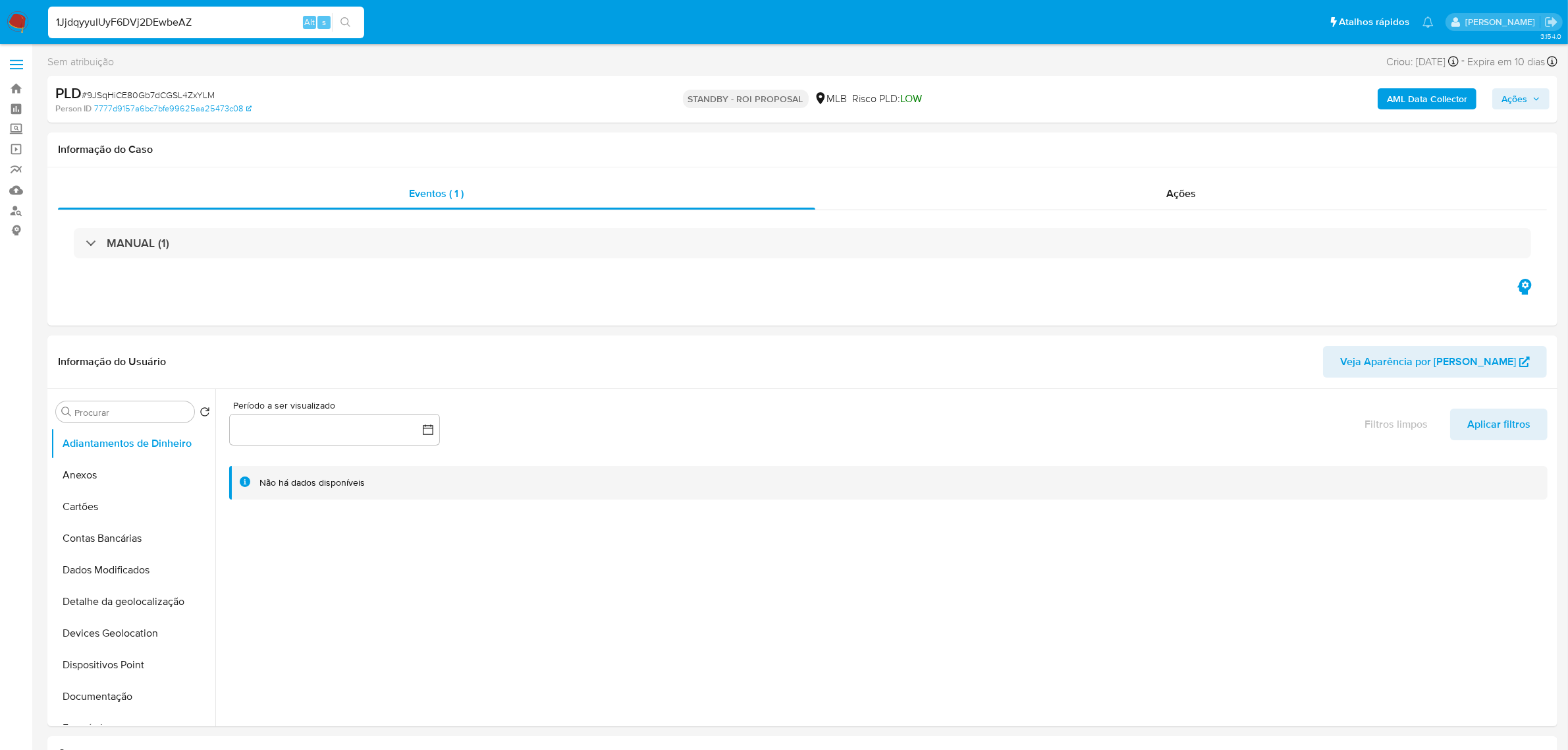
type input "1JjdqyyuIUyF6DVj2DEwbeAZ"
click at [350, 21] on icon "search-icon" at bounding box center [346, 22] width 10 height 10
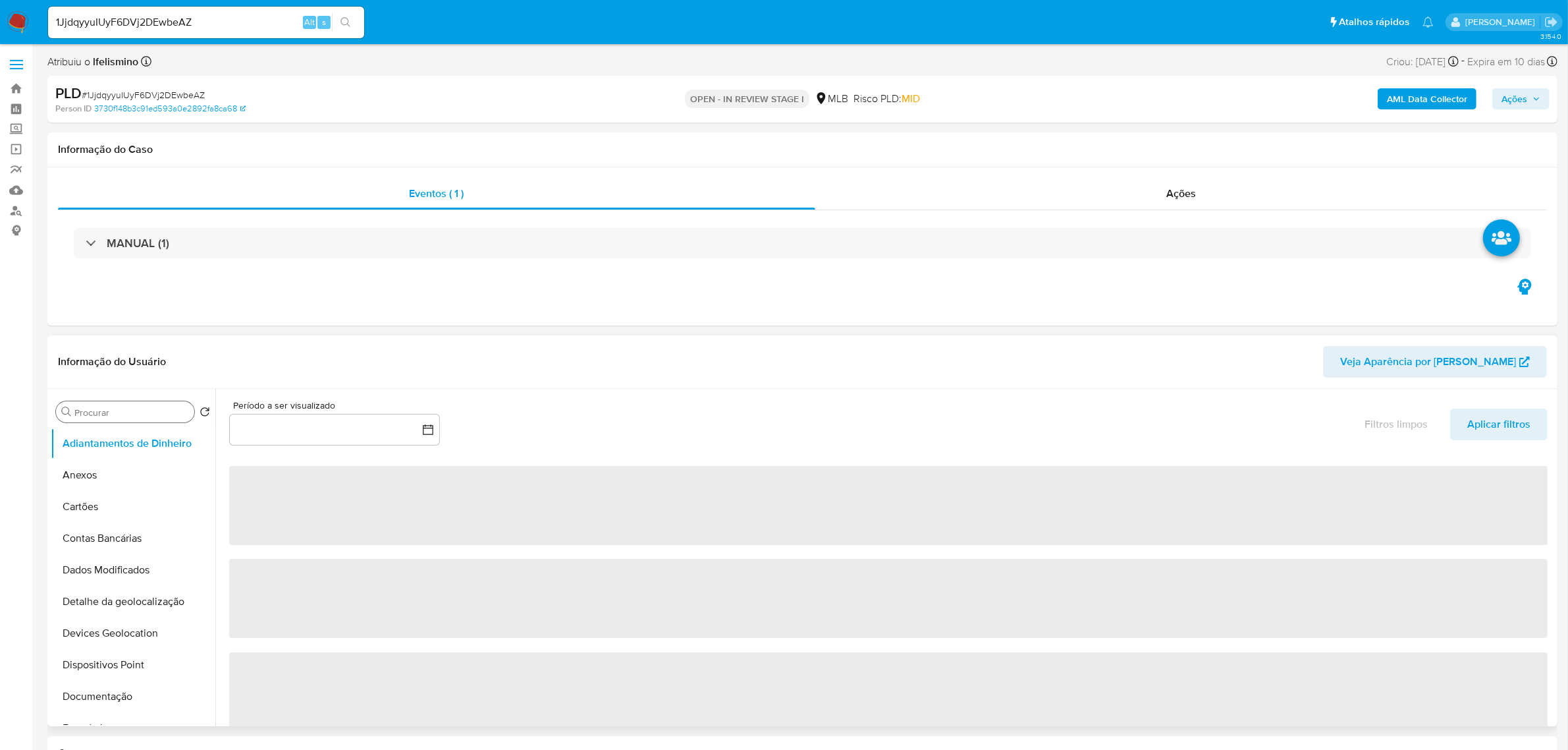
select select "10"
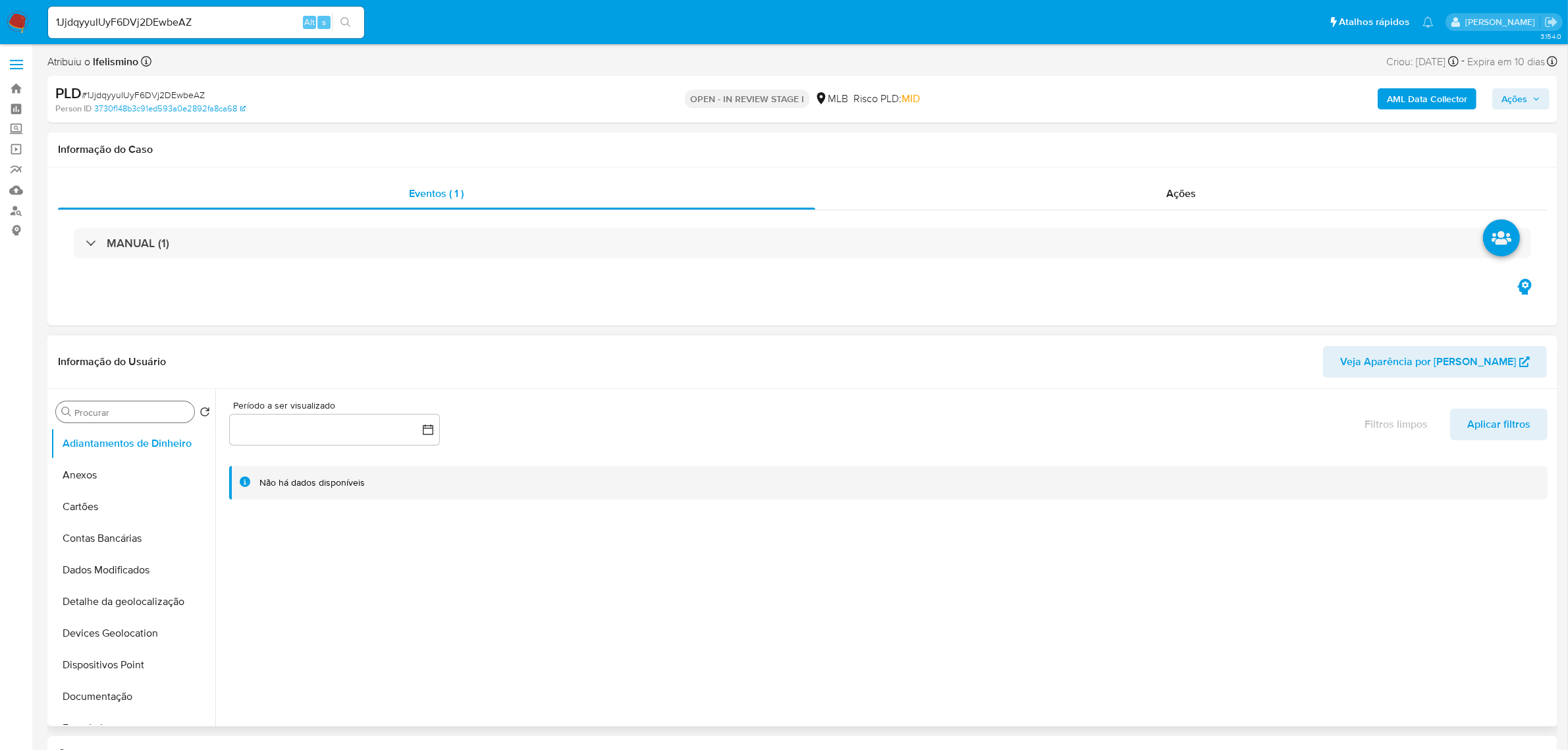
click at [116, 476] on button "Anexos" at bounding box center [133, 475] width 165 height 31
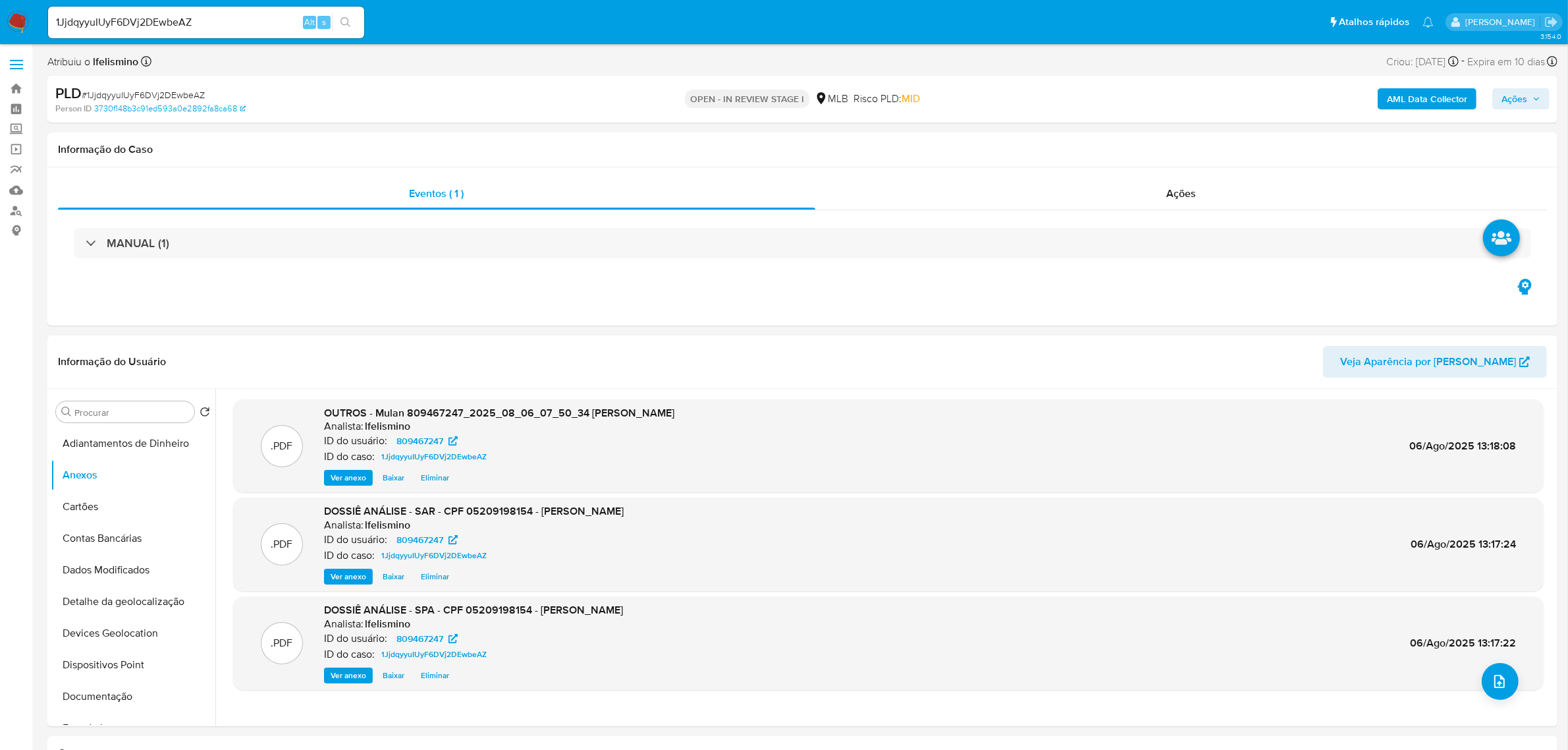
click at [1416, 100] on b "AML Data Collector" at bounding box center [1428, 99] width 81 height 21
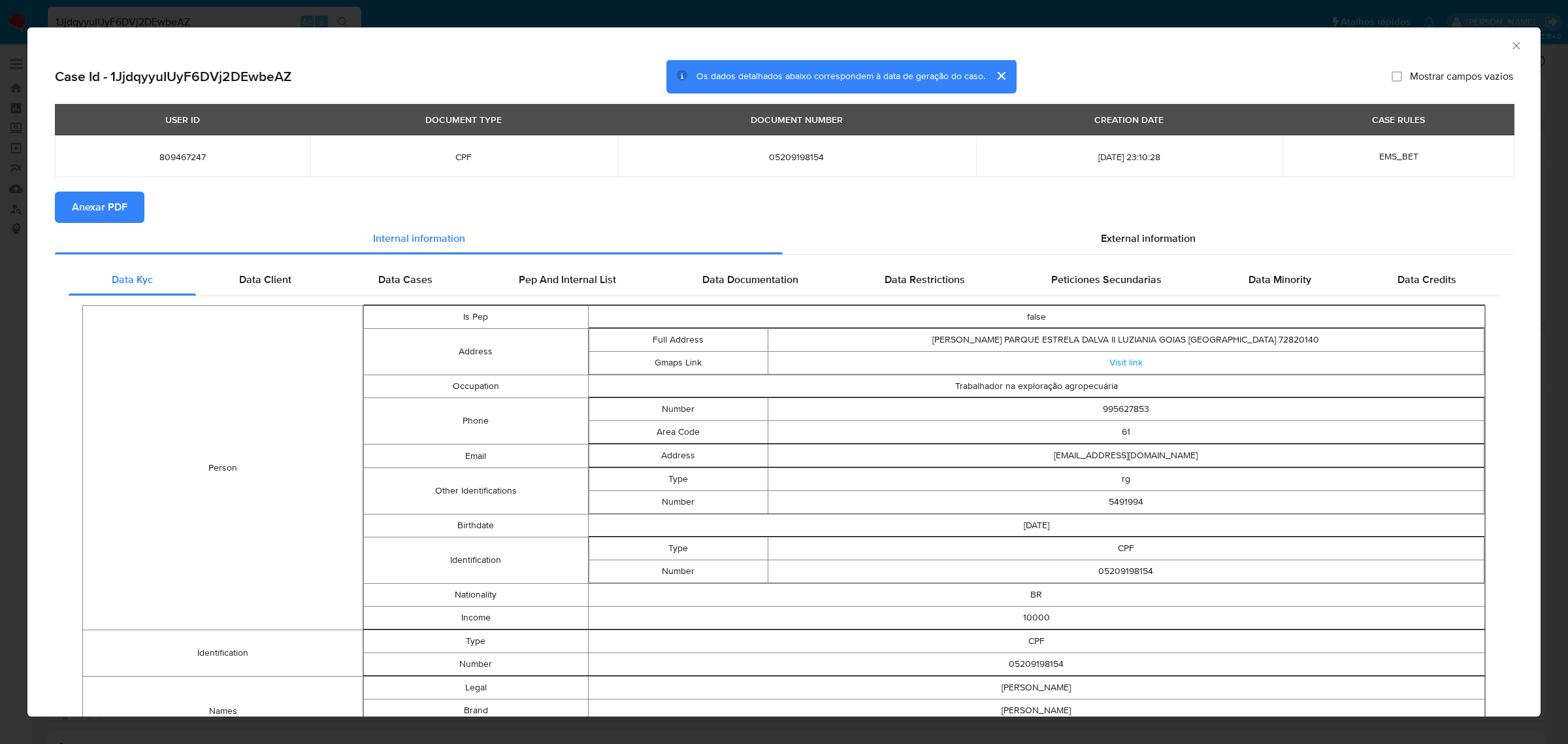
click at [125, 200] on span "Anexar PDF" at bounding box center [99, 207] width 56 height 29
click at [1512, 39] on div "AML Data Collector" at bounding box center [784, 44] width 1513 height 33
click at [1512, 41] on div "AML Data Collector" at bounding box center [784, 44] width 1513 height 33
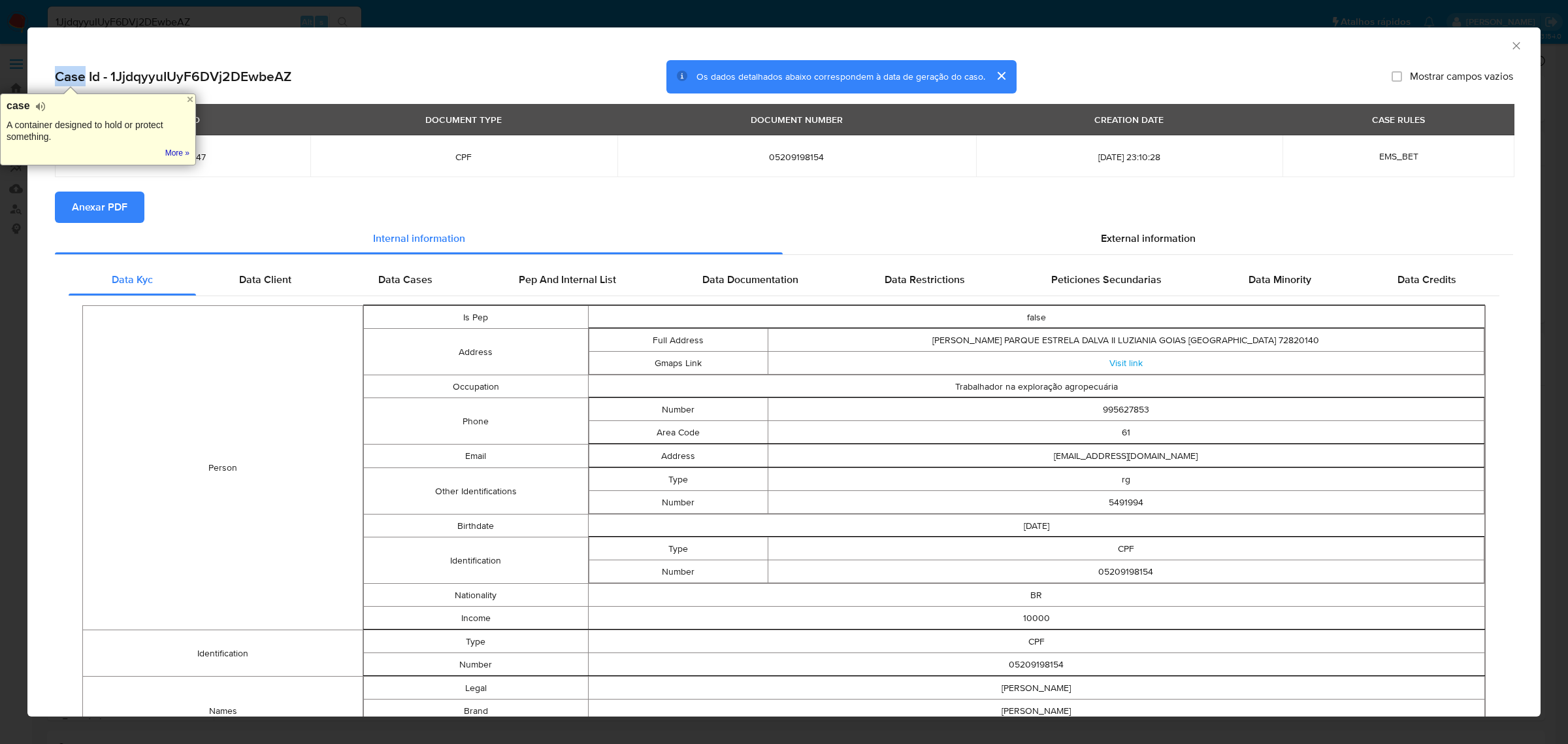
click at [1510, 39] on icon "Fechar a janela" at bounding box center [1517, 46] width 13 height 13
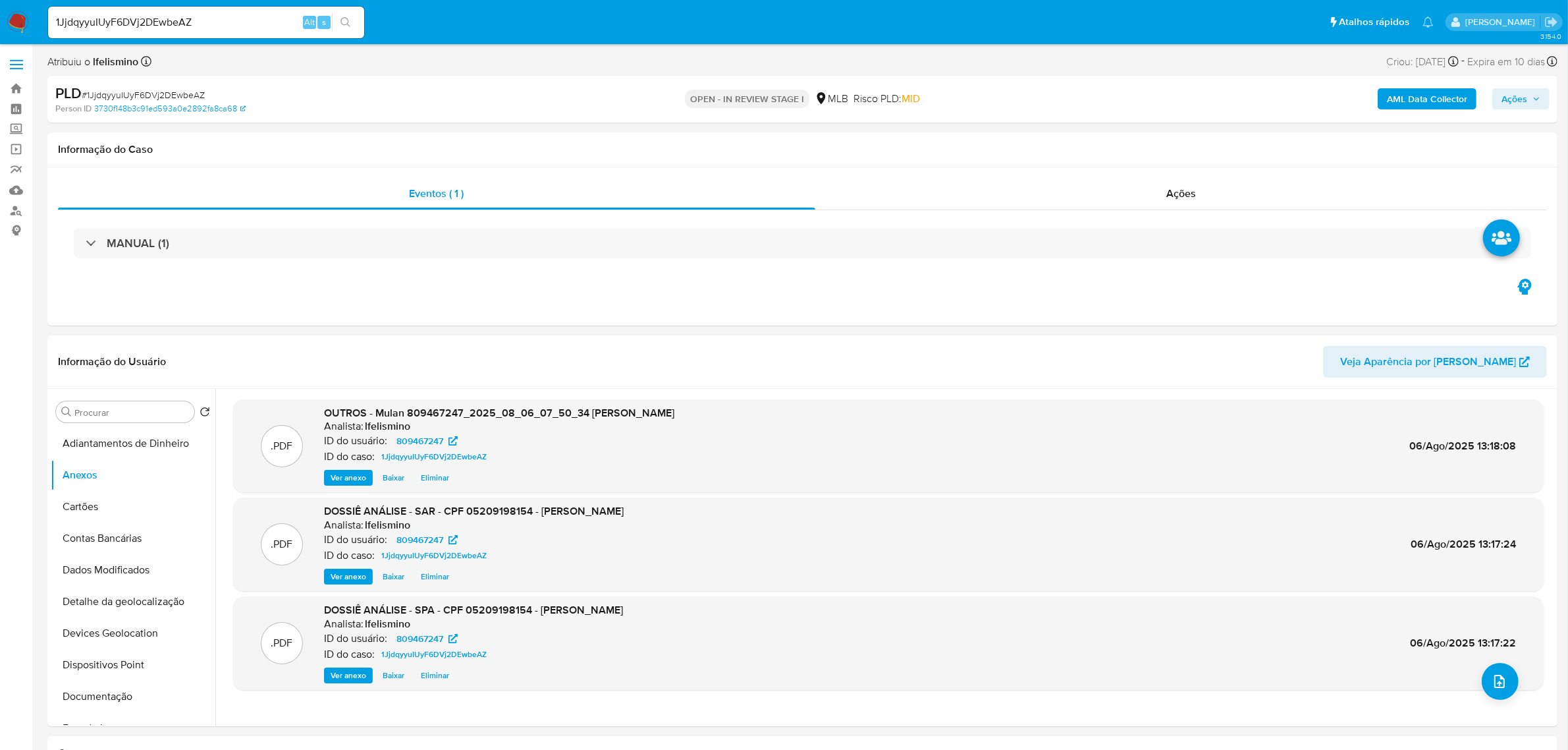
click at [1519, 99] on span "Ações" at bounding box center [1514, 99] width 25 height 21
click at [1153, 145] on span "Resolução do caso" at bounding box center [1138, 140] width 89 height 15
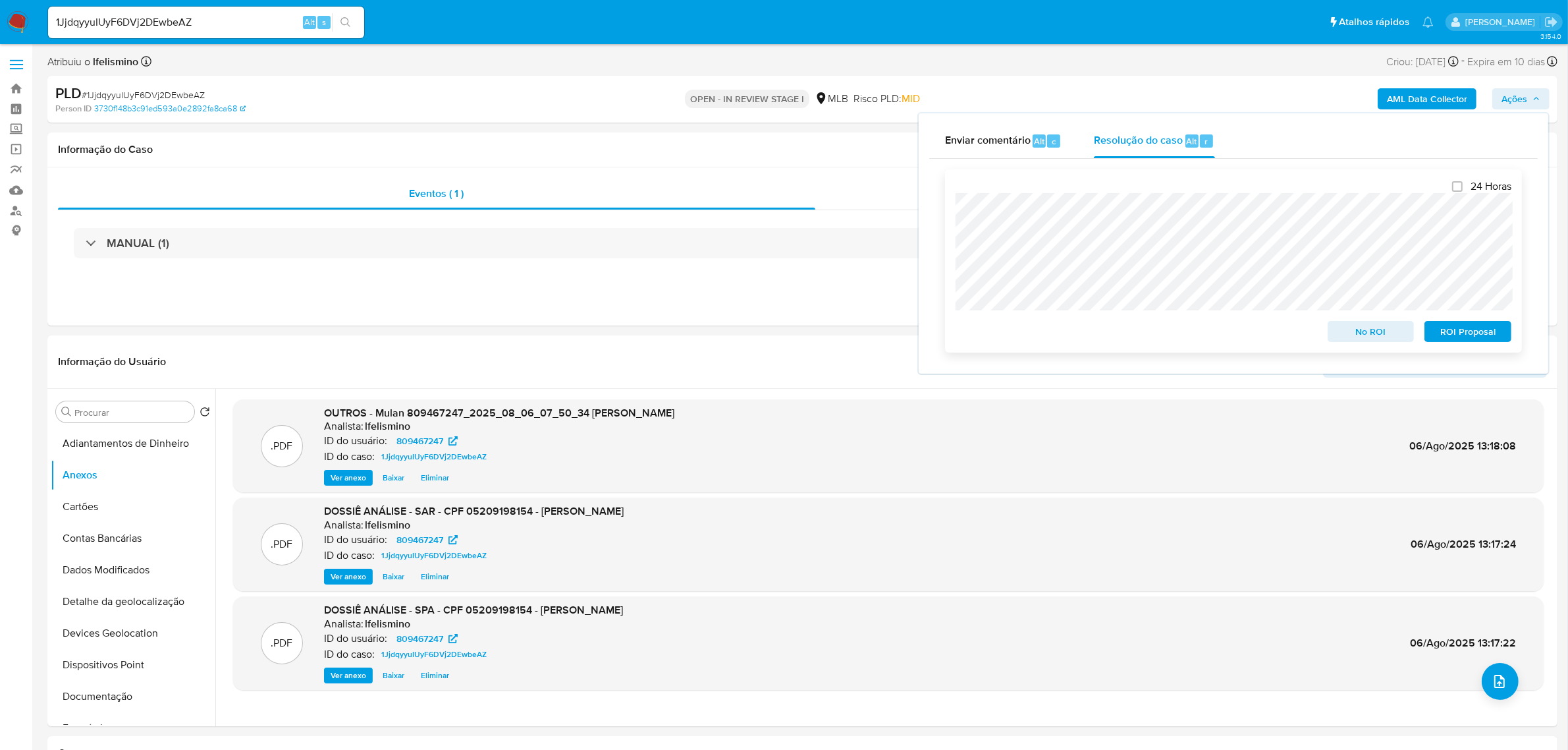
click at [1466, 333] on span "ROI Proposal" at bounding box center [1468, 331] width 69 height 19
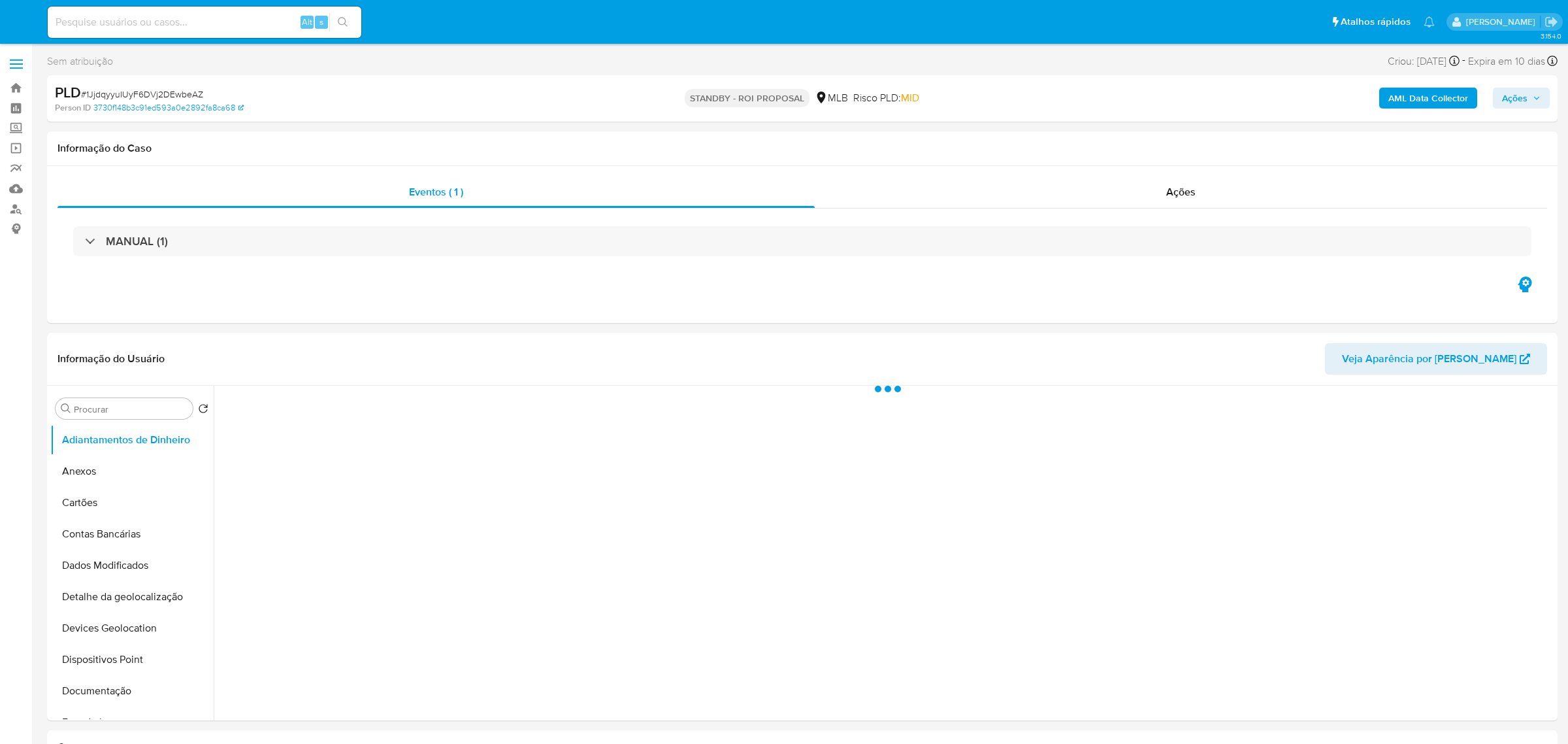
select select "10"
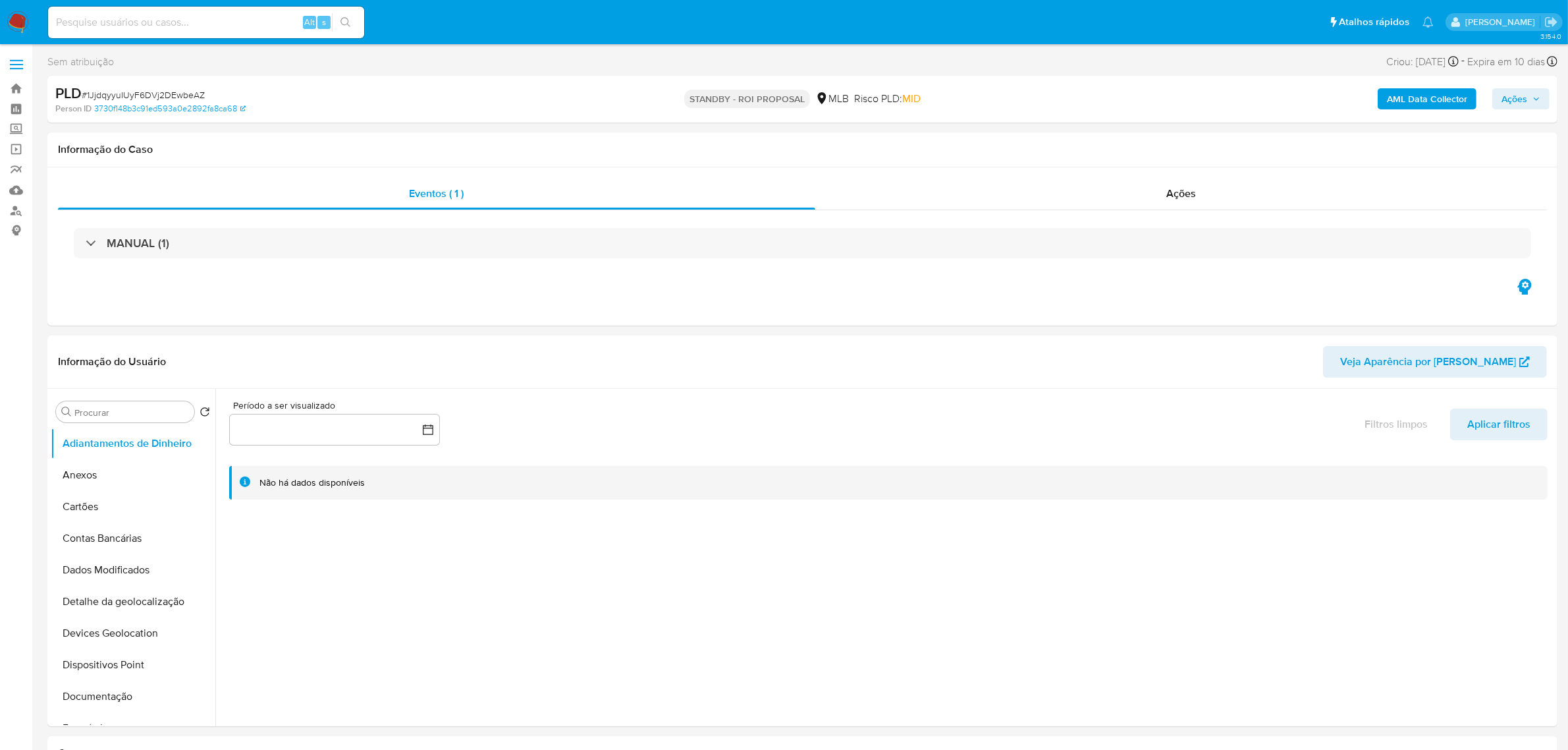
click at [179, 92] on span "# 1JjdqyyuIUyF6DVj2DEwbeAZ" at bounding box center [143, 95] width 123 height 13
copy span "1JjdqyyuIUyF6DVj2DEwbeAZ"
click at [74, 472] on button "Anexos" at bounding box center [128, 475] width 154 height 31
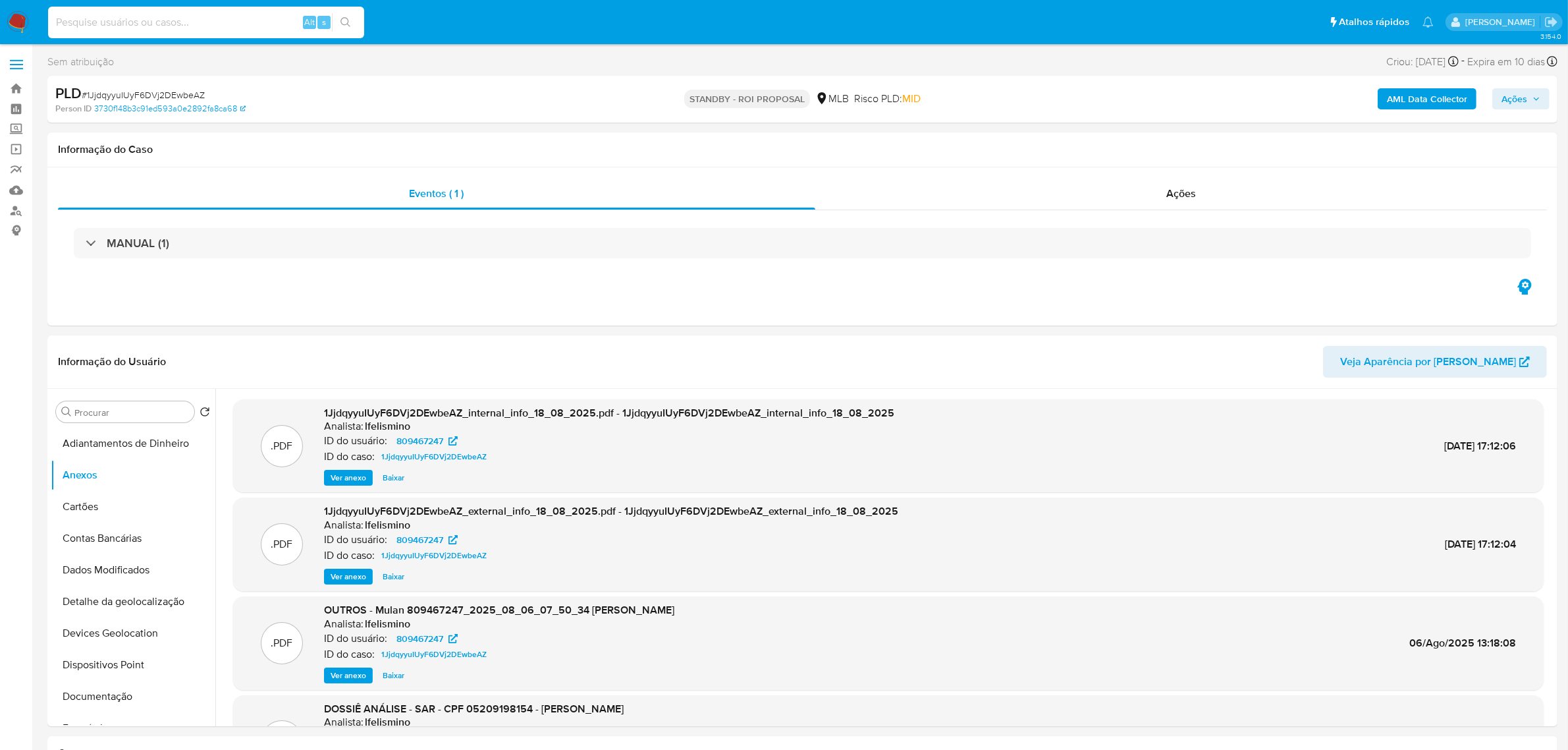
click at [225, 18] on input at bounding box center [205, 22] width 316 height 17
paste input "svbyuNECJ06IaROocbE4C3rY"
type input "svbyuNECJ06IaROocbE4C3rY"
click at [343, 10] on div "svbyuNECJ06IaROocbE4C3rY Alt s" at bounding box center [205, 22] width 316 height 31
click at [351, 23] on button "search-icon" at bounding box center [346, 22] width 27 height 19
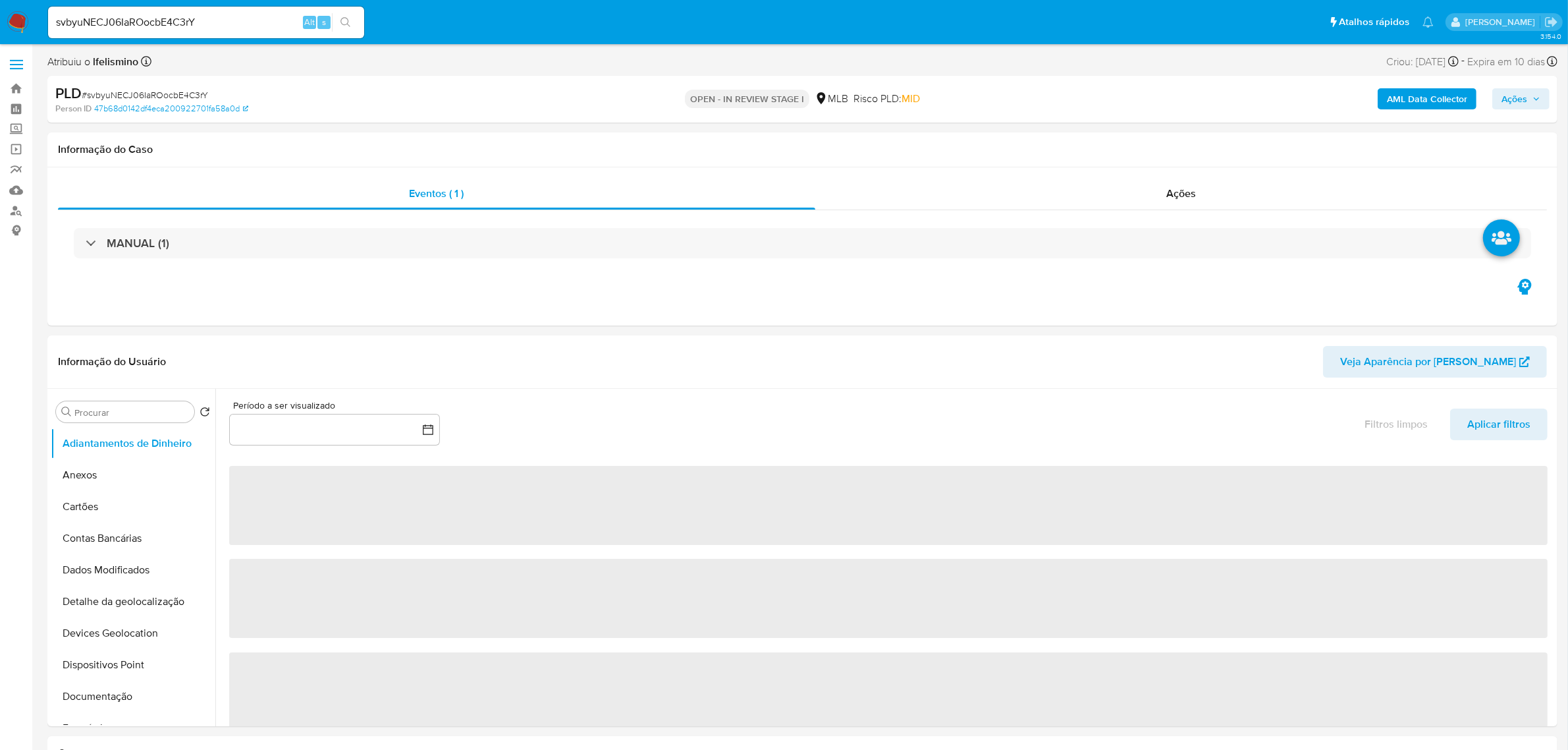
select select "10"
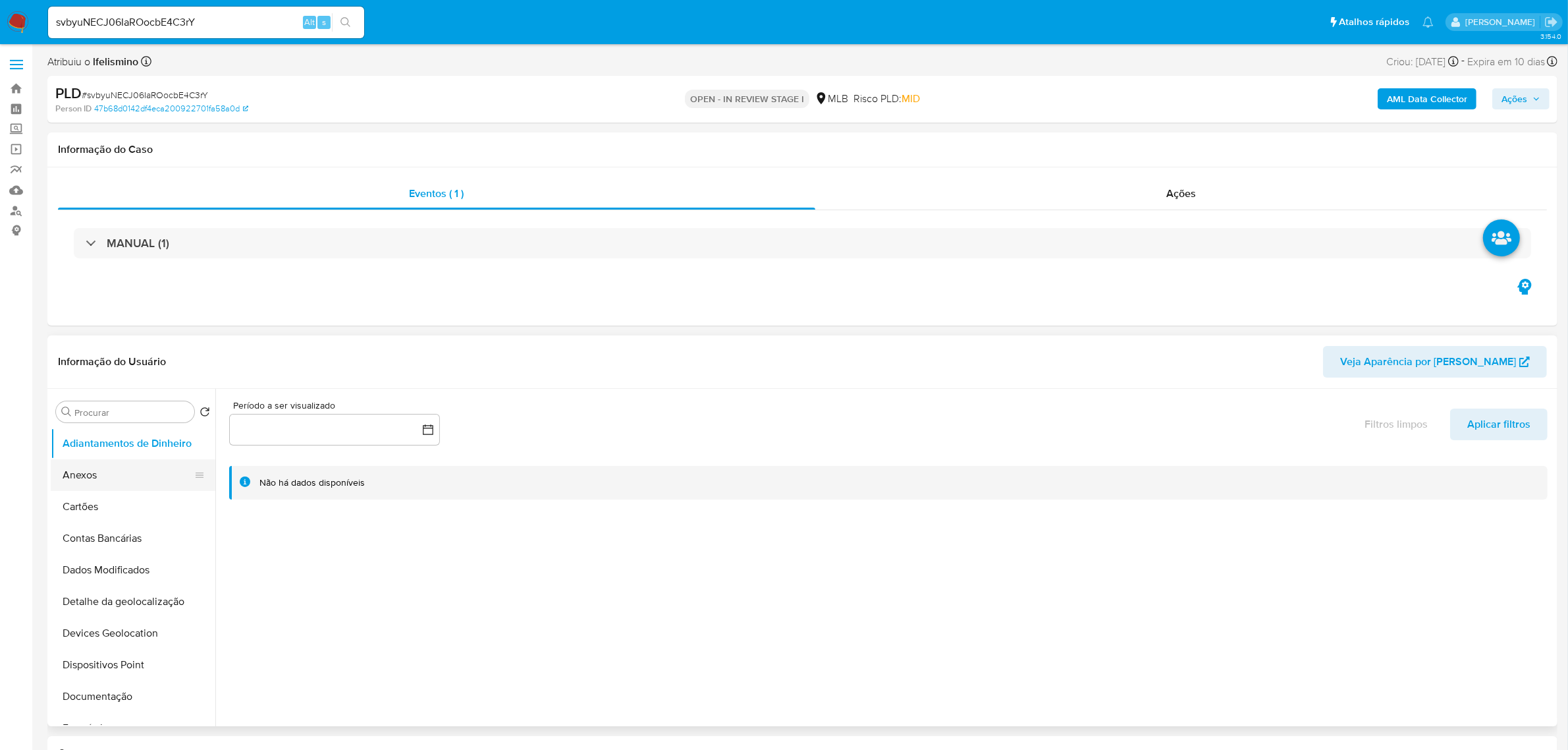
click at [119, 475] on button "Anexos" at bounding box center [128, 475] width 154 height 31
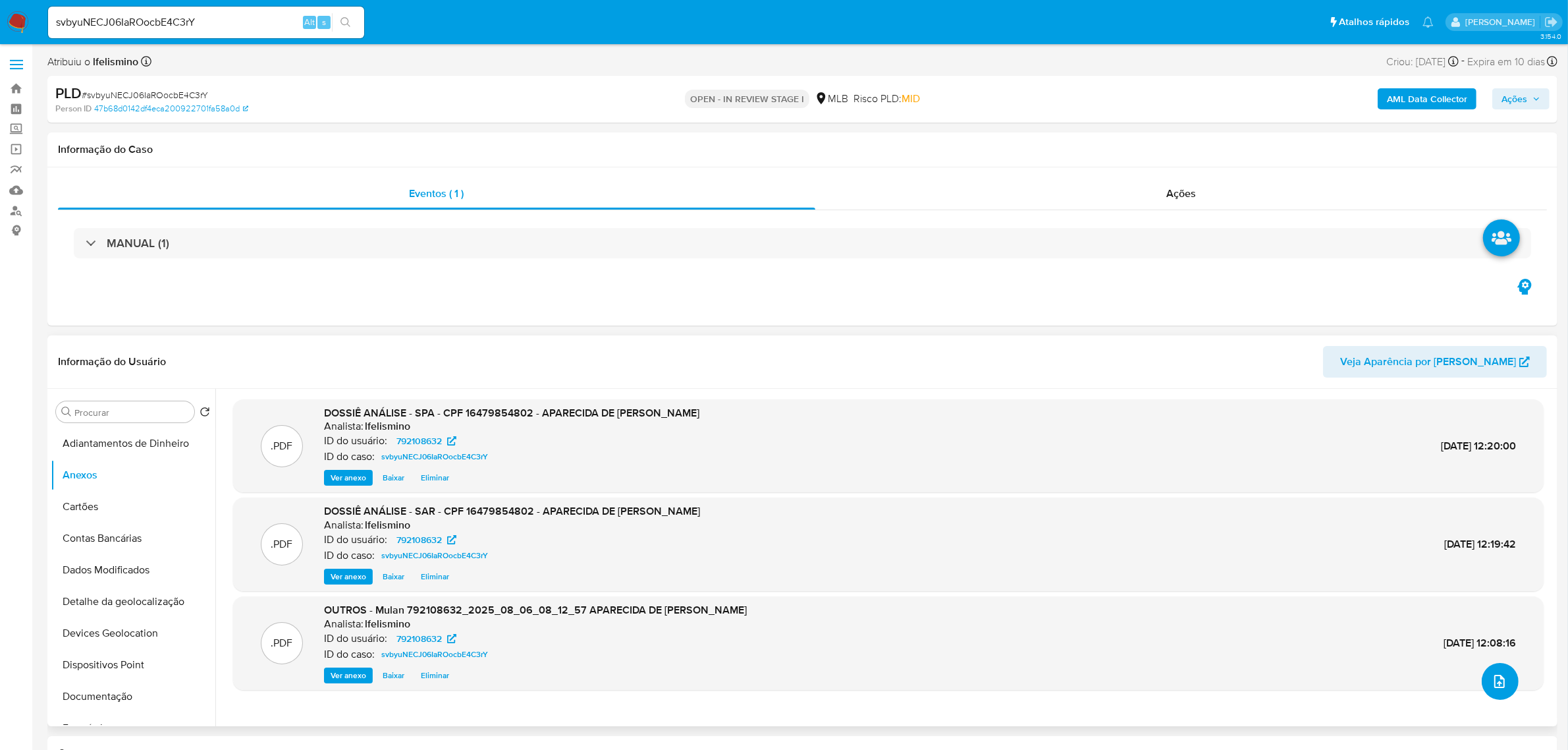
click at [1493, 676] on icon "upload-file" at bounding box center [1499, 681] width 16 height 16
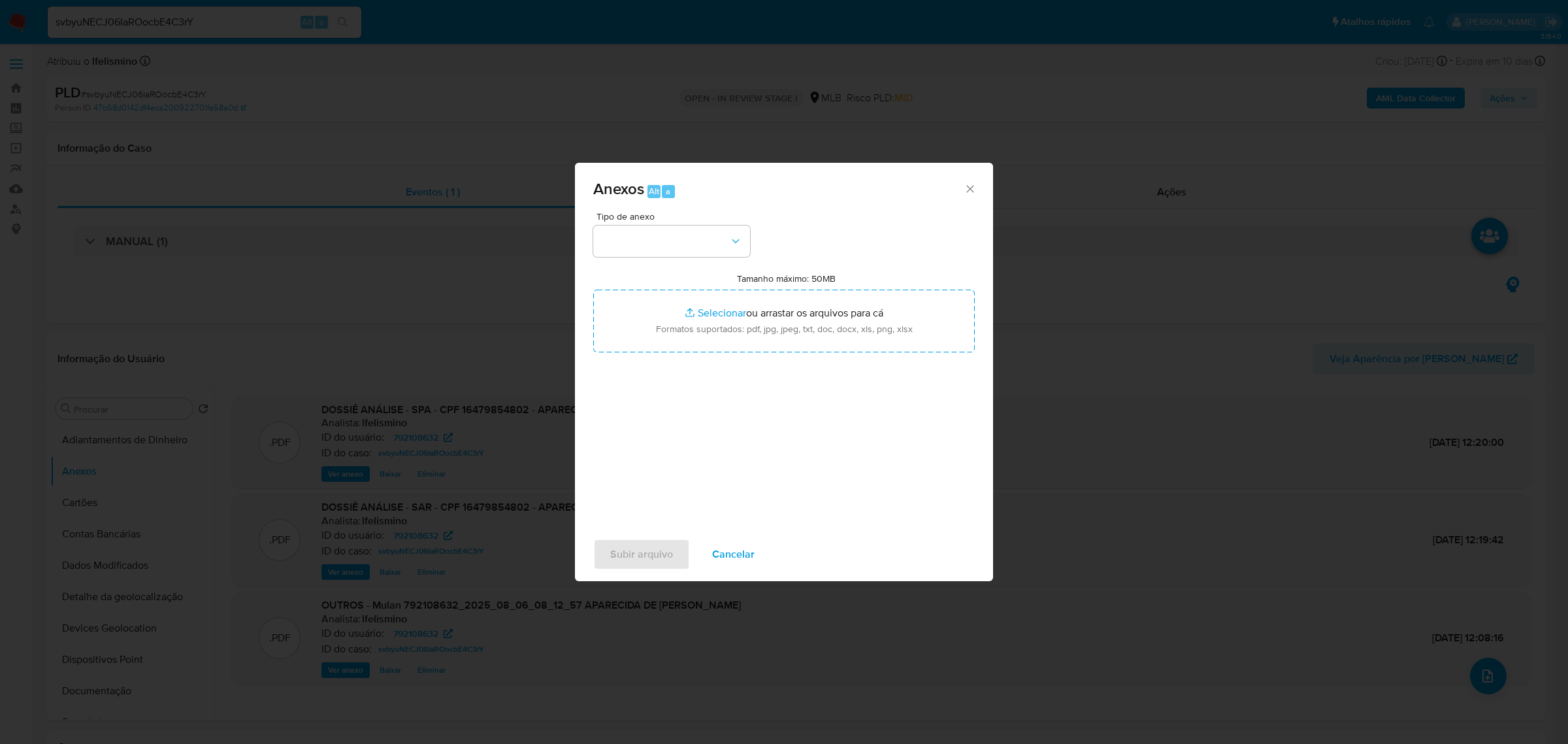
click at [837, 142] on div "Anexos Alt a Tipo de anexo Tamanho máximo: 50MB Selecionar arquivos Selecionar …" at bounding box center [784, 372] width 1568 height 744
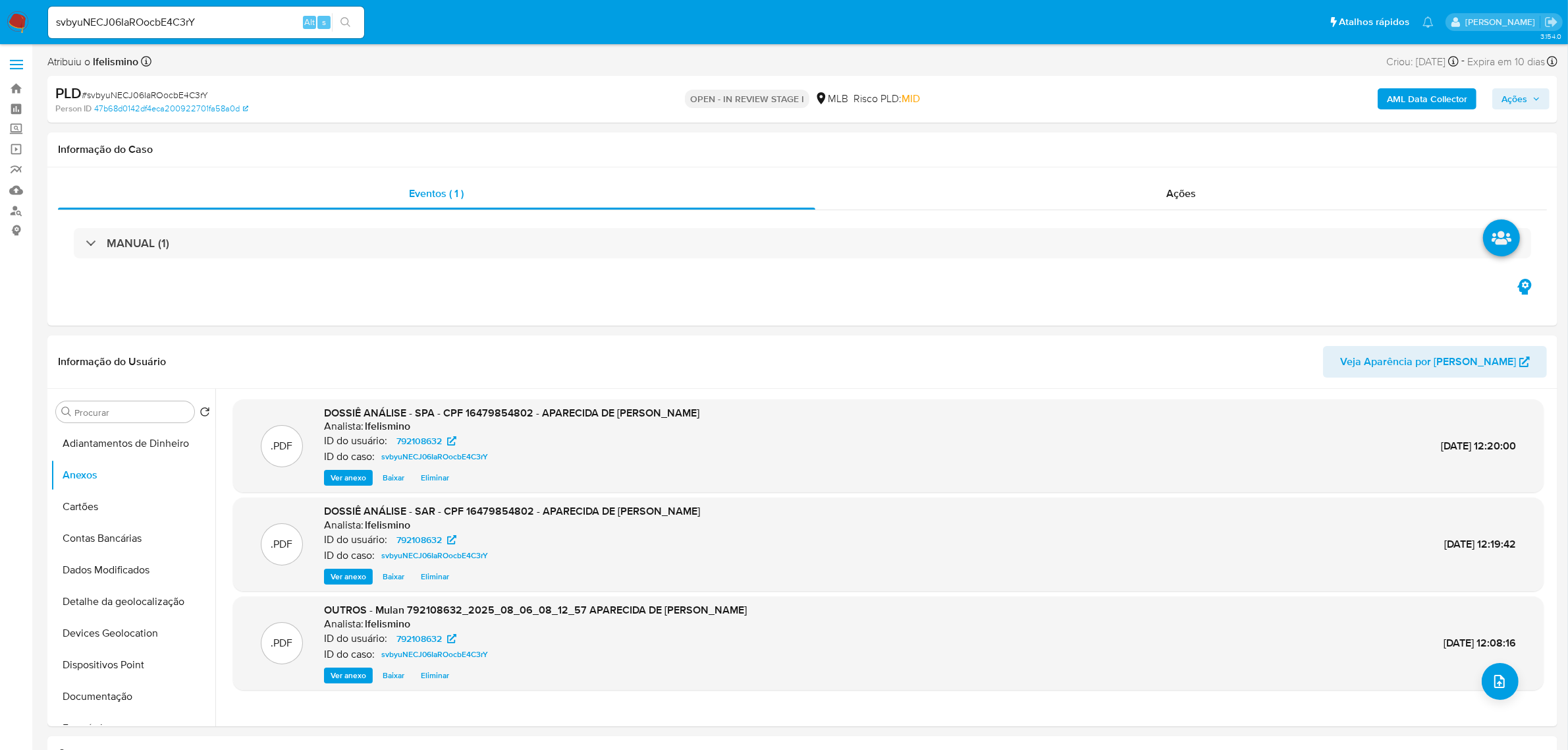
click at [1434, 102] on b "AML Data Collector" at bounding box center [1428, 99] width 81 height 21
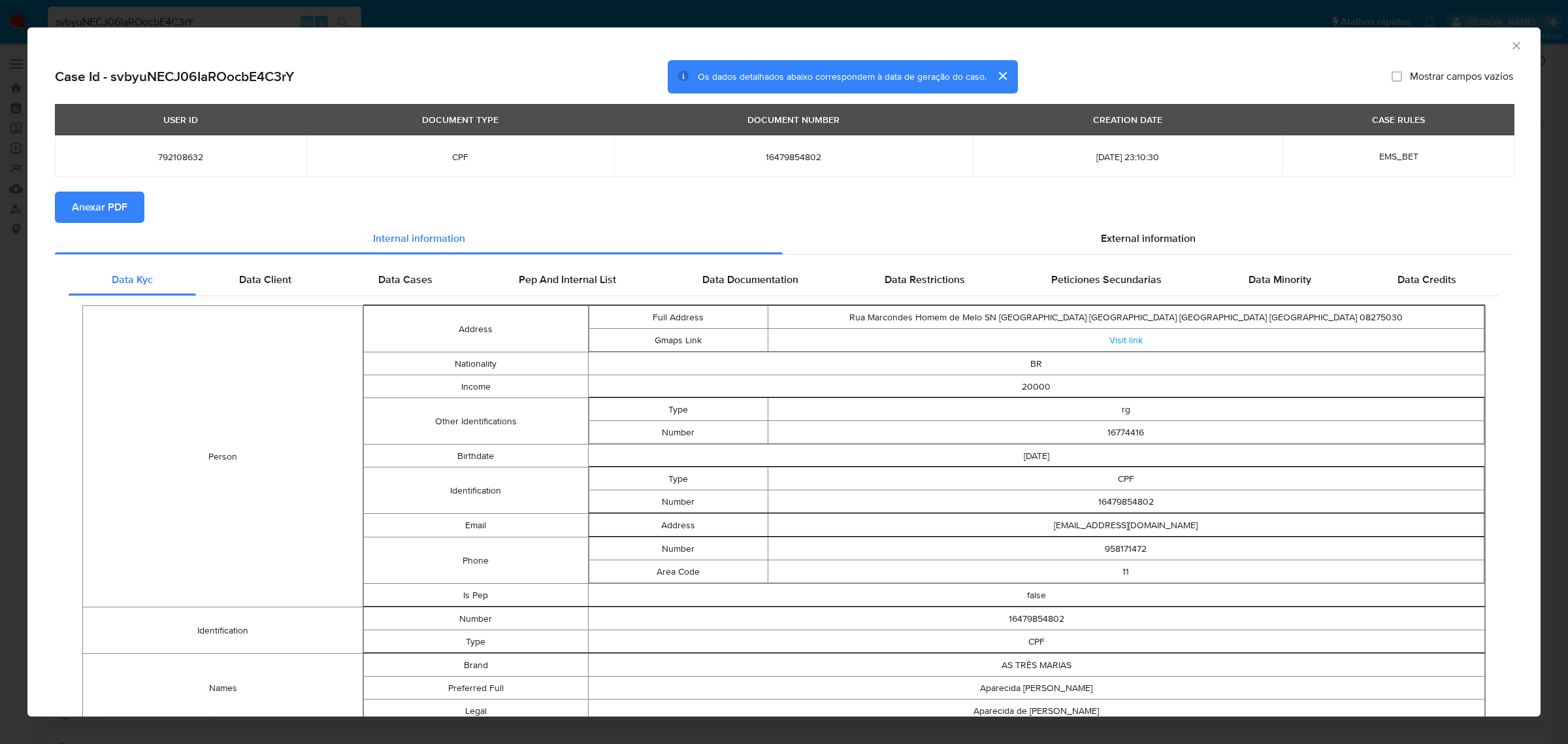
click at [113, 206] on span "Anexar PDF" at bounding box center [99, 207] width 56 height 29
click at [1510, 44] on icon "Fechar a janela" at bounding box center [1517, 46] width 13 height 13
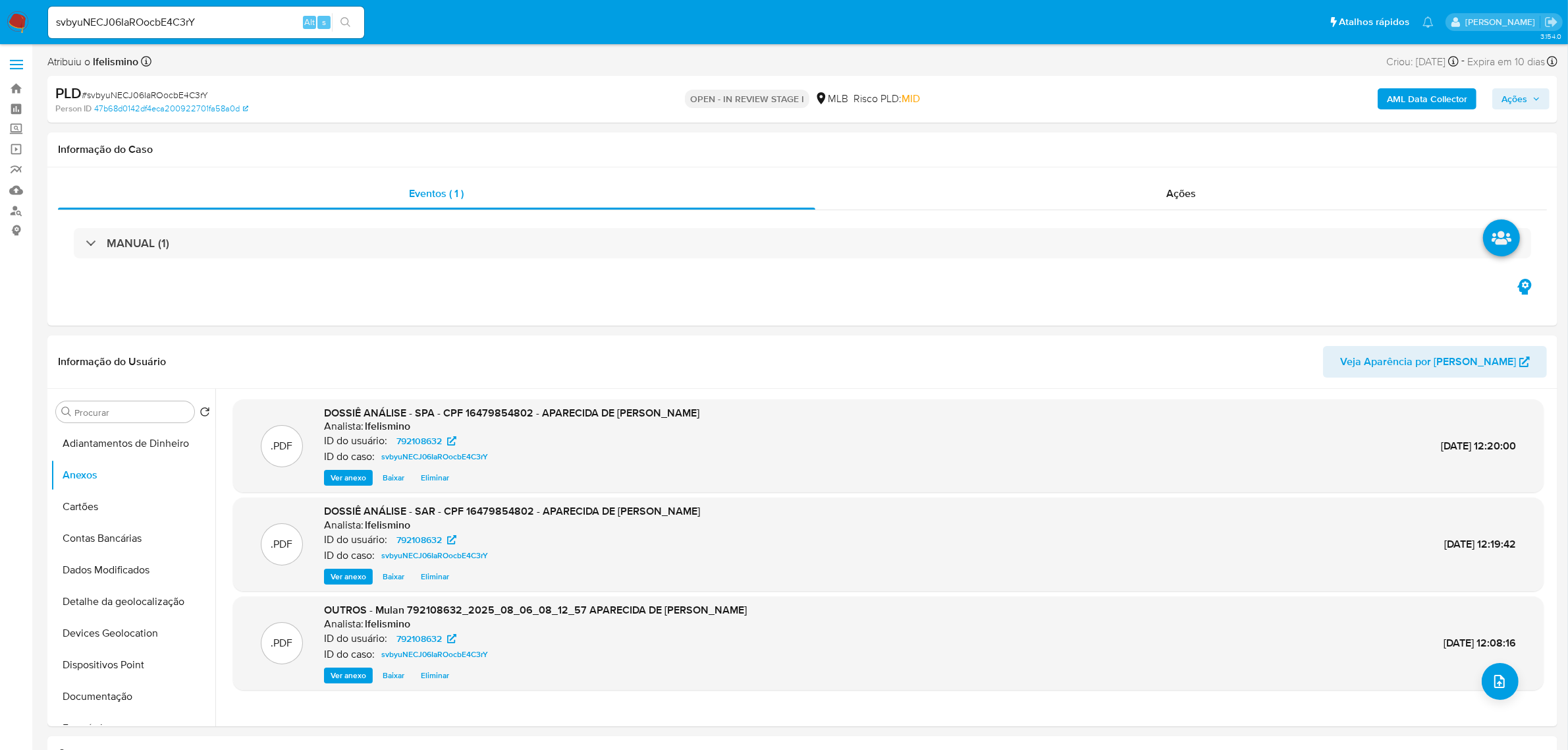
click at [1523, 97] on span "Ações" at bounding box center [1514, 99] width 25 height 21
click at [1149, 156] on div "Resolução do caso Alt r" at bounding box center [1154, 141] width 120 height 34
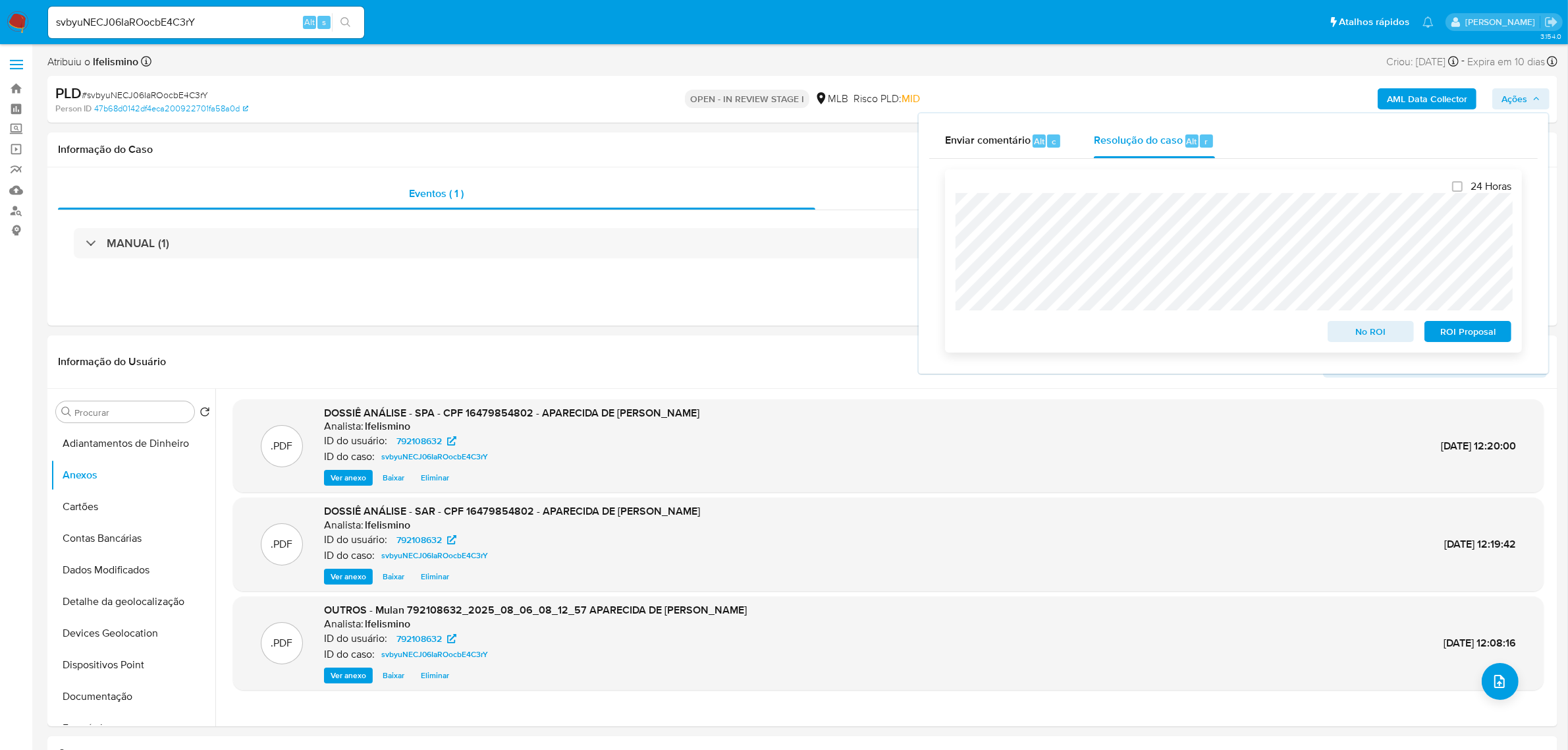
click at [1478, 332] on span "ROI Proposal" at bounding box center [1468, 331] width 69 height 19
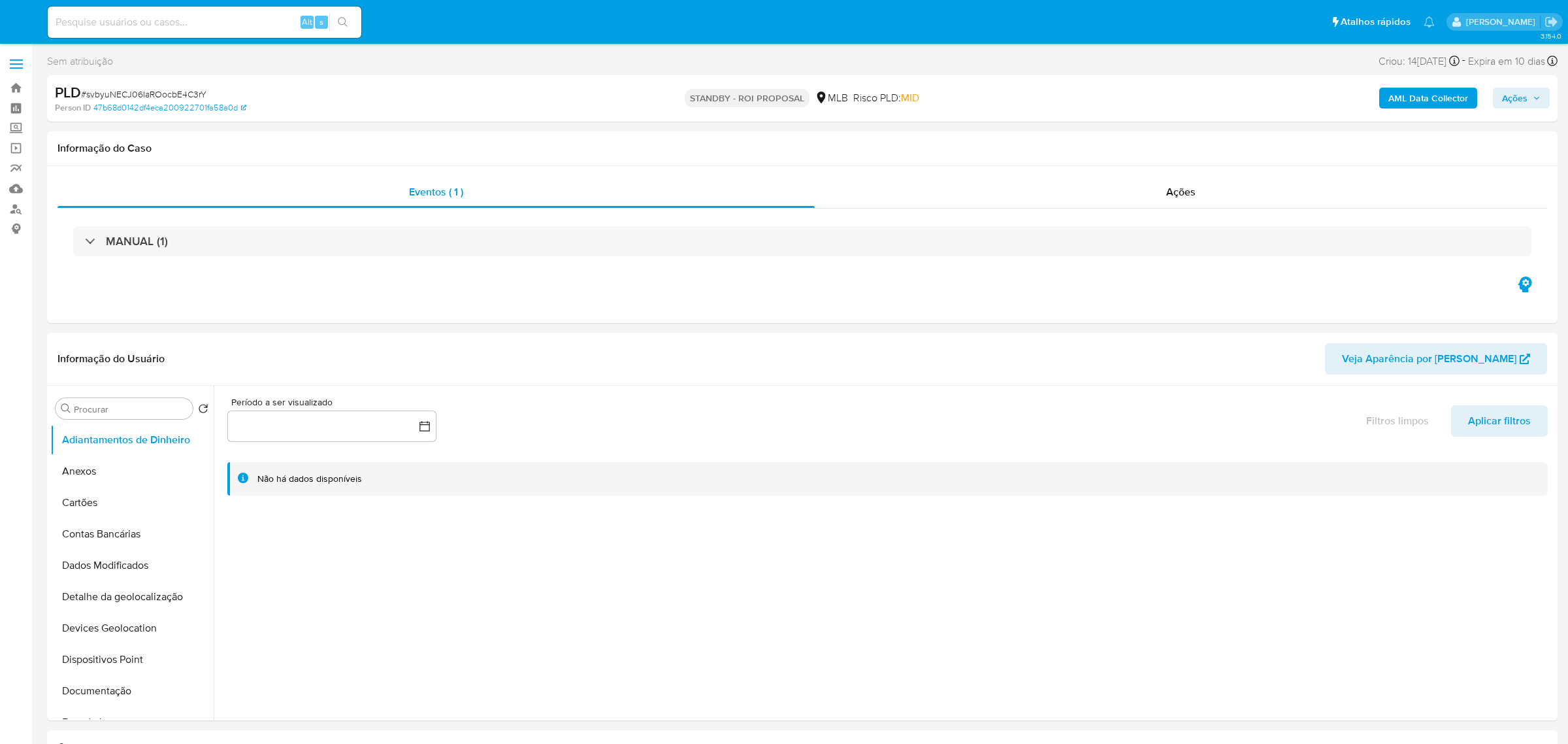
select select "10"
click at [188, 91] on span "# svbyuNECJ06IaROocbE4C3rY" at bounding box center [143, 94] width 125 height 13
copy span "svbyuNECJ06IaROocbE4C3rY"
click at [207, 26] on input at bounding box center [204, 22] width 313 height 17
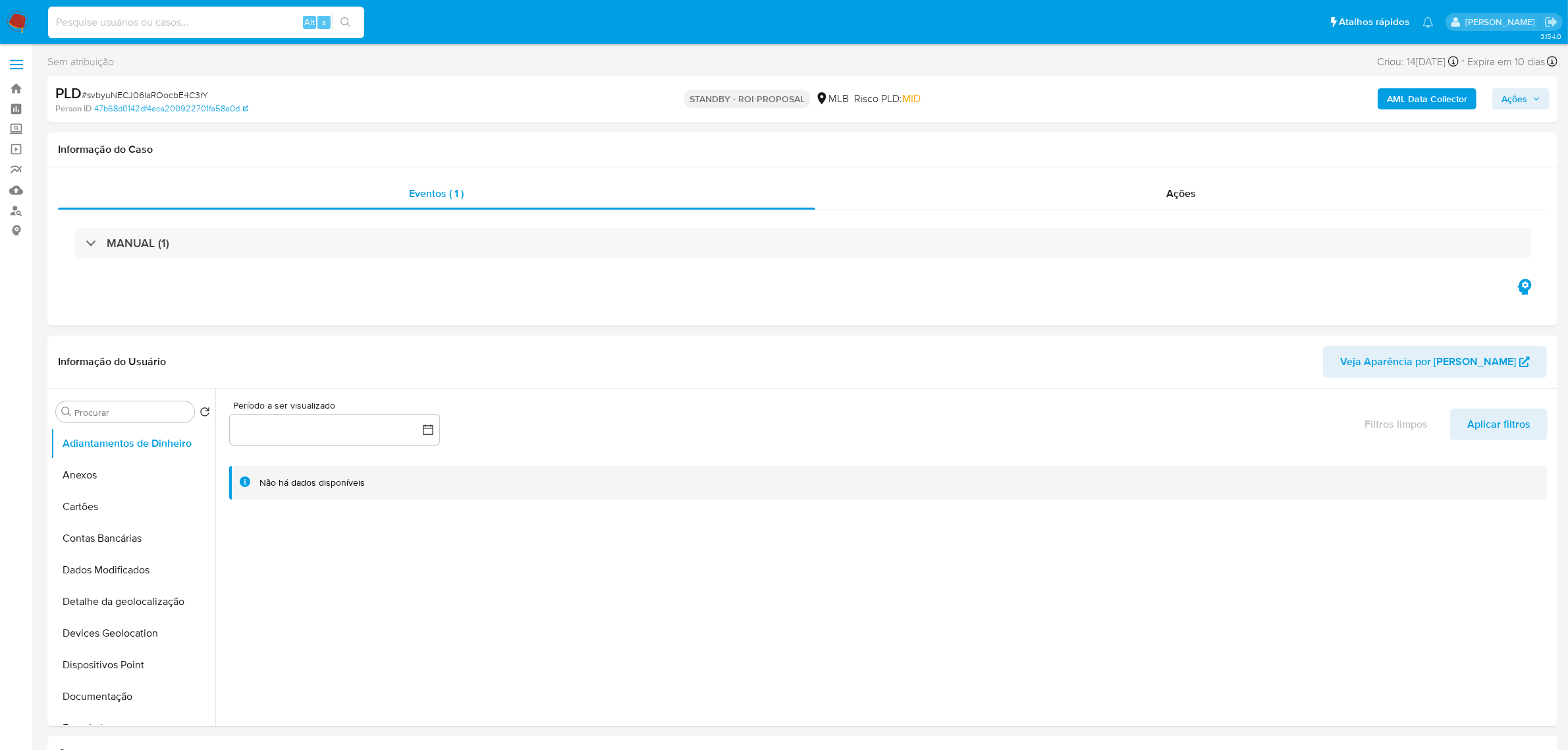
paste input "YxiHrVQ1V02WPzTg39FozCzU"
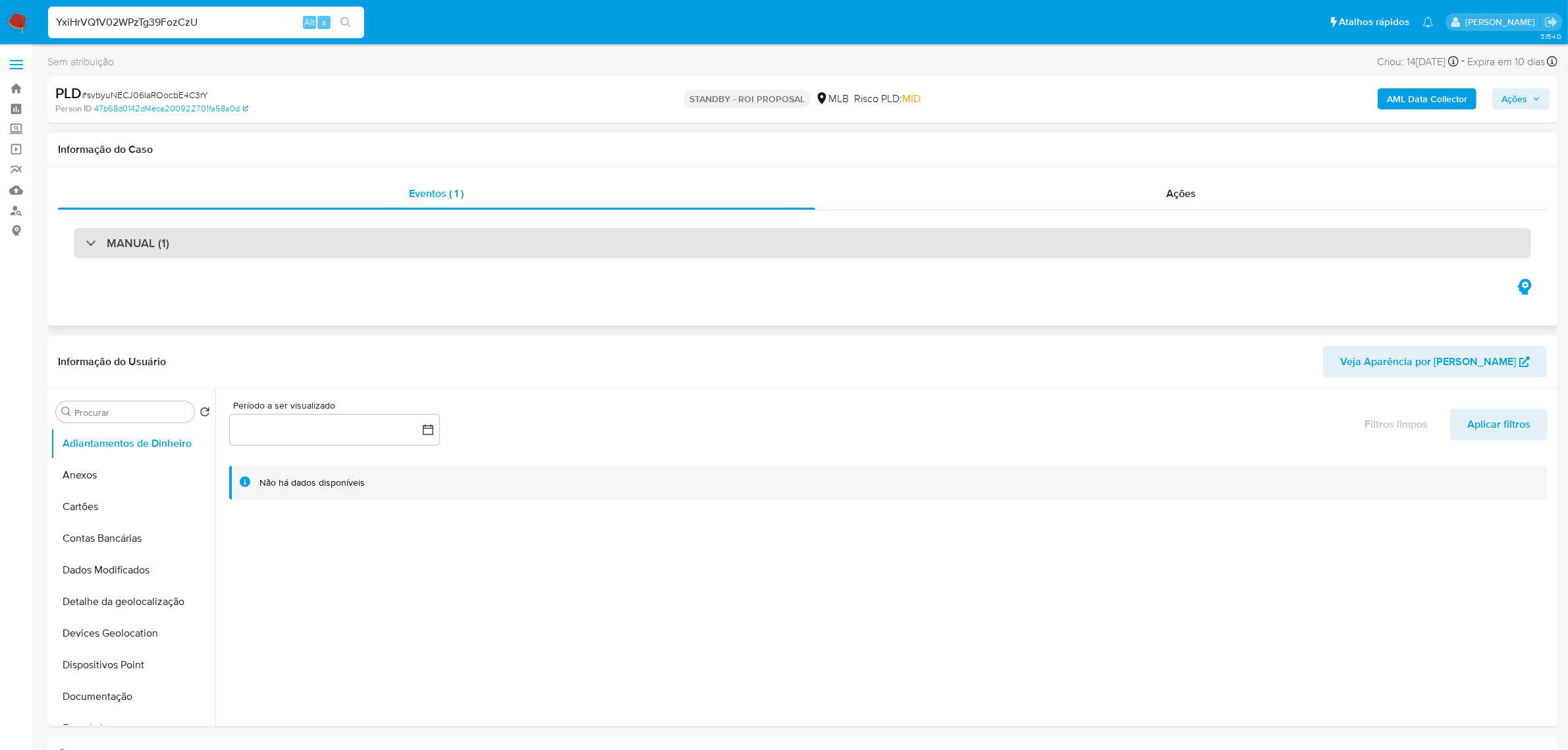
type input "YxiHrVQ1V02WPzTg39FozCzU"
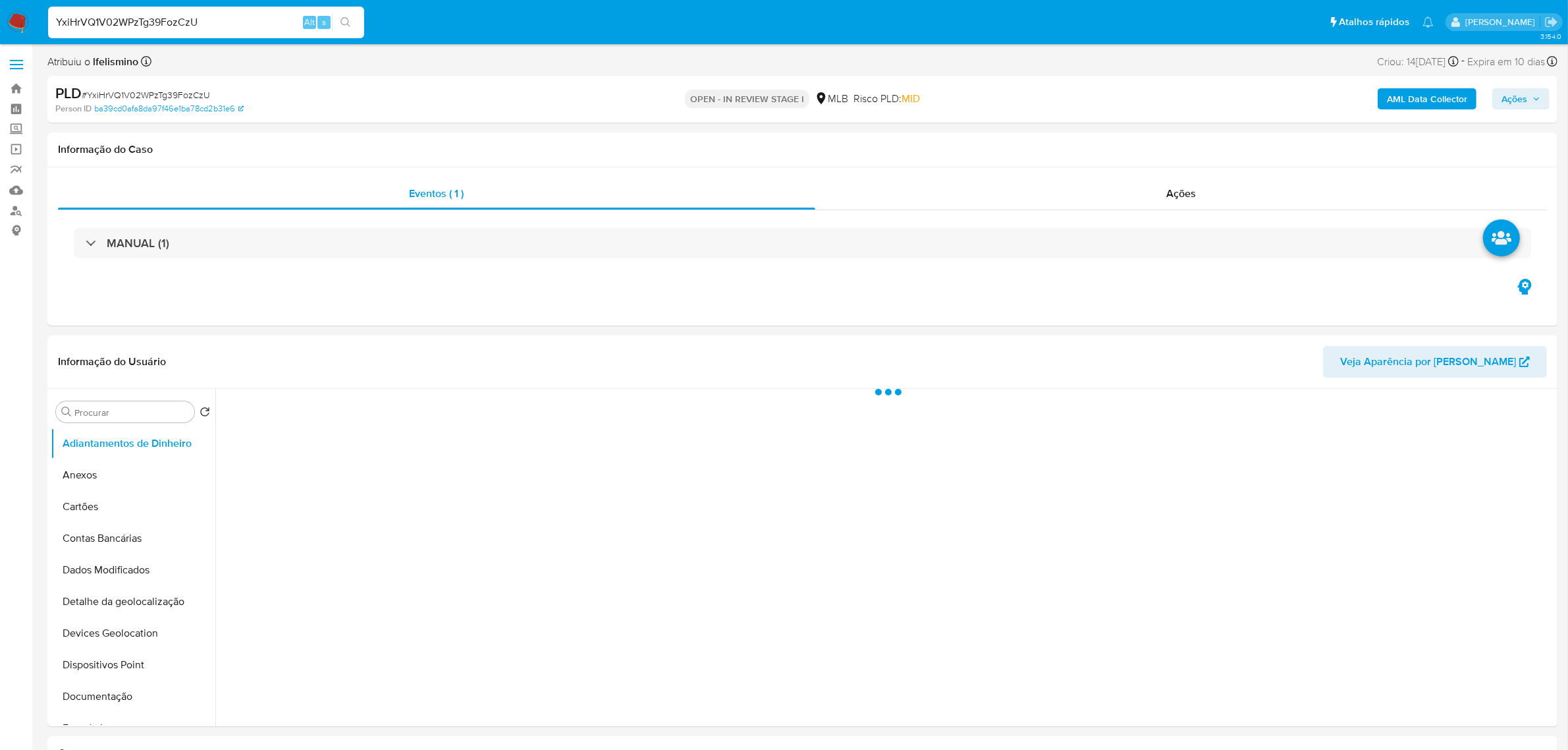
select select "10"
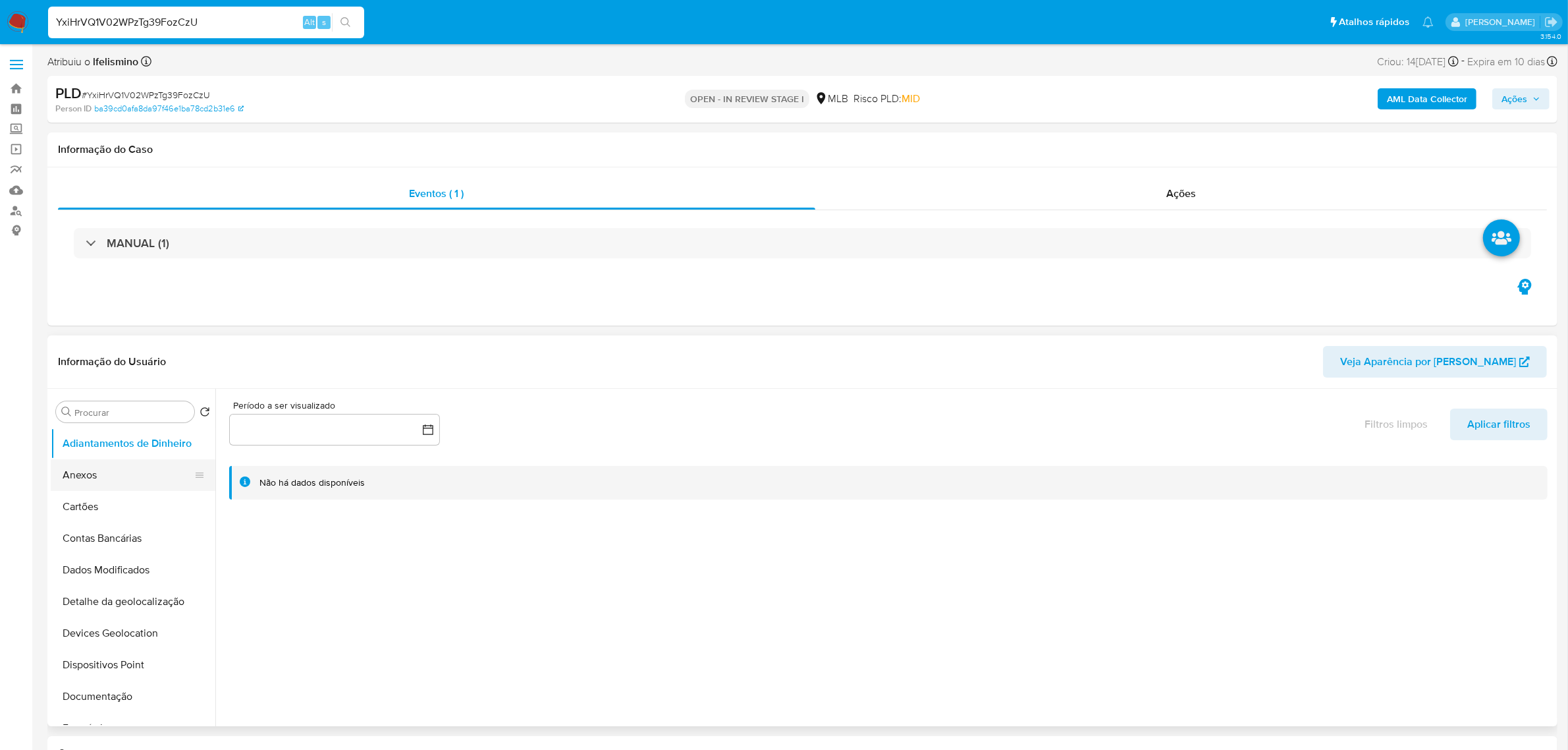
click at [103, 474] on button "Anexos" at bounding box center [128, 475] width 154 height 31
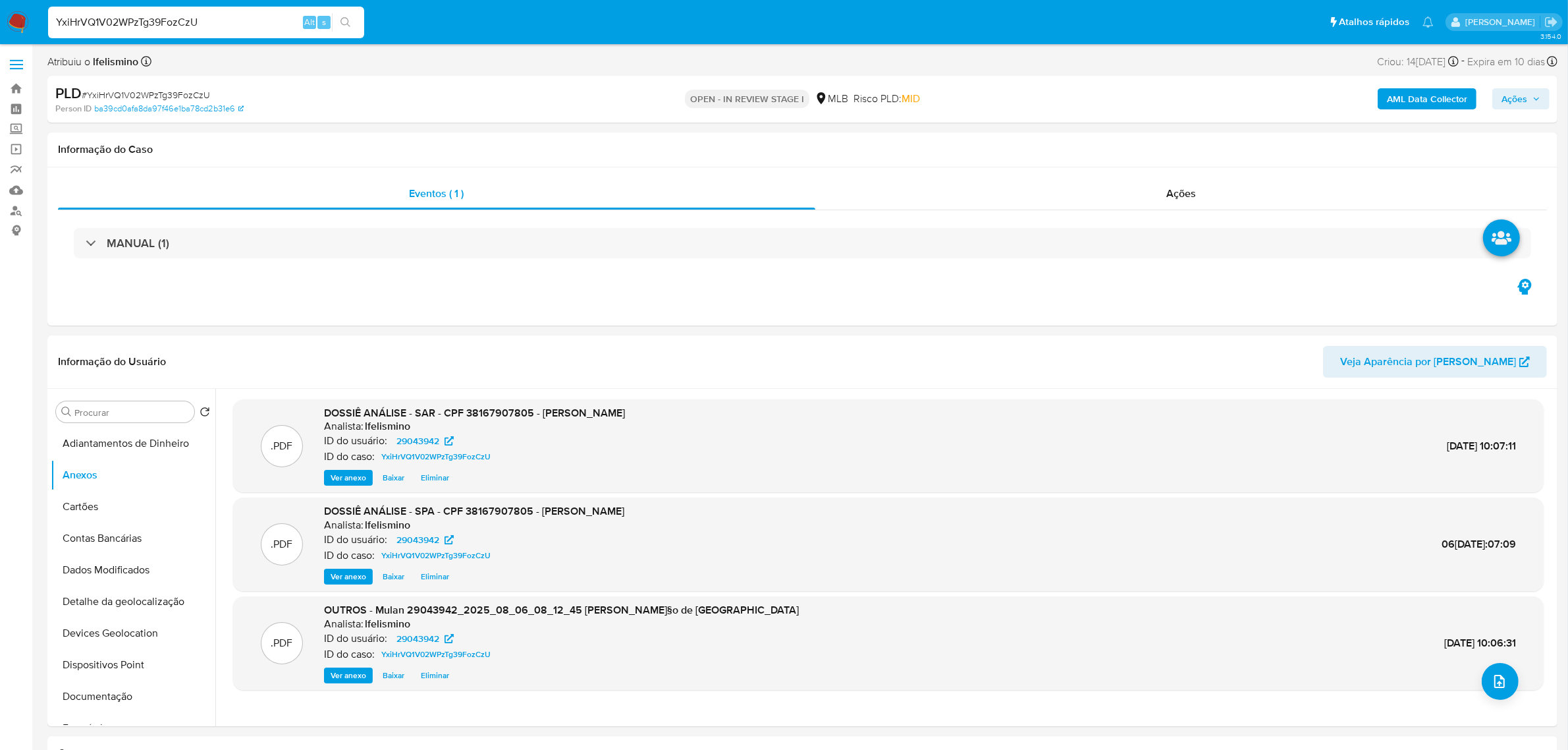
click at [1413, 93] on b "AML Data Collector" at bounding box center [1428, 99] width 81 height 21
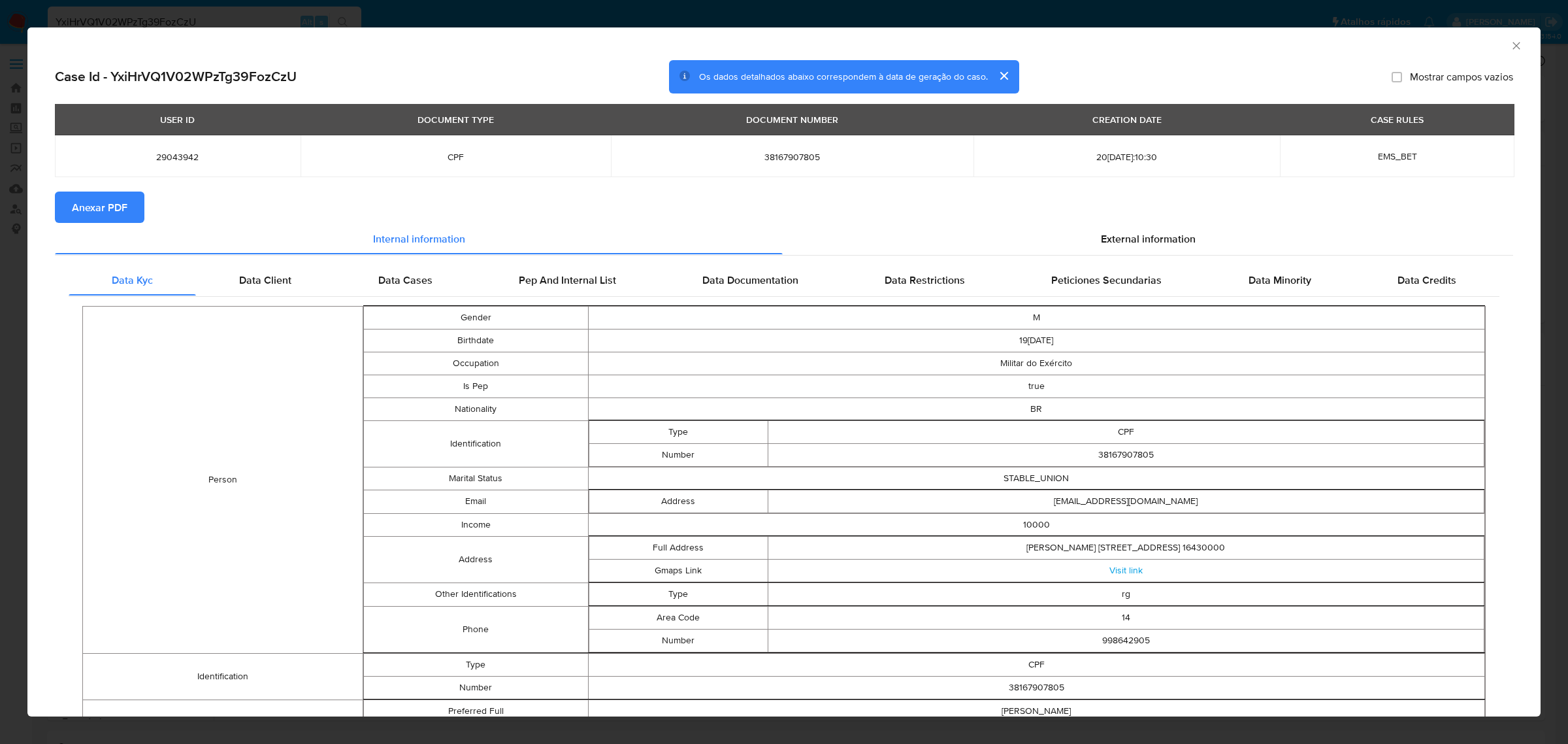
click at [112, 201] on span "Anexar PDF" at bounding box center [99, 207] width 56 height 29
click at [1510, 44] on icon "Fechar a janela" at bounding box center [1517, 46] width 13 height 13
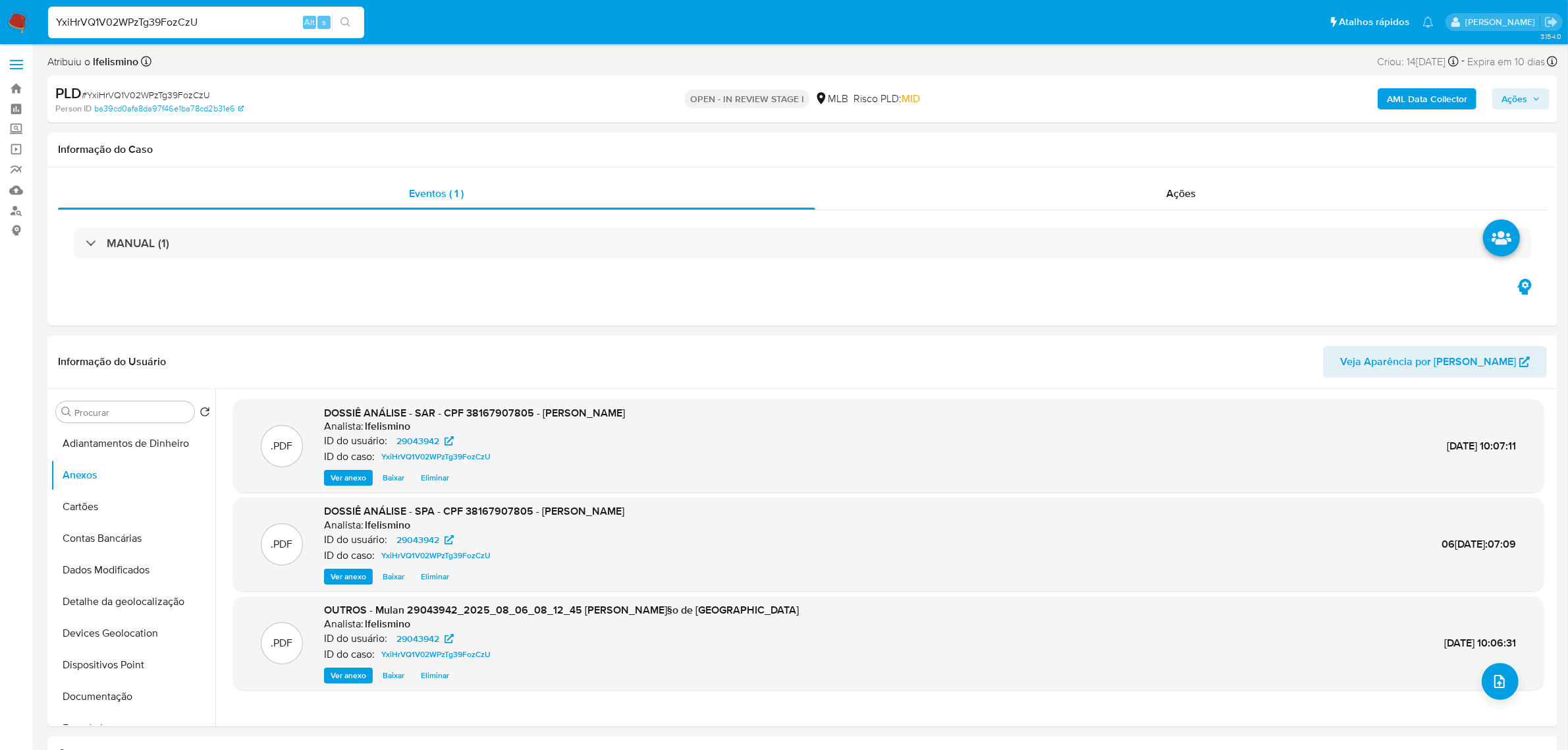
click at [1515, 84] on div "AML Data Collector Ações" at bounding box center [1302, 99] width 494 height 31
click at [1531, 99] on span "Ações" at bounding box center [1521, 99] width 39 height 19
click at [1133, 159] on div "Enviar" at bounding box center [1233, 245] width 609 height 173
click at [1133, 149] on div "Resolução do caso Alt r" at bounding box center [1154, 141] width 120 height 34
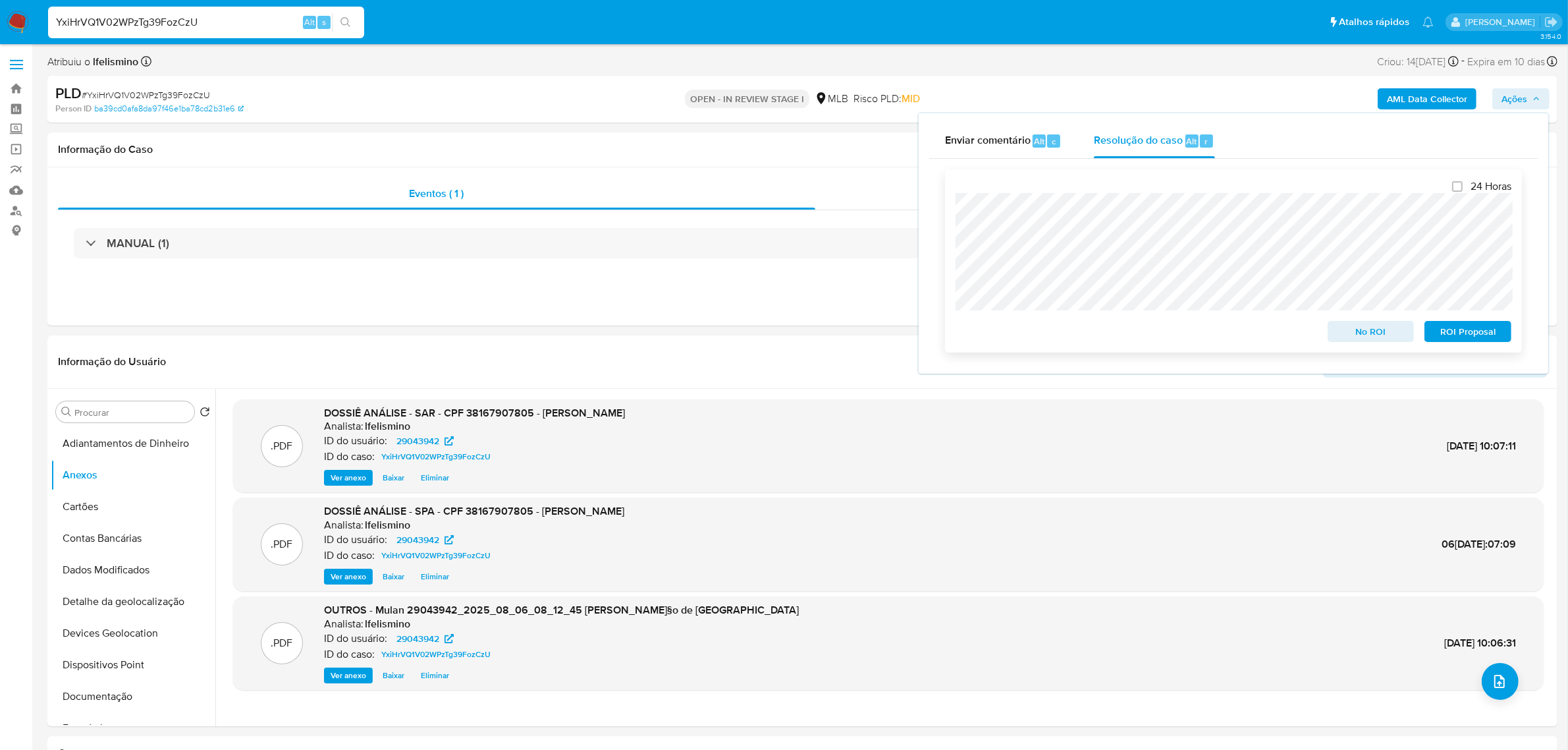
click at [1454, 336] on span "ROI Proposal" at bounding box center [1468, 331] width 69 height 19
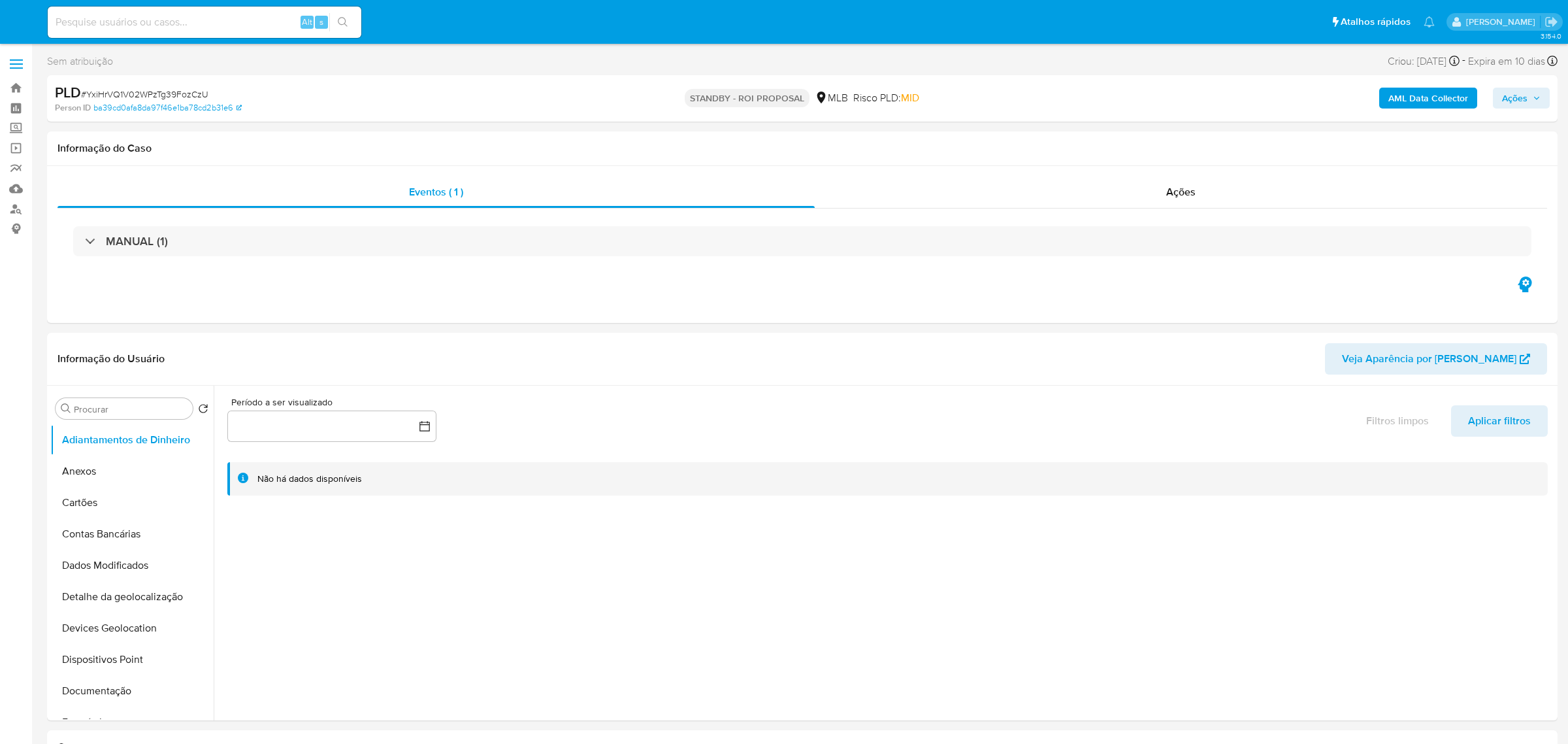
select select "10"
click at [187, 96] on span "# YxiHrVQ1V02WPzTg39FozCzU" at bounding box center [144, 94] width 127 height 13
drag, startPoint x: 186, startPoint y: 96, endPoint x: 225, endPoint y: 103, distance: 39.6
click at [225, 99] on div "PLD # YxiHrVQ1V02WPzTg39FozCzU" at bounding box center [299, 93] width 490 height 19
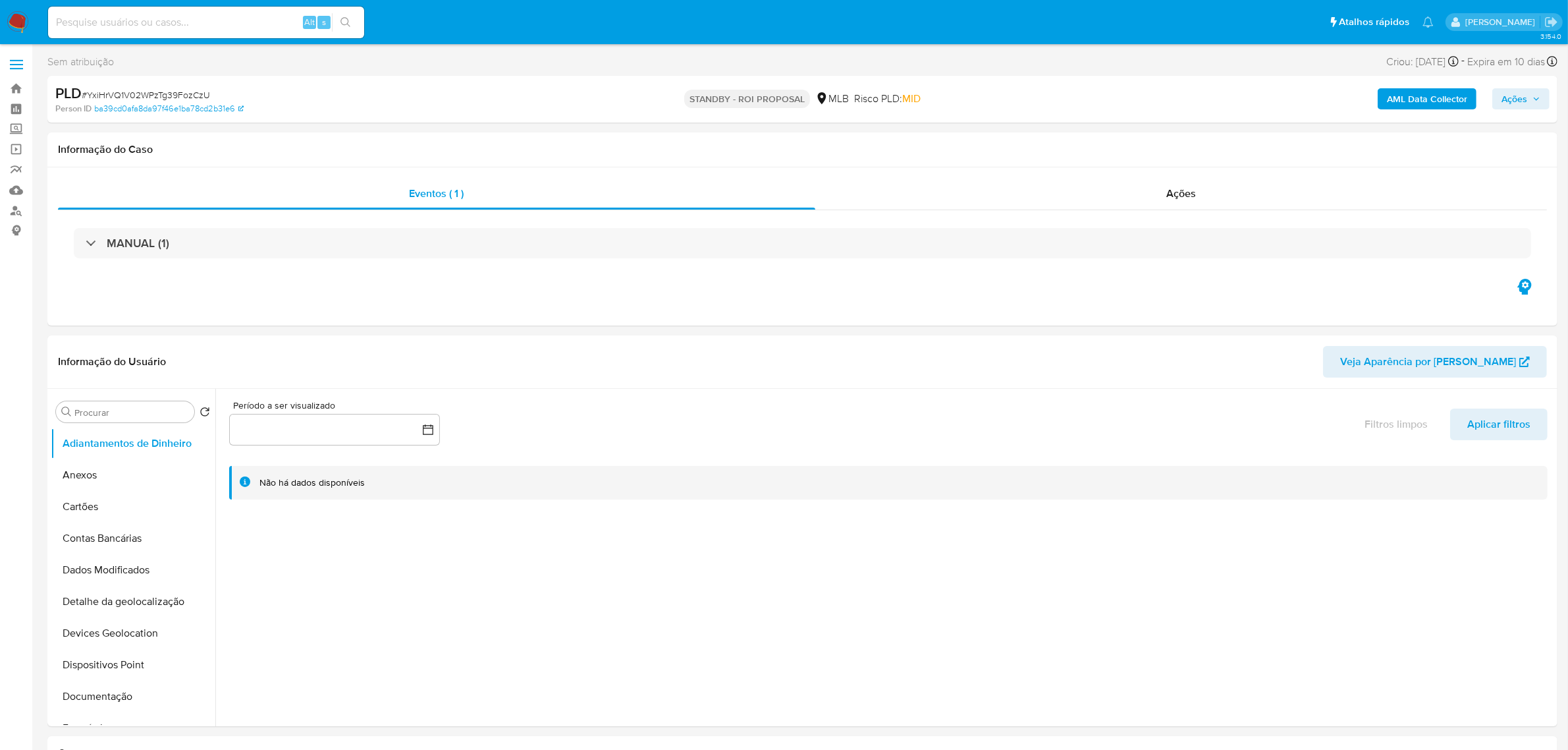
click at [194, 92] on span "# YxiHrVQ1V02WPzTg39FozCzU" at bounding box center [146, 95] width 128 height 13
copy span "YxiHrVQ1V02WPzTg39FozCzU"
click at [19, 212] on link "Localizador de pessoas" at bounding box center [78, 210] width 157 height 20
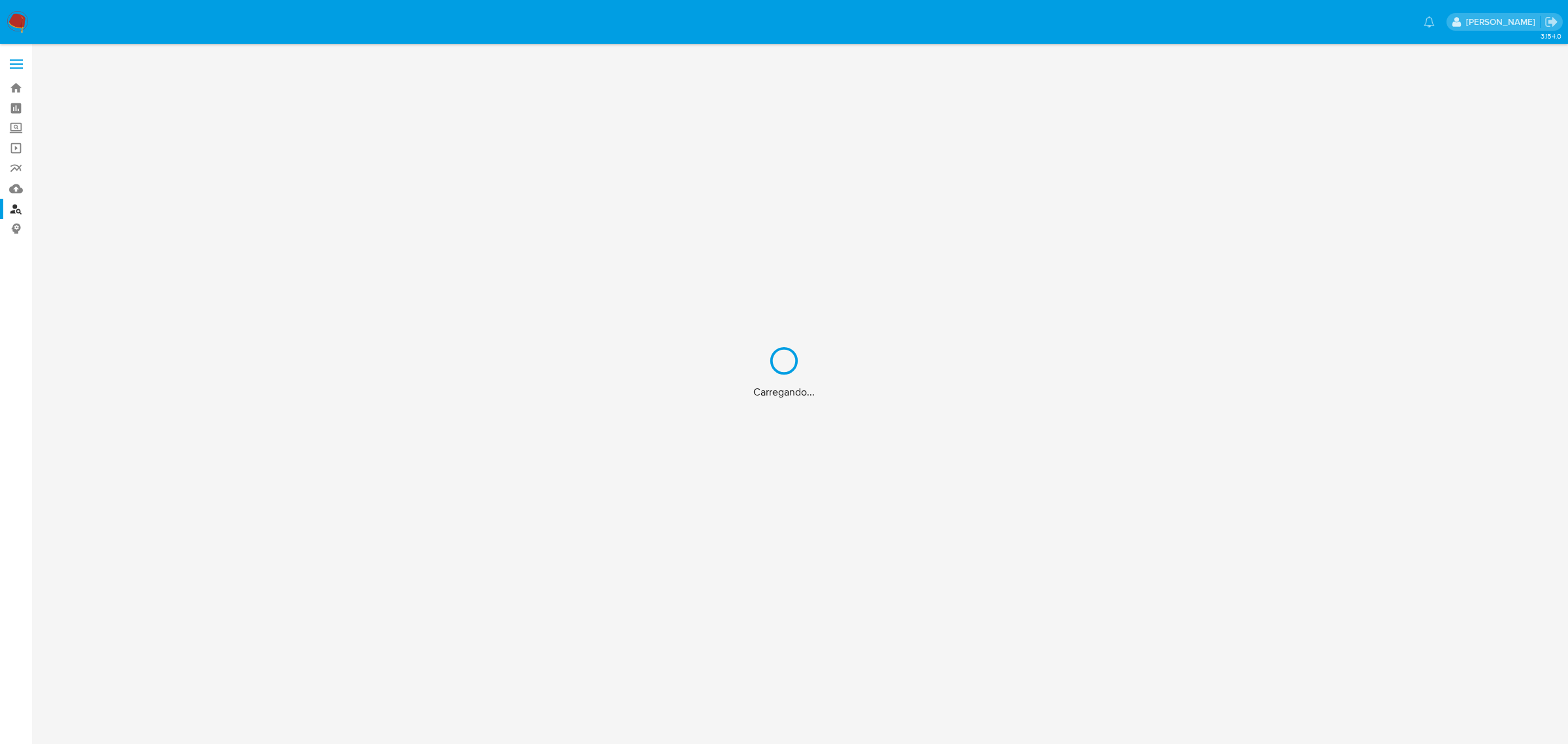
click at [15, 187] on div "Carregando..." at bounding box center [784, 372] width 1568 height 744
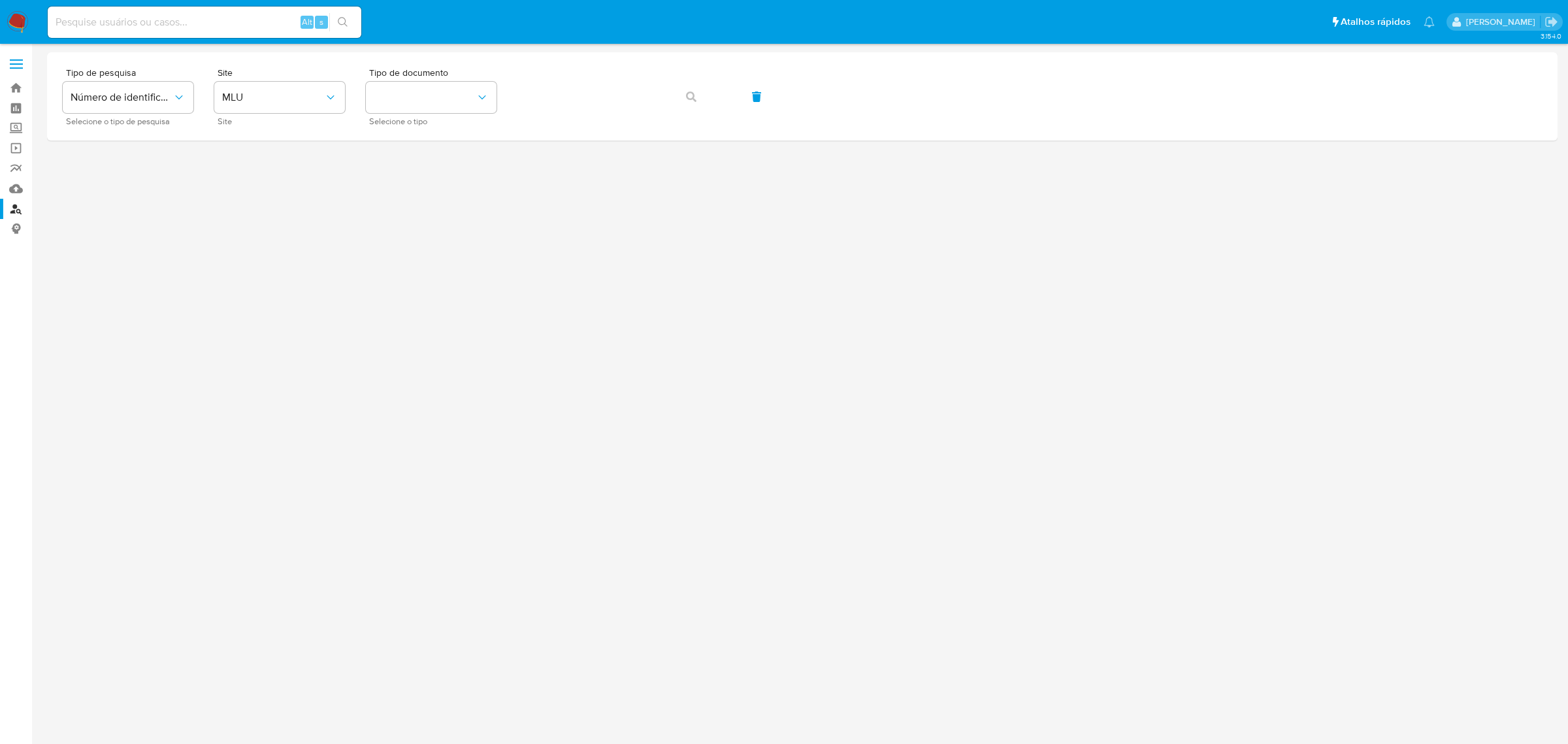
click at [256, 19] on input at bounding box center [204, 22] width 313 height 17
paste input "wiiU4iE7uxaTsgMfWv54EVDI"
type input "wiiU4iE7uxaTsgMfWv54EVDI"
click at [345, 25] on icon "search-icon" at bounding box center [343, 22] width 10 height 10
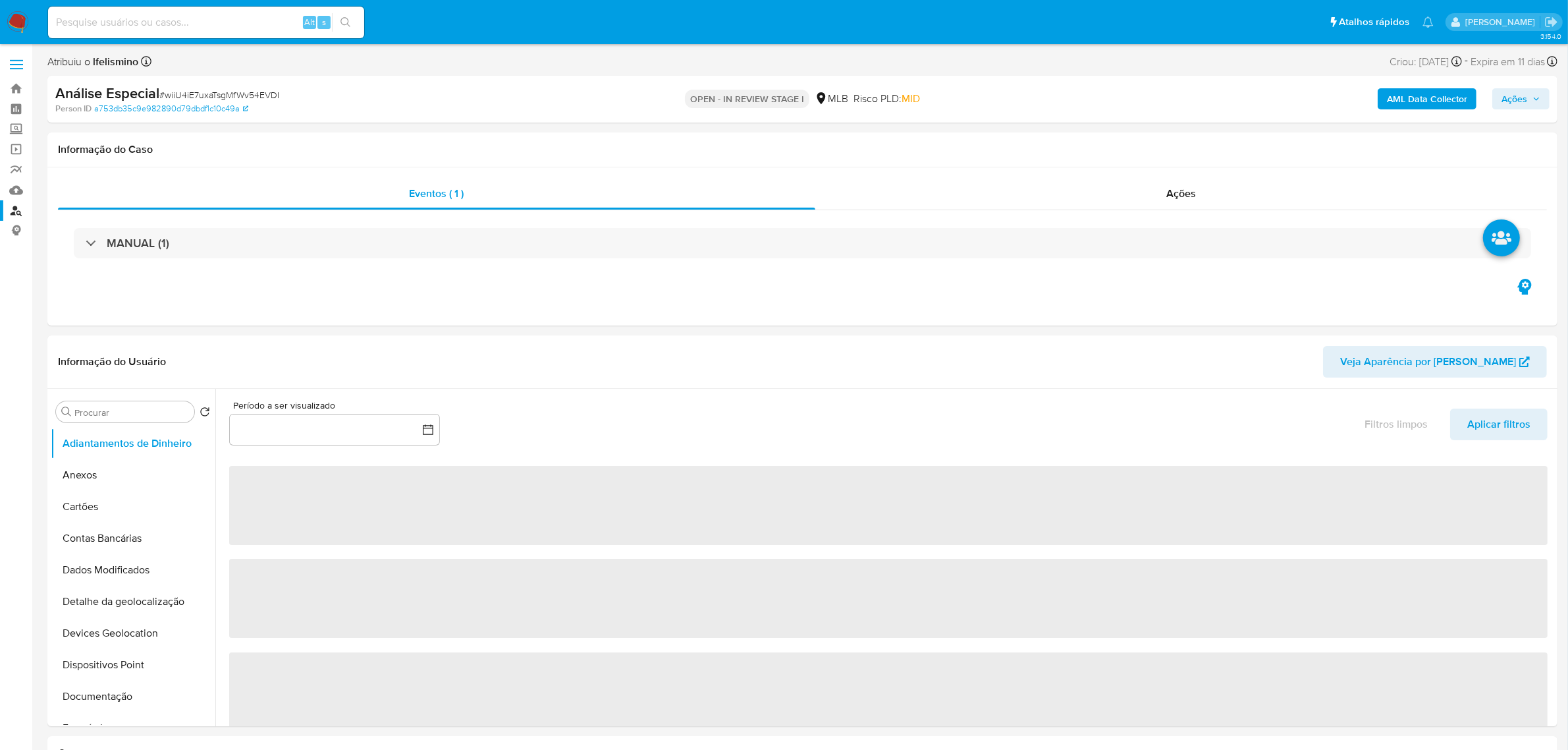
select select "10"
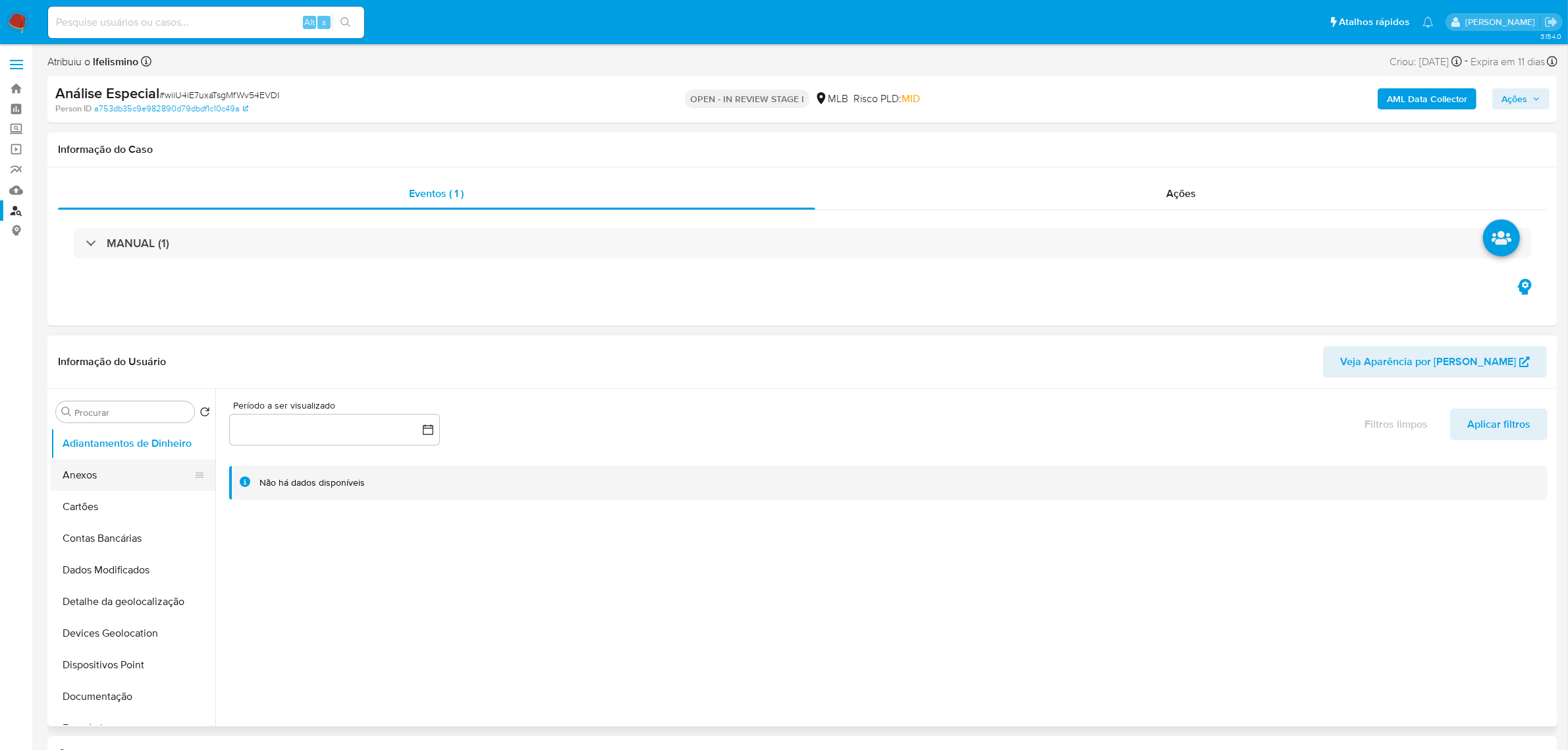
click at [157, 479] on button "Anexos" at bounding box center [128, 475] width 154 height 31
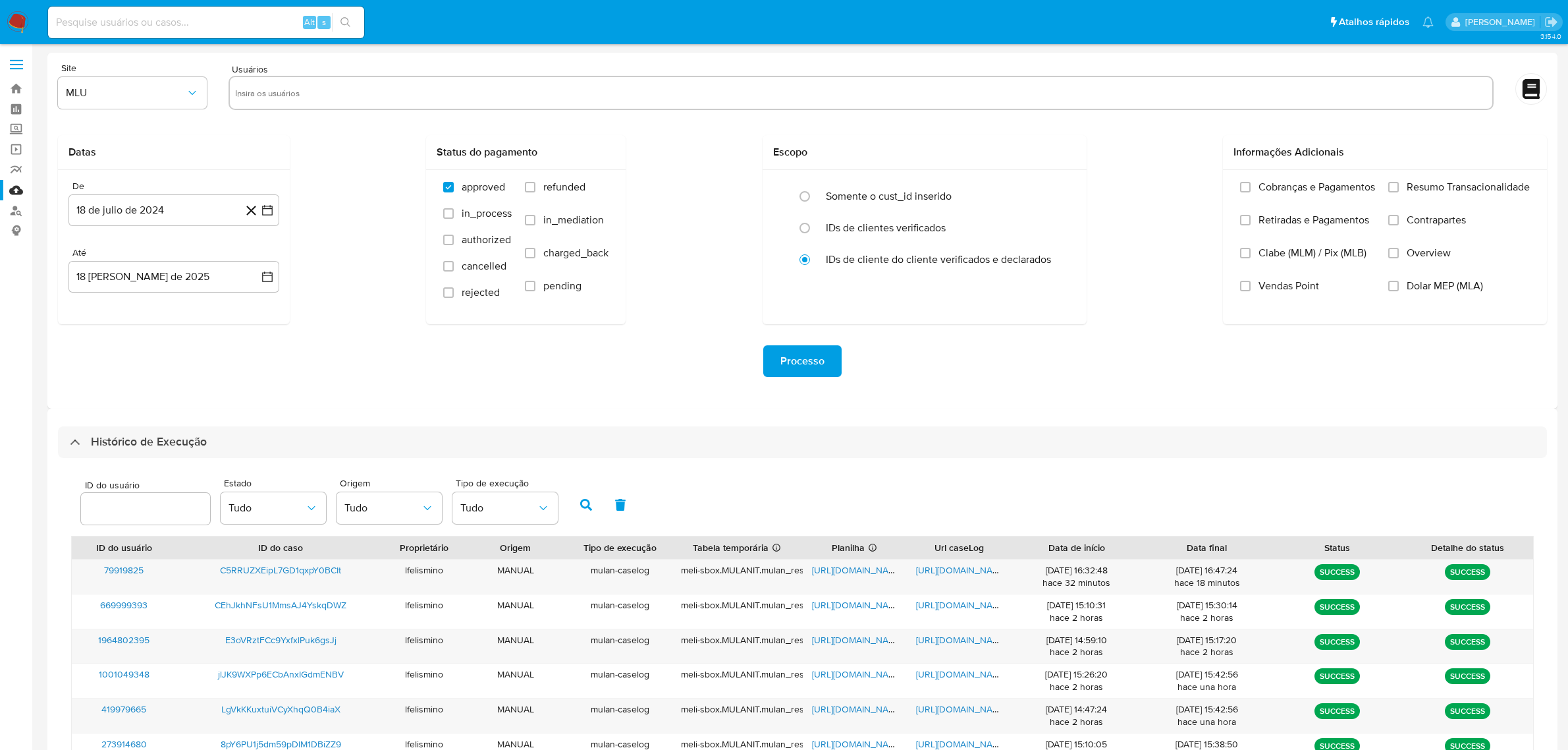
select select "10"
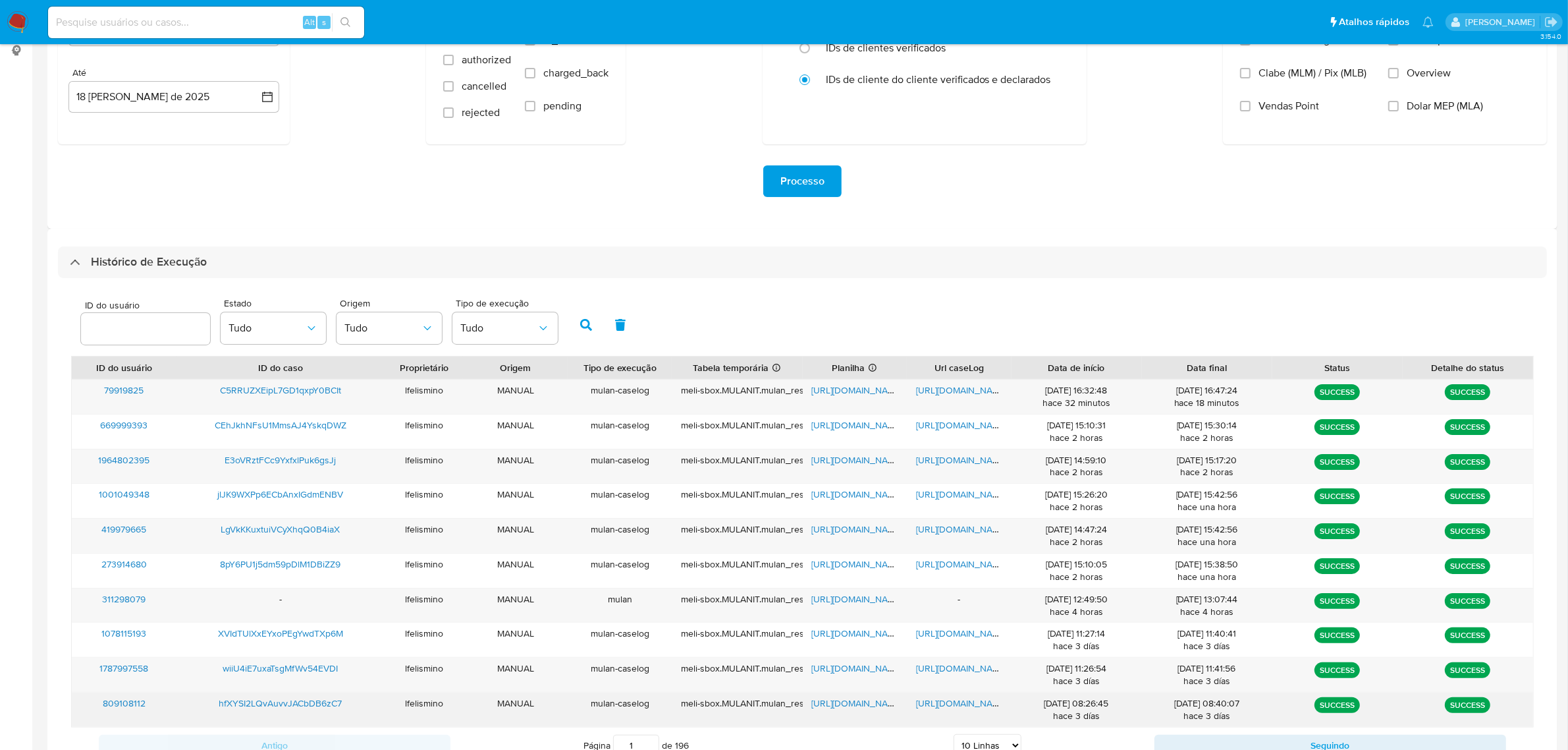
scroll to position [232, 0]
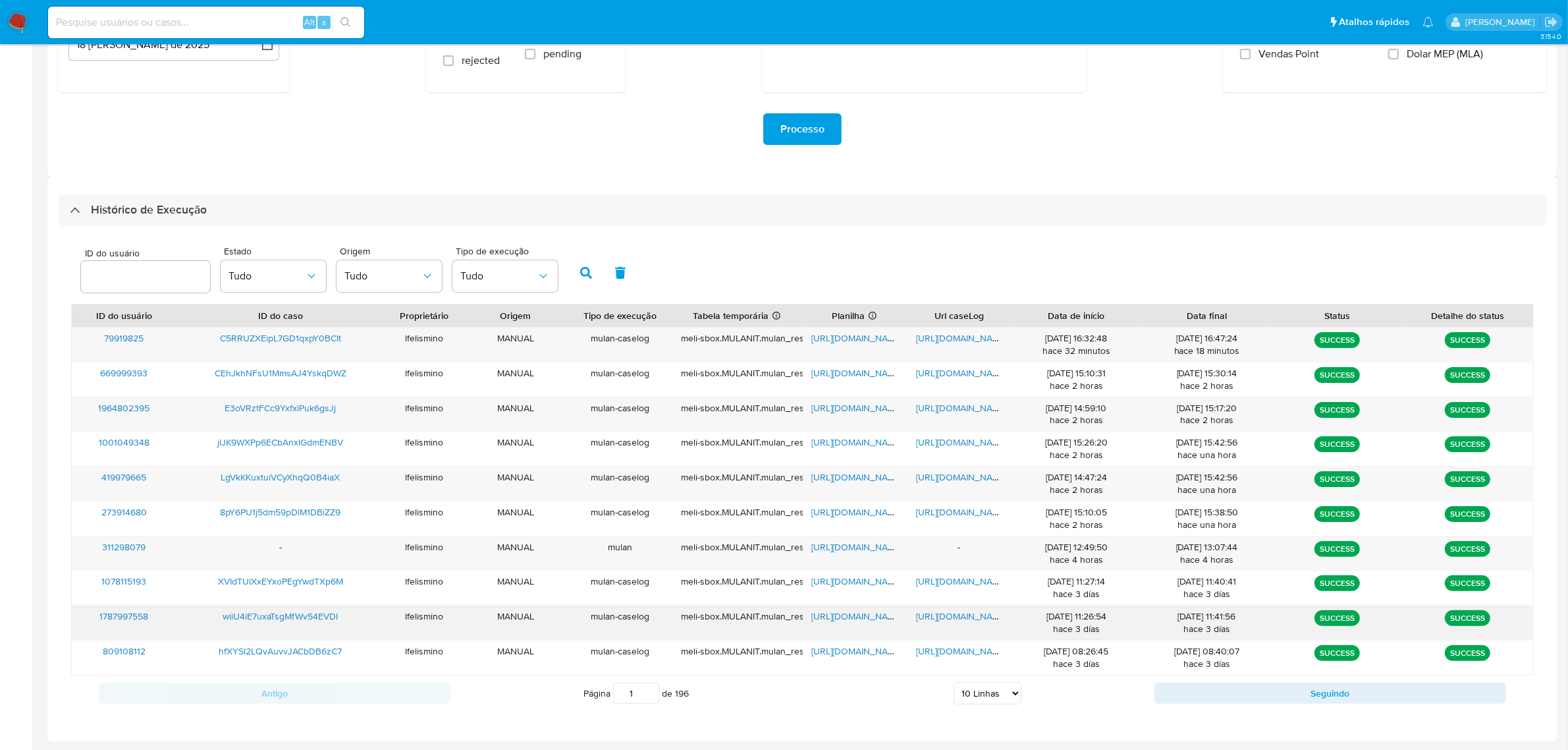
click at [953, 615] on span "[URL][DOMAIN_NAME]" at bounding box center [962, 616] width 91 height 13
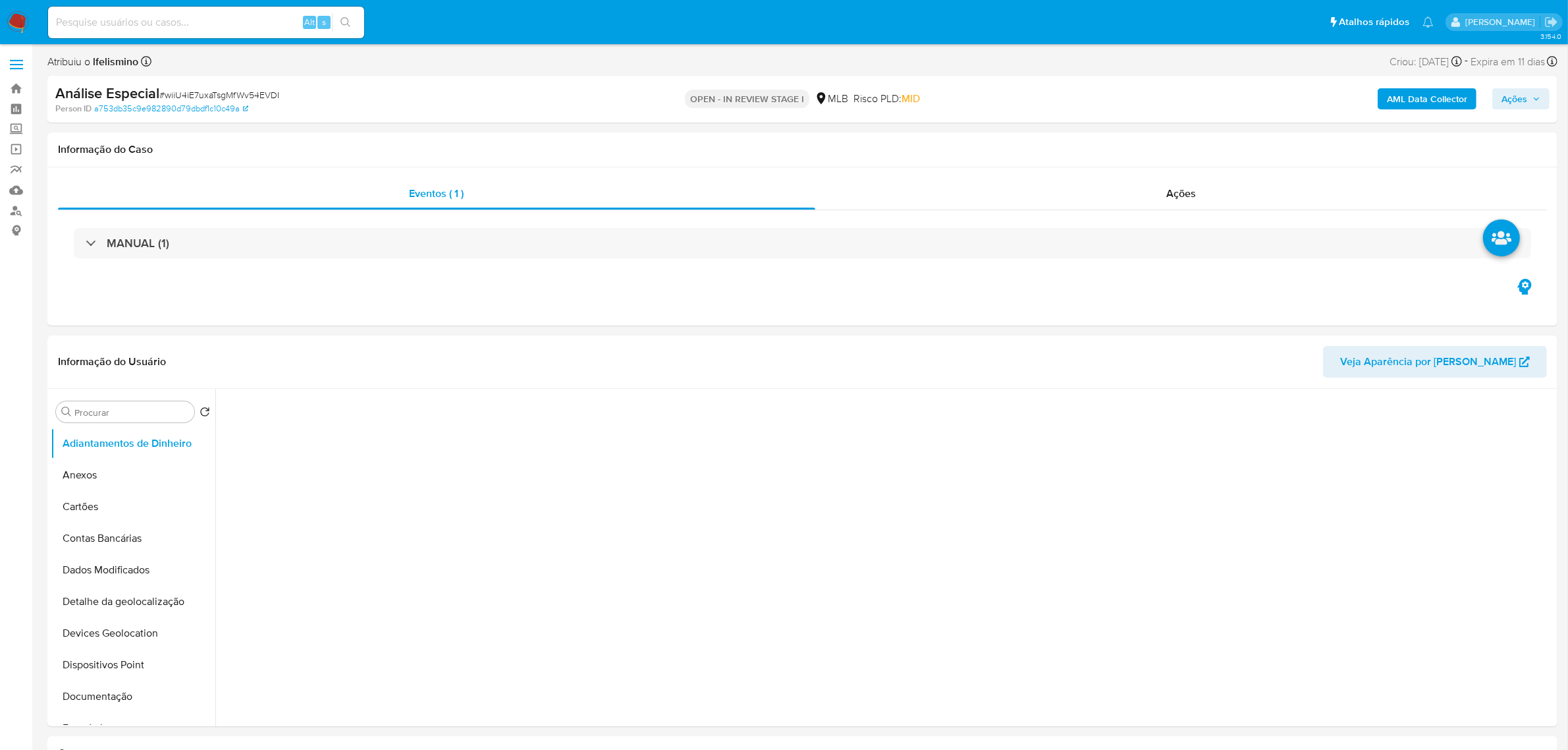
select select "10"
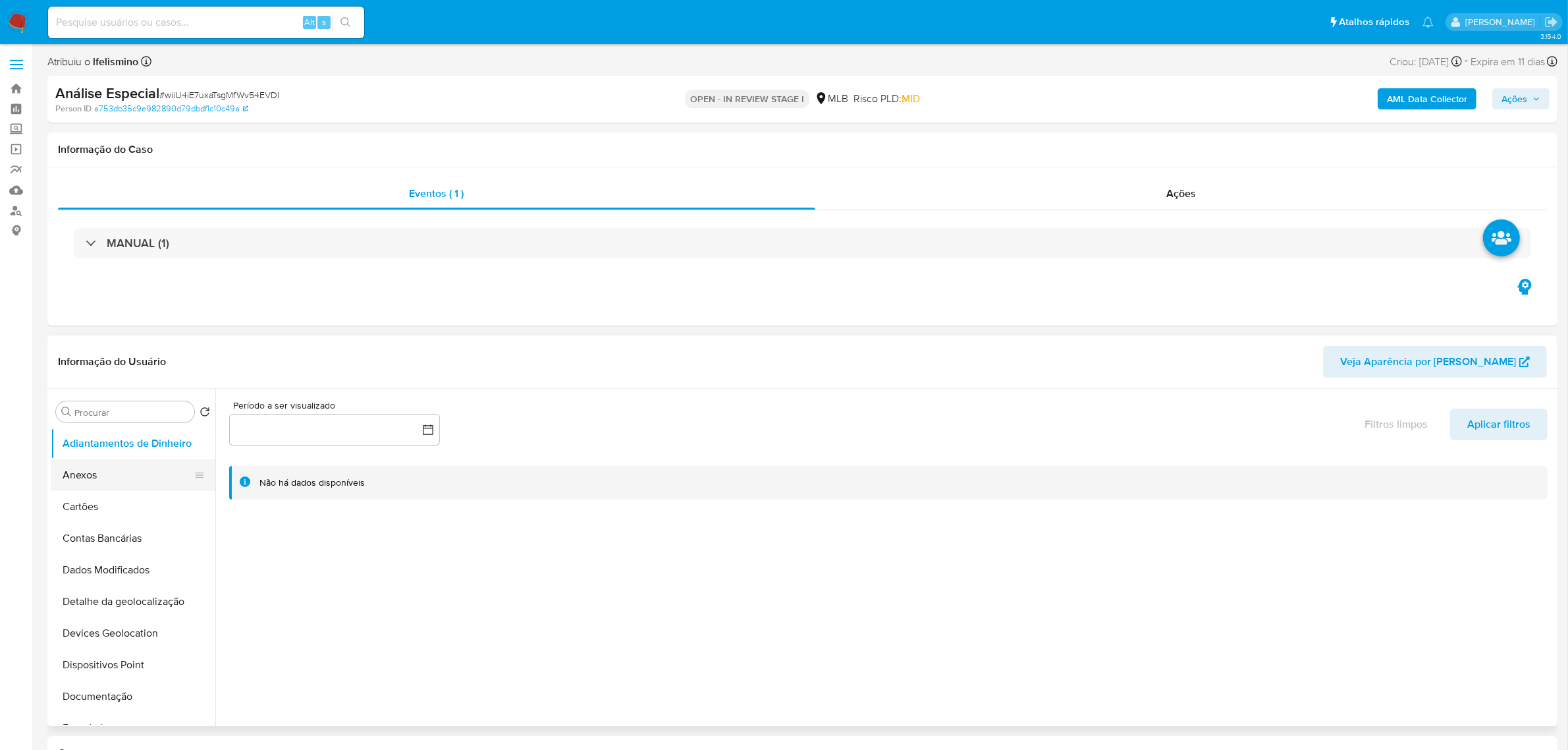
click at [137, 479] on button "Anexos" at bounding box center [128, 475] width 154 height 31
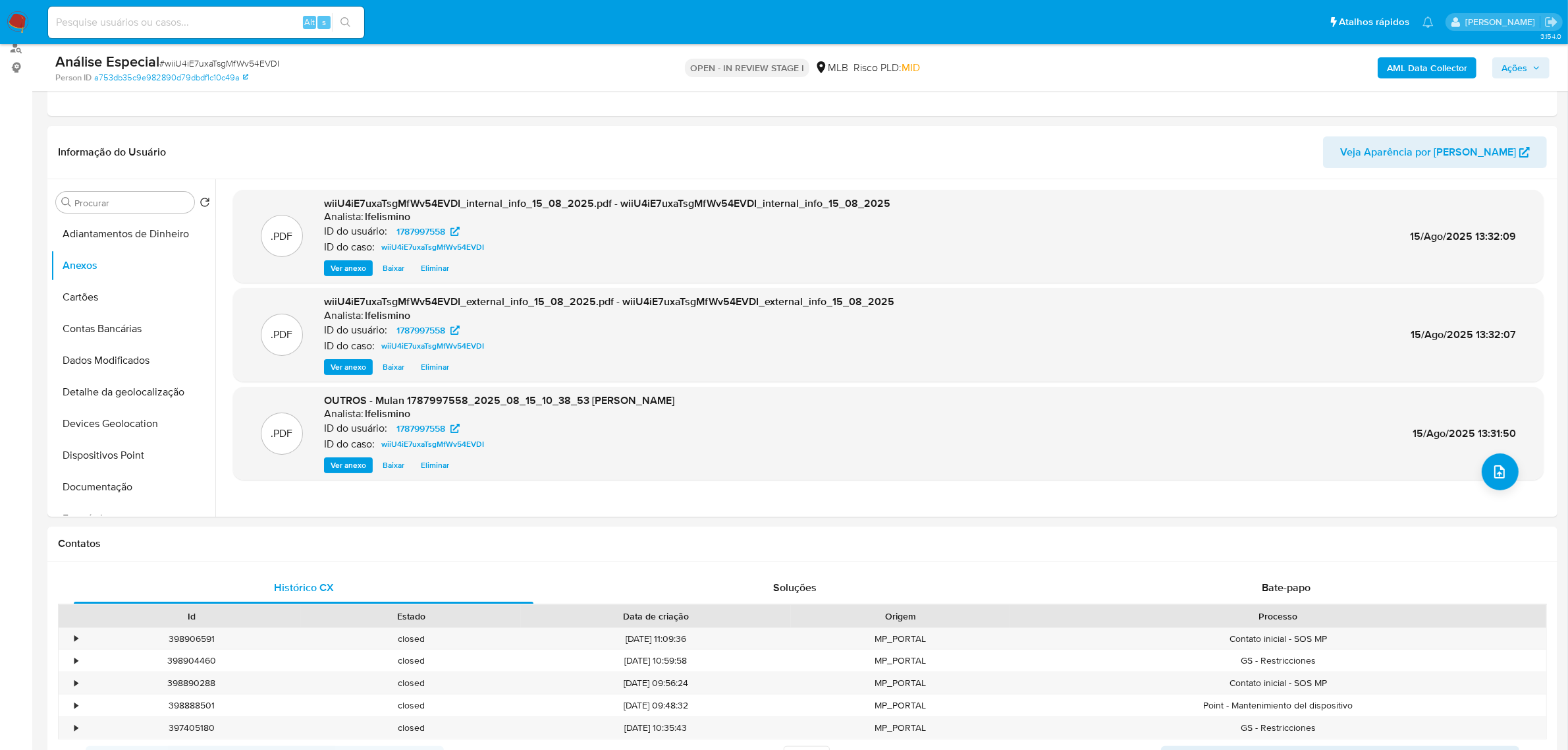
scroll to position [165, 0]
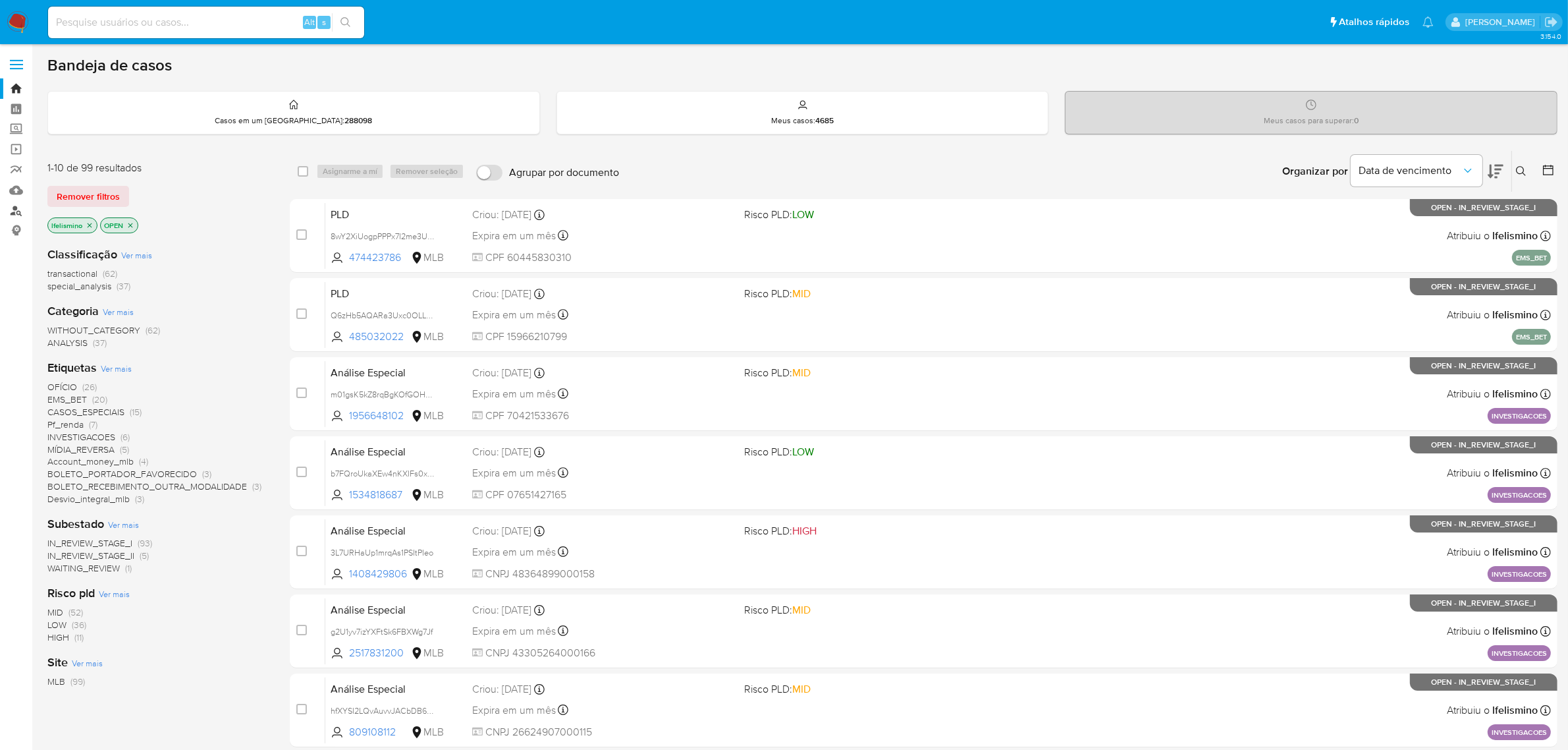
click at [18, 212] on link "Localizador de pessoas" at bounding box center [78, 210] width 157 height 20
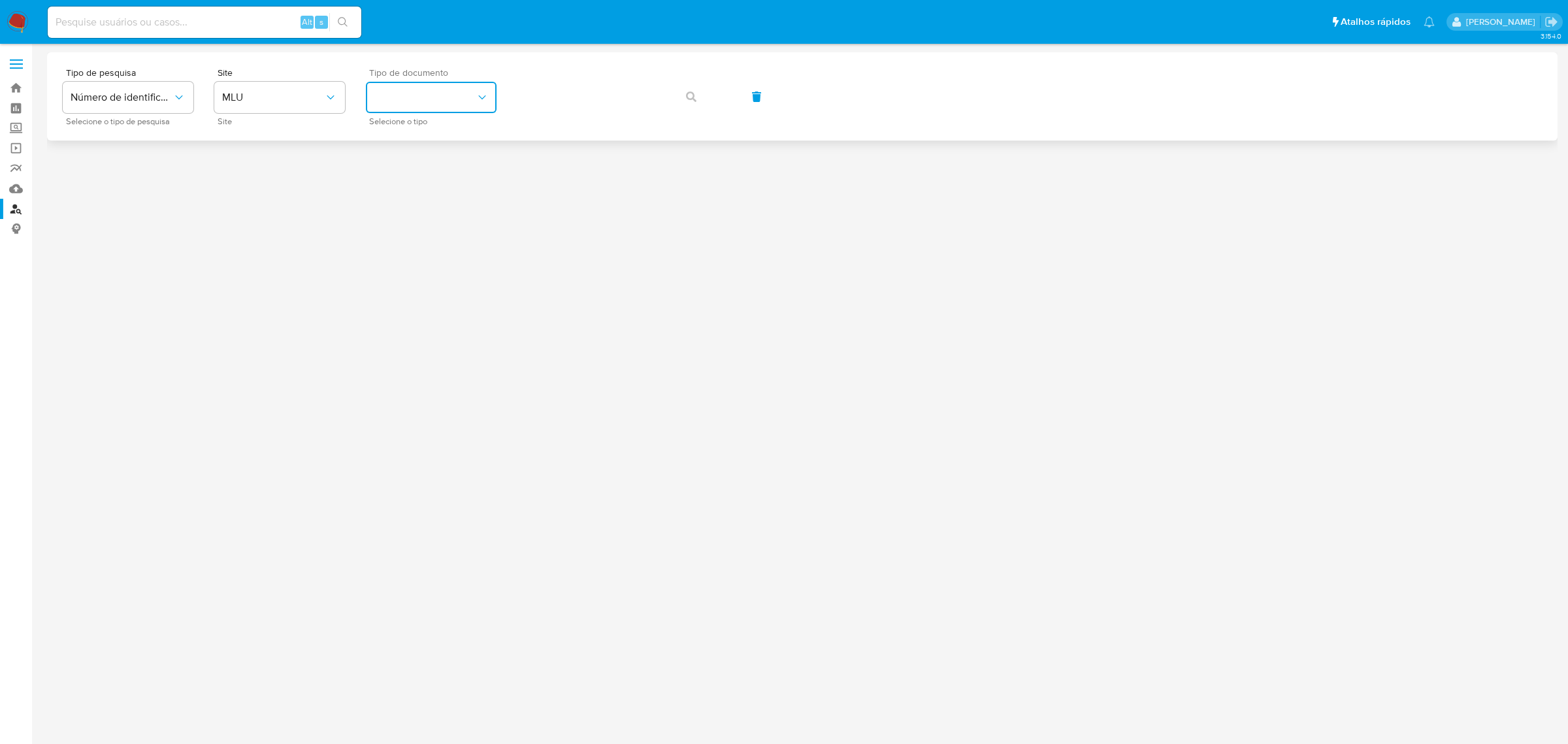
drag, startPoint x: 417, startPoint y: 90, endPoint x: 415, endPoint y: 110, distance: 20.1
click at [418, 90] on button "identificationType" at bounding box center [431, 97] width 130 height 31
click at [281, 103] on span "MLU" at bounding box center [273, 98] width 102 height 13
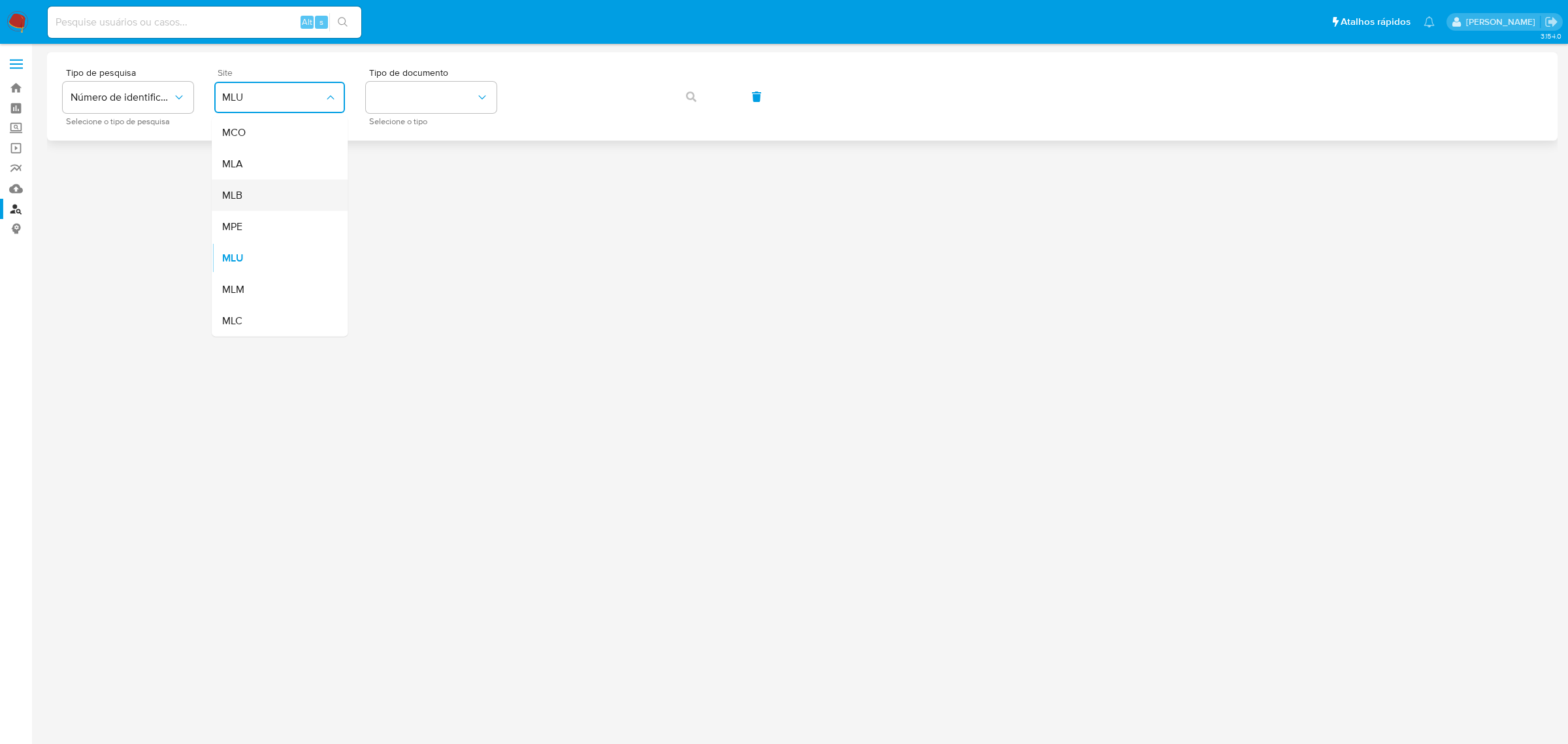
click at [256, 190] on div "MLB" at bounding box center [276, 196] width 107 height 31
click at [444, 96] on button "identificationType" at bounding box center [431, 97] width 130 height 31
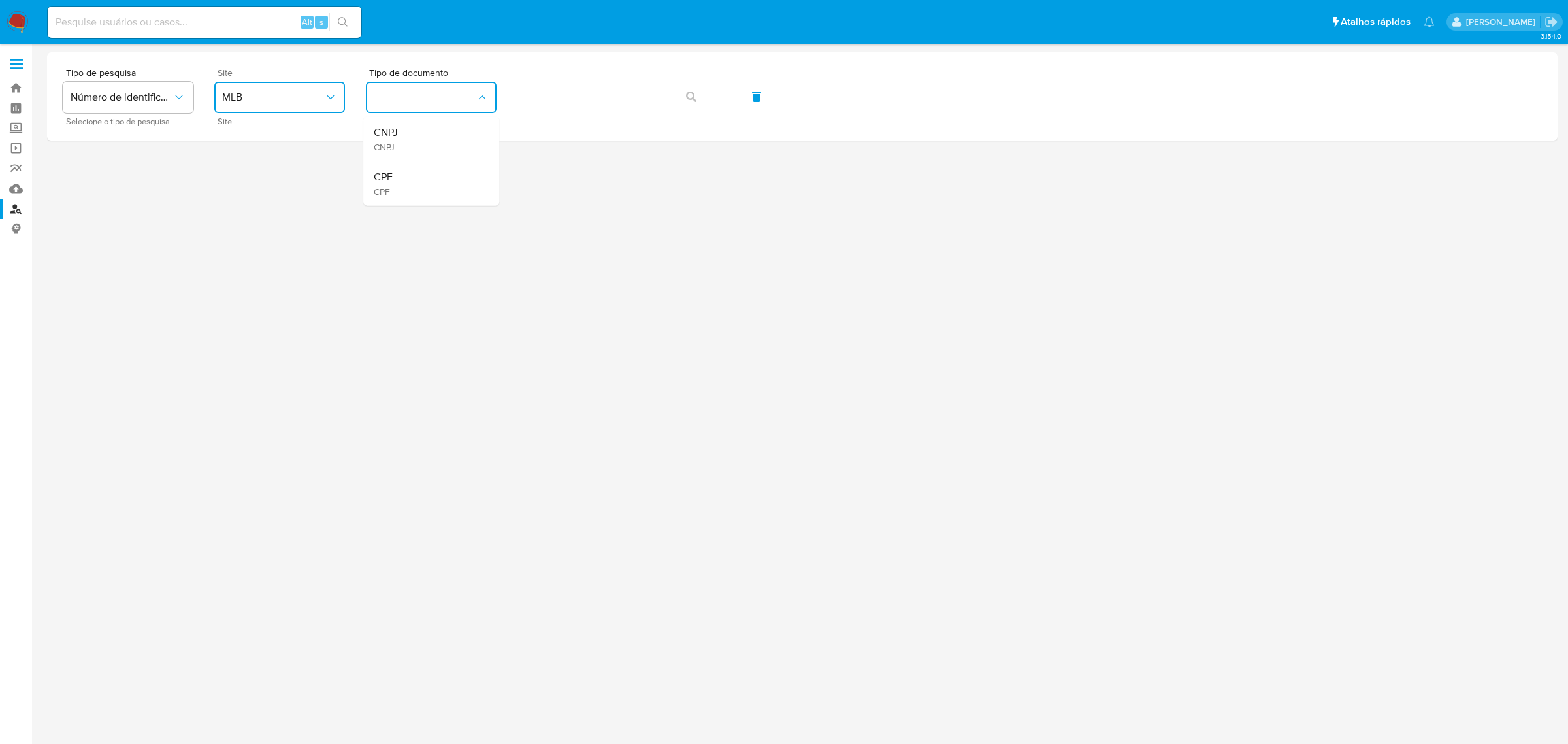
drag, startPoint x: 412, startPoint y: 183, endPoint x: 496, endPoint y: 153, distance: 89.2
click at [413, 183] on div "CPF CPF" at bounding box center [427, 184] width 107 height 44
click at [697, 96] on button "button" at bounding box center [691, 96] width 44 height 31
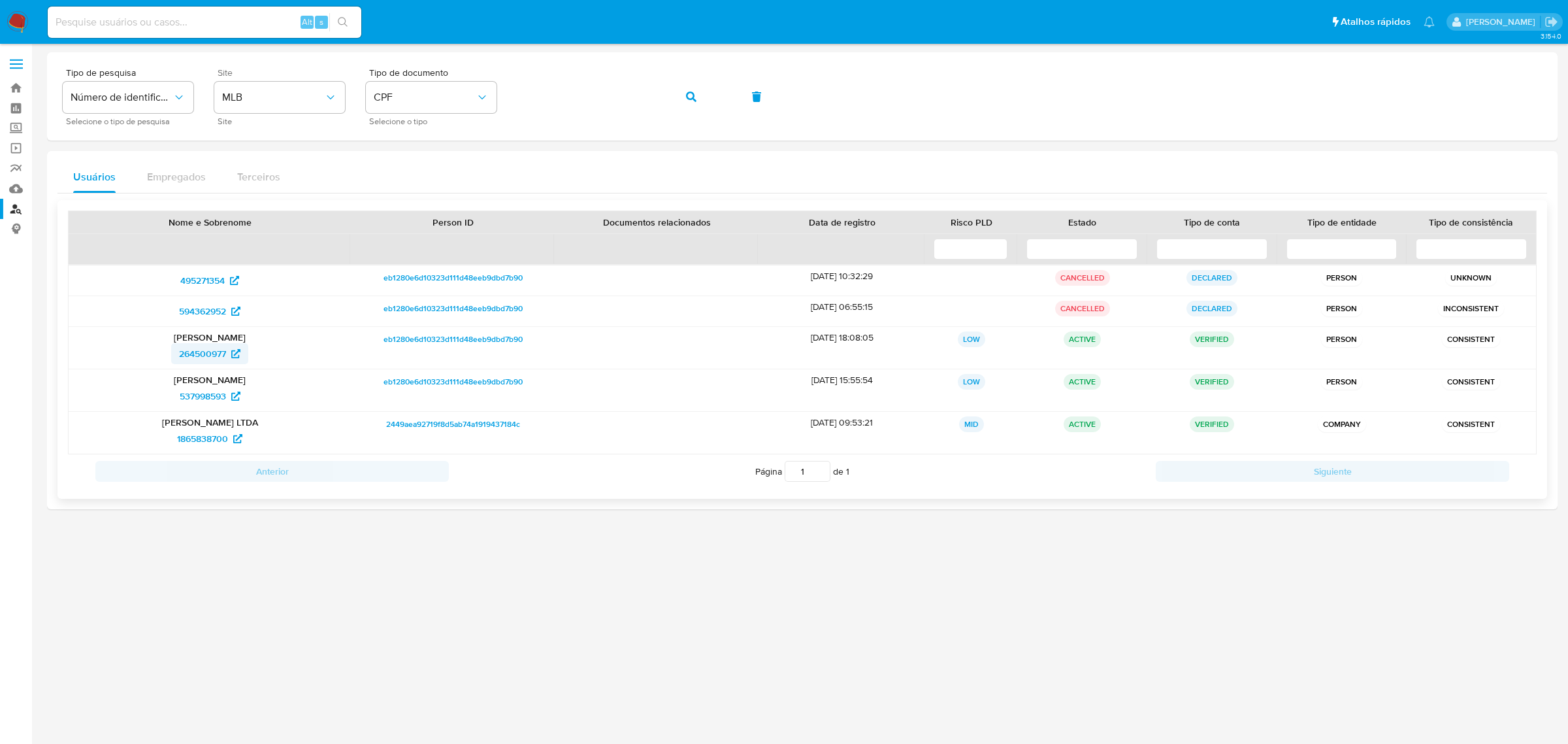
click at [216, 358] on span "264500977" at bounding box center [203, 353] width 47 height 21
click at [718, 98] on div "Tipo de pesquisa Número de identificação Selecione o tipo de pesquisa Site MLB …" at bounding box center [802, 96] width 1479 height 57
click at [693, 93] on icon "button" at bounding box center [691, 96] width 10 height 10
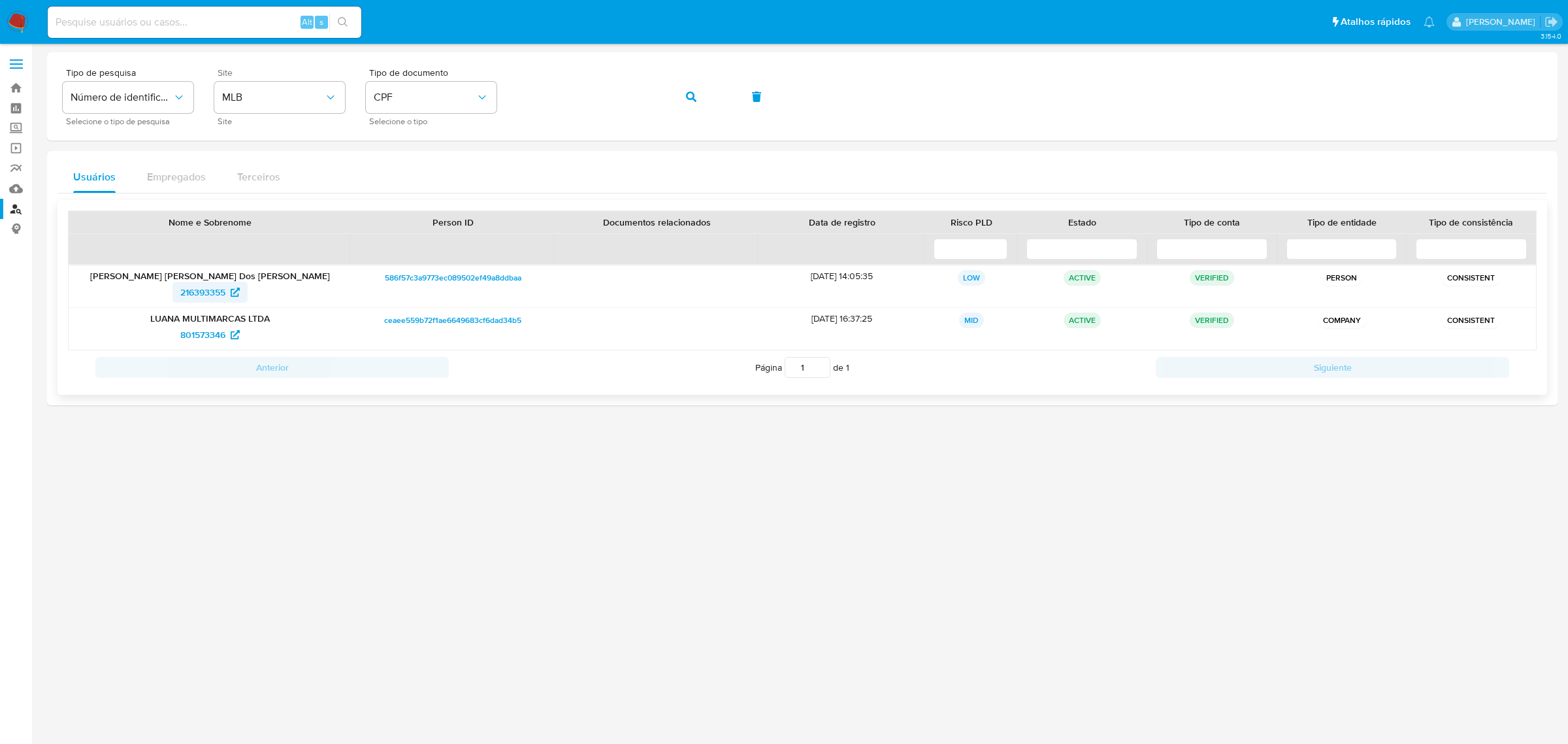
click at [222, 294] on span "216393355" at bounding box center [202, 292] width 45 height 21
click at [415, 96] on span "CPF" at bounding box center [425, 98] width 102 height 13
drag, startPoint x: 459, startPoint y: 137, endPoint x: 563, endPoint y: 116, distance: 106.1
click at [461, 136] on div "CNPJ CNPJ" at bounding box center [427, 139] width 107 height 44
click at [693, 86] on span "button" at bounding box center [691, 96] width 10 height 29
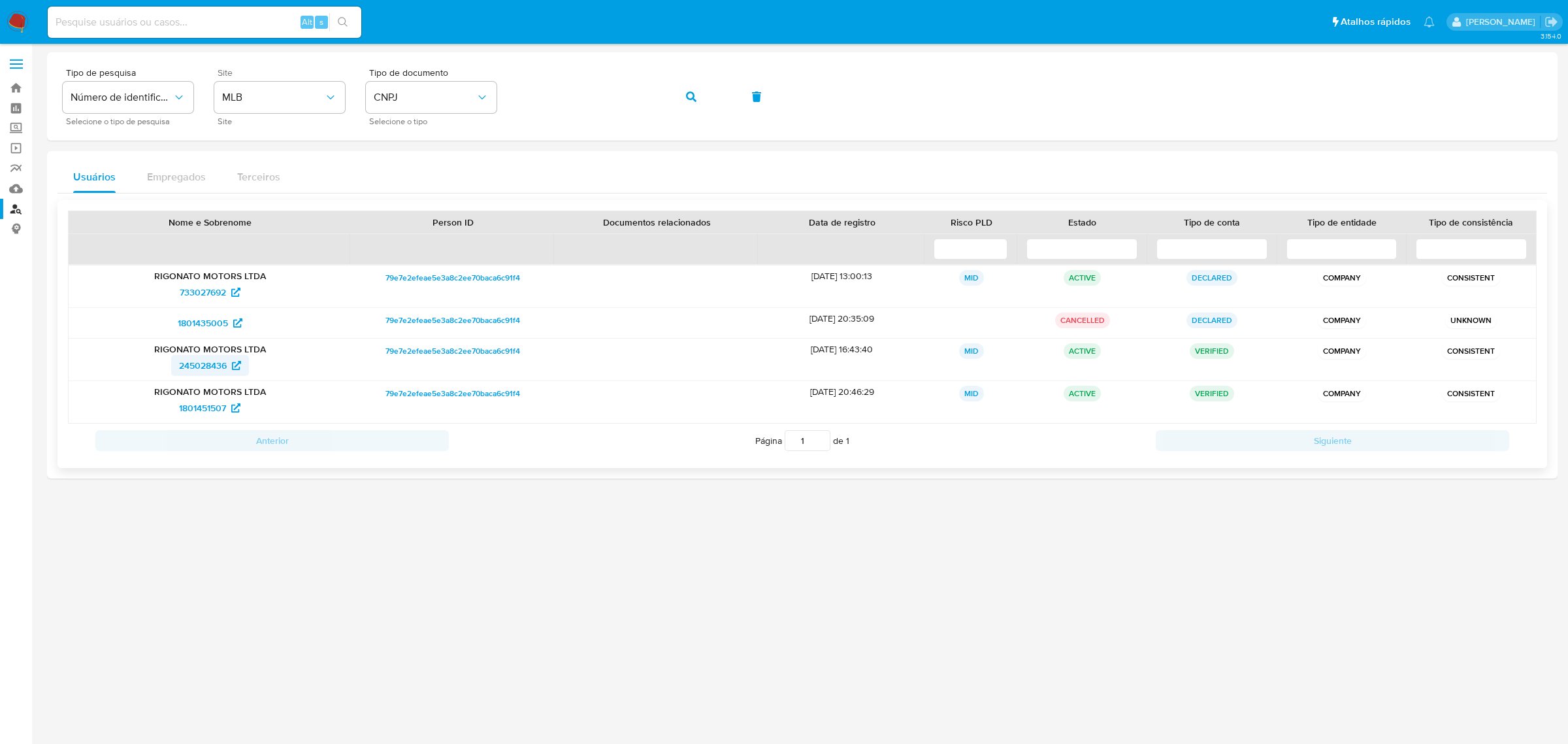
click at [202, 369] on span "245028436" at bounding box center [203, 365] width 47 height 21
click at [684, 97] on button "button" at bounding box center [691, 96] width 44 height 31
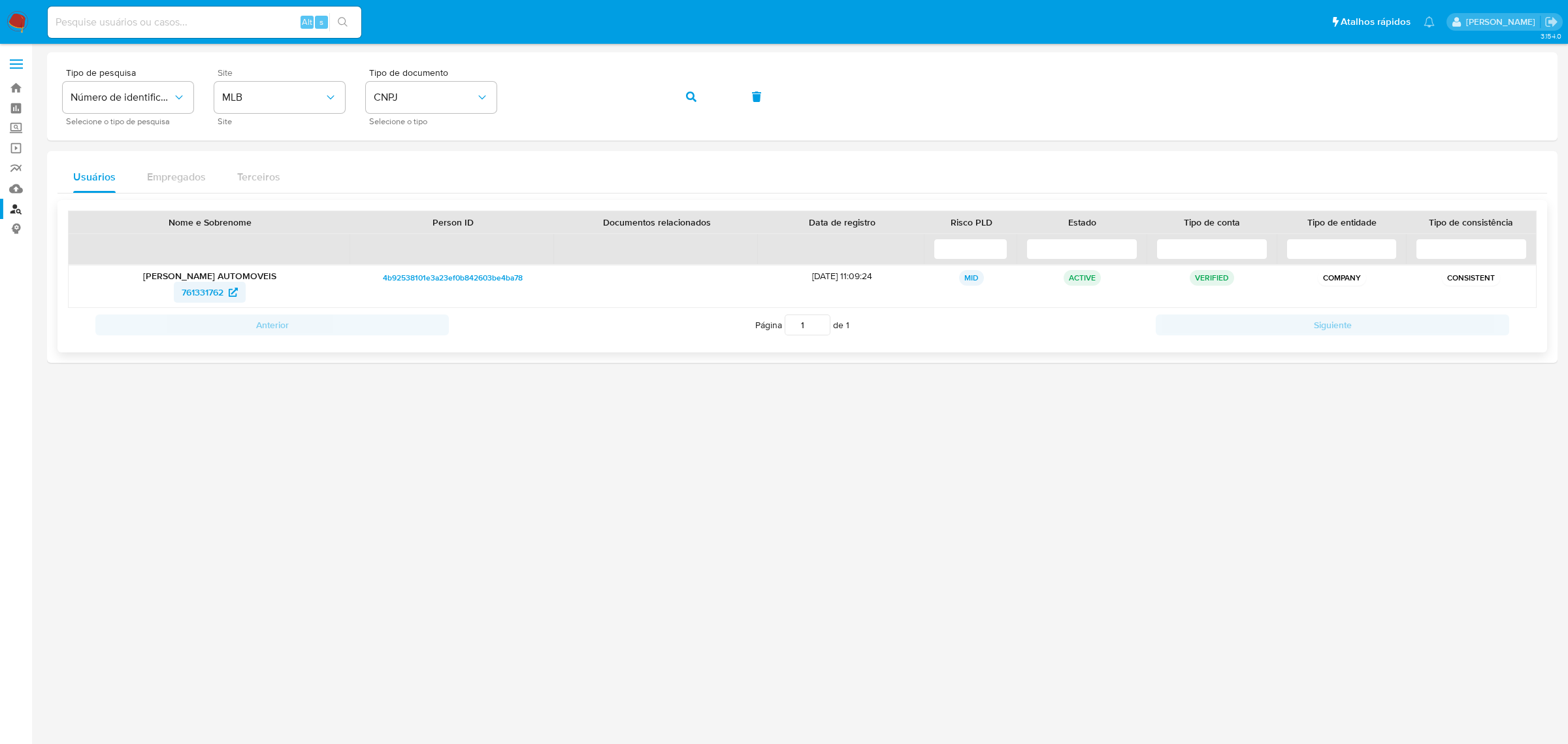
click at [210, 294] on span "761331762" at bounding box center [202, 292] width 41 height 21
click at [413, 103] on span "CNPJ" at bounding box center [425, 98] width 102 height 13
click at [413, 170] on div "CPF CPF" at bounding box center [427, 184] width 107 height 44
click at [686, 93] on icon "button" at bounding box center [691, 96] width 10 height 10
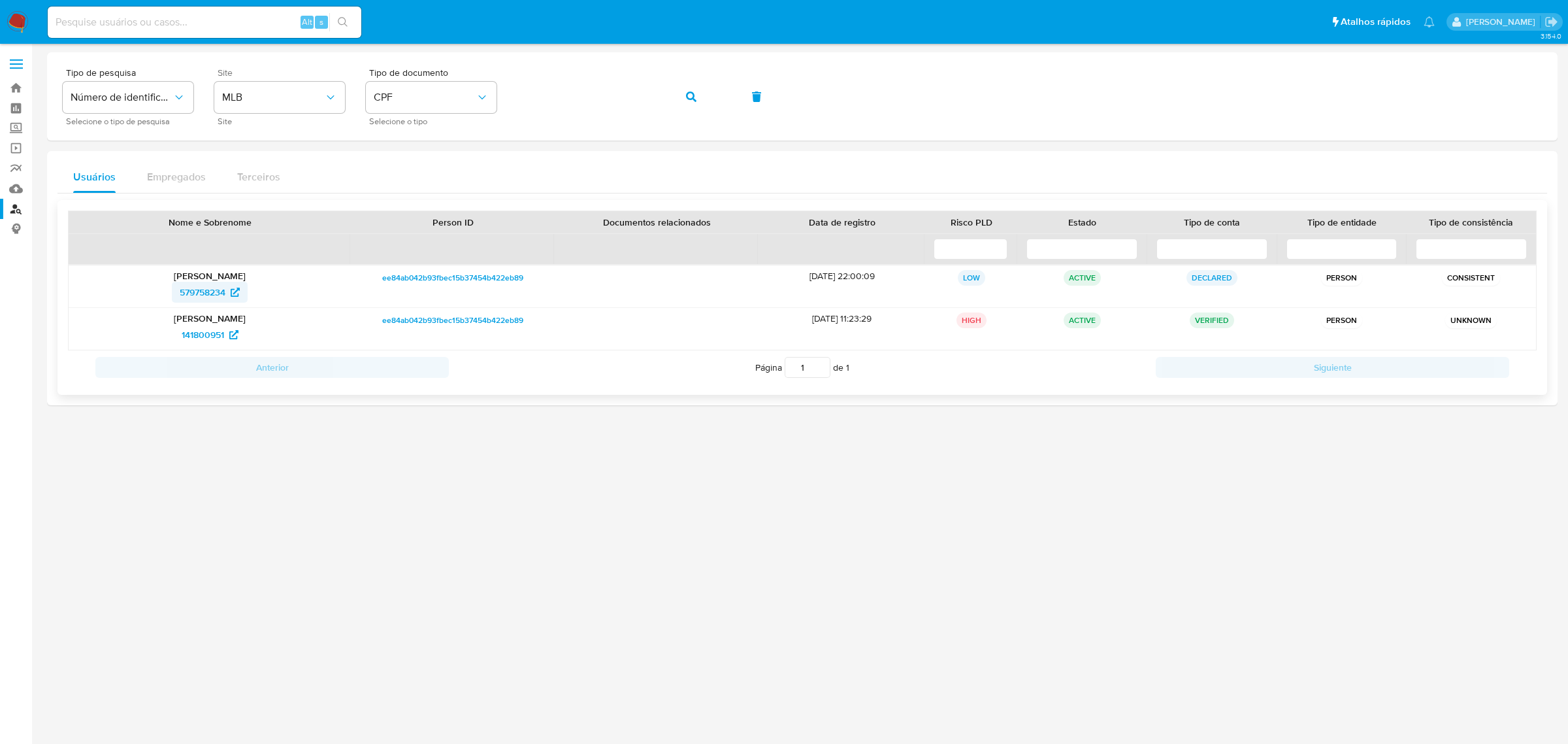
click at [208, 296] on span "579758234" at bounding box center [203, 292] width 46 height 21
click at [195, 329] on span "141800951" at bounding box center [202, 335] width 42 height 21
click at [213, 289] on span "579758234" at bounding box center [203, 292] width 46 height 21
click at [202, 333] on span "141800951" at bounding box center [202, 335] width 42 height 21
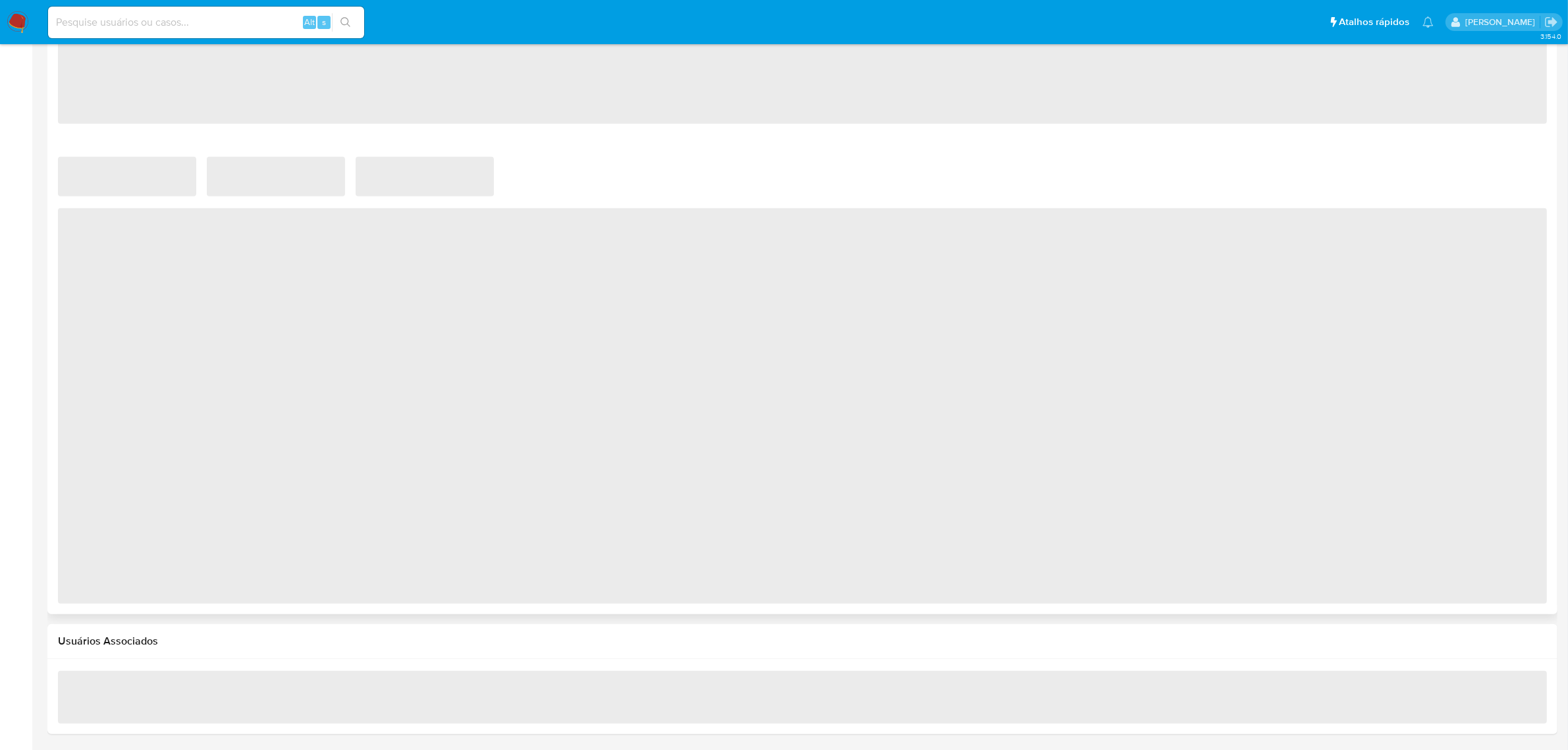
scroll to position [759, 0]
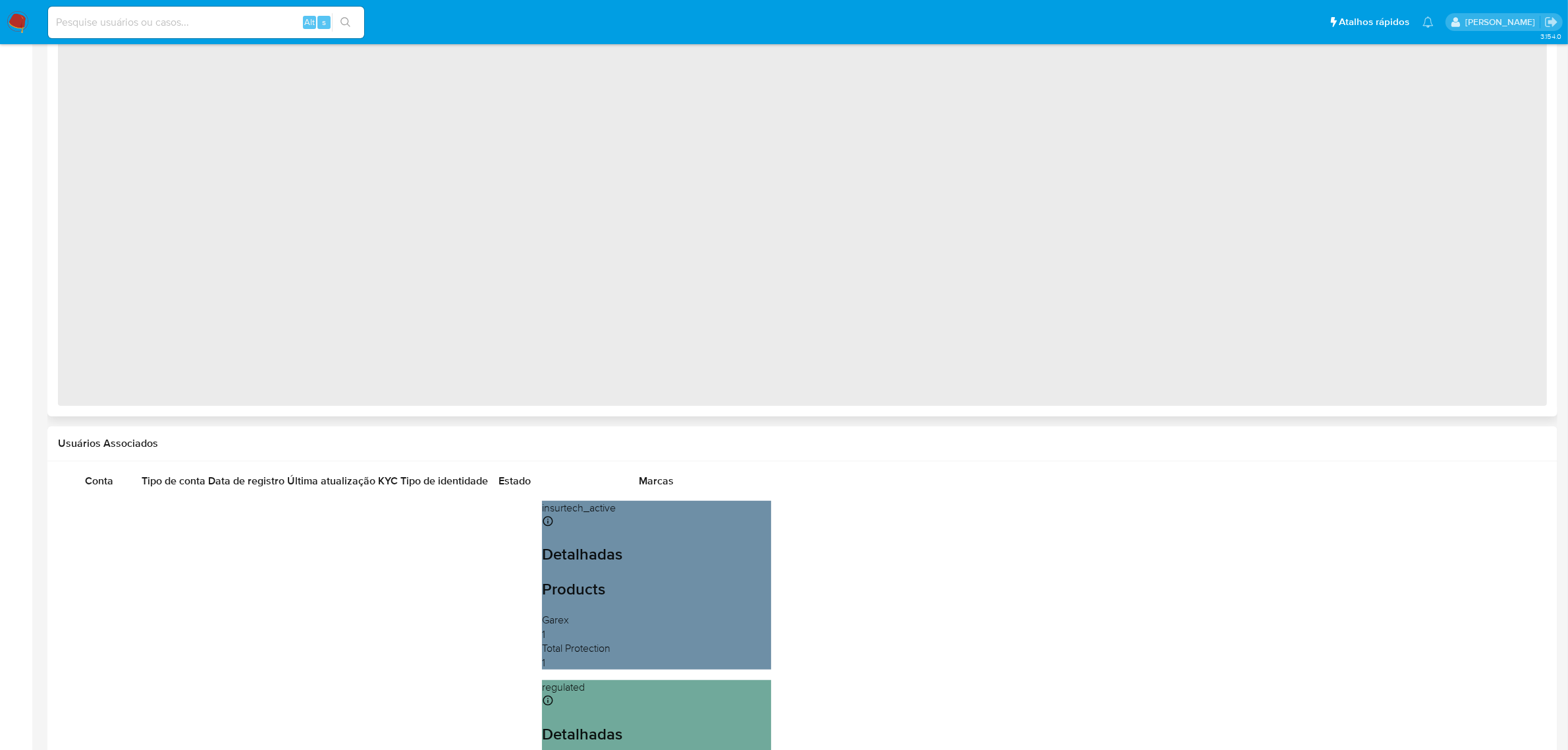
select select "10"
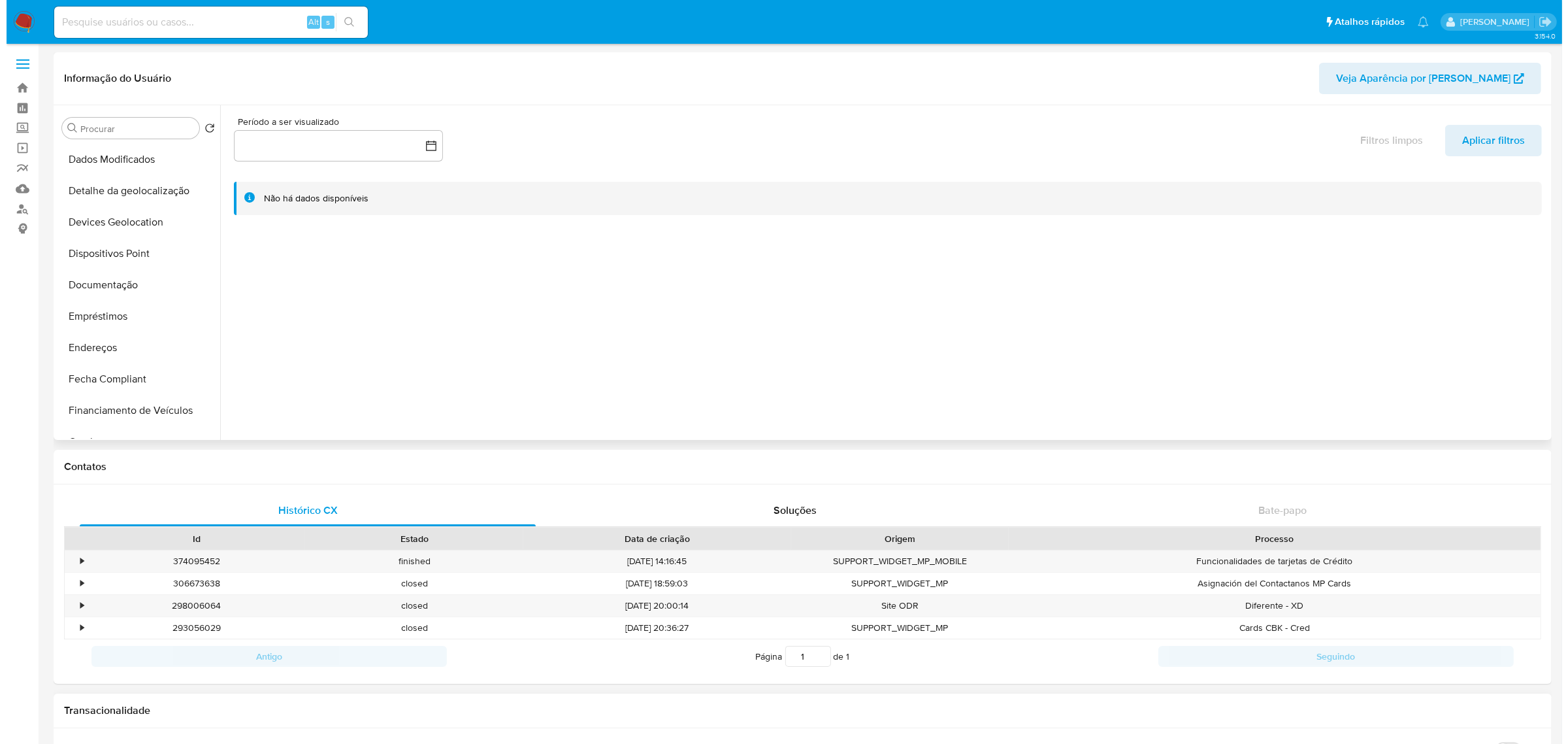
scroll to position [327, 0]
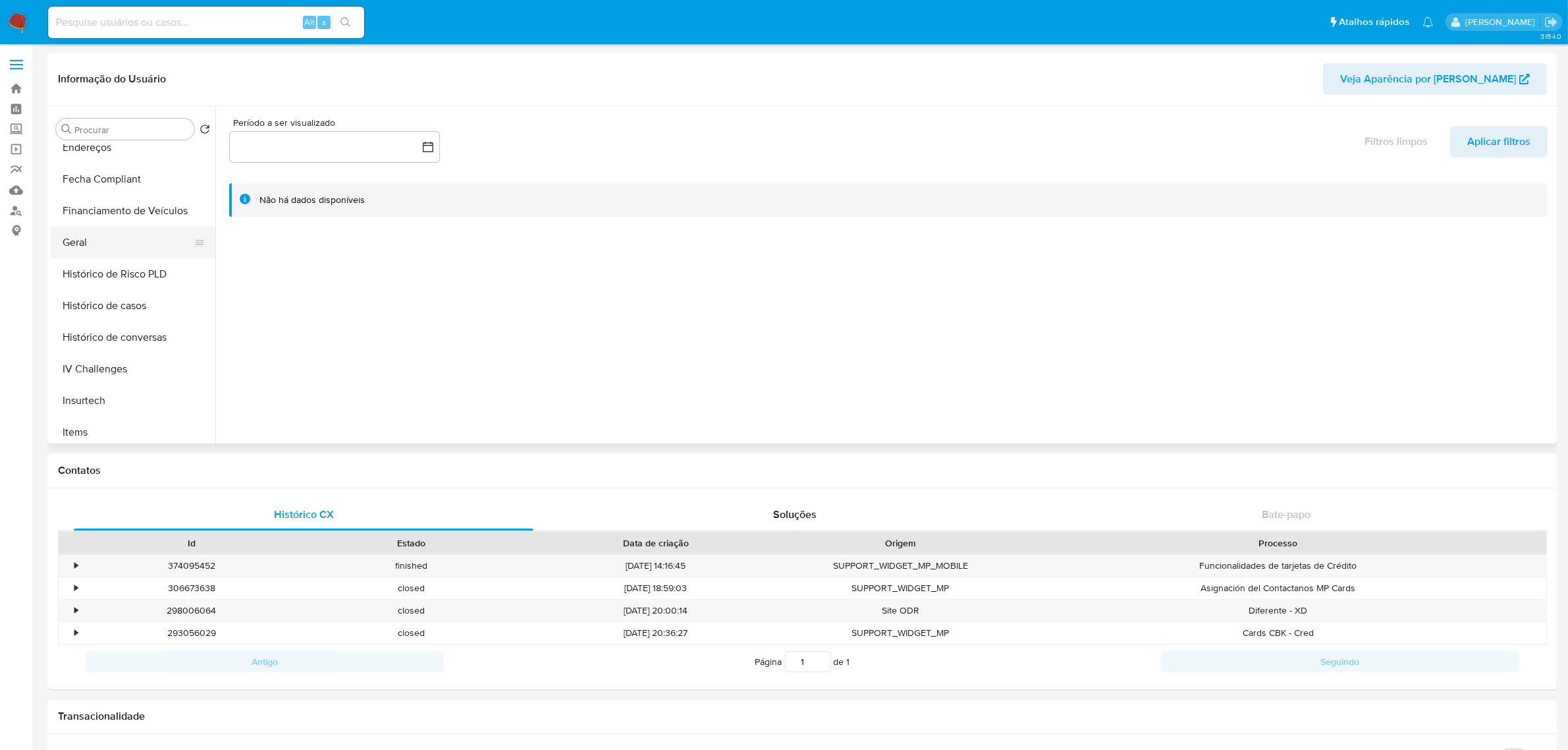
click at [116, 247] on button "Geral" at bounding box center [128, 242] width 154 height 31
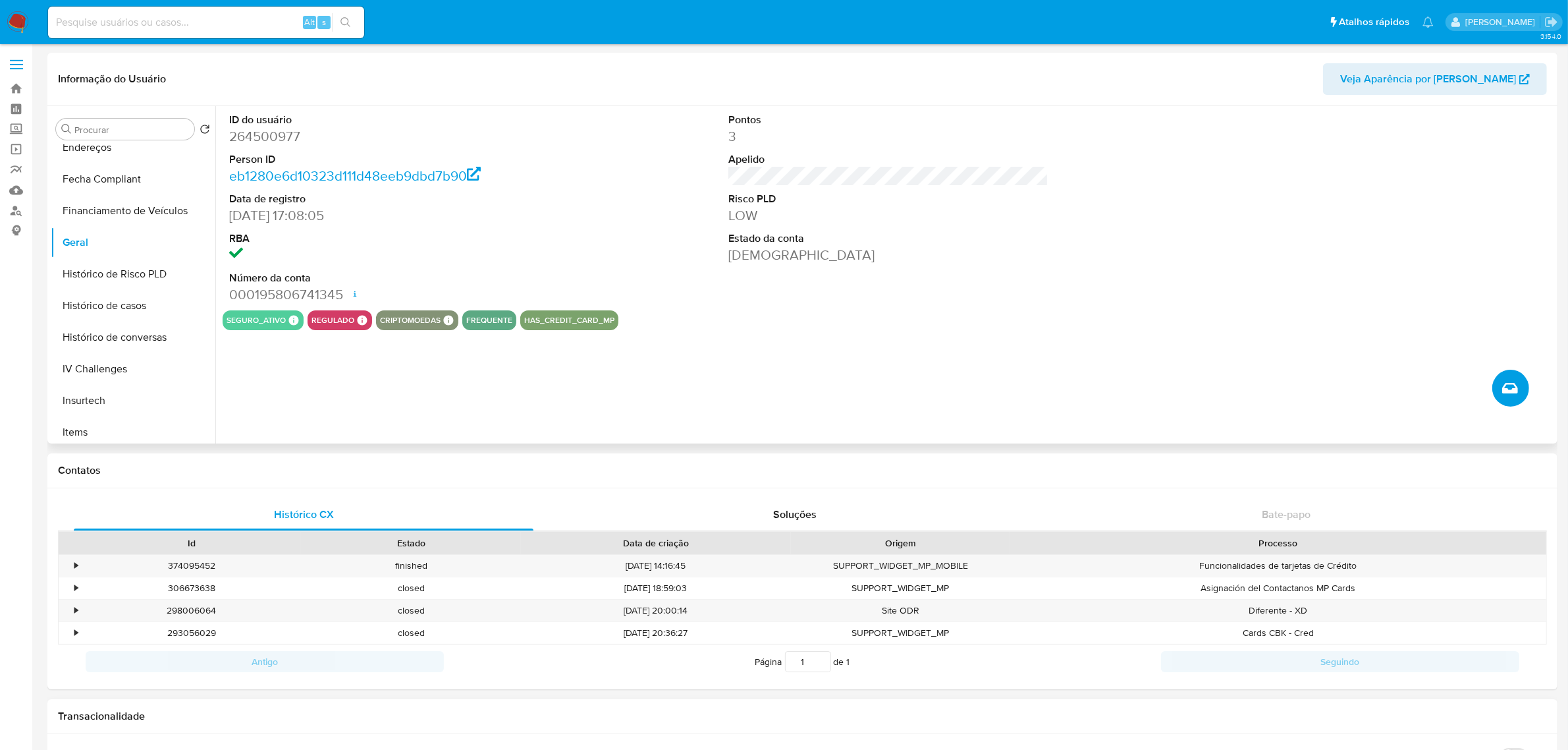
click at [1499, 374] on button "Criar caso manual" at bounding box center [1511, 388] width 37 height 37
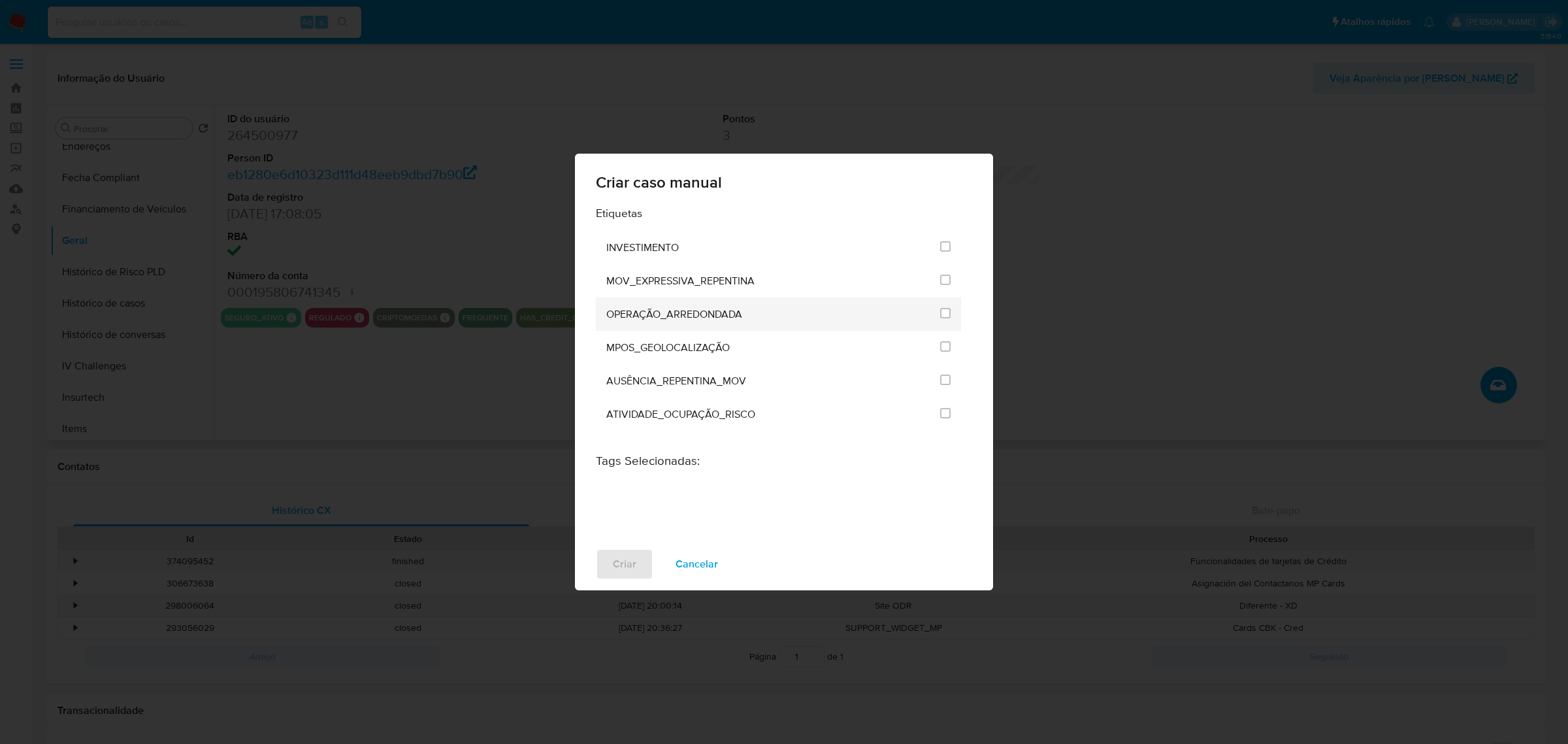
scroll to position [3887, 0]
click at [940, 316] on input "3299" at bounding box center [945, 321] width 10 height 10
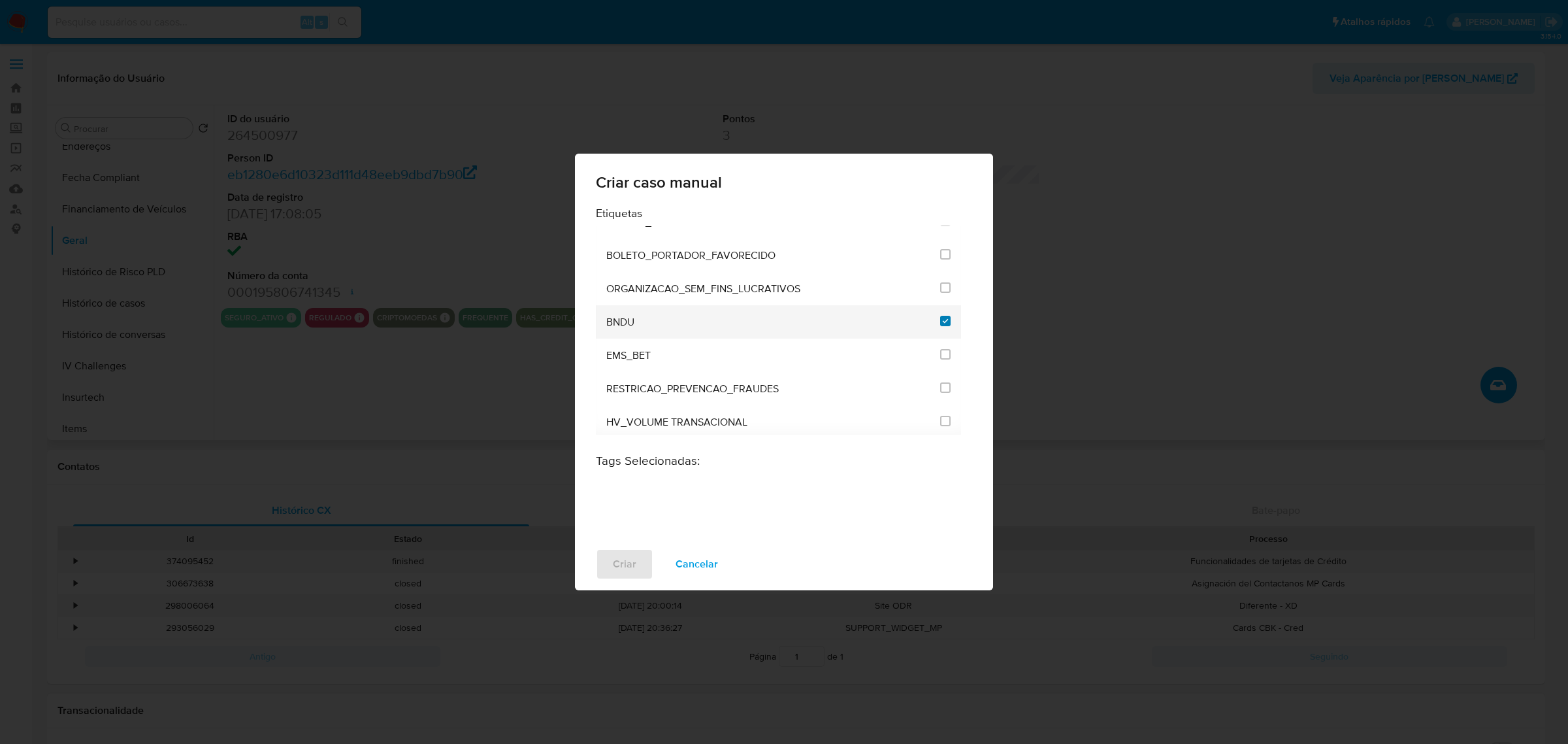
checkbox input "true"
click at [637, 569] on button "Criar" at bounding box center [624, 564] width 58 height 31
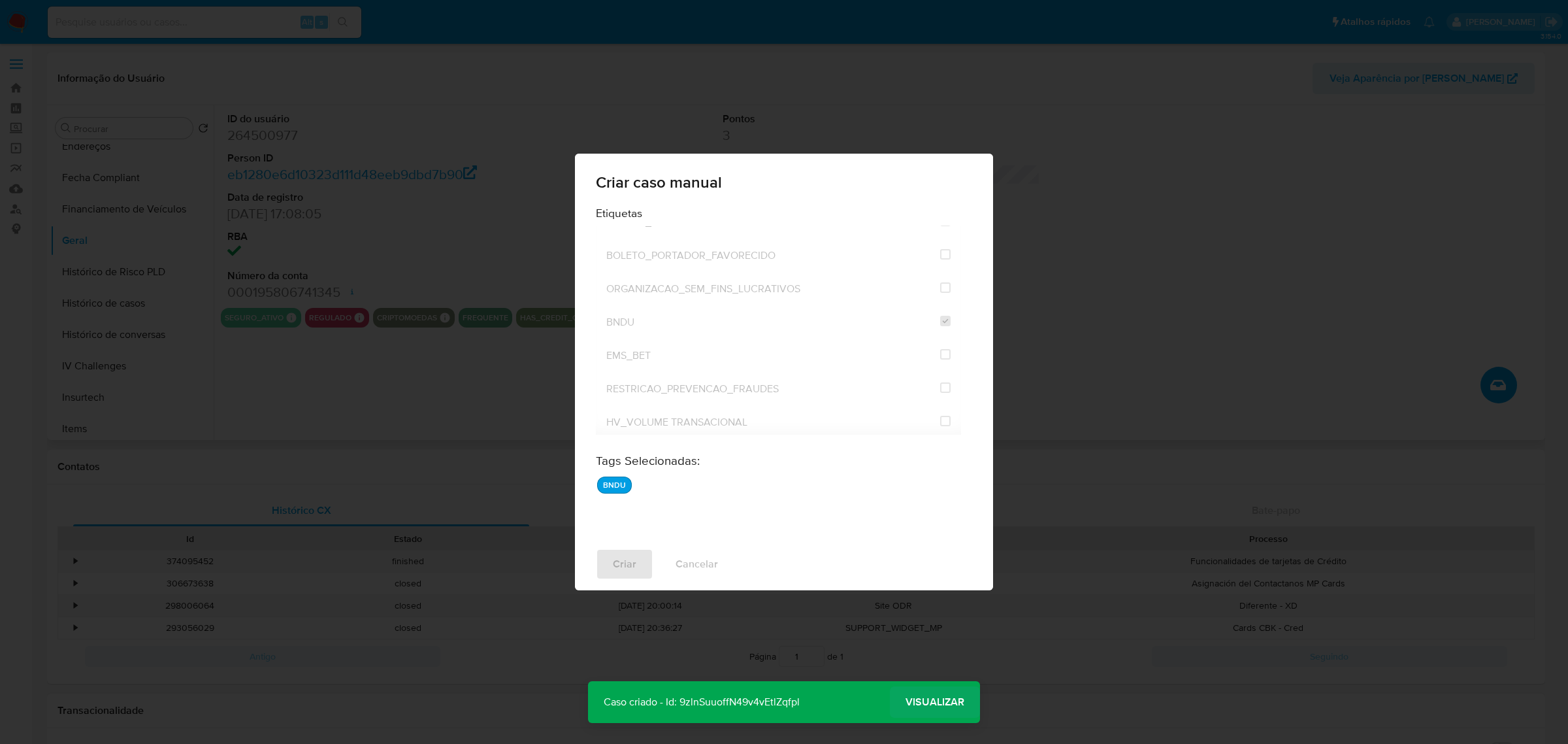
click at [928, 702] on span "Visualizar" at bounding box center [935, 702] width 59 height 0
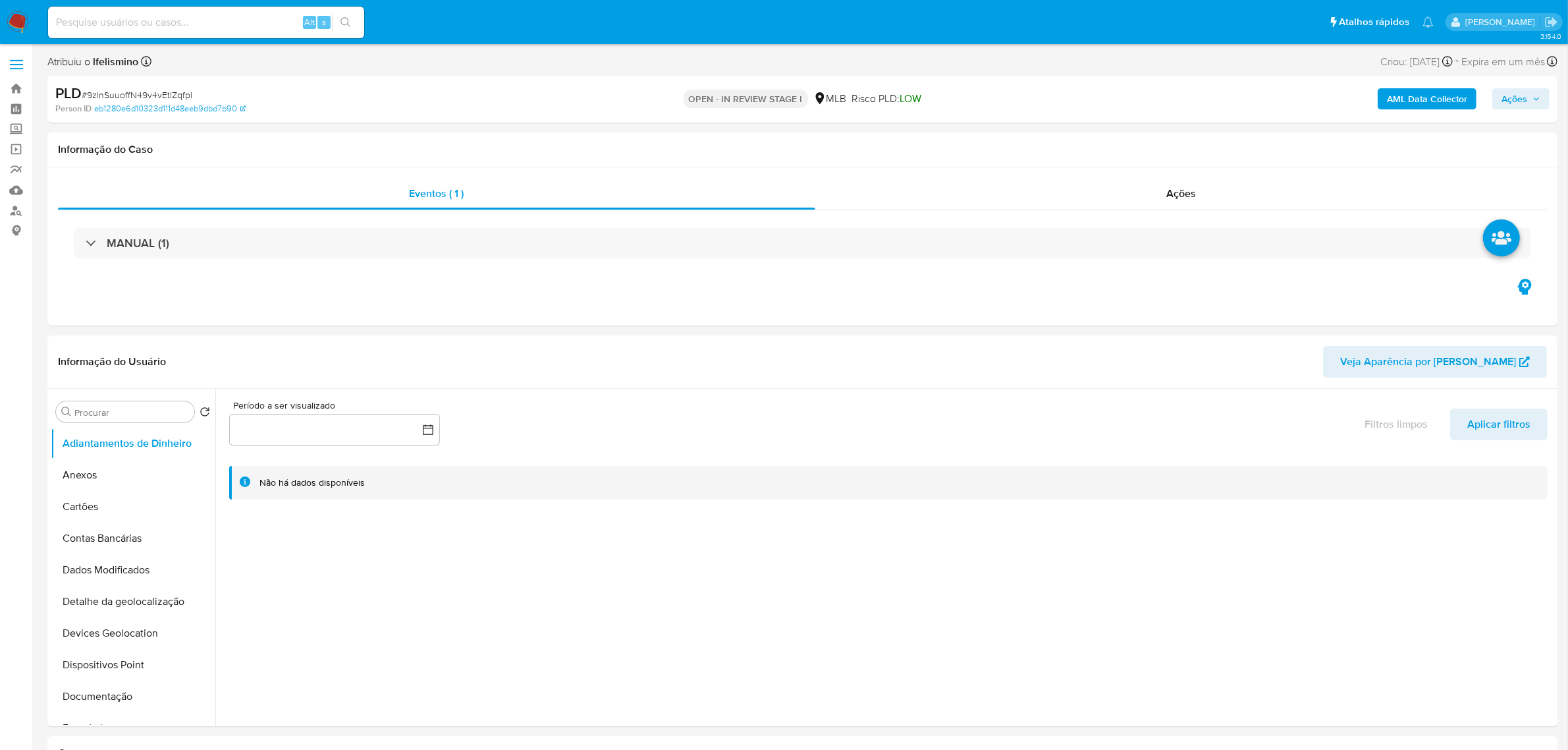
select select "10"
click at [172, 88] on span "# 9zlnSuuoffN49v4vEtlZqfpl" at bounding box center [137, 95] width 111 height 13
copy span "9zlnSuuoffN49v4vEtlZqfpl"
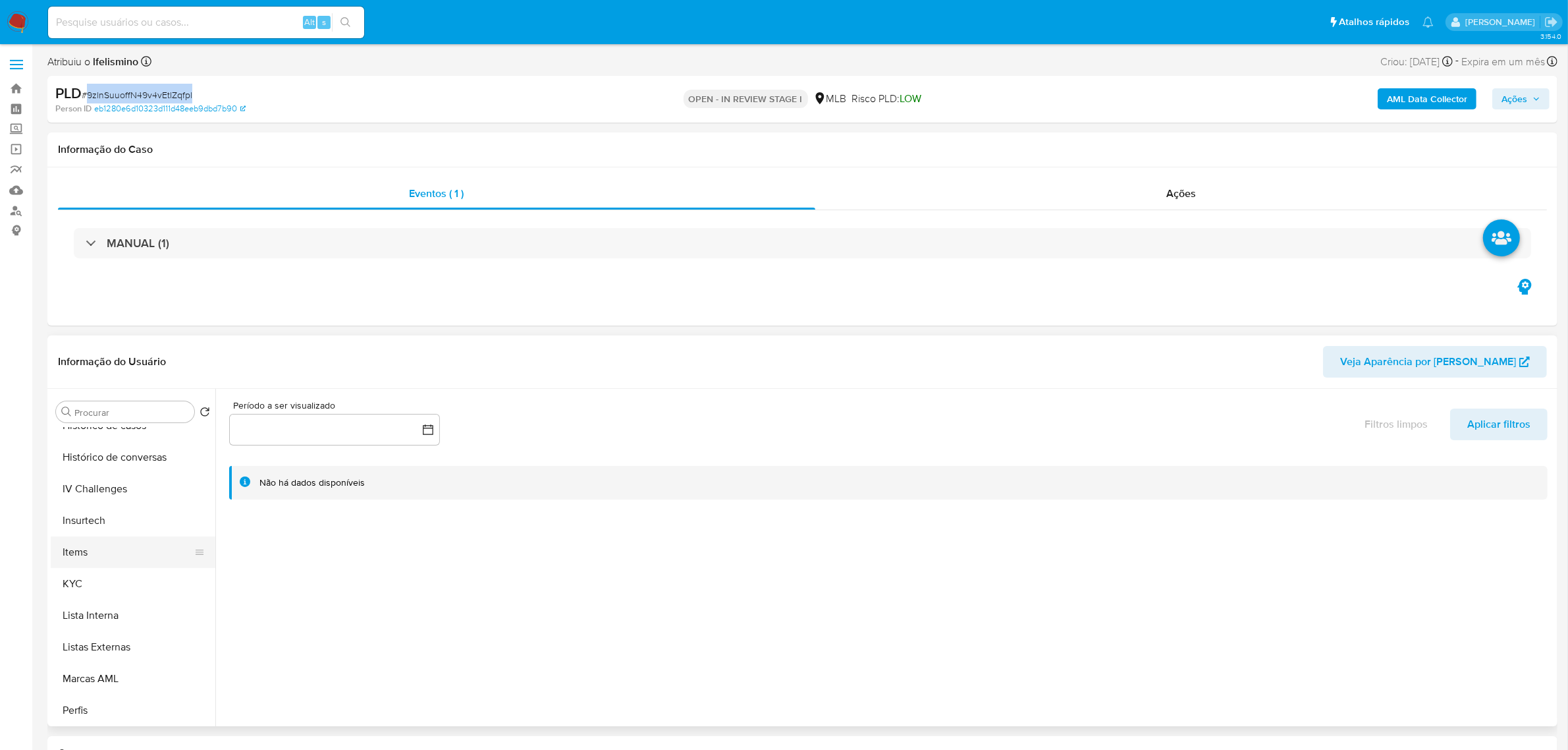
scroll to position [495, 0]
click at [97, 607] on button "Lista Interna" at bounding box center [128, 613] width 154 height 31
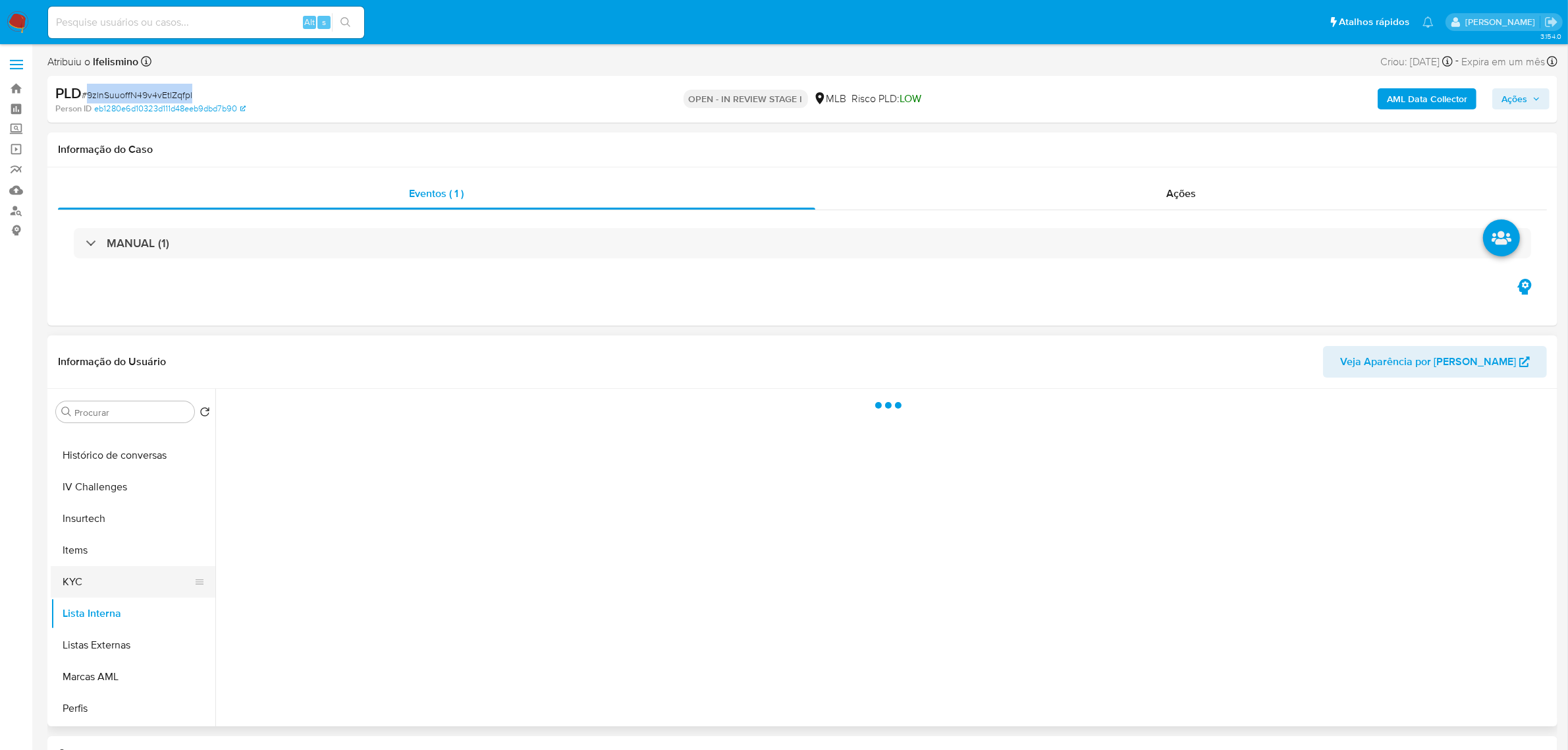
click at [99, 568] on button "KYC" at bounding box center [128, 582] width 154 height 31
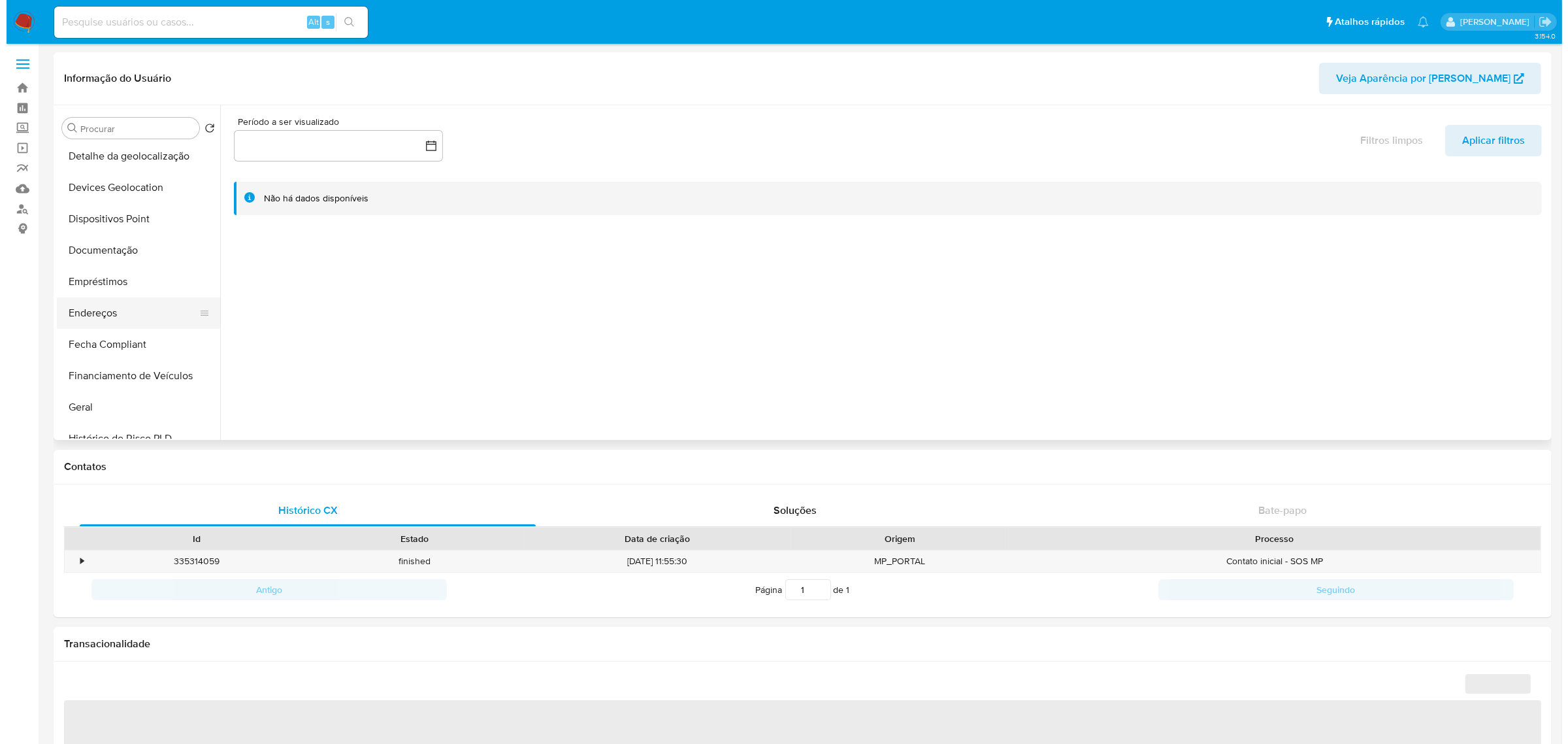
scroll to position [164, 0]
select select "10"
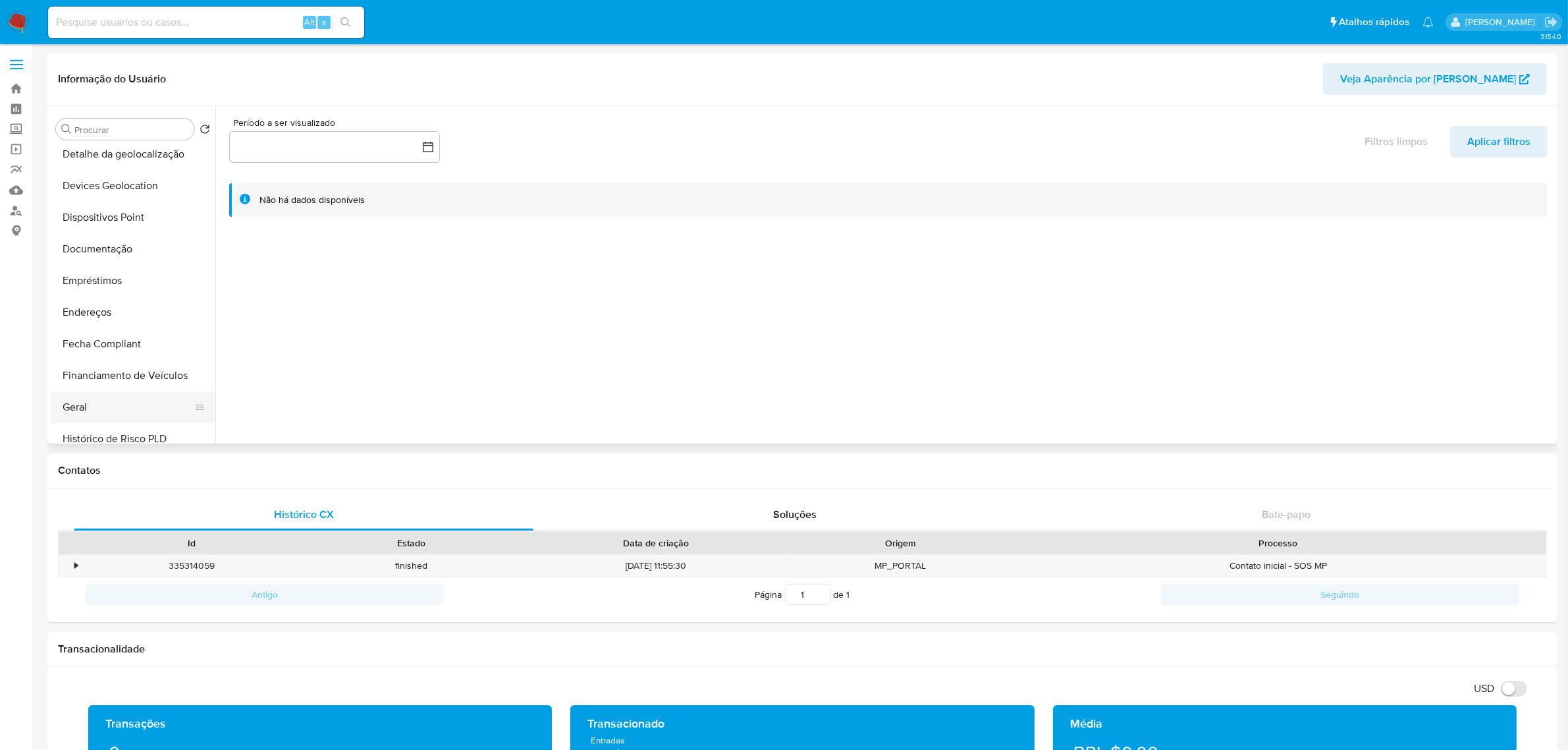
click at [102, 417] on button "Geral" at bounding box center [128, 407] width 154 height 31
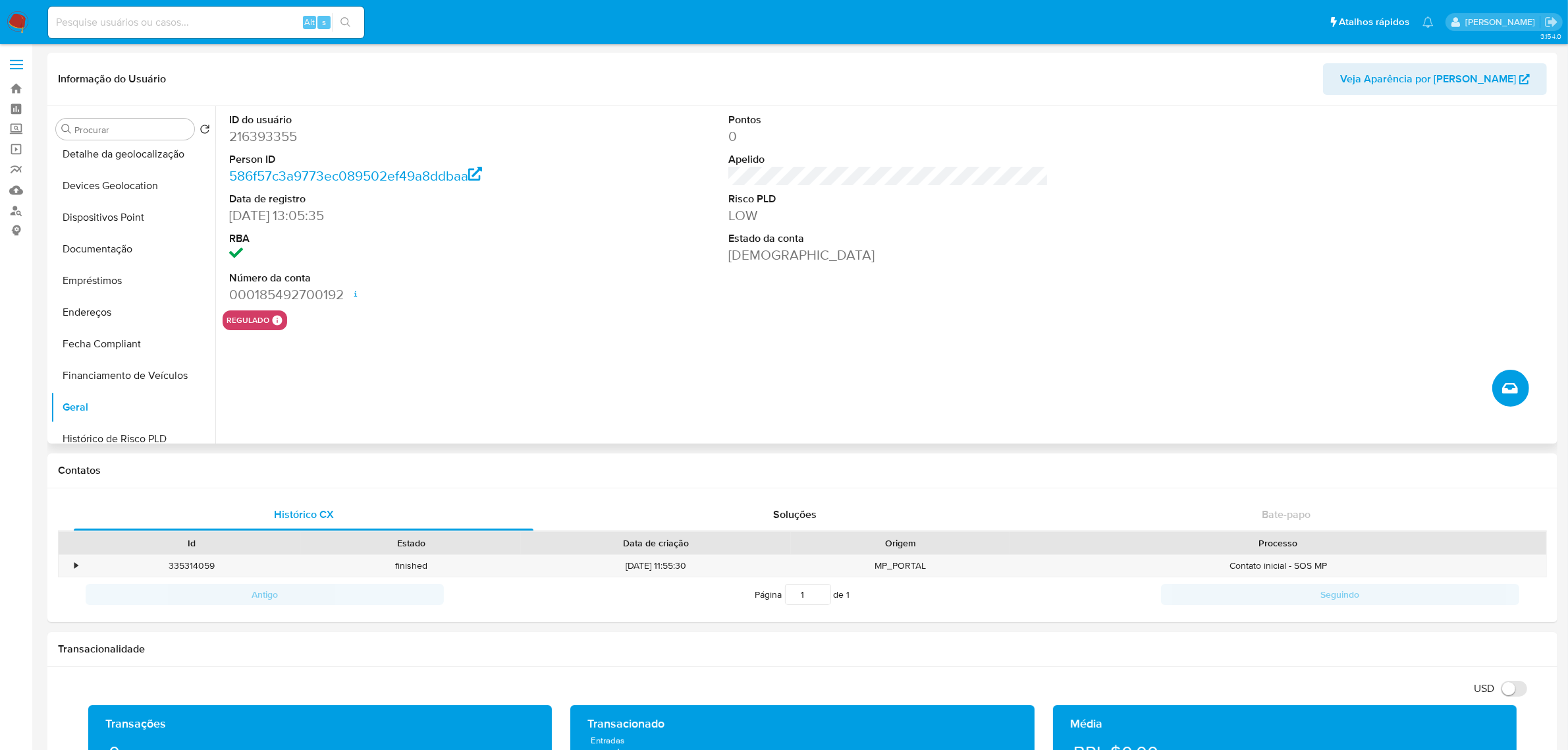
click at [1509, 399] on button "Criar caso manual" at bounding box center [1511, 388] width 37 height 37
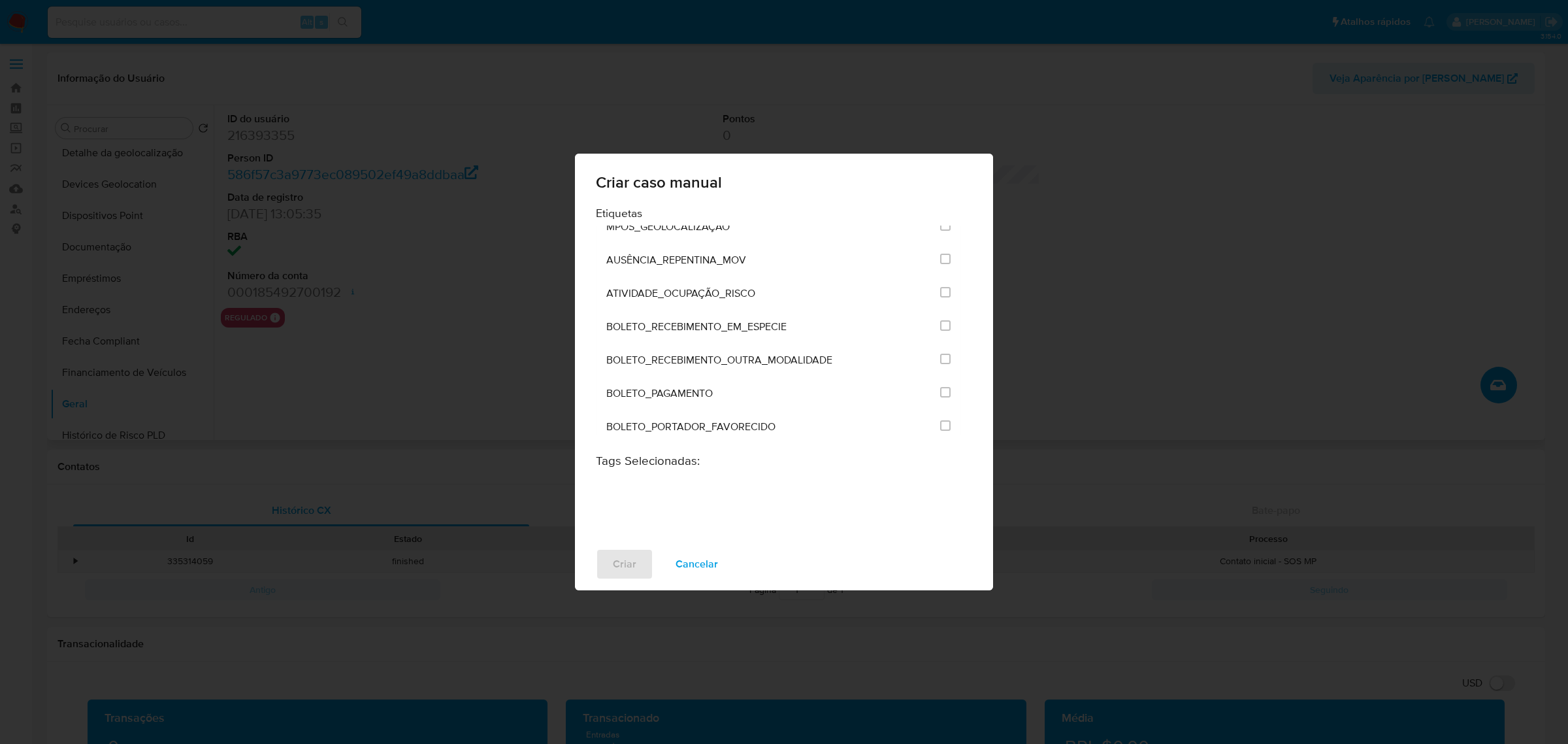
scroll to position [3887, 0]
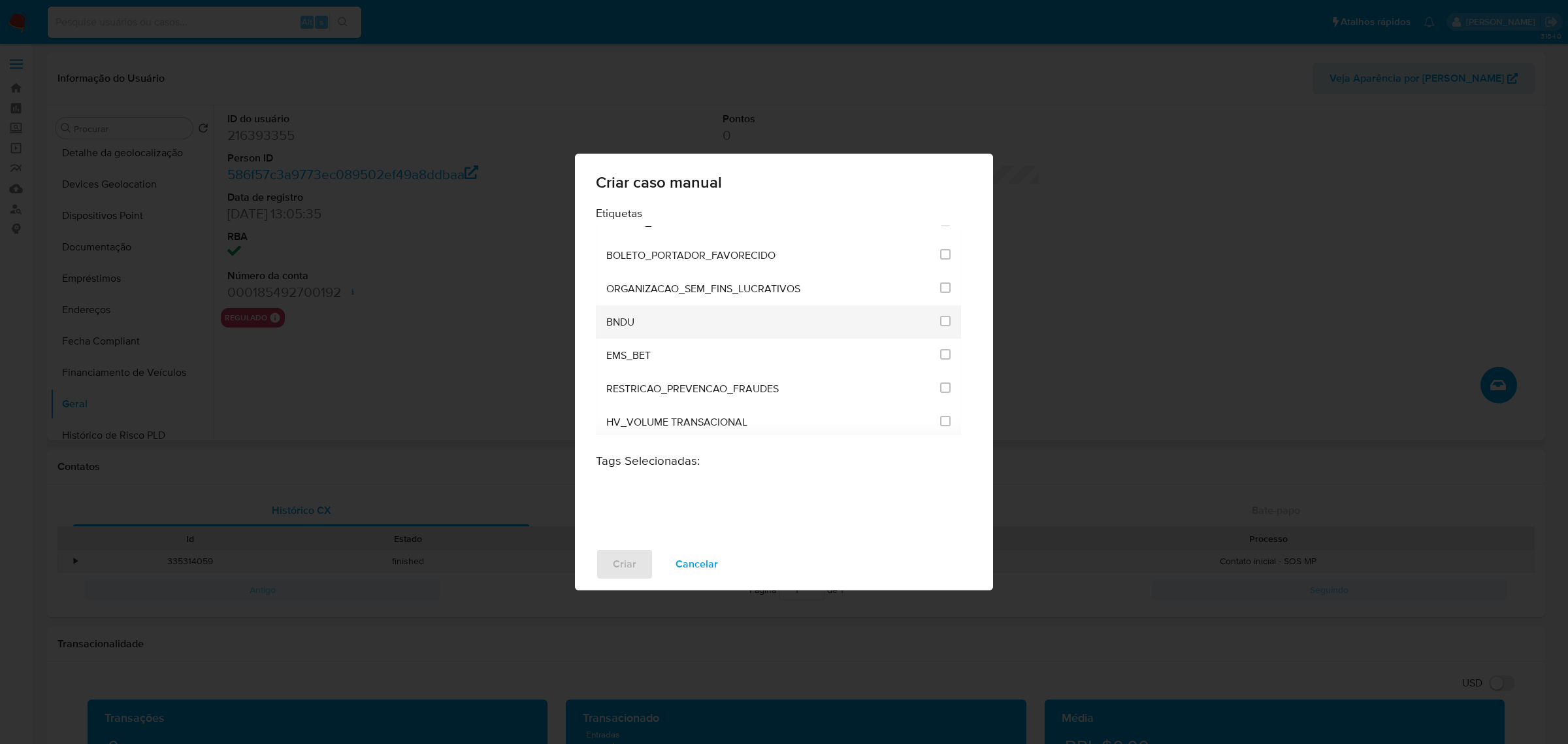
click at [663, 324] on div "BNDU" at bounding box center [770, 322] width 326 height 33
click at [940, 316] on input "3299" at bounding box center [945, 321] width 10 height 10
checkbox input "true"
click at [649, 568] on button "Criar" at bounding box center [624, 564] width 58 height 31
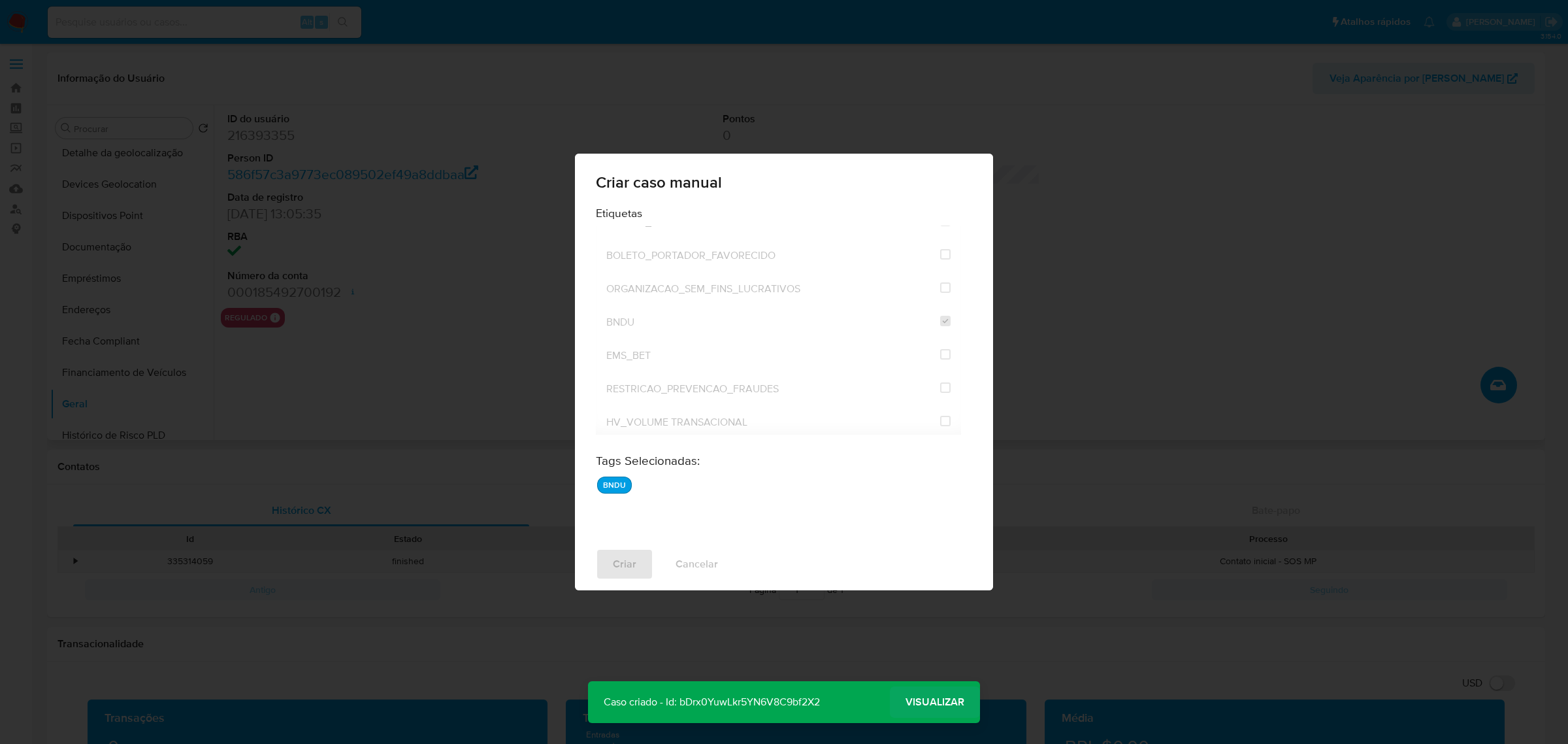
click at [944, 702] on span "Visualizar" at bounding box center [935, 702] width 59 height 0
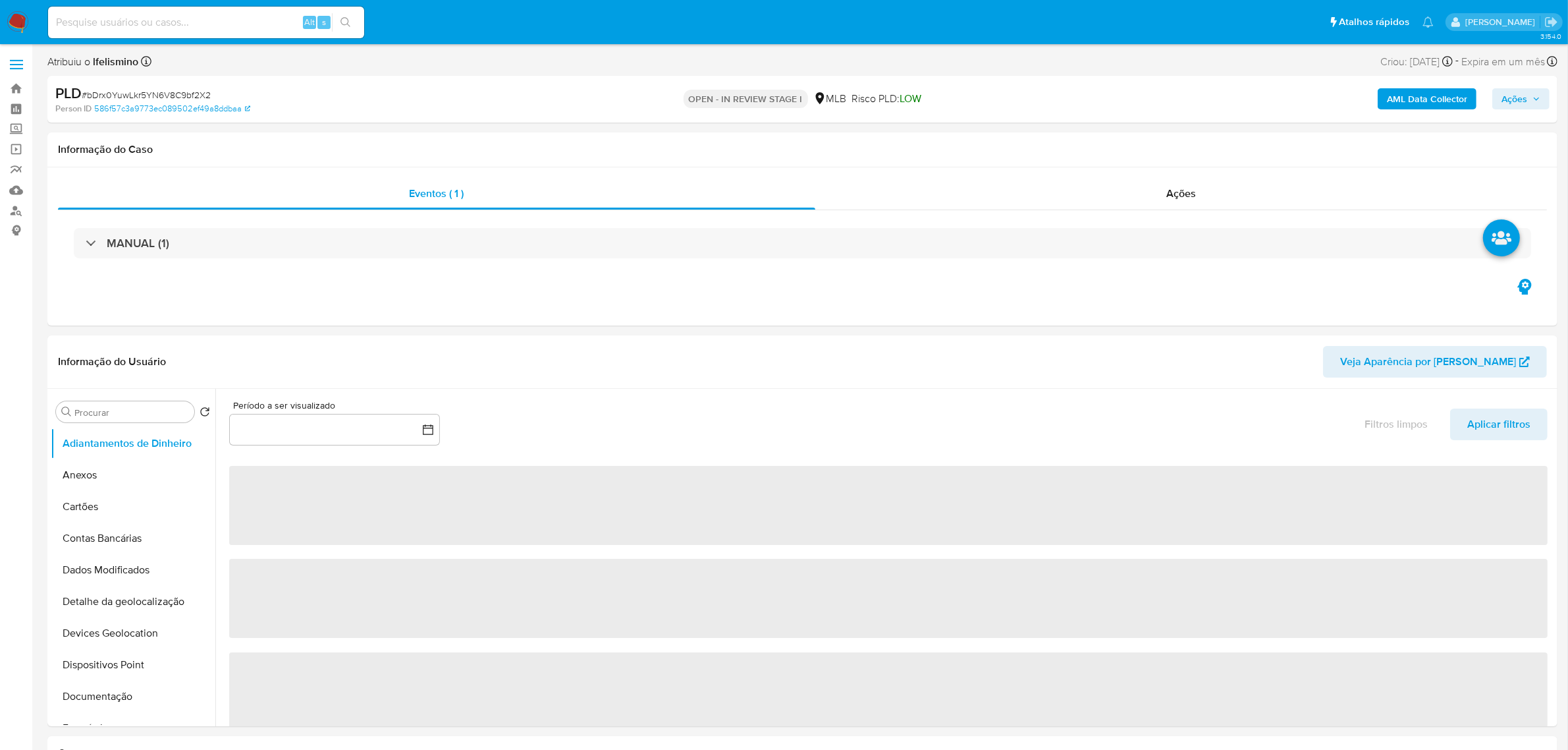
select select "10"
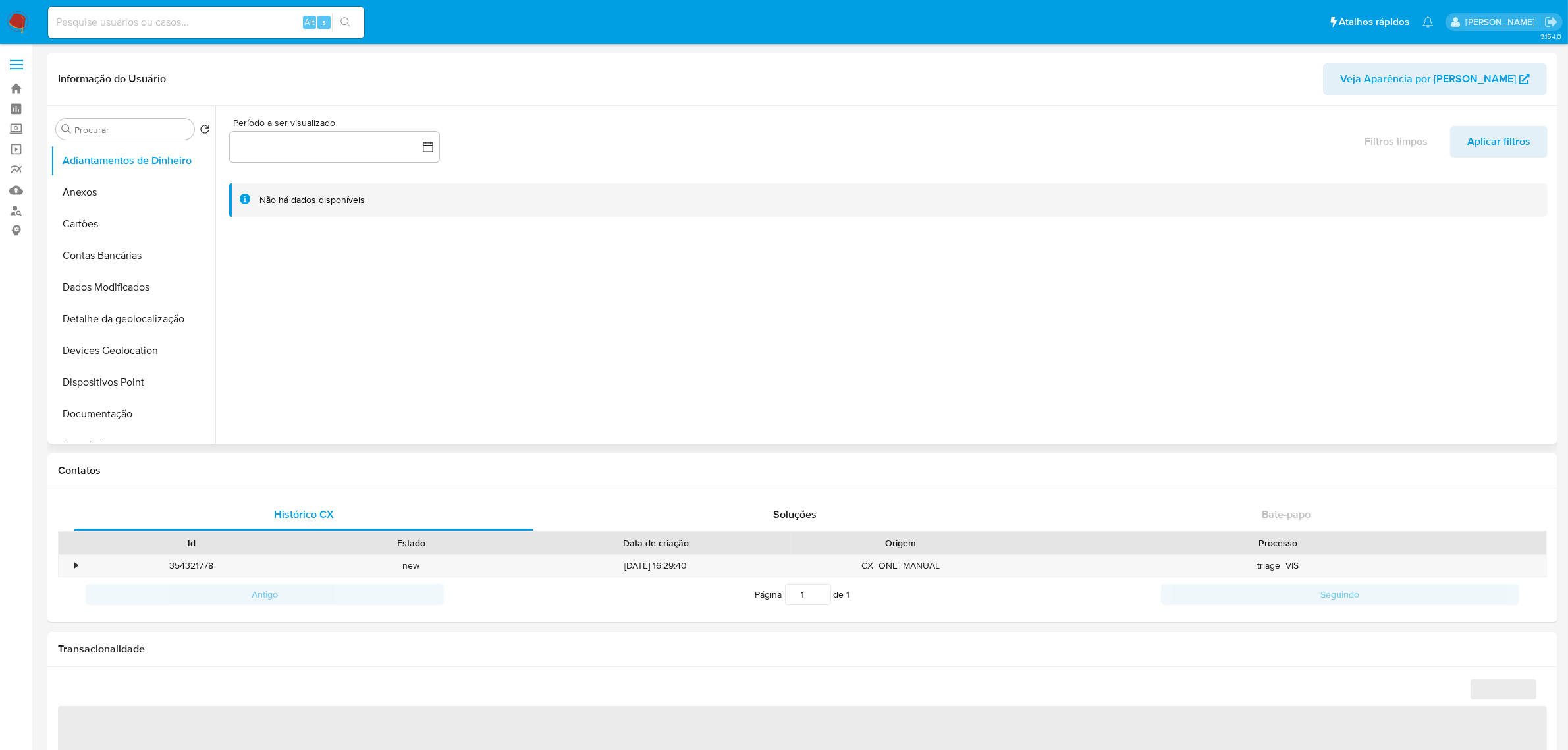
select select "10"
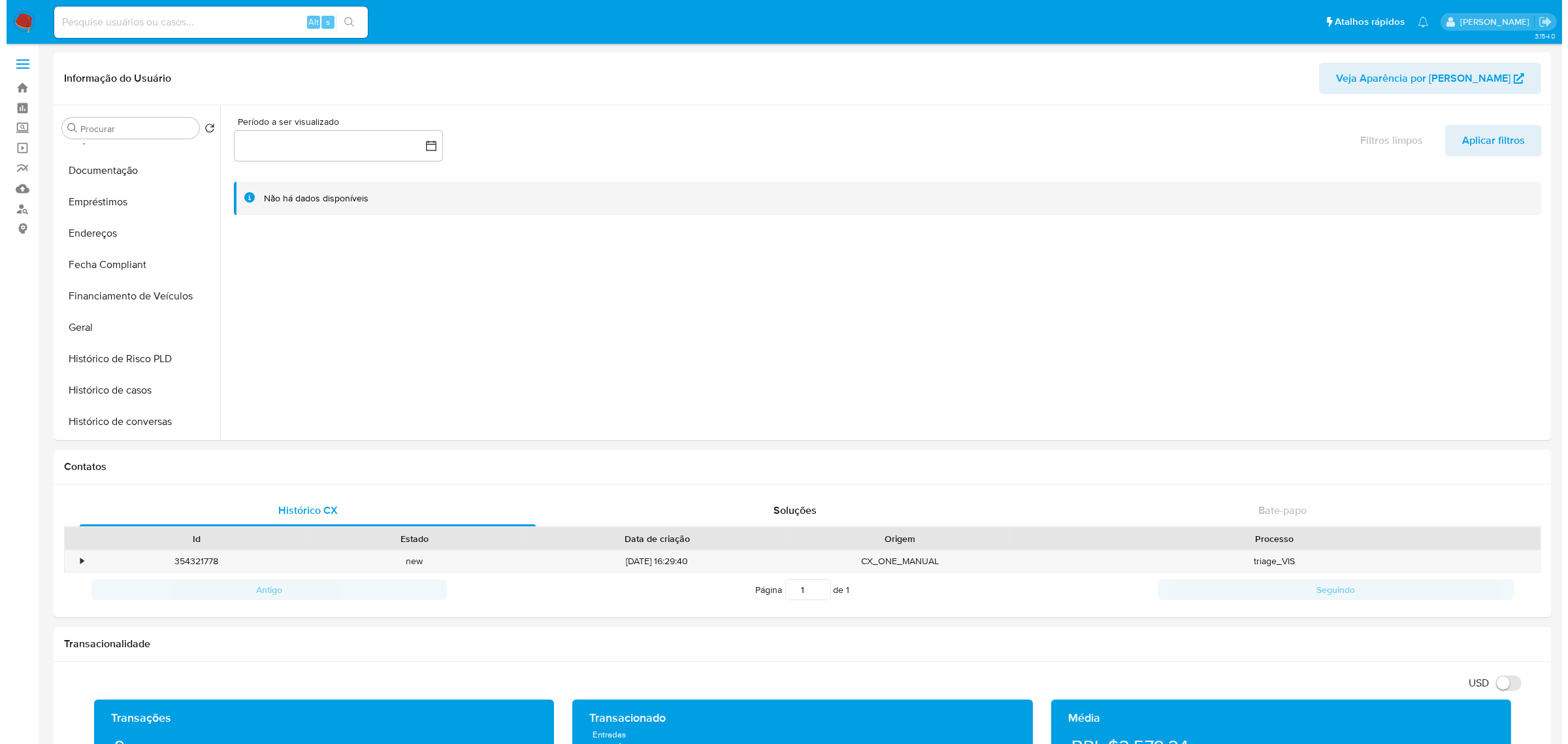
scroll to position [245, 0]
click at [126, 302] on button "Financiamento de Veículos" at bounding box center [127, 290] width 153 height 31
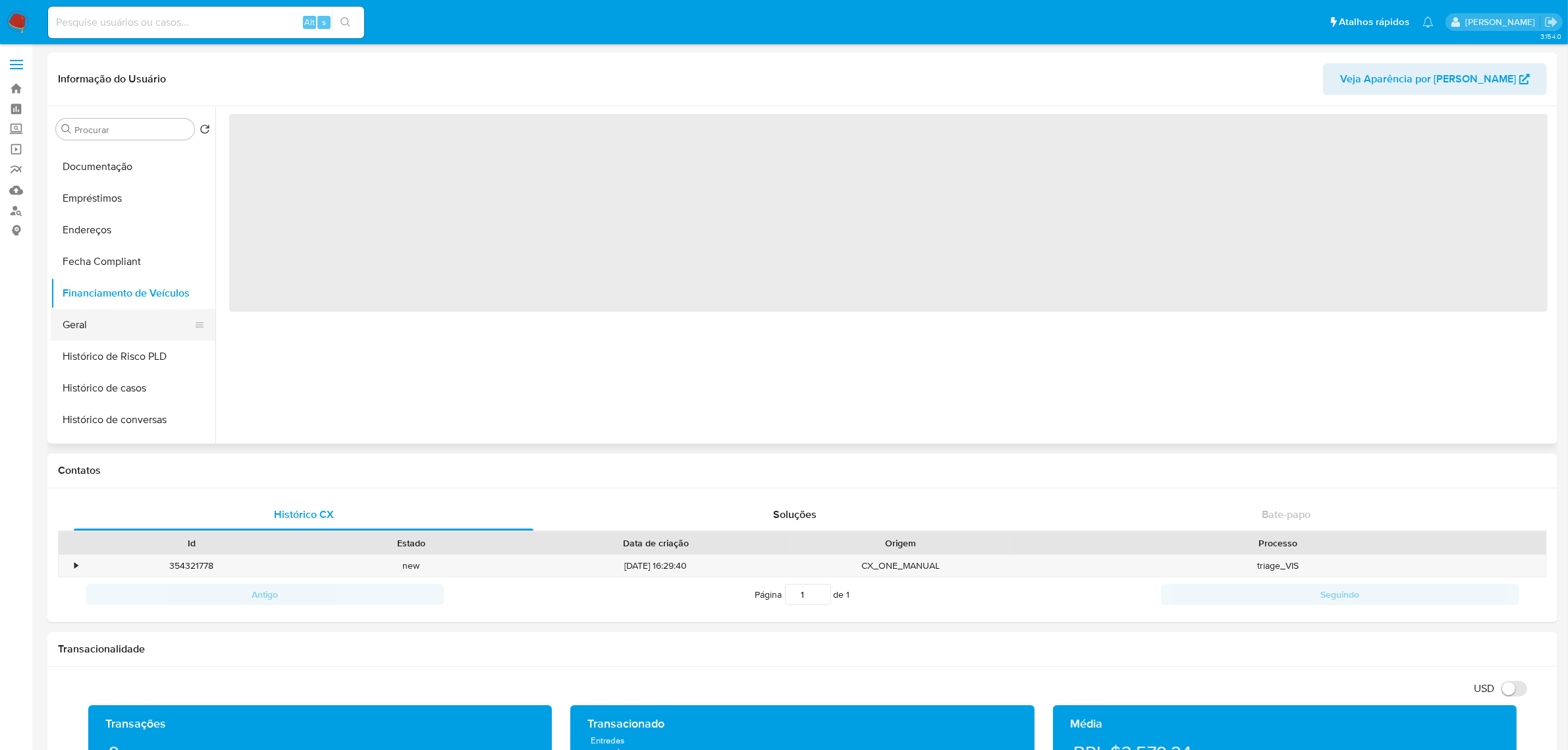
click at [113, 318] on button "Geral" at bounding box center [128, 325] width 154 height 31
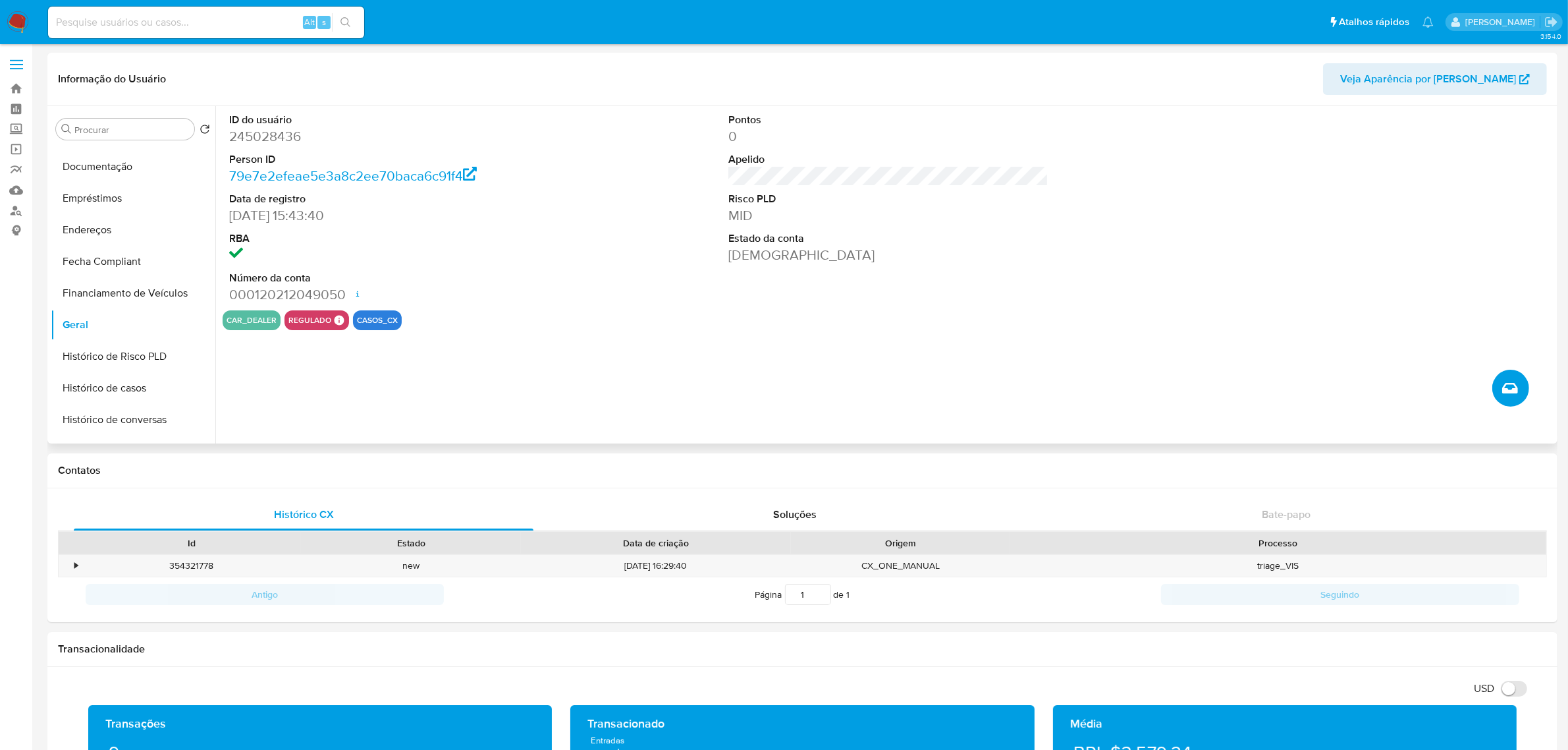
click at [1496, 383] on button "Criar caso manual" at bounding box center [1511, 388] width 37 height 37
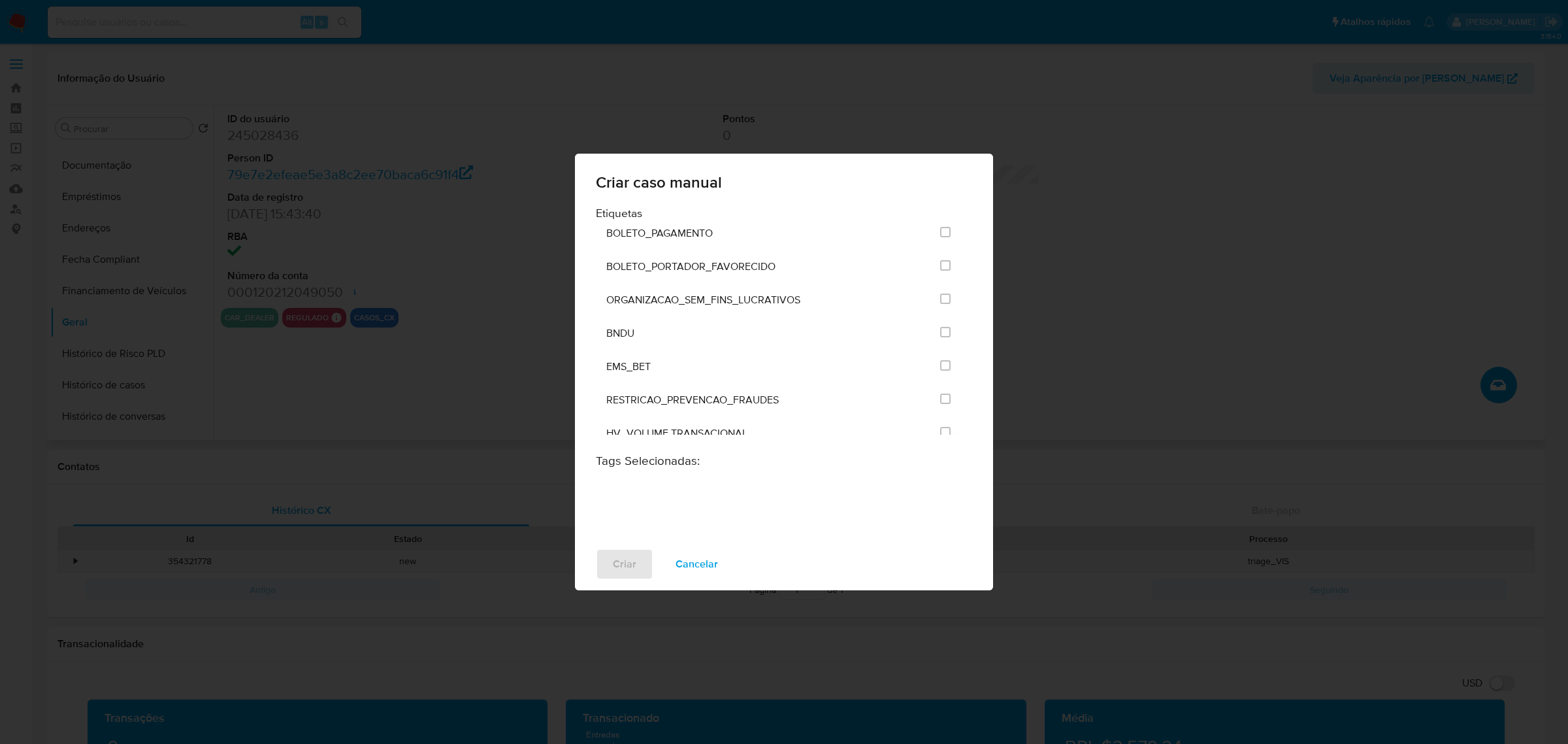
scroll to position [3887, 0]
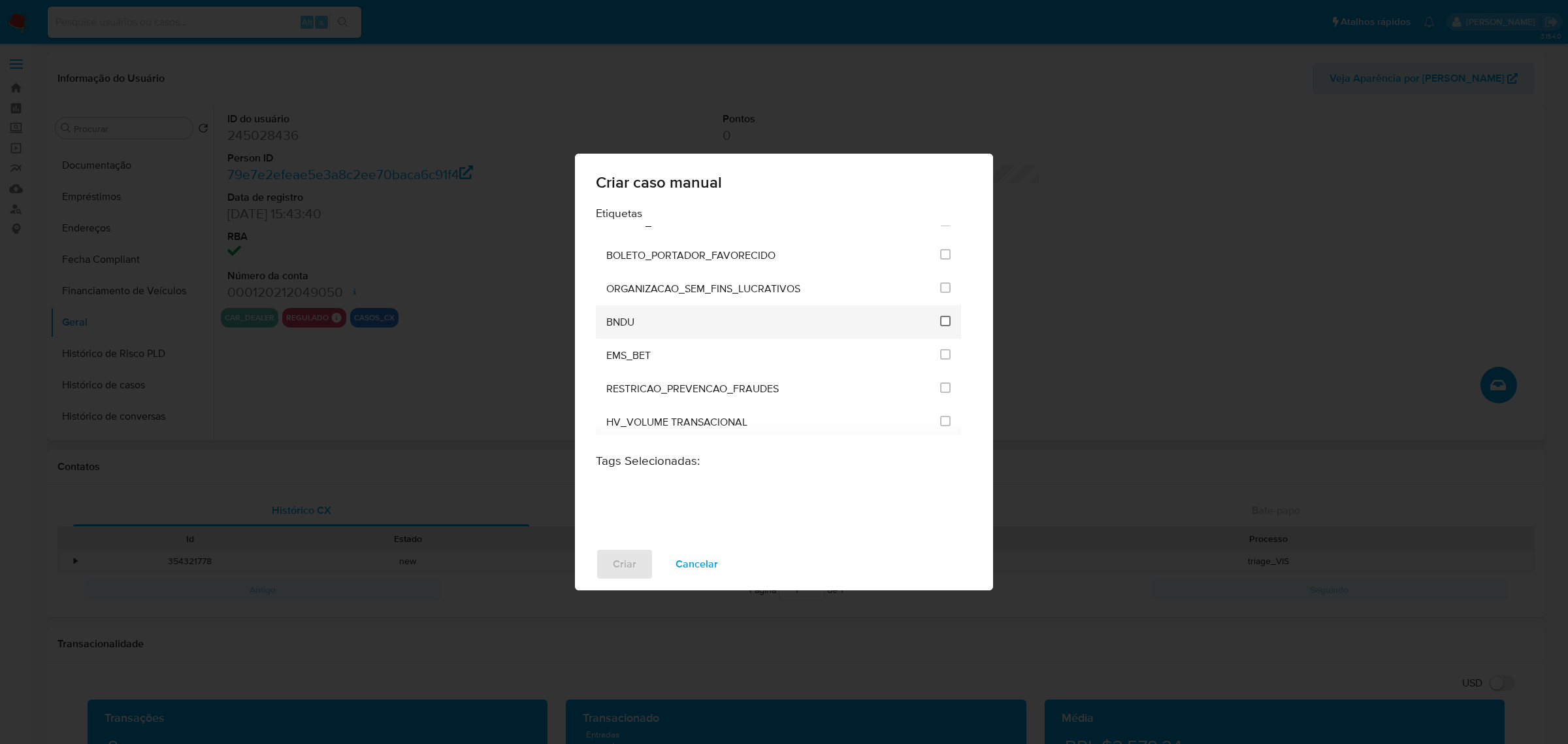
click at [940, 316] on input "3299" at bounding box center [945, 321] width 10 height 10
checkbox input "true"
click at [607, 564] on button "Criar" at bounding box center [624, 564] width 58 height 31
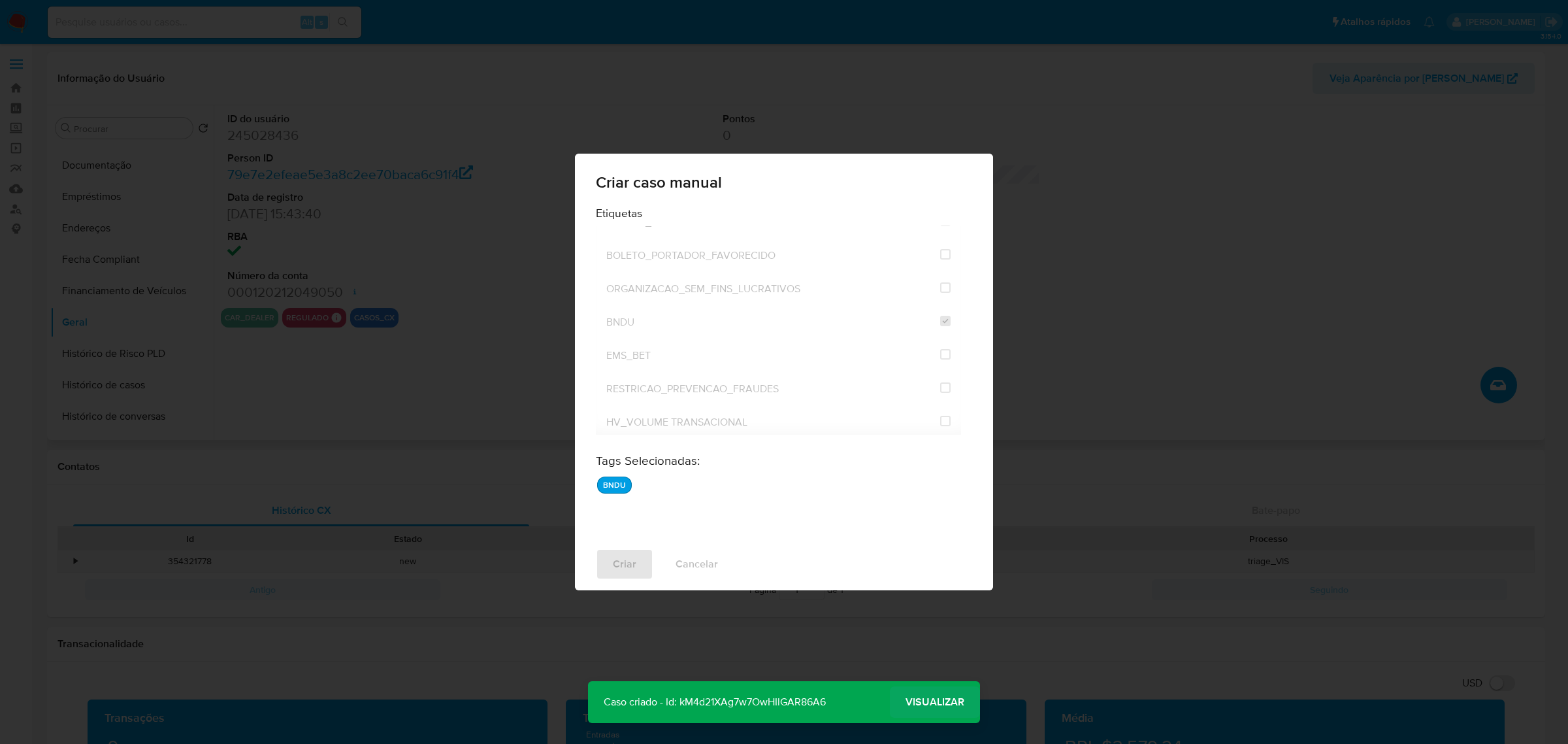
click at [952, 702] on span "Visualizar" at bounding box center [935, 702] width 59 height 0
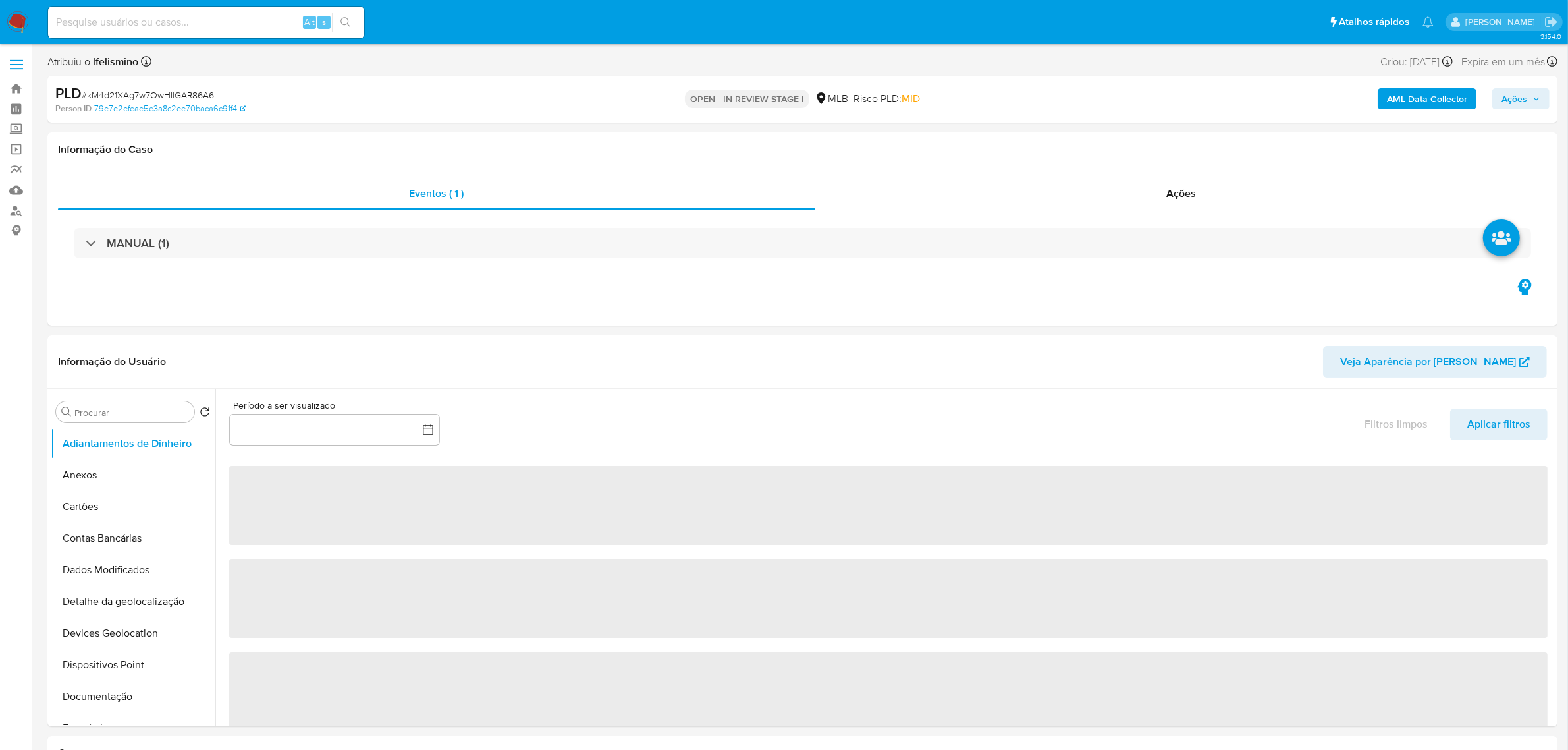
select select "10"
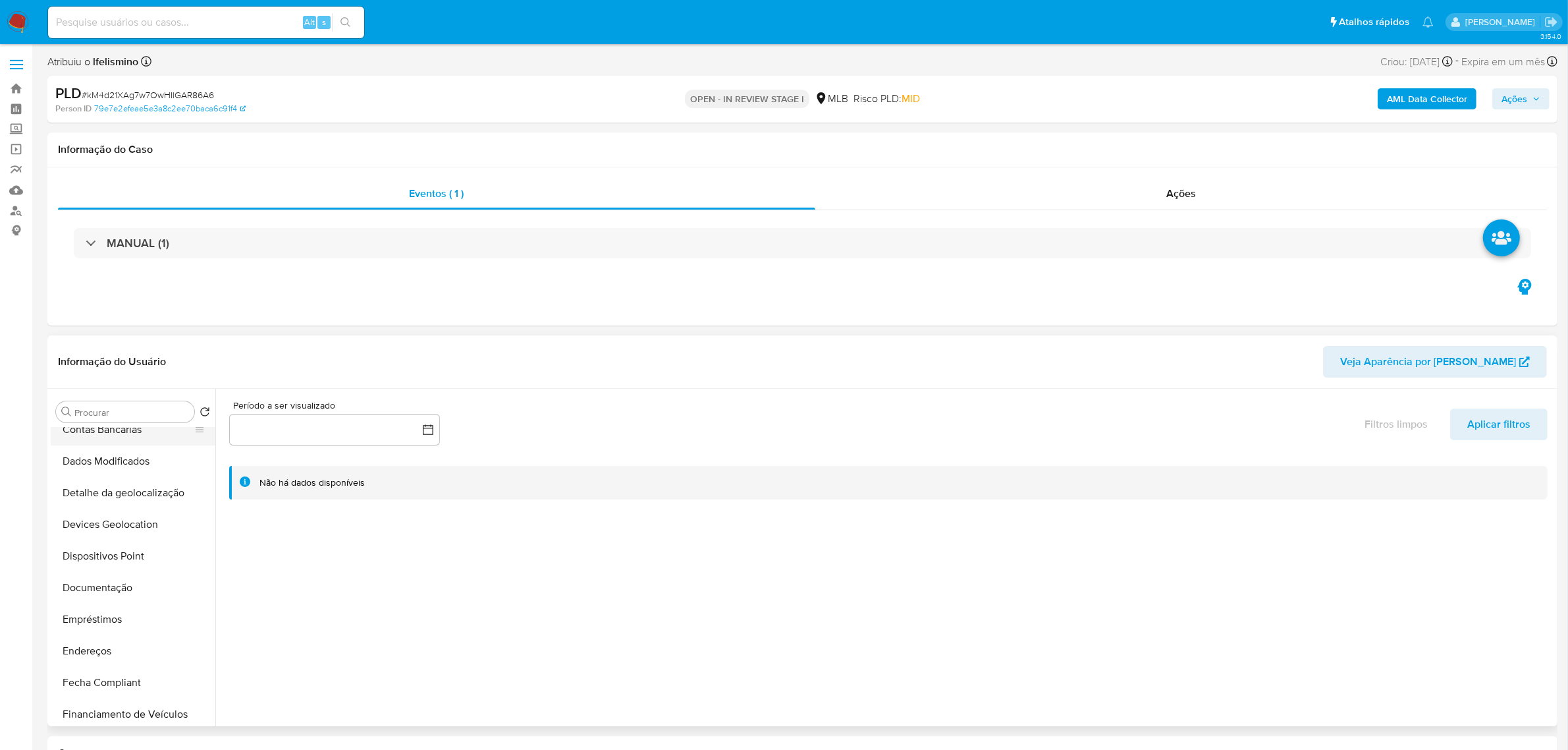
scroll to position [495, 0]
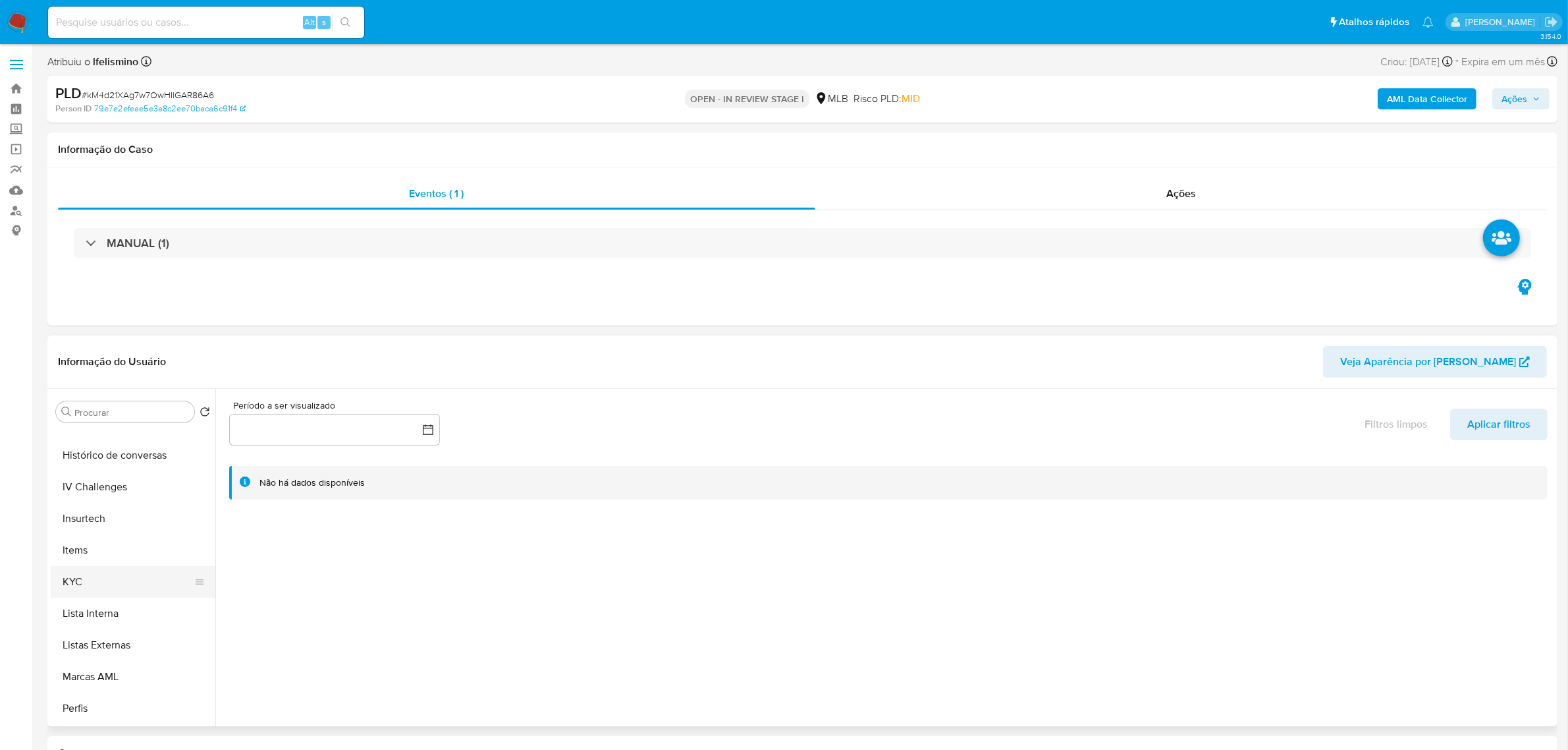
click at [82, 596] on button "KYC" at bounding box center [128, 582] width 154 height 31
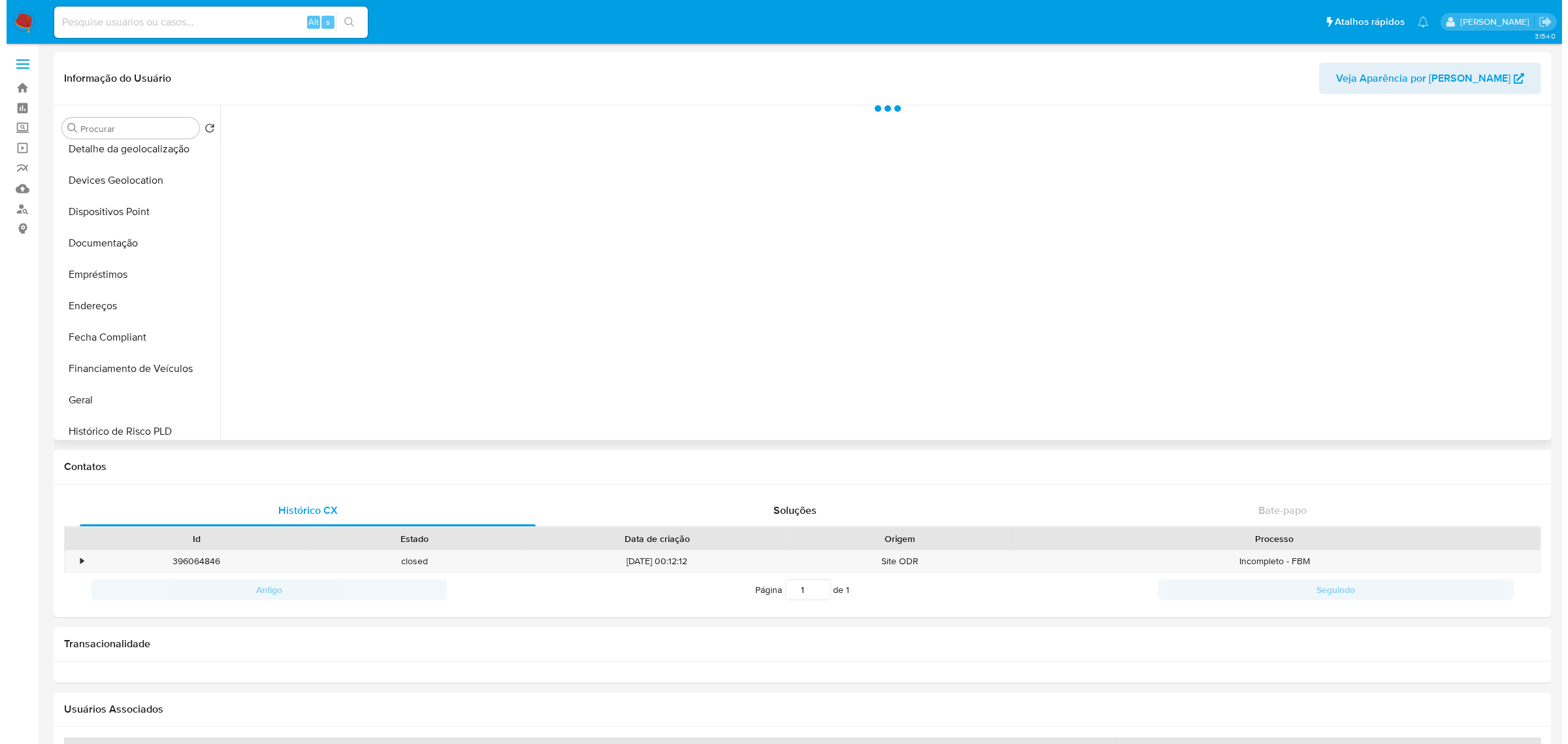
scroll to position [408, 0]
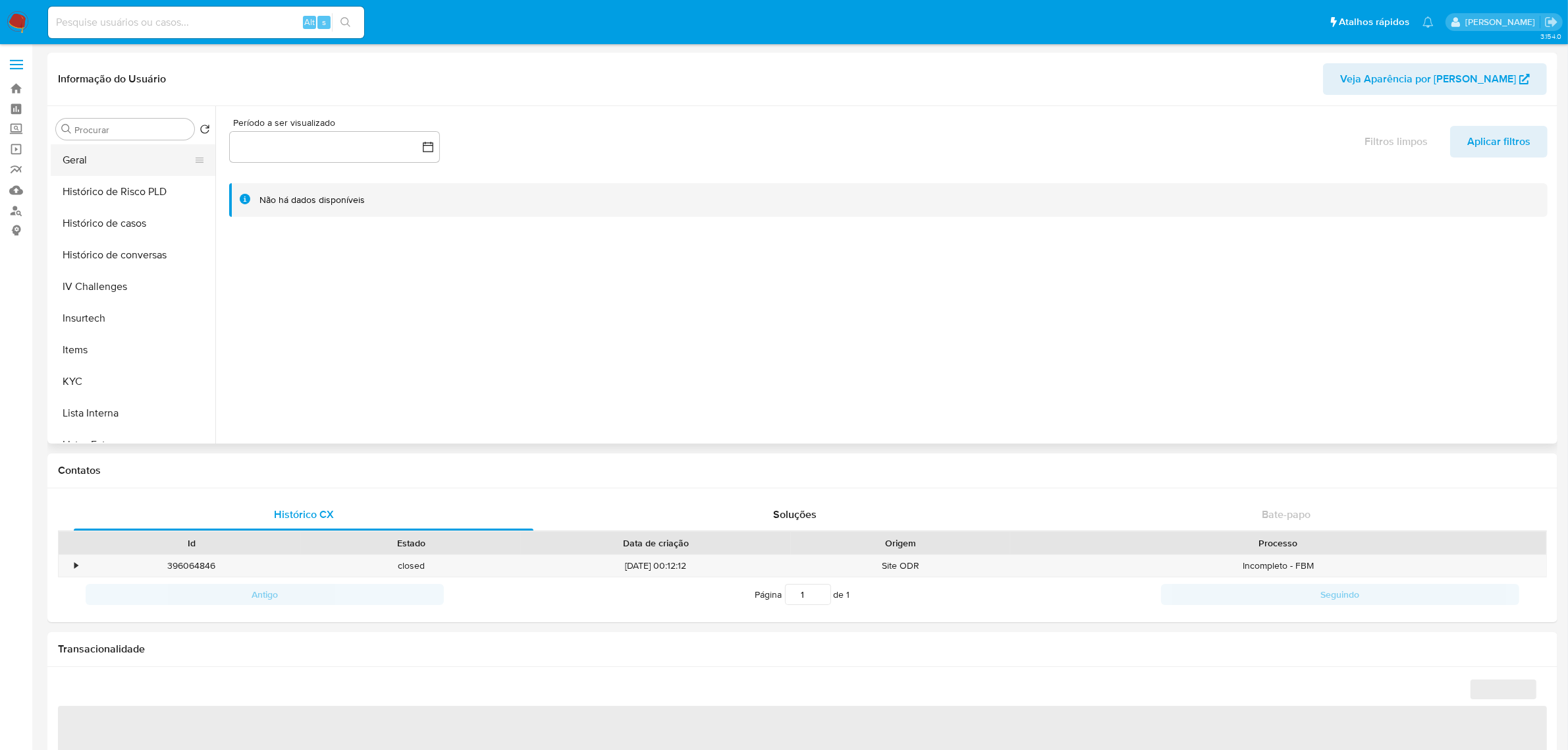
select select "10"
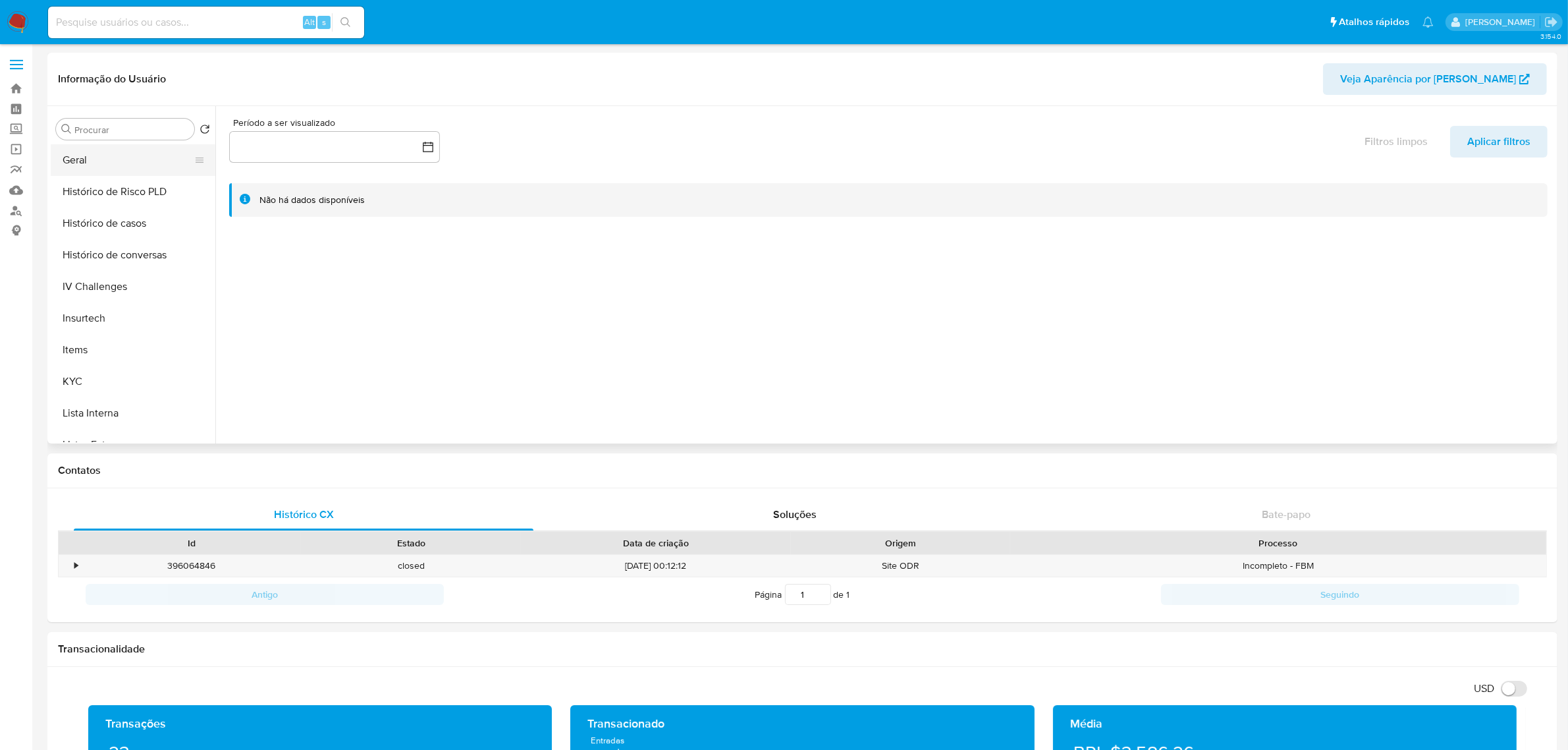
click at [109, 168] on button "Geral" at bounding box center [128, 160] width 154 height 31
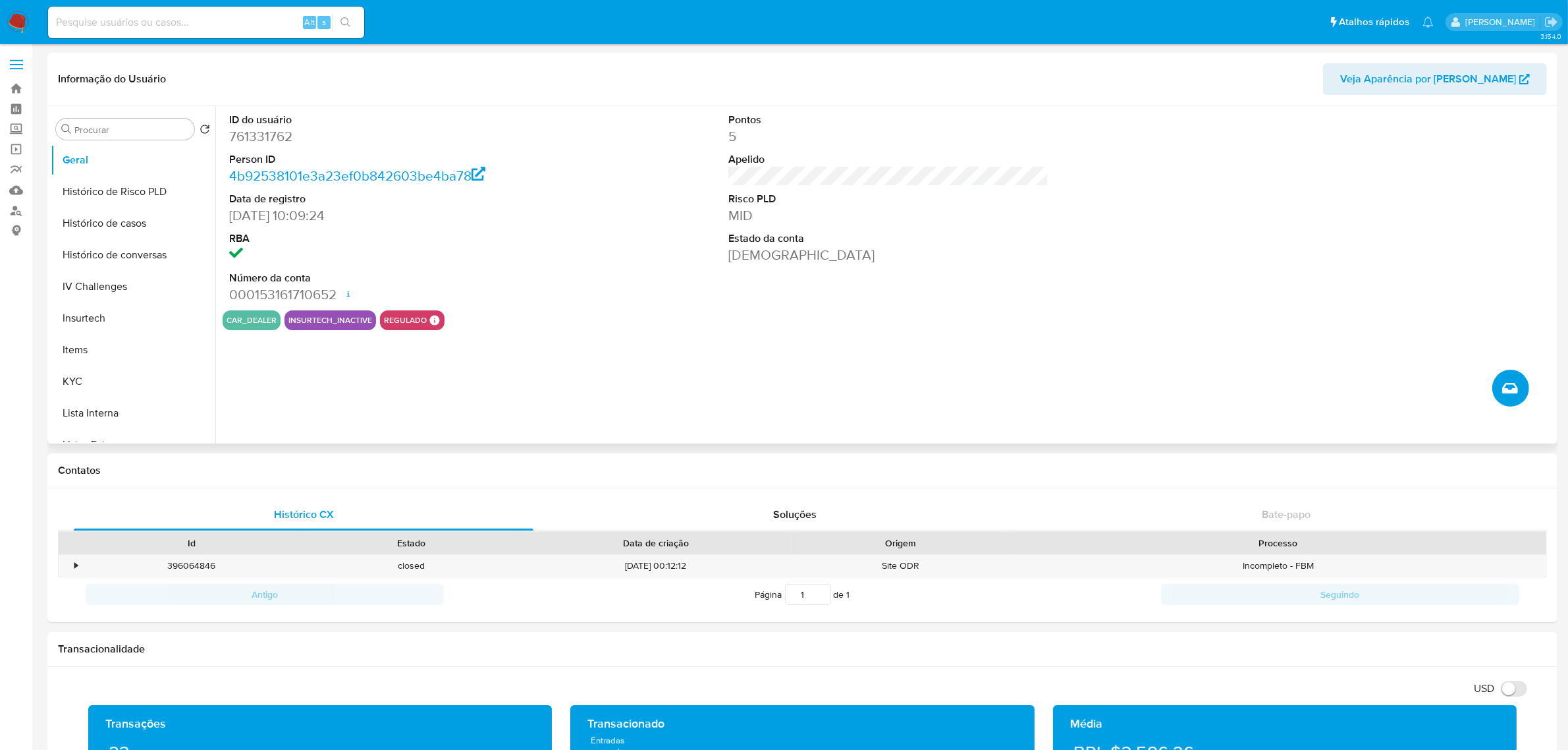
click at [1527, 393] on button "Criar caso manual" at bounding box center [1511, 388] width 37 height 37
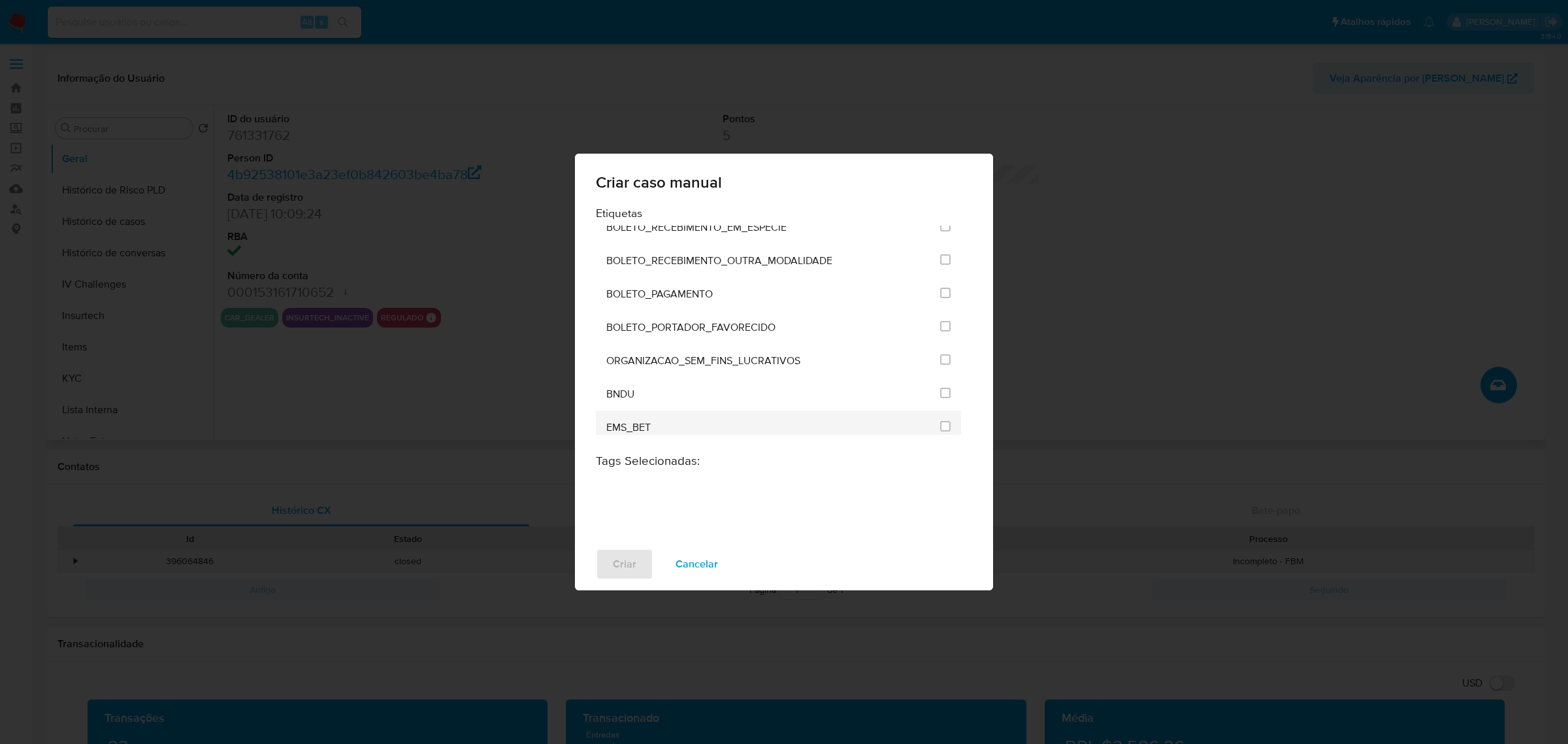
scroll to position [3887, 0]
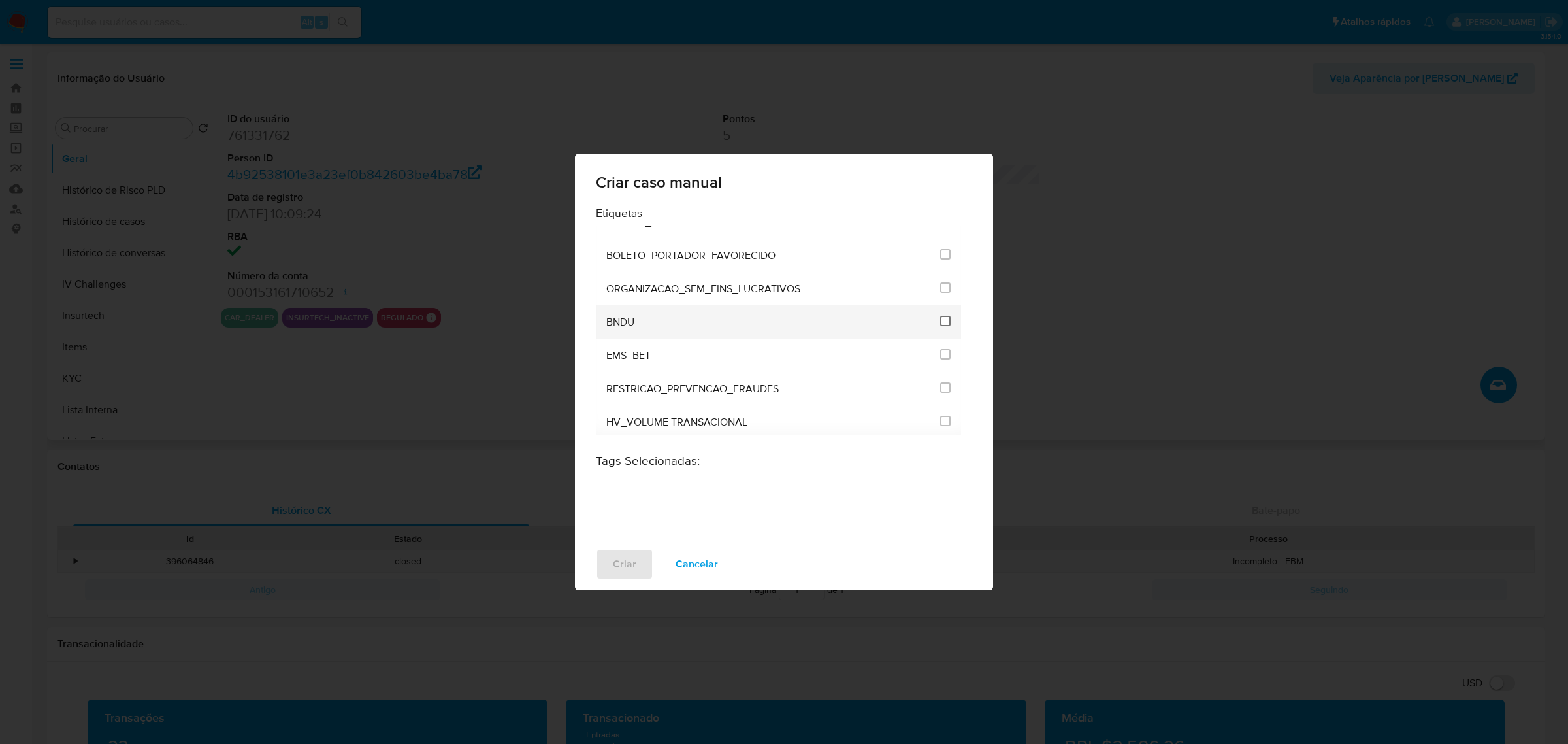
click at [940, 322] on input "3299" at bounding box center [945, 321] width 10 height 10
checkbox input "true"
click at [630, 554] on span "Criar" at bounding box center [624, 564] width 24 height 29
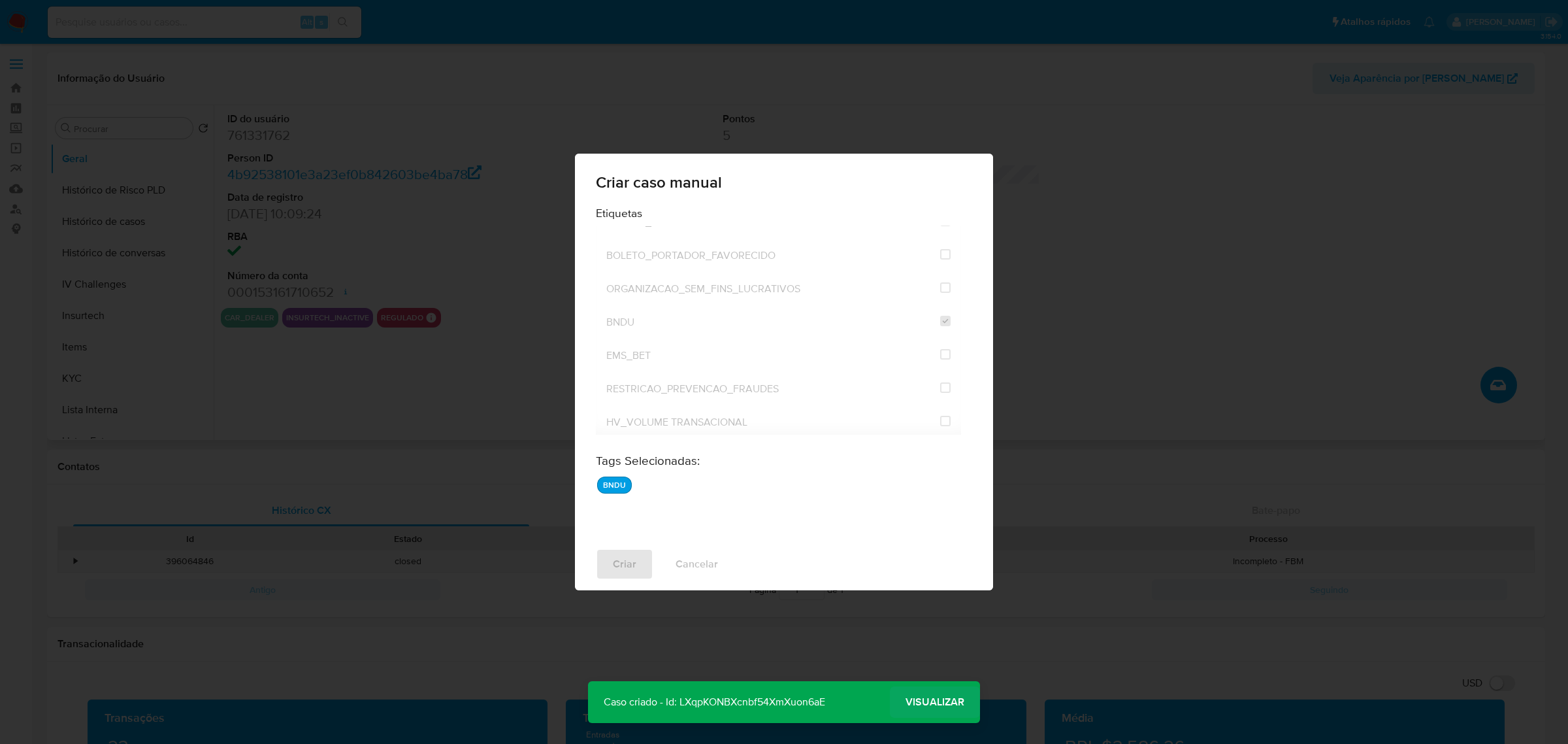
click at [950, 702] on span "Visualizar" at bounding box center [935, 702] width 59 height 0
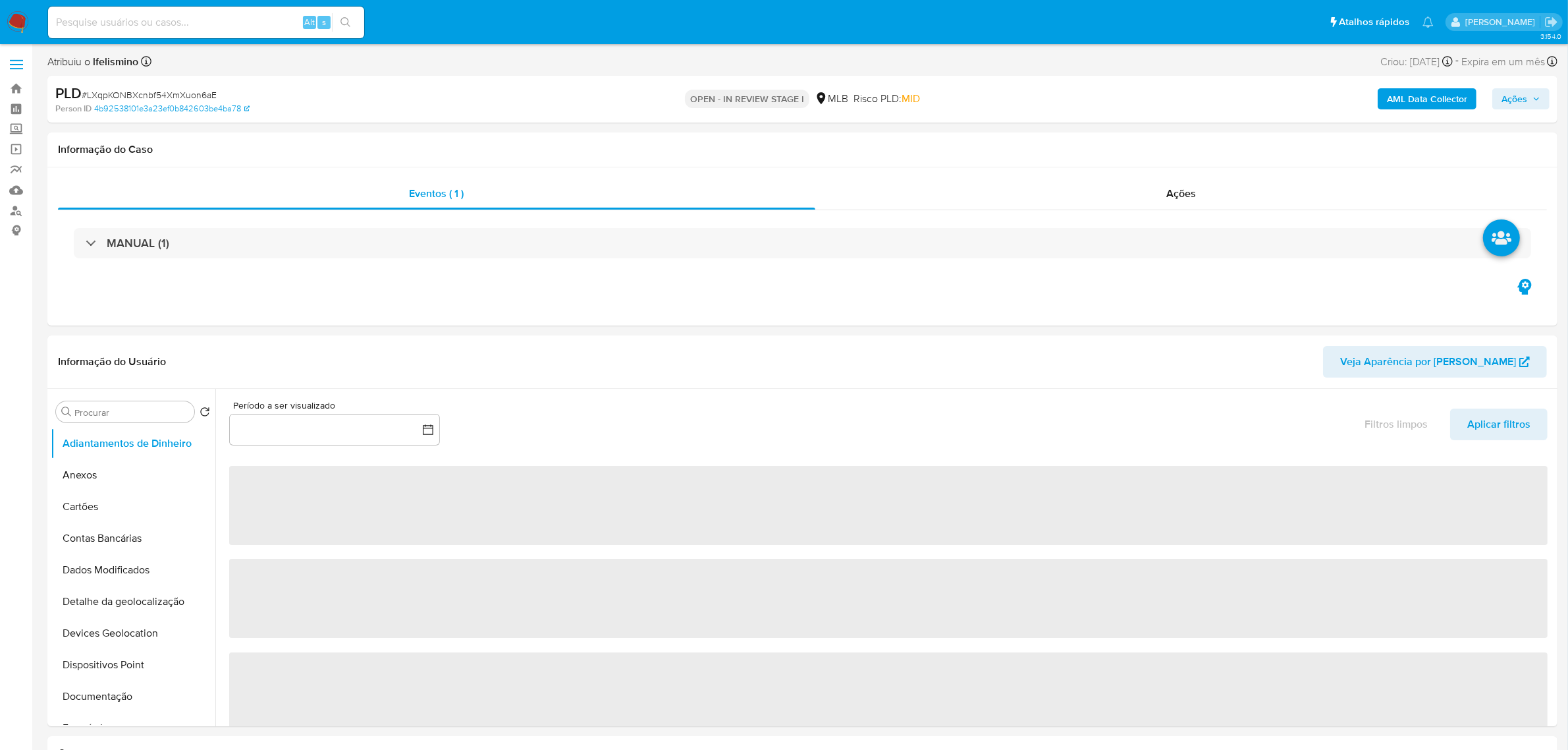
select select "10"
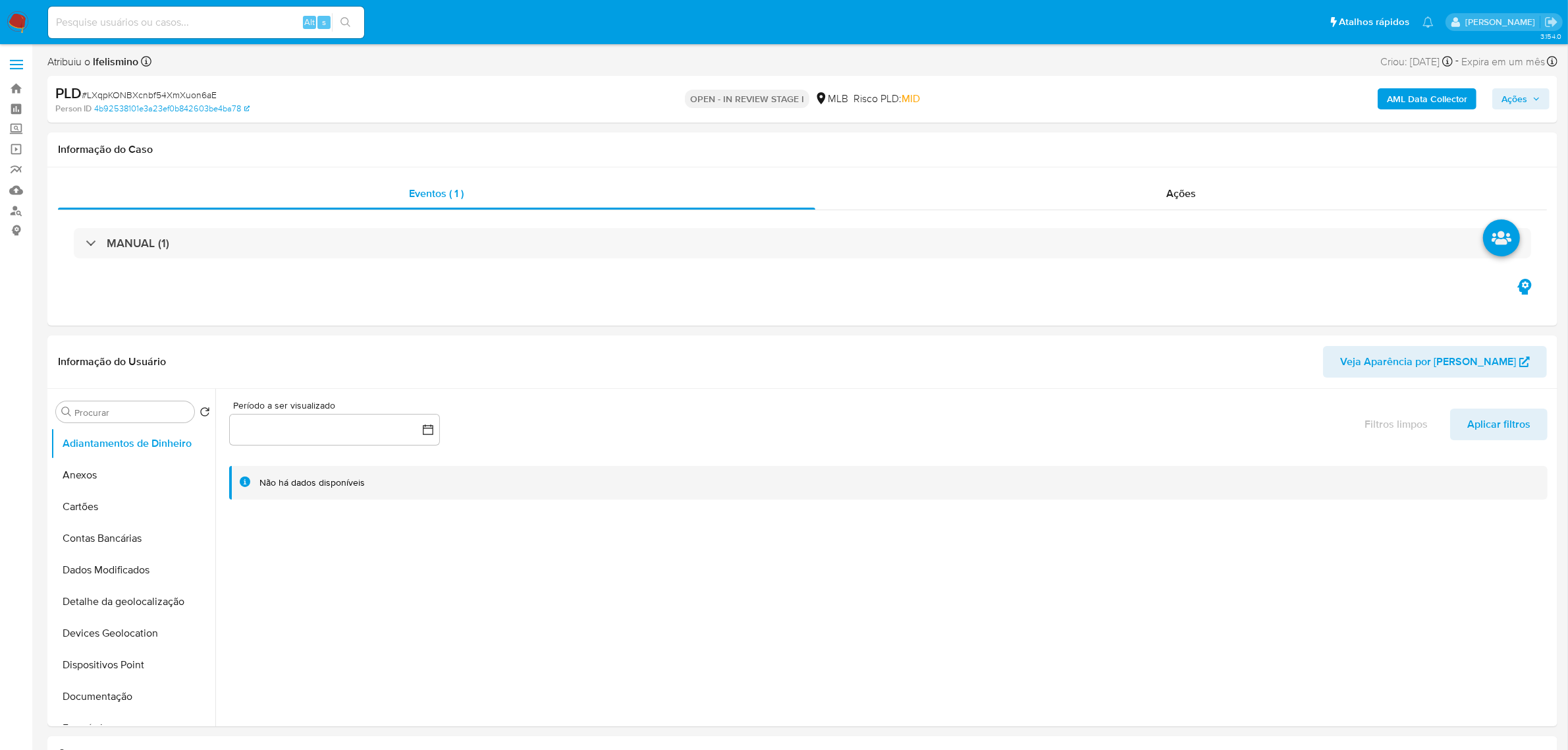
click at [187, 93] on span "# LXqpKONBXcnbf54XmXuon6aE" at bounding box center [149, 95] width 135 height 13
copy span "LXqpKONBXcnbf54XmXuon6aE"
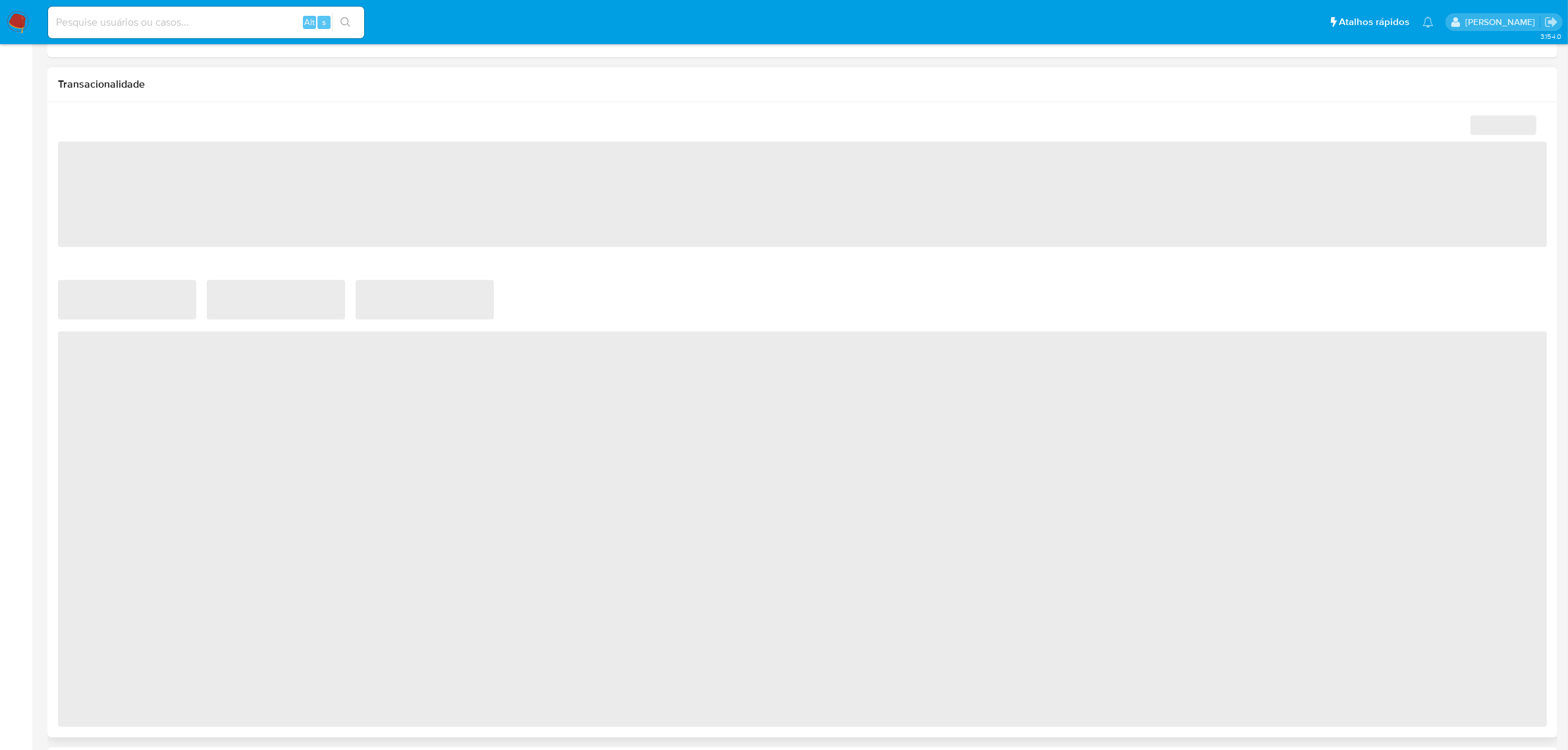
scroll to position [659, 0]
select select "10"
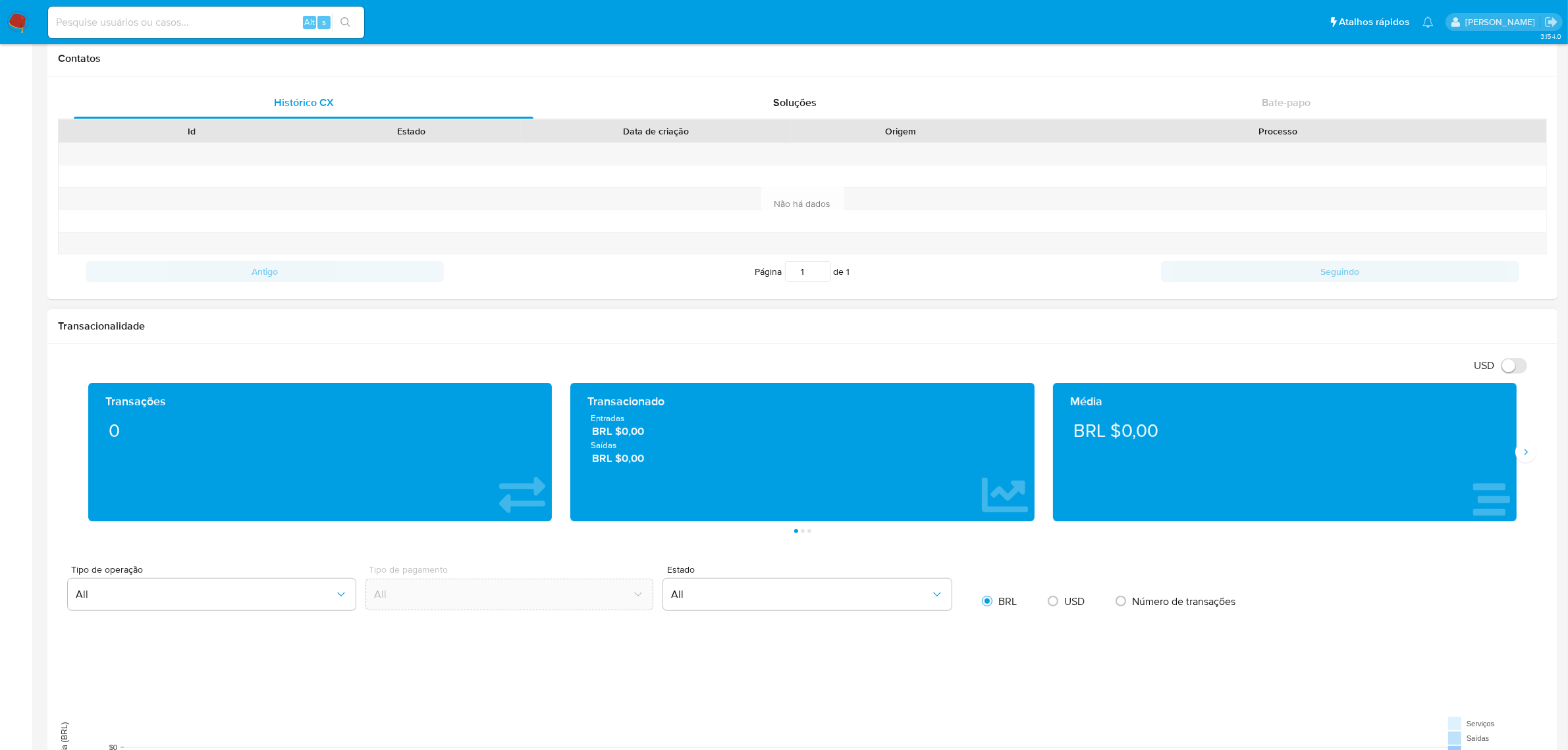
scroll to position [247, 0]
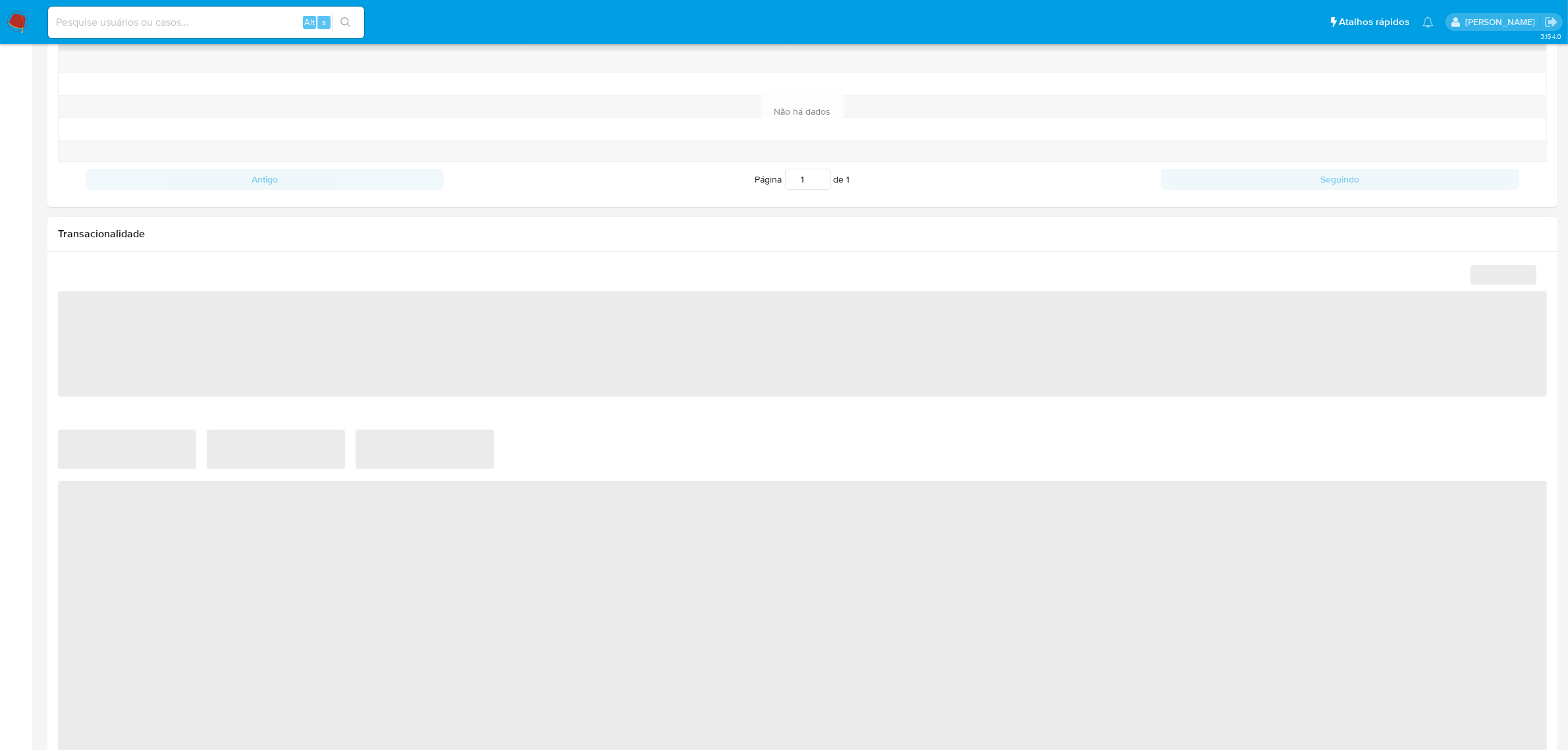
scroll to position [456, 0]
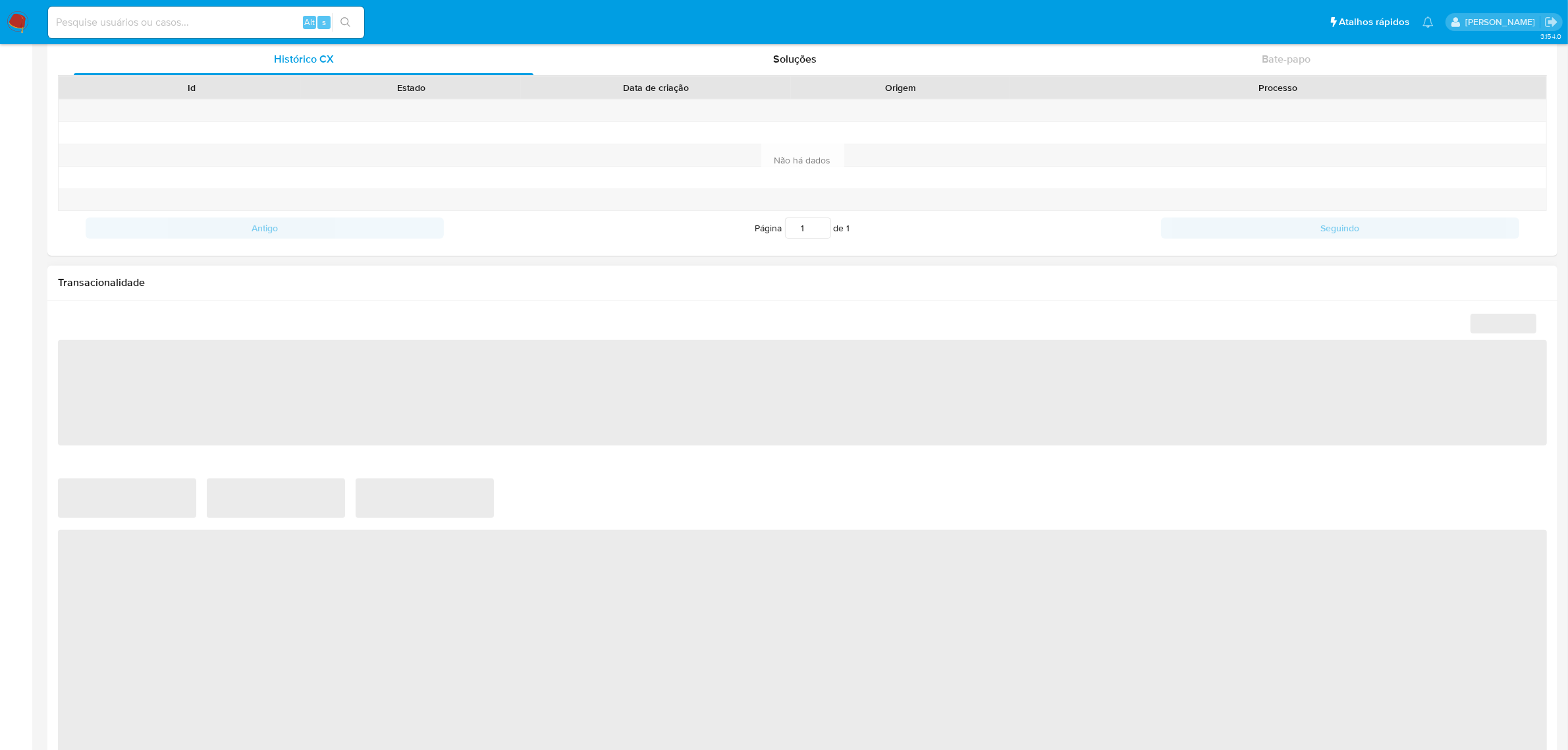
select select "10"
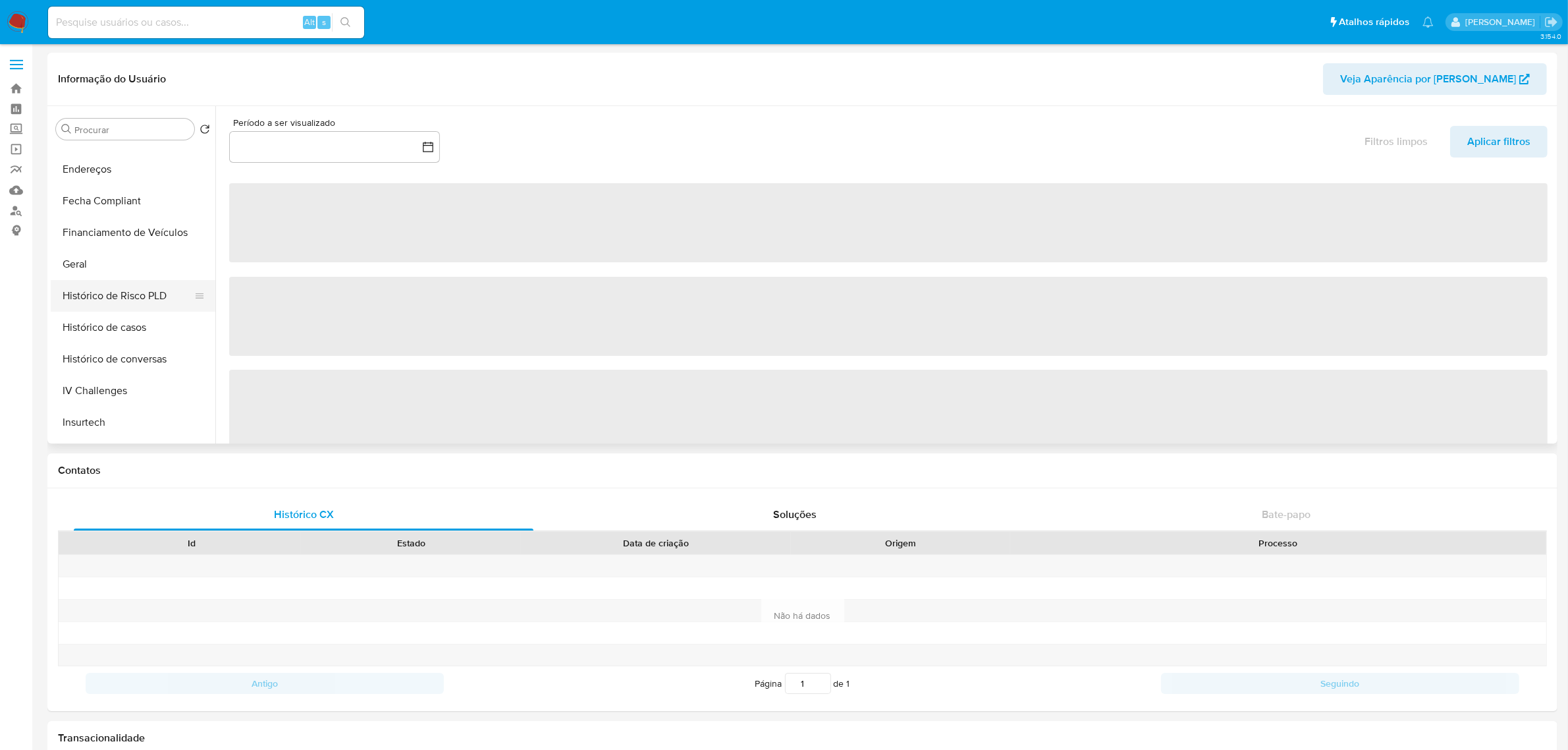
select select "10"
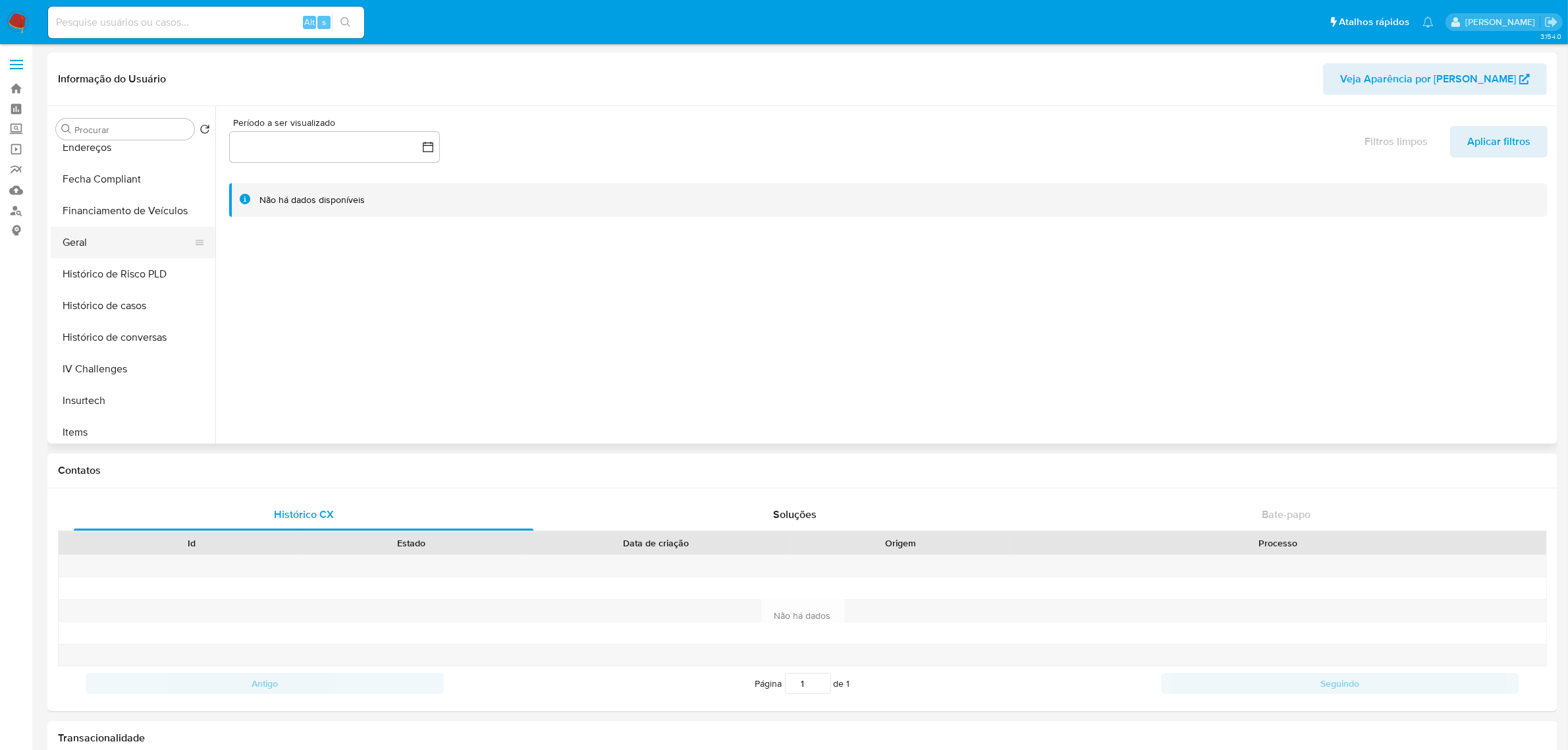
click at [140, 235] on button "Geral" at bounding box center [128, 242] width 154 height 31
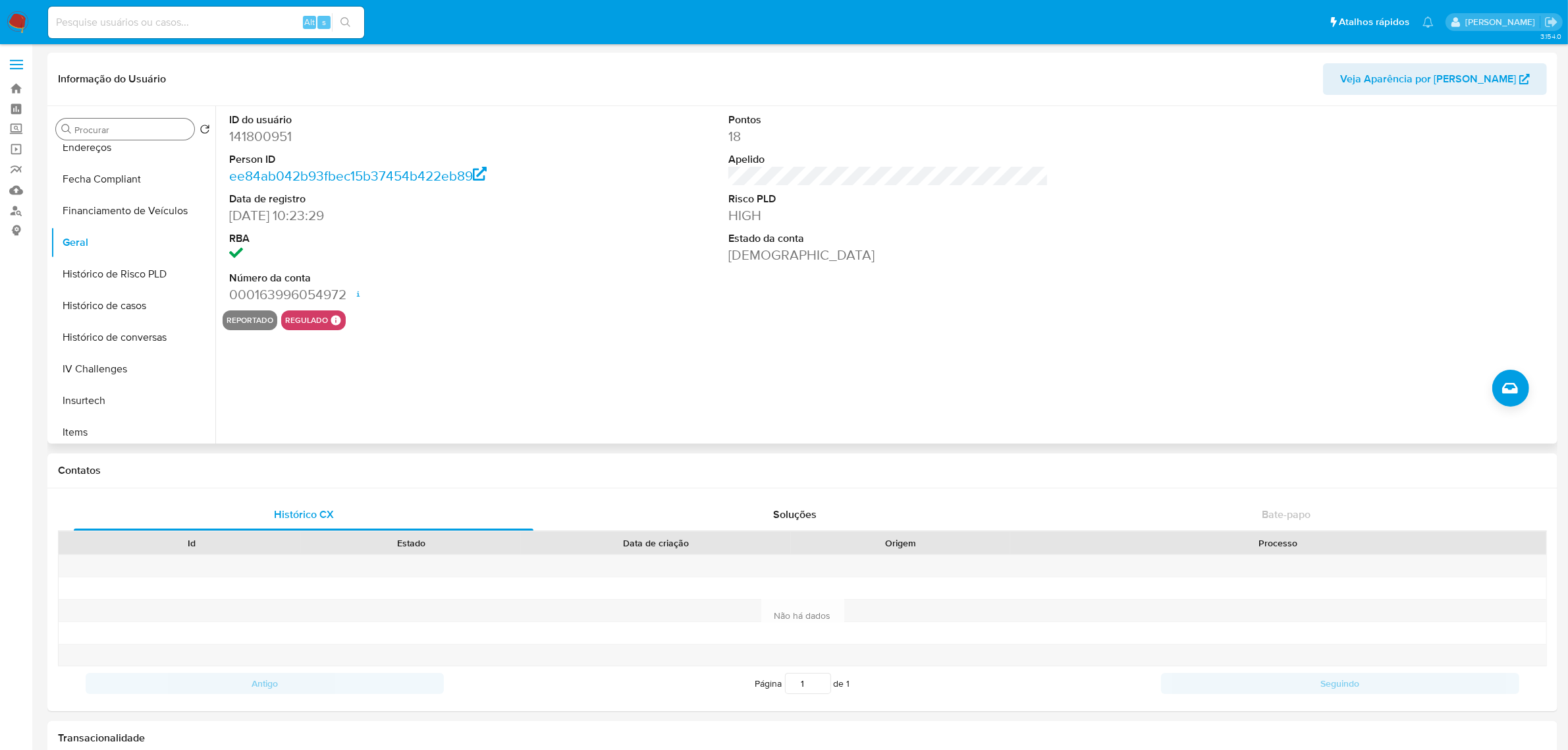
click at [105, 120] on div "Procurar" at bounding box center [125, 129] width 138 height 21
click at [113, 135] on input "Procurar" at bounding box center [131, 130] width 114 height 12
type input "cas"
click at [116, 190] on button "Histórico de casos" at bounding box center [128, 192] width 154 height 31
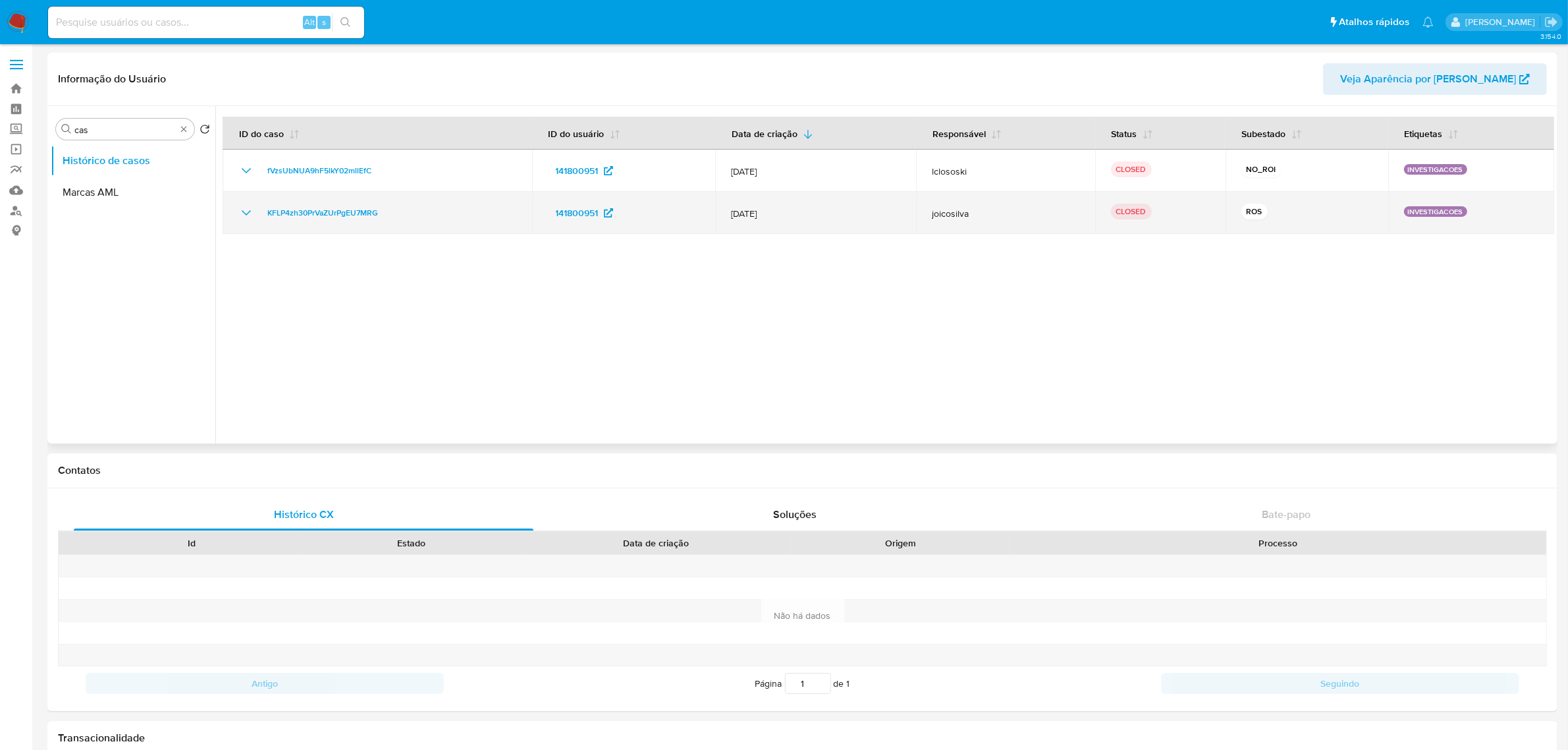
click at [232, 205] on td "KFLP4zh30PrVaZUrPgEU7MRG" at bounding box center [377, 213] width 310 height 42
click at [236, 205] on td "KFLP4zh30PrVaZUrPgEU7MRG" at bounding box center [377, 213] width 310 height 42
click at [246, 213] on icon "Mostrar/Ocultar" at bounding box center [246, 212] width 16 height 16
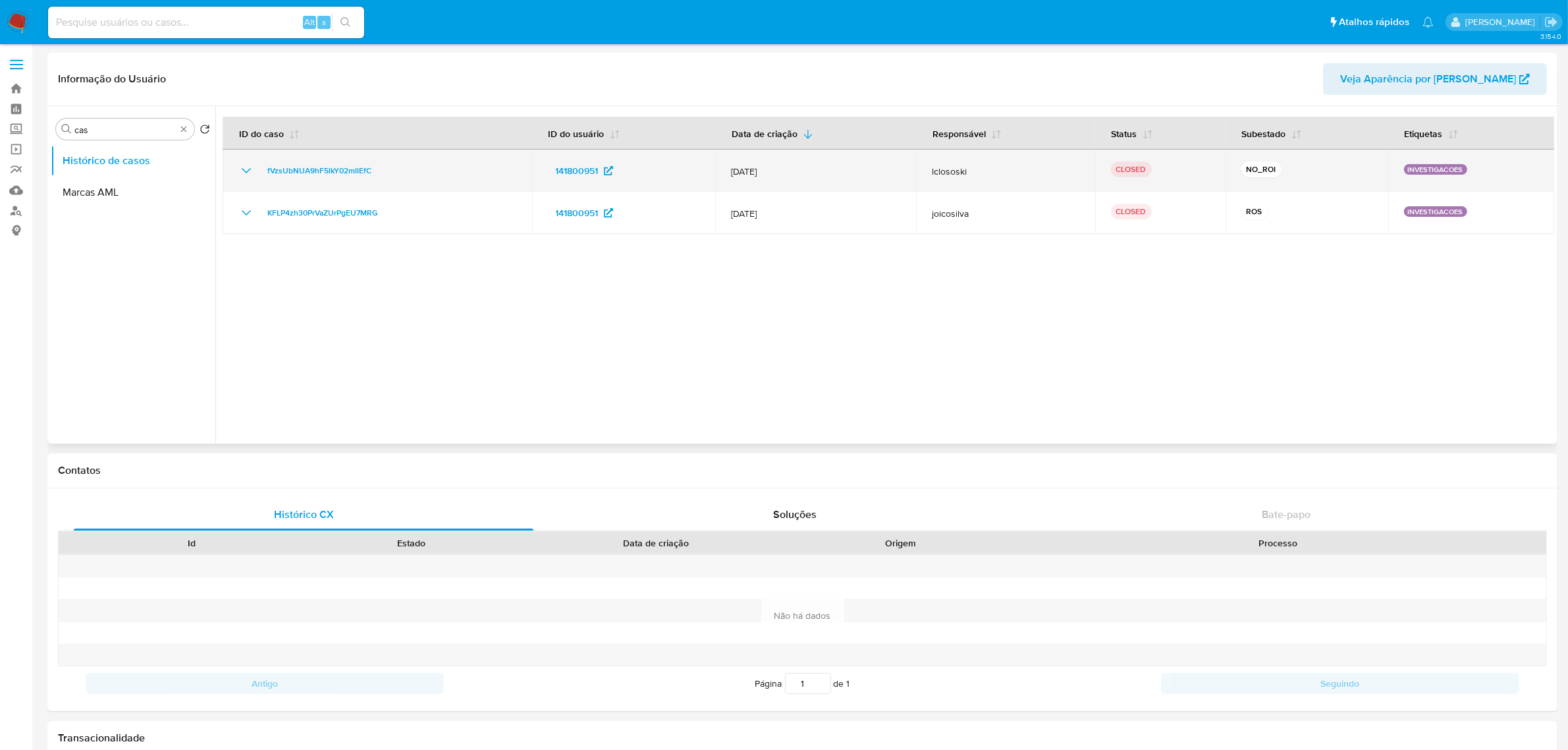
click at [249, 171] on icon "Mostrar/Ocultar" at bounding box center [246, 170] width 16 height 16
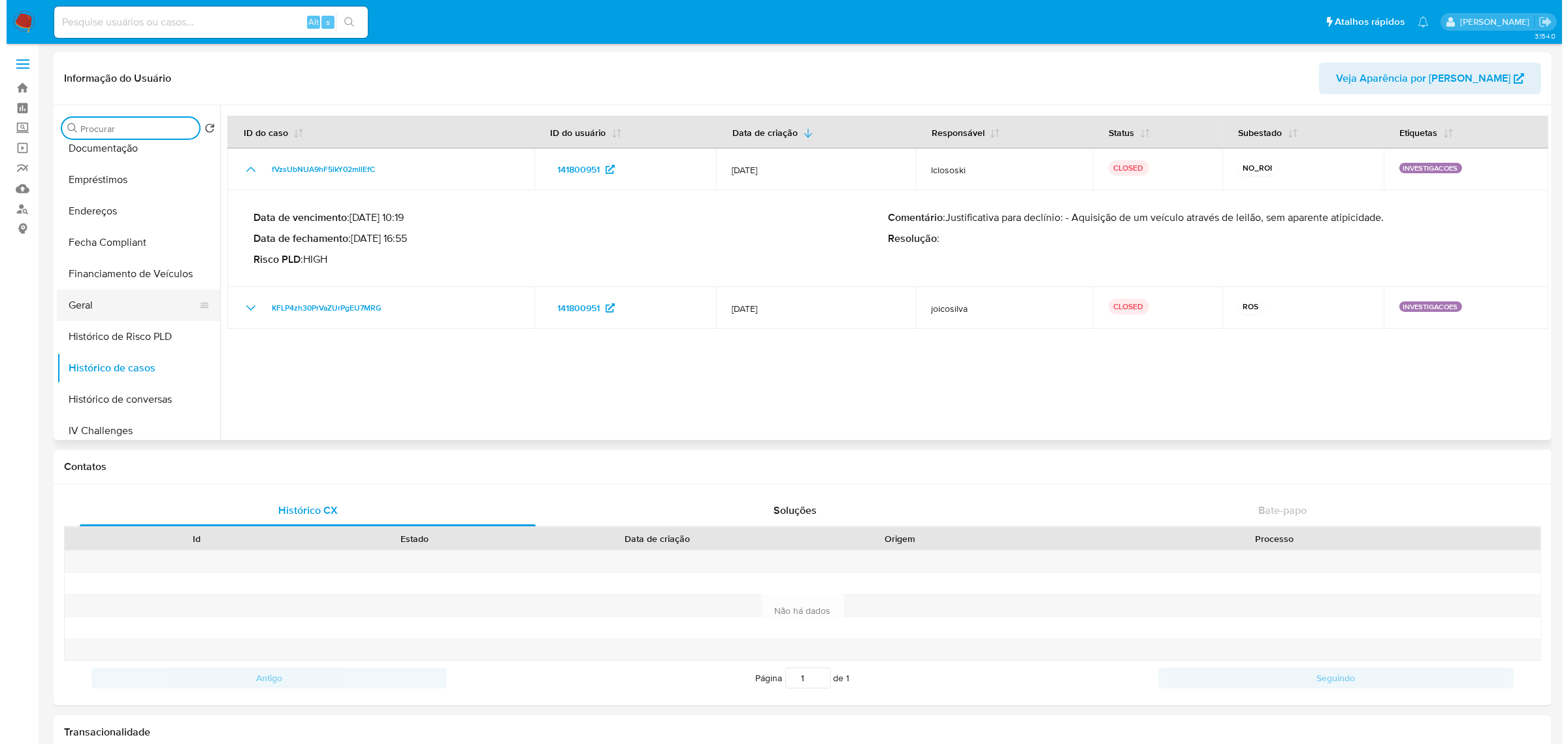
scroll to position [327, 0]
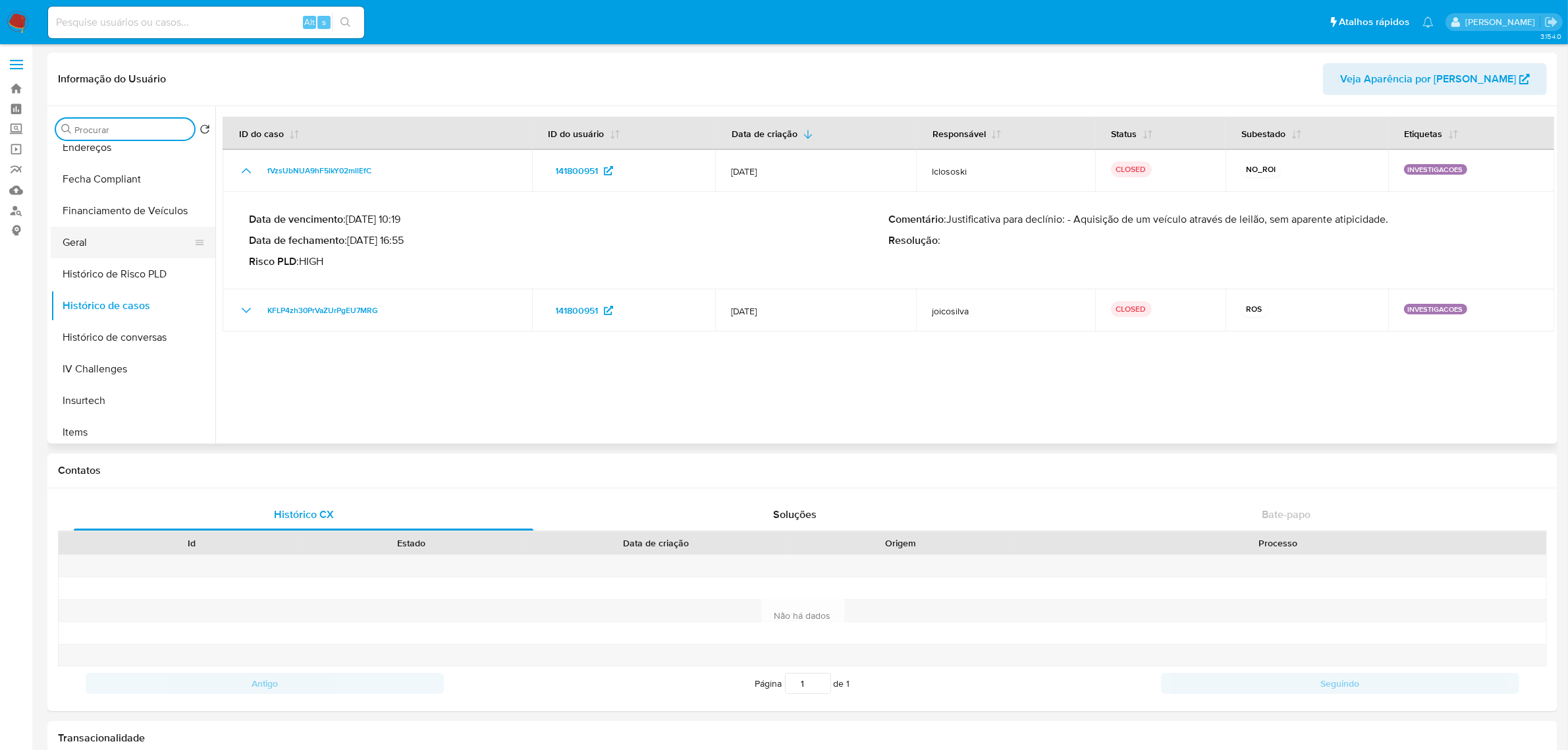
click at [116, 239] on button "Geral" at bounding box center [128, 242] width 154 height 31
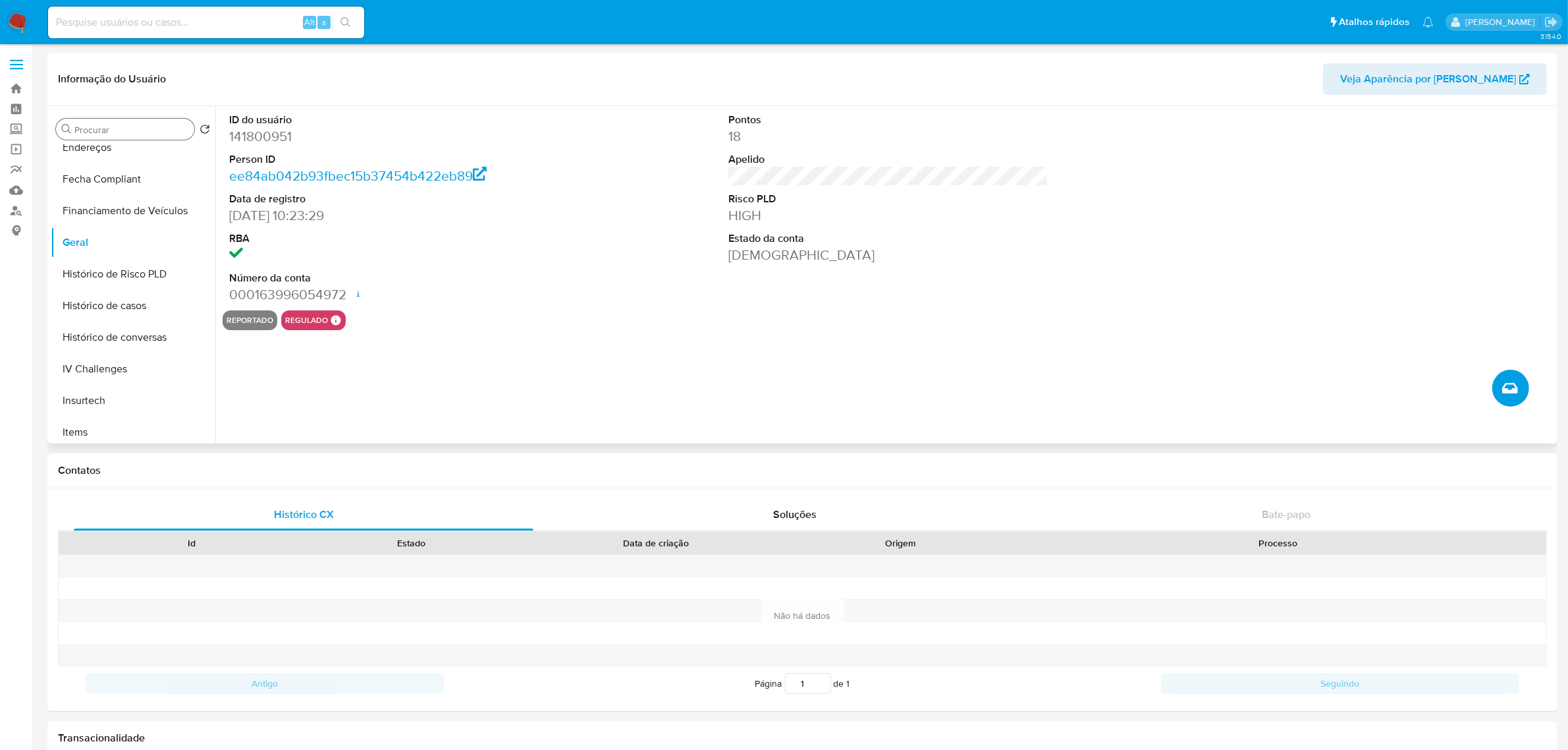
click at [1517, 397] on button "Criar caso manual" at bounding box center [1511, 388] width 37 height 37
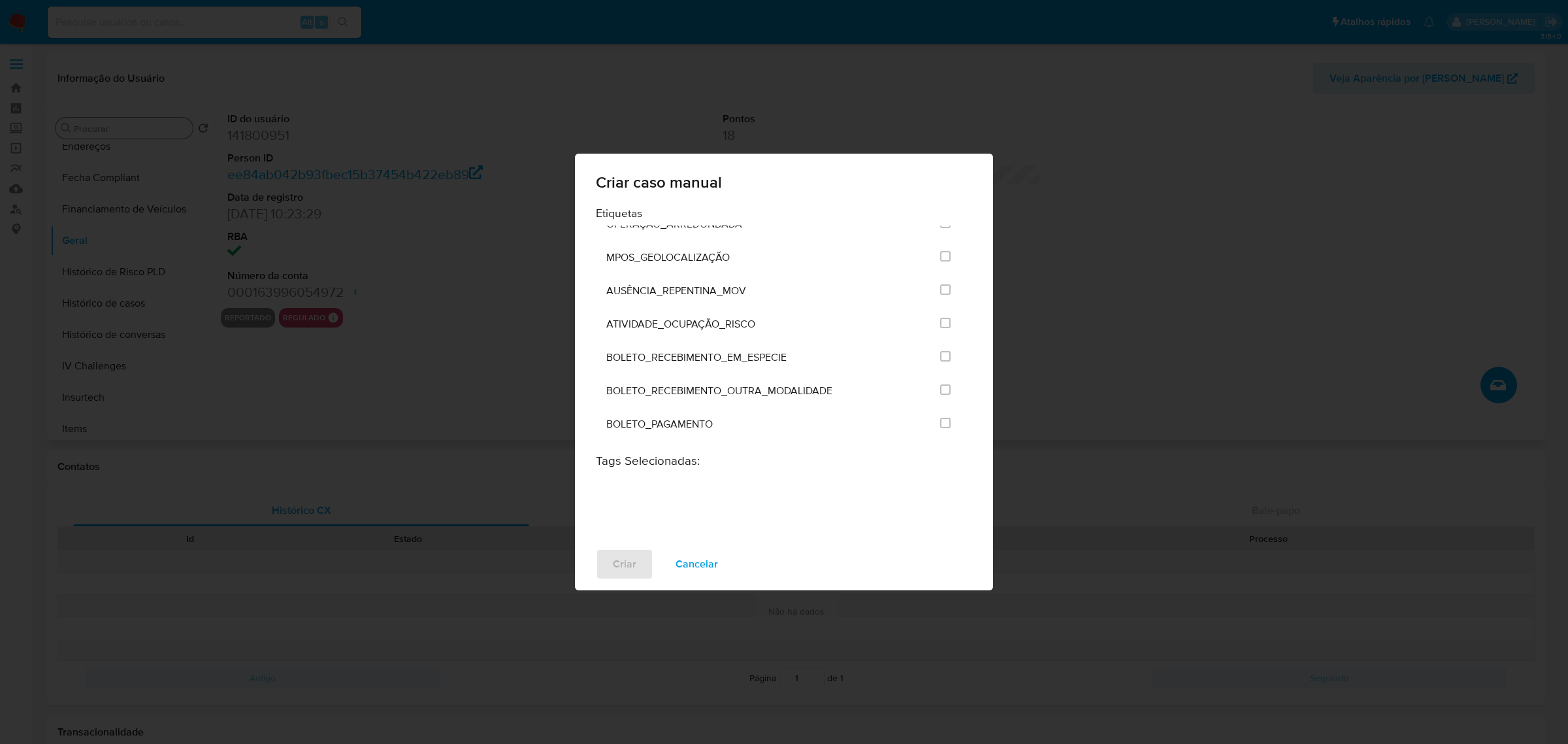
scroll to position [3887, 0]
click at [941, 322] on input "3299" at bounding box center [945, 321] width 10 height 10
checkbox input "true"
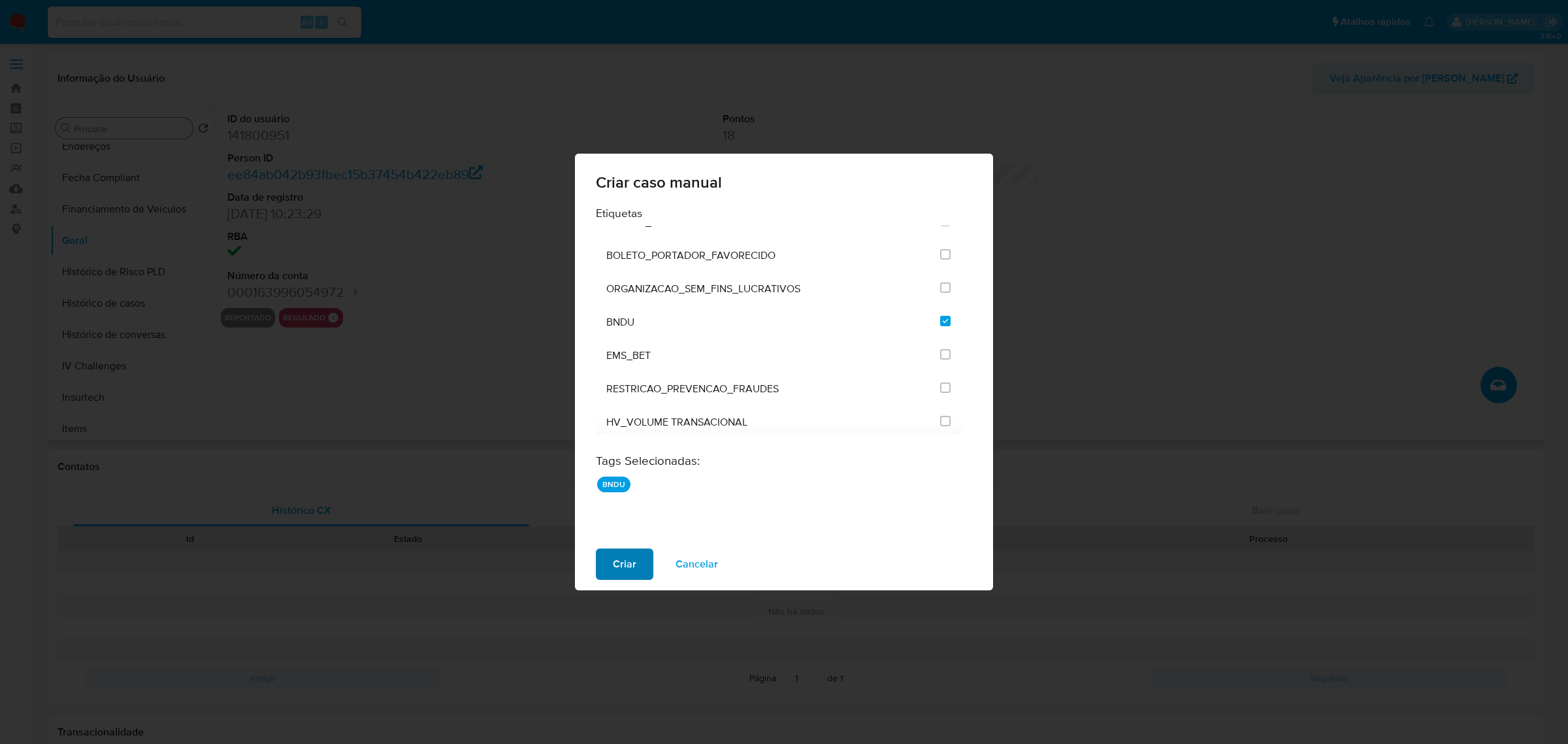
click at [615, 572] on span "Criar" at bounding box center [624, 564] width 24 height 29
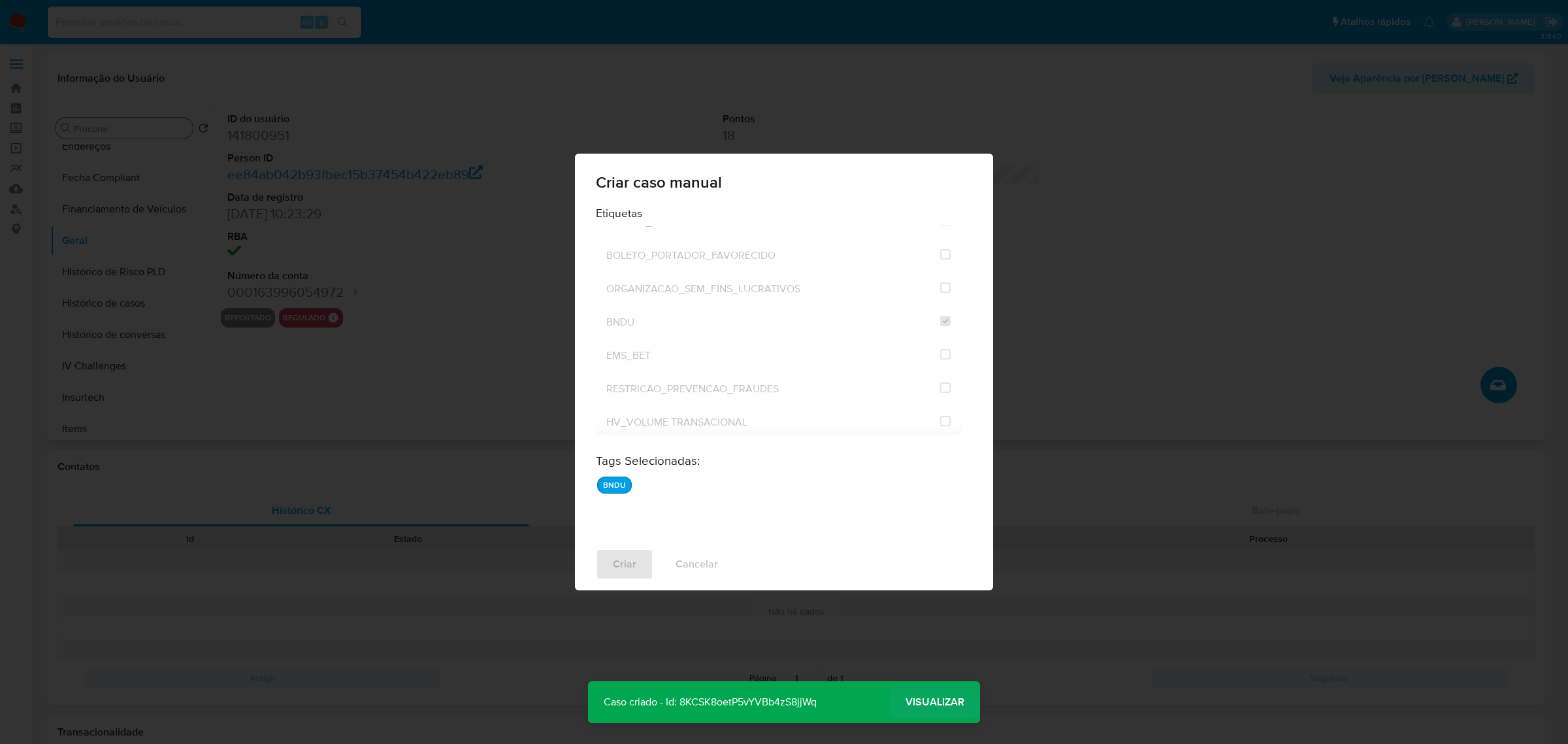
click at [943, 702] on span "Visualizar" at bounding box center [935, 702] width 59 height 0
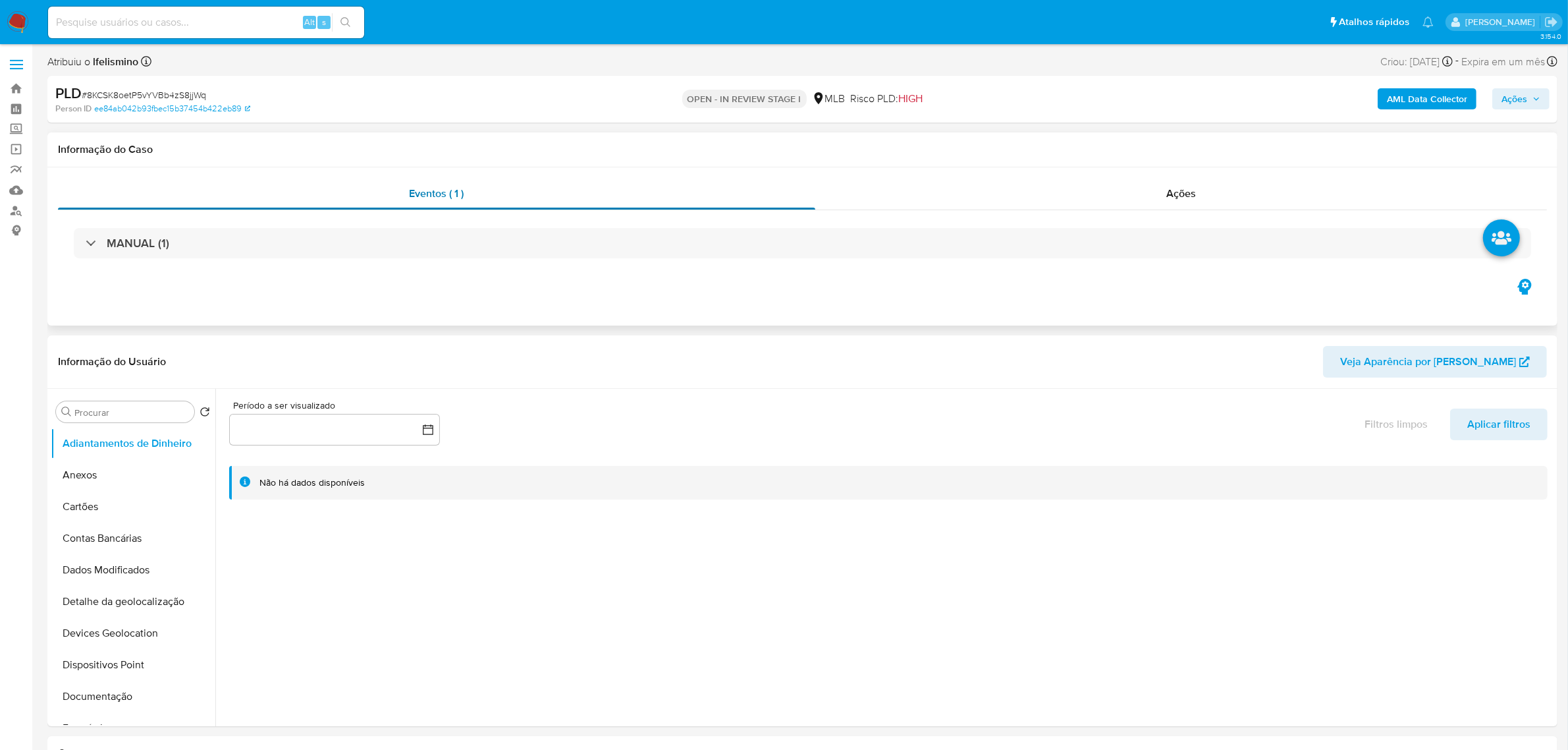
select select "10"
